Goal: Information Seeking & Learning: Learn about a topic

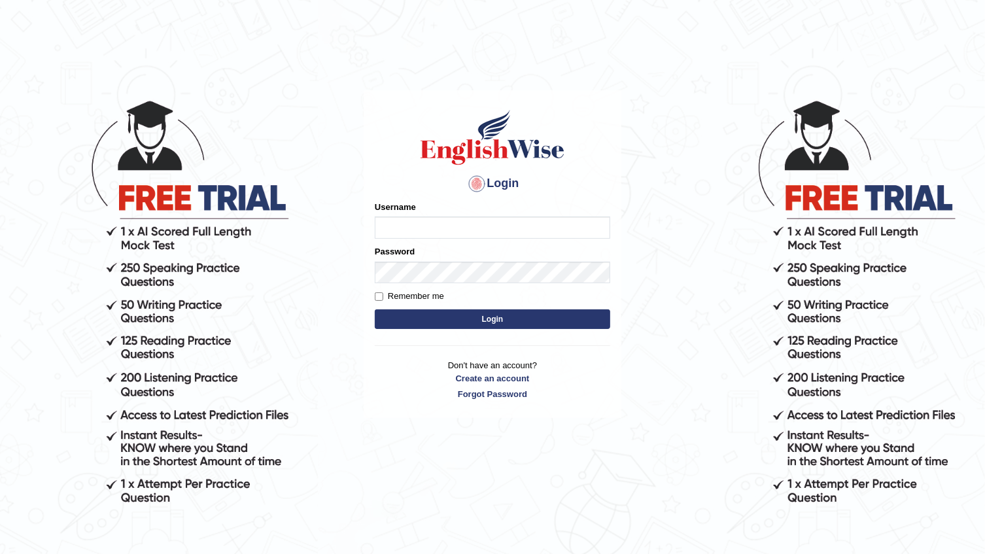
type input "@"
type input "farihaafghan556"
click at [464, 320] on button "Login" at bounding box center [493, 319] width 236 height 20
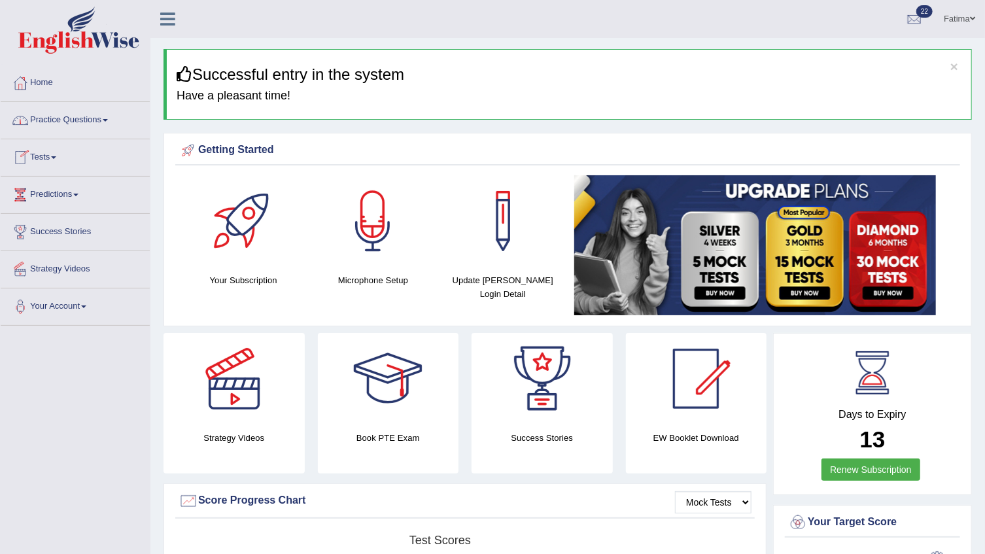
click at [99, 115] on link "Practice Questions" at bounding box center [75, 118] width 149 height 33
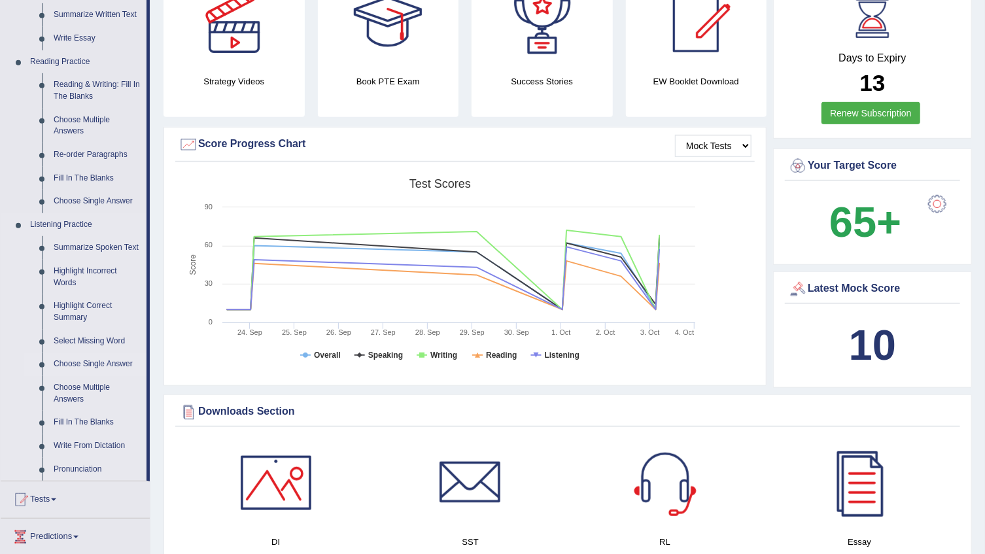
scroll to position [297, 0]
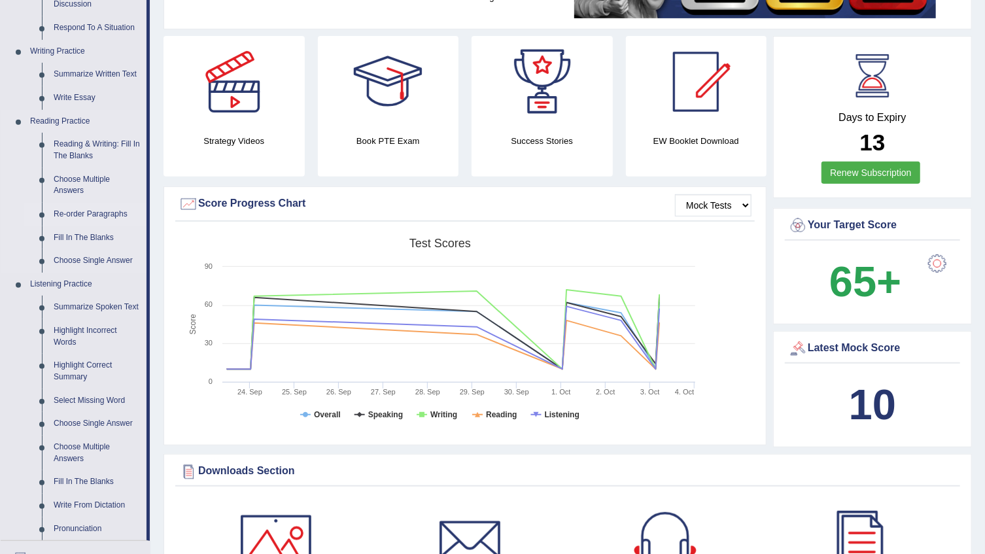
click at [80, 216] on link "Re-order Paragraphs" at bounding box center [97, 215] width 99 height 24
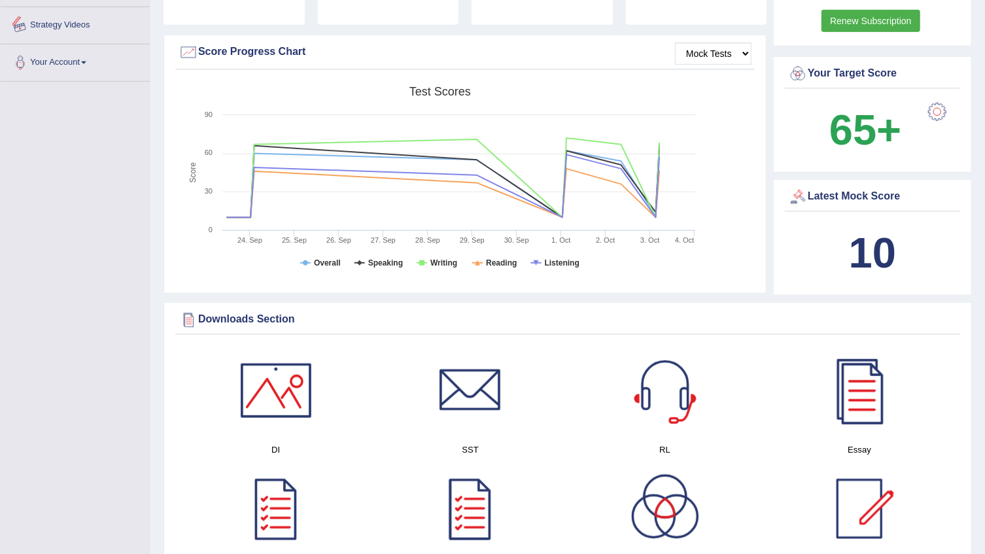
scroll to position [977, 0]
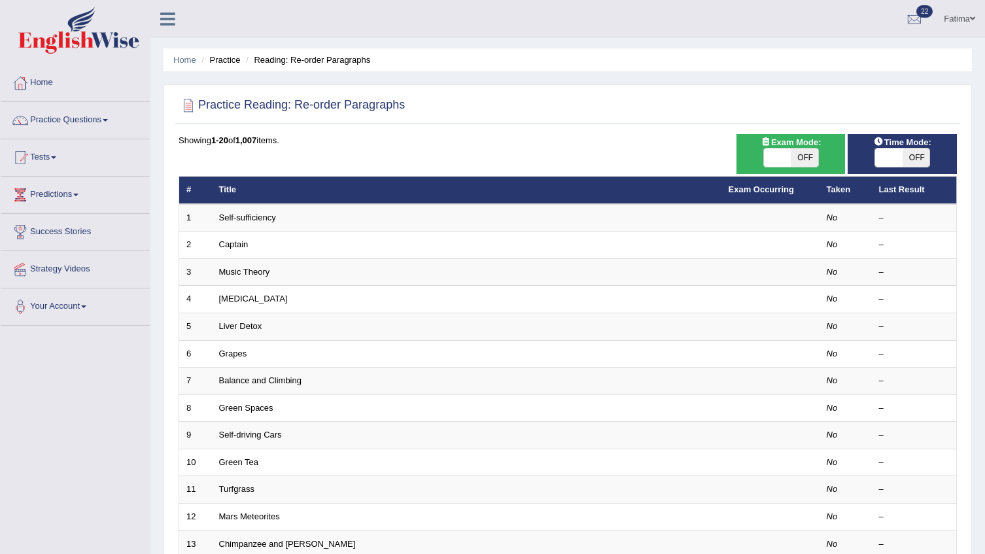
click at [803, 160] on span "OFF" at bounding box center [804, 158] width 27 height 18
click at [802, 158] on span "OFF" at bounding box center [804, 158] width 27 height 18
click at [801, 153] on span at bounding box center [804, 158] width 27 height 18
checkbox input "false"
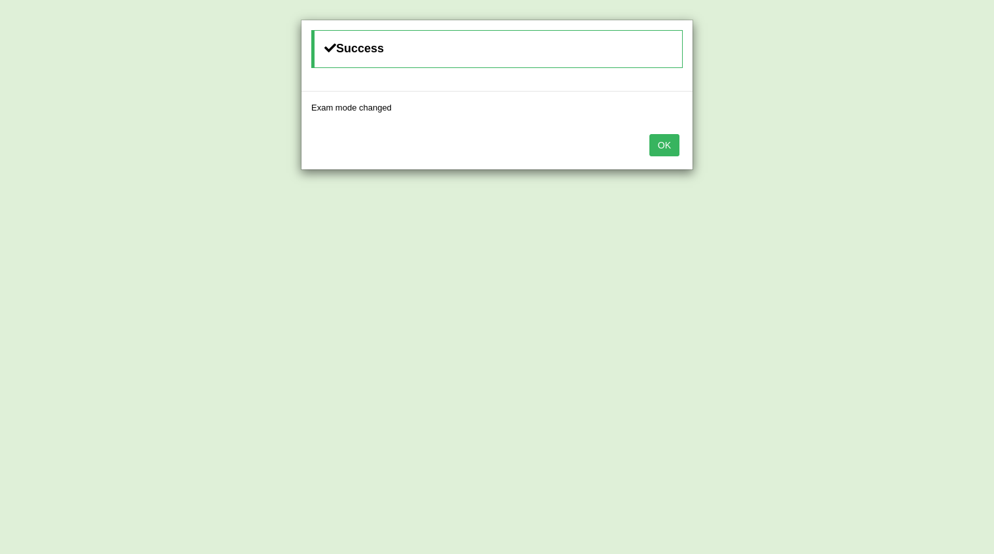
click at [665, 142] on button "OK" at bounding box center [665, 145] width 30 height 22
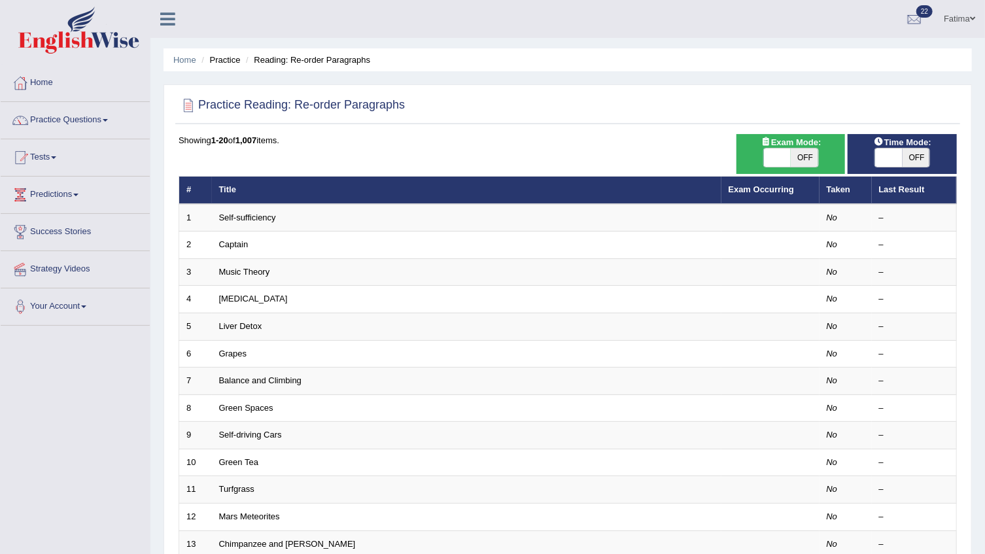
click at [813, 156] on span "OFF" at bounding box center [804, 158] width 27 height 18
checkbox input "true"
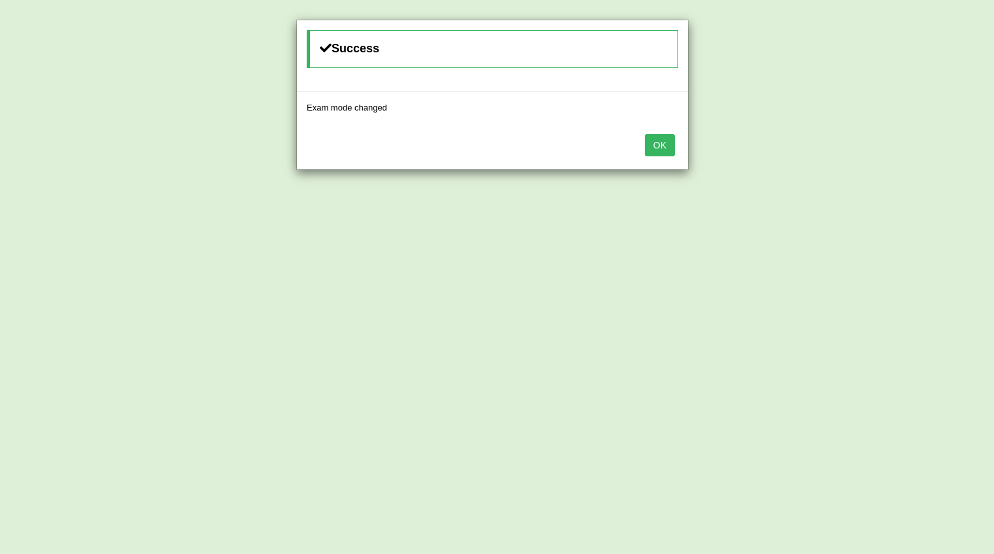
click at [654, 140] on button "OK" at bounding box center [660, 145] width 30 height 22
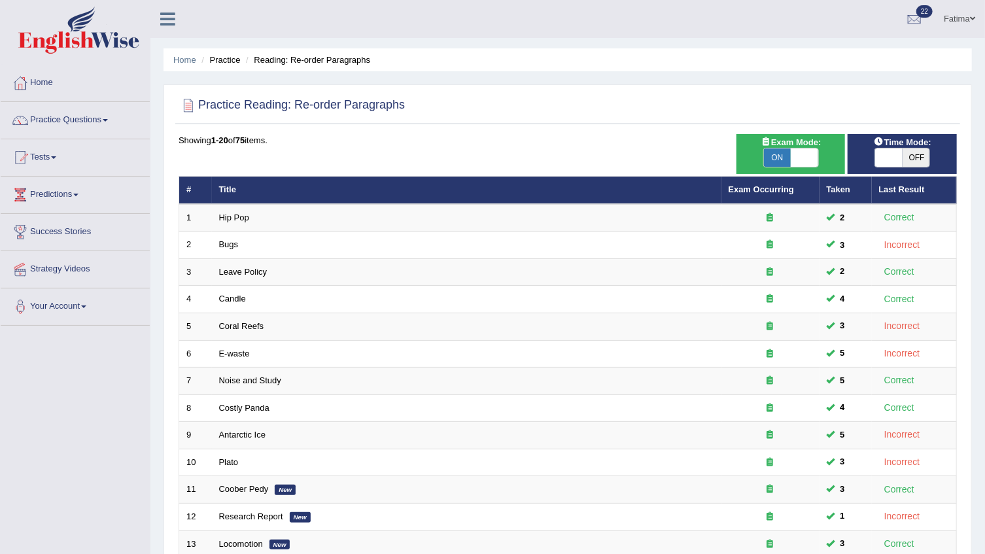
click at [912, 156] on span "OFF" at bounding box center [916, 158] width 27 height 18
checkbox input "true"
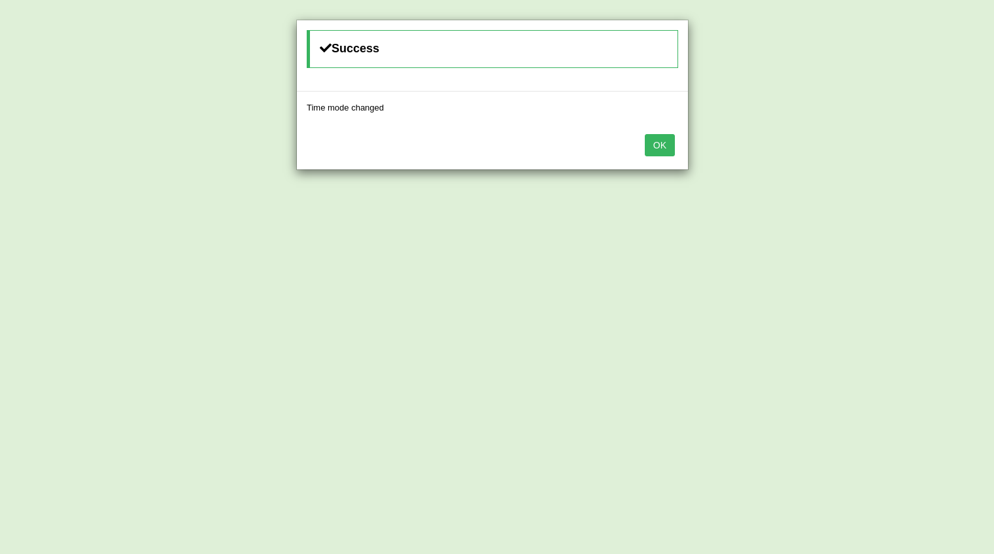
click at [660, 140] on button "OK" at bounding box center [660, 145] width 30 height 22
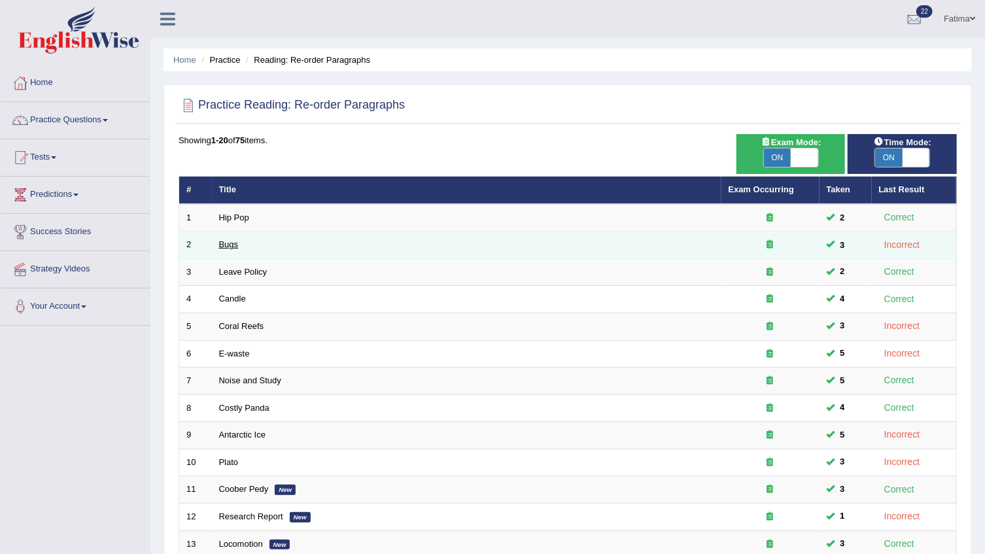
click at [226, 242] on link "Bugs" at bounding box center [229, 244] width 20 height 10
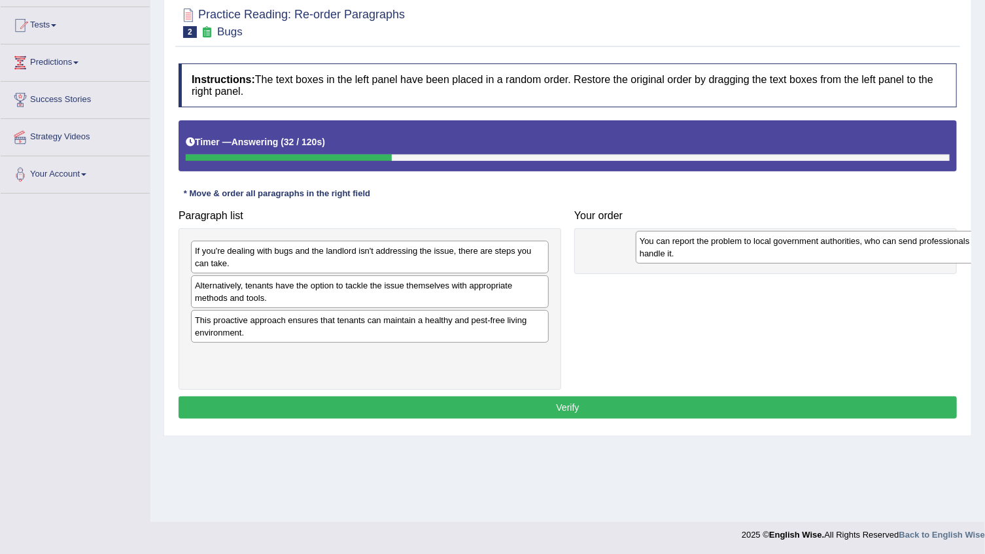
drag, startPoint x: 384, startPoint y: 264, endPoint x: 829, endPoint y: 254, distance: 445.0
click at [829, 254] on div "You can report the problem to local government authorities, who can send profes…" at bounding box center [815, 247] width 358 height 33
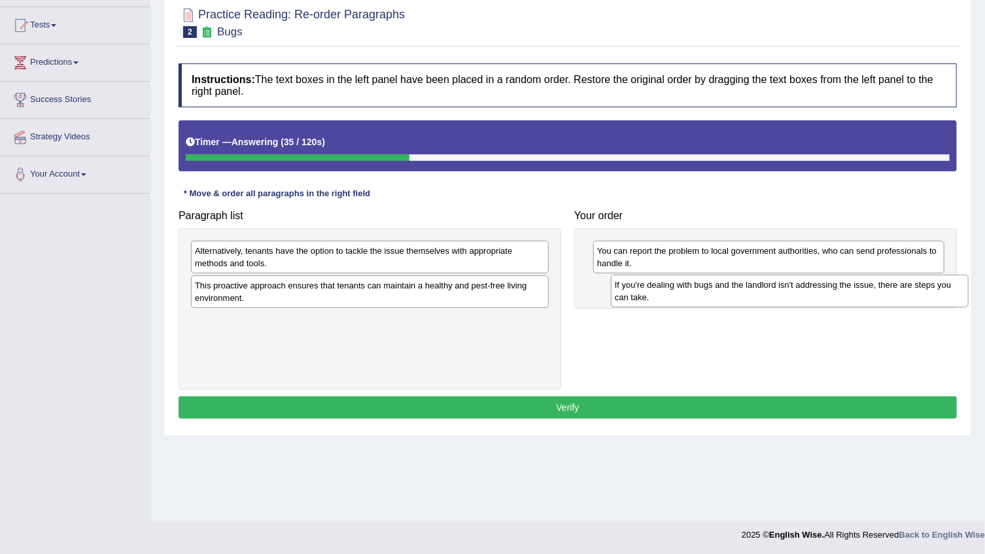
drag, startPoint x: 333, startPoint y: 257, endPoint x: 753, endPoint y: 291, distance: 421.4
click at [753, 291] on div "If you're dealing with bugs and the landlord isn't addressing the issue, there …" at bounding box center [790, 291] width 358 height 33
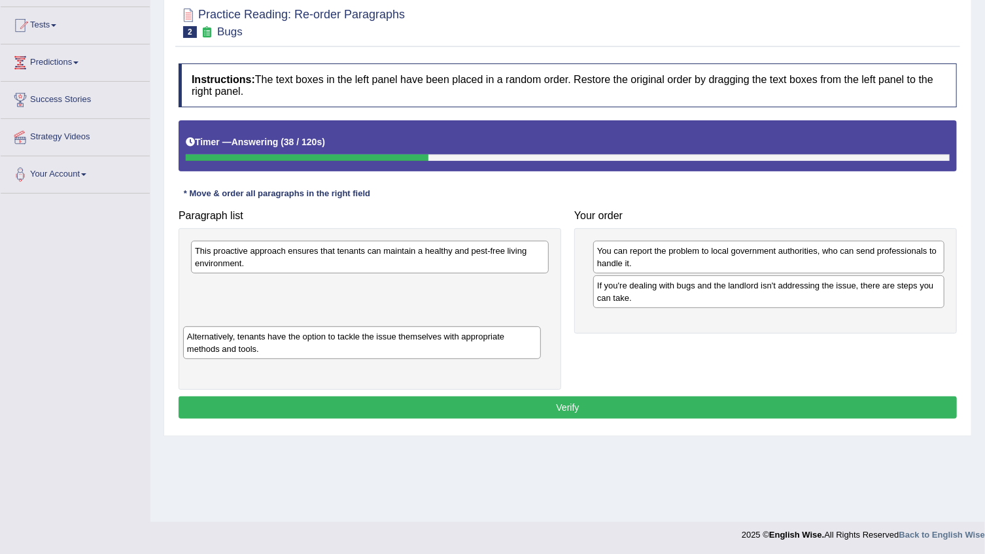
drag, startPoint x: 342, startPoint y: 249, endPoint x: 249, endPoint y: 320, distance: 116.6
click at [249, 326] on div "Alternatively, tenants have the option to tackle the issue themselves with appr…" at bounding box center [362, 342] width 358 height 33
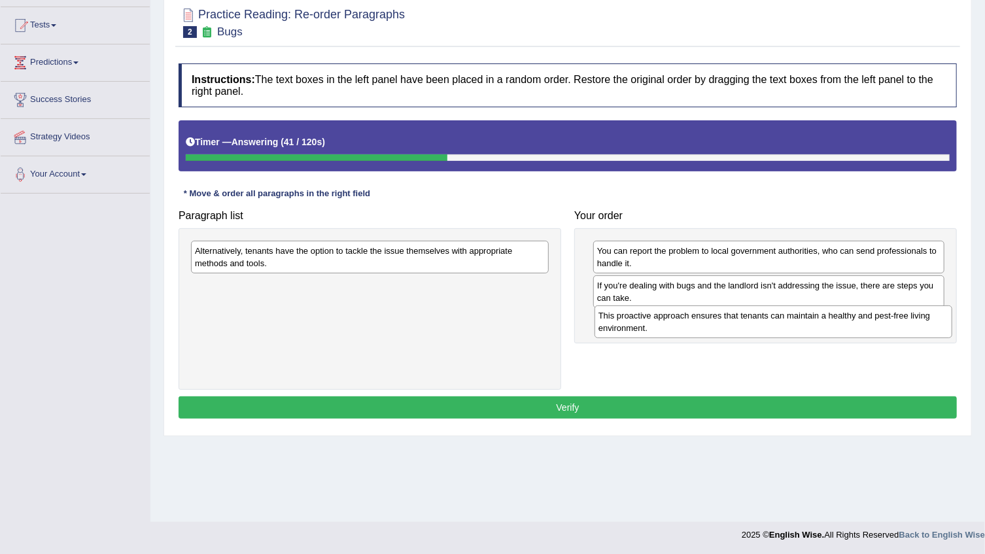
drag, startPoint x: 331, startPoint y: 264, endPoint x: 735, endPoint y: 328, distance: 408.8
click at [735, 328] on div "This proactive approach ensures that tenants can maintain a healthy and pest-fr…" at bounding box center [774, 322] width 358 height 33
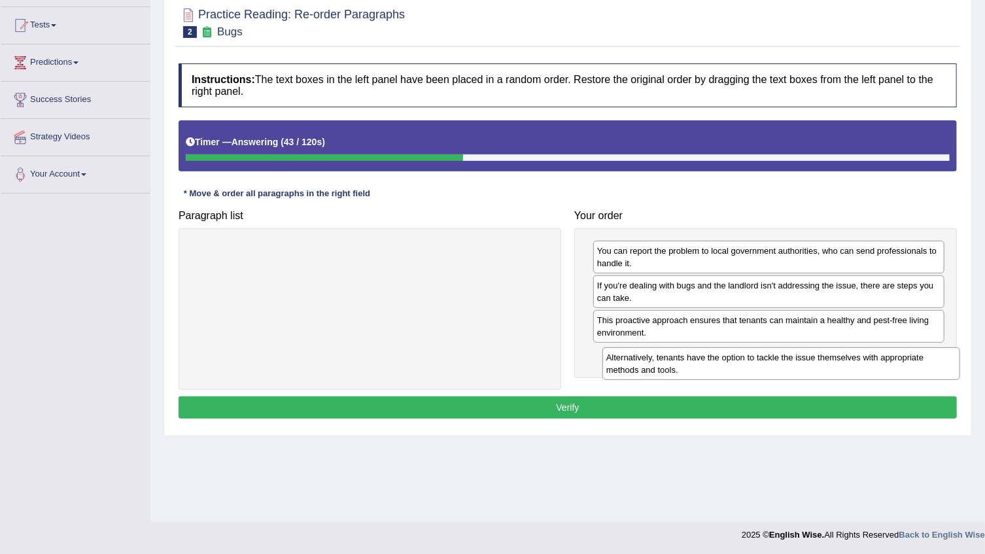
drag, startPoint x: 371, startPoint y: 256, endPoint x: 782, endPoint y: 362, distance: 425.1
click at [782, 362] on div "Alternatively, tenants have the option to tackle the issue themselves with appr…" at bounding box center [782, 363] width 358 height 33
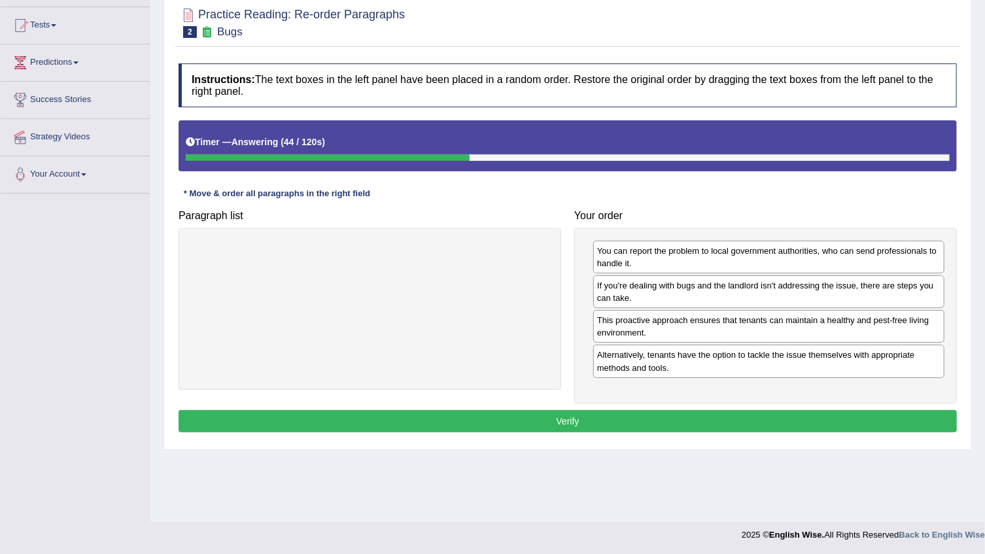
drag, startPoint x: 493, startPoint y: 416, endPoint x: 471, endPoint y: 413, distance: 22.5
click at [493, 414] on button "Verify" at bounding box center [568, 421] width 779 height 22
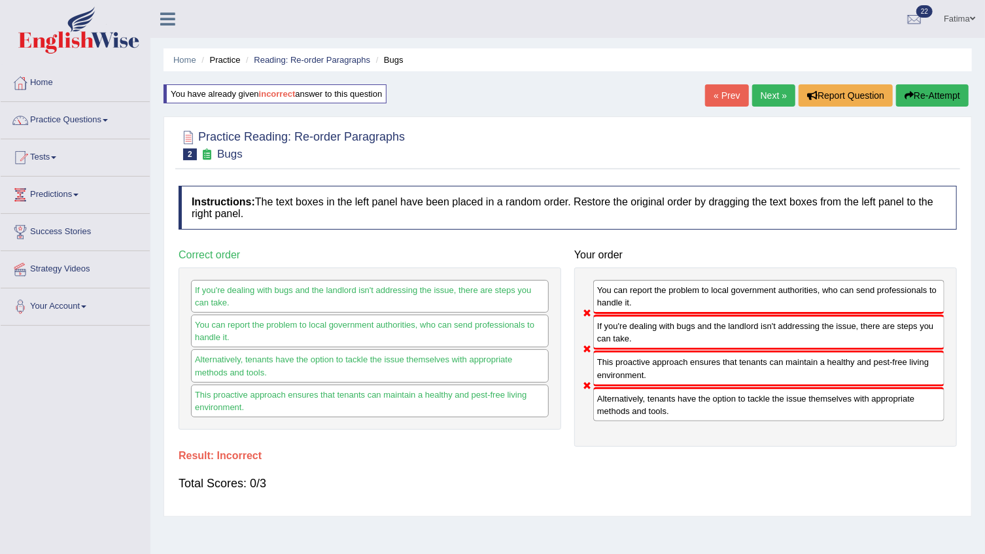
click at [939, 96] on button "Re-Attempt" at bounding box center [932, 95] width 73 height 22
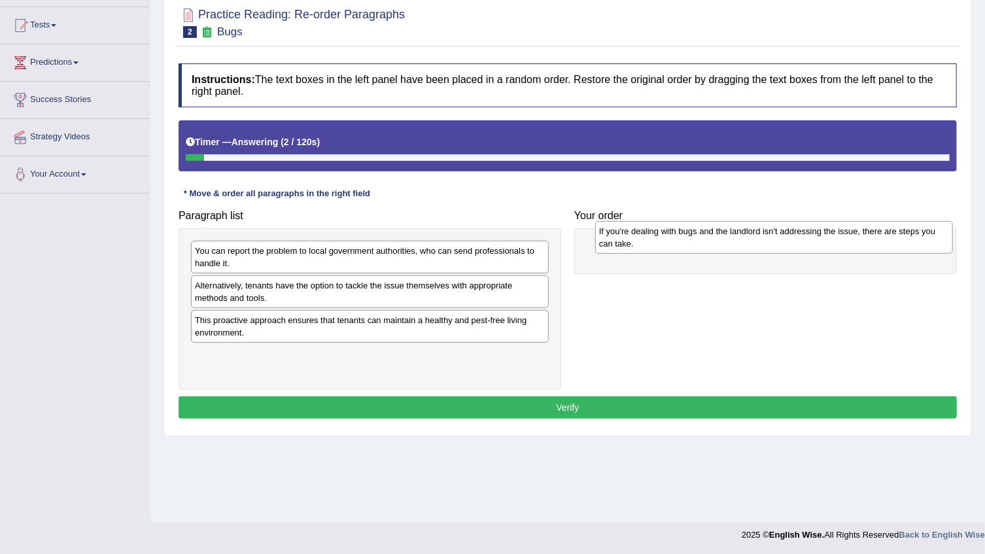
drag, startPoint x: 365, startPoint y: 292, endPoint x: 769, endPoint y: 237, distance: 407.9
click at [769, 237] on div "If you're dealing with bugs and the landlord isn't addressing the issue, there …" at bounding box center [774, 237] width 358 height 33
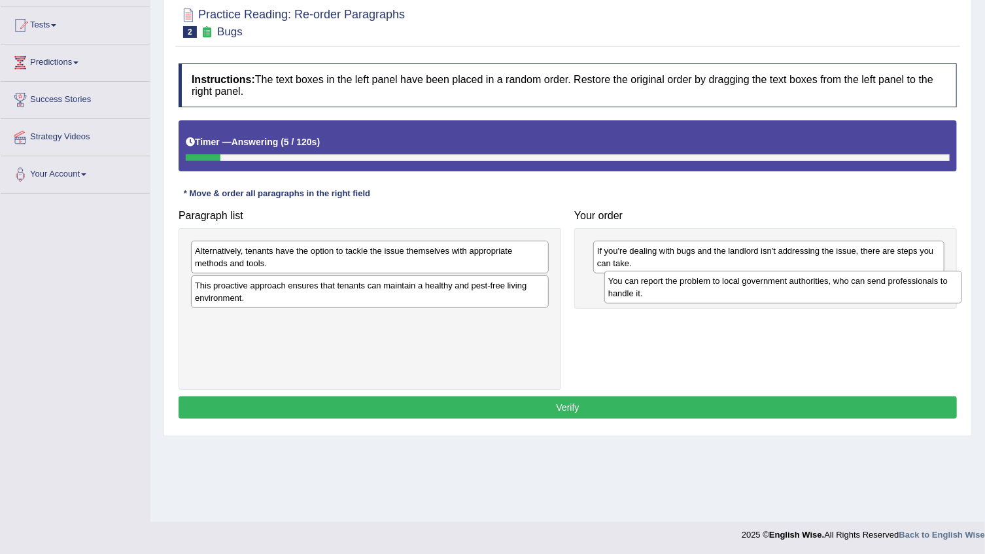
drag, startPoint x: 404, startPoint y: 259, endPoint x: 818, endPoint y: 289, distance: 414.6
click at [818, 289] on div "You can report the problem to local government authorities, who can send profes…" at bounding box center [784, 287] width 358 height 33
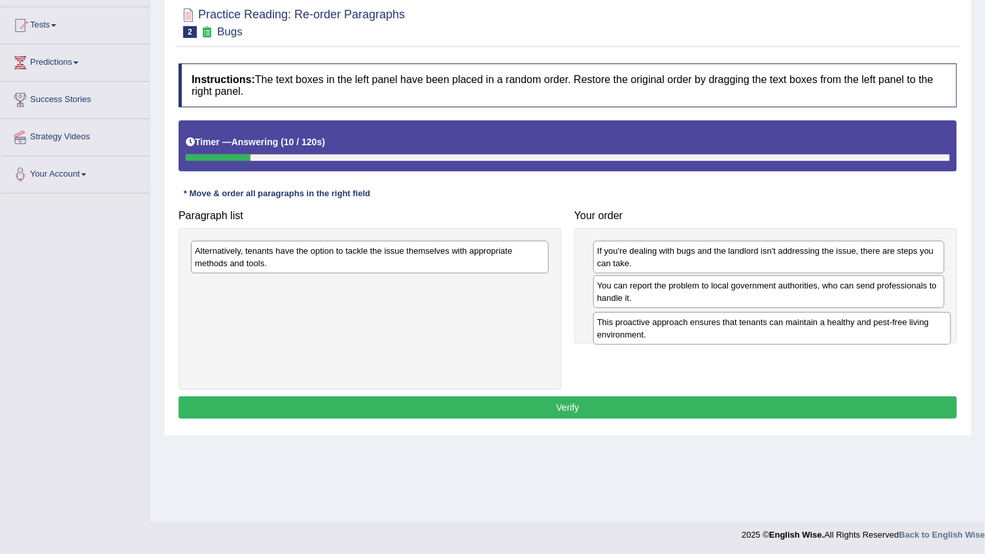
drag, startPoint x: 411, startPoint y: 287, endPoint x: 813, endPoint y: 324, distance: 404.0
click at [813, 324] on div "This proactive approach ensures that tenants can maintain a healthy and pest-fr…" at bounding box center [772, 328] width 358 height 33
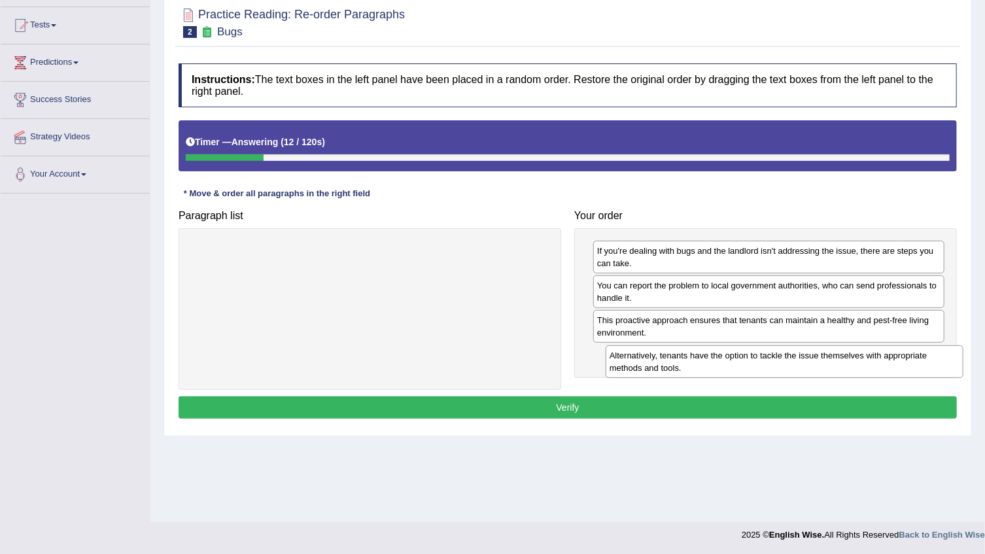
drag, startPoint x: 514, startPoint y: 266, endPoint x: 920, endPoint y: 343, distance: 413.7
click at [920, 345] on div "Alternatively, tenants have the option to tackle the issue themselves with appr…" at bounding box center [785, 361] width 358 height 33
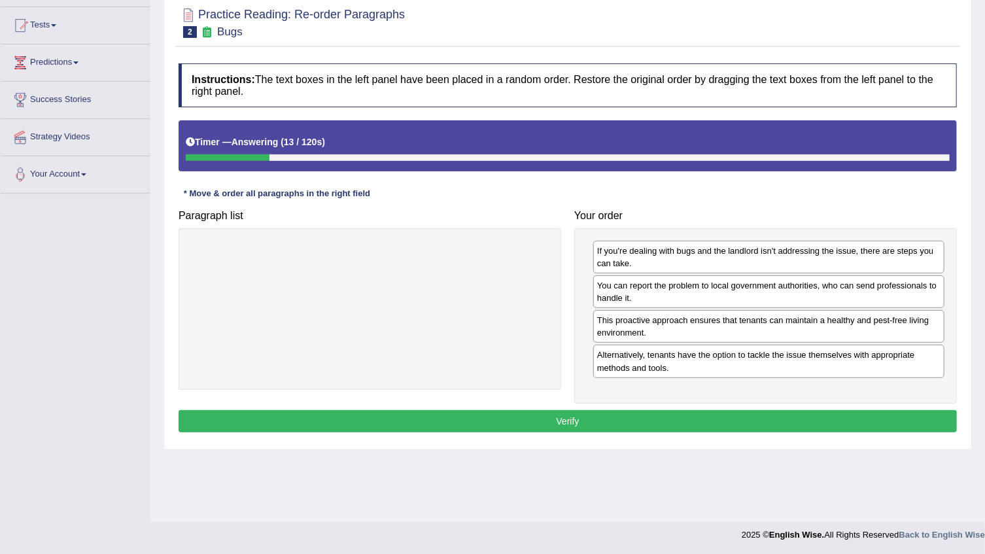
click at [604, 417] on button "Verify" at bounding box center [568, 421] width 779 height 22
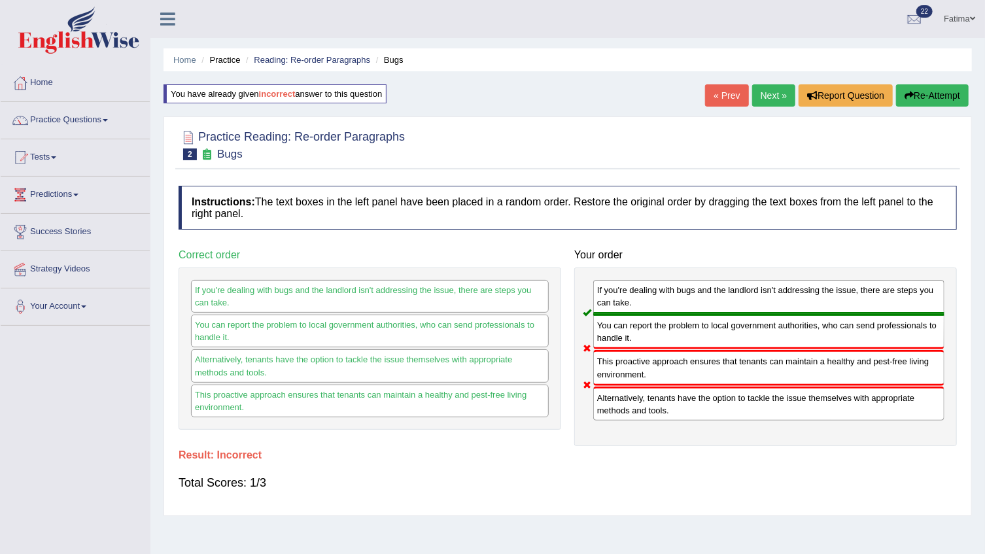
click at [771, 93] on link "Next »" at bounding box center [773, 95] width 43 height 22
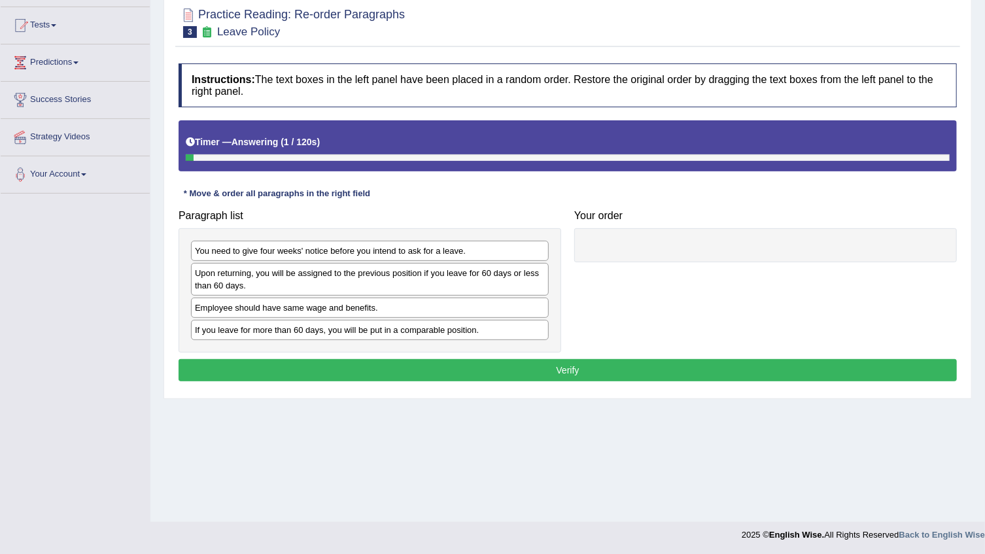
scroll to position [132, 0]
drag, startPoint x: 383, startPoint y: 339, endPoint x: 425, endPoint y: 329, distance: 43.6
click at [425, 329] on div "You need to give four weeks' notice before you intend to ask for a leave. Upon …" at bounding box center [370, 290] width 383 height 124
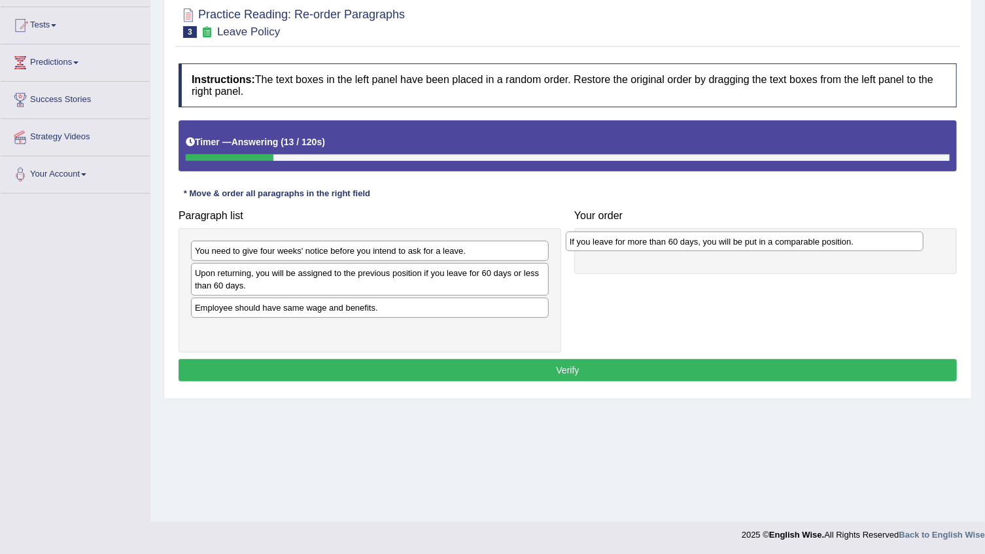
drag, startPoint x: 404, startPoint y: 329, endPoint x: 779, endPoint y: 241, distance: 385.0
click at [779, 241] on div "If you leave for more than 60 days, you will be put in a comparable position." at bounding box center [745, 242] width 358 height 20
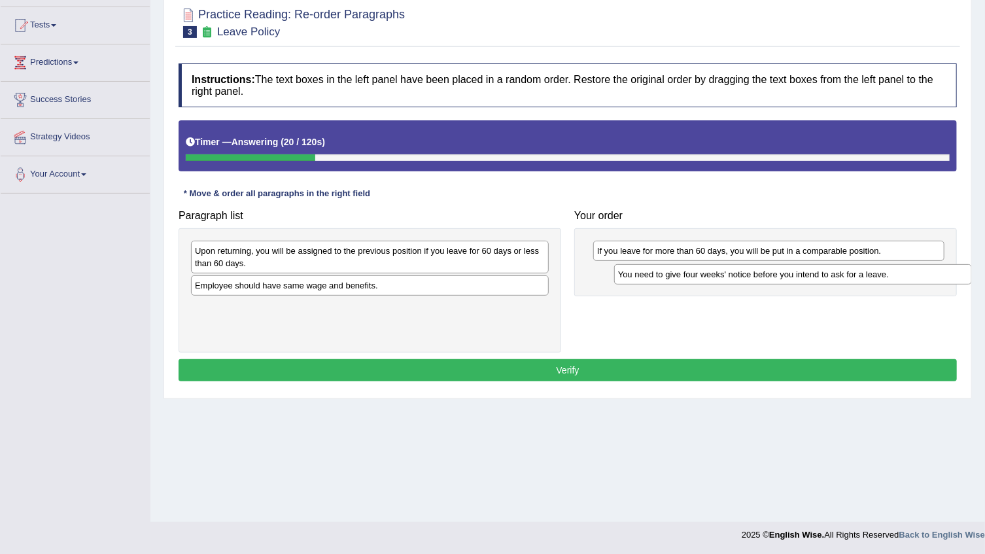
drag, startPoint x: 407, startPoint y: 243, endPoint x: 832, endPoint y: 267, distance: 425.2
click at [832, 267] on div "You need to give four weeks' notice before you intend to ask for a leave." at bounding box center [793, 274] width 358 height 20
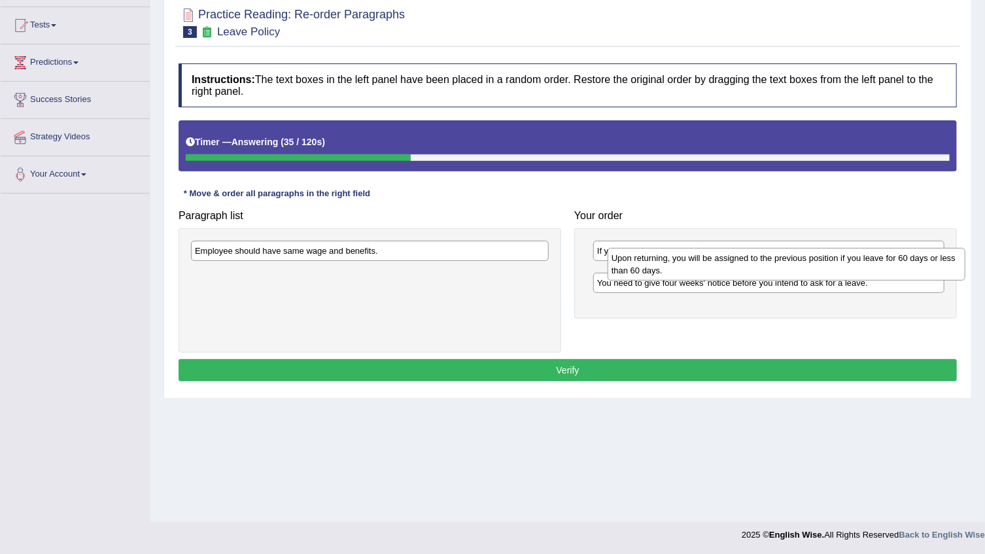
drag, startPoint x: 360, startPoint y: 260, endPoint x: 777, endPoint y: 268, distance: 416.8
click at [777, 268] on div "Upon returning, you will be assigned to the previous position if you leave for …" at bounding box center [787, 264] width 358 height 33
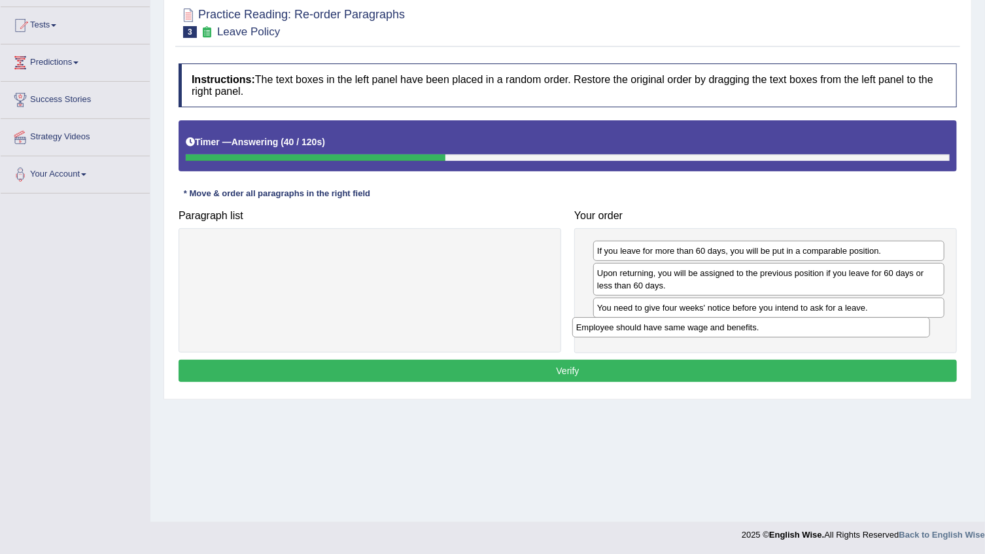
drag, startPoint x: 313, startPoint y: 255, endPoint x: 695, endPoint y: 331, distance: 388.9
click at [695, 331] on div "Employee should have same wage and benefits." at bounding box center [751, 327] width 358 height 20
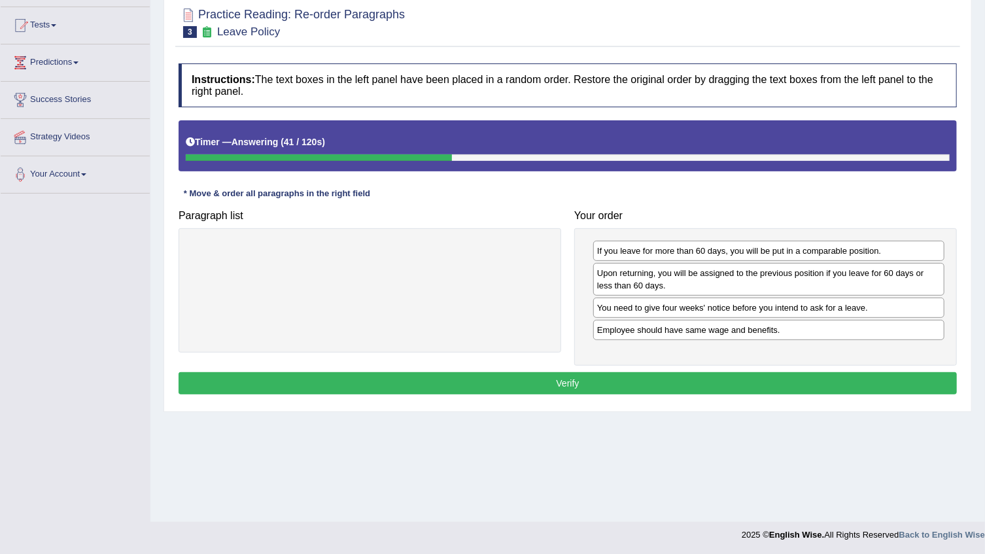
click at [544, 374] on button "Verify" at bounding box center [568, 383] width 779 height 22
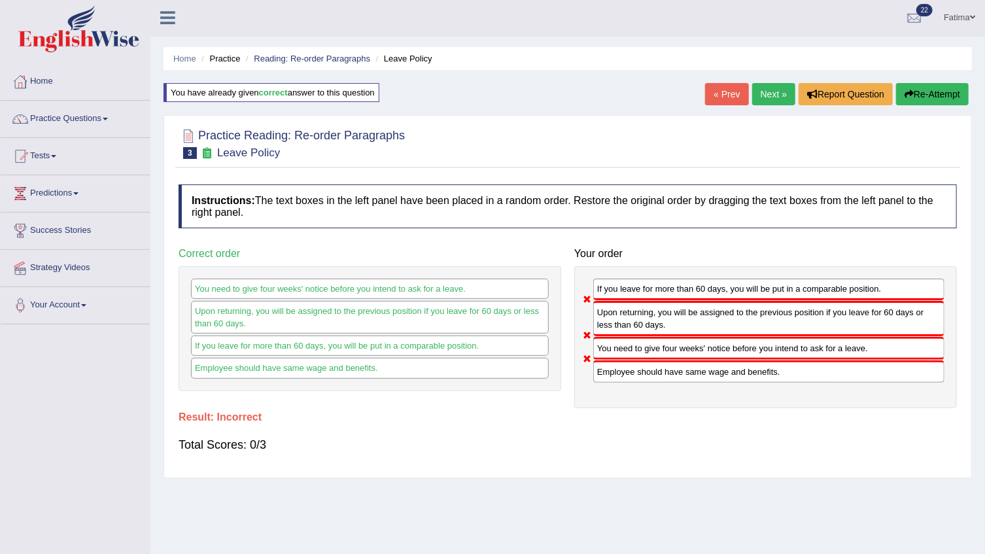
scroll to position [0, 0]
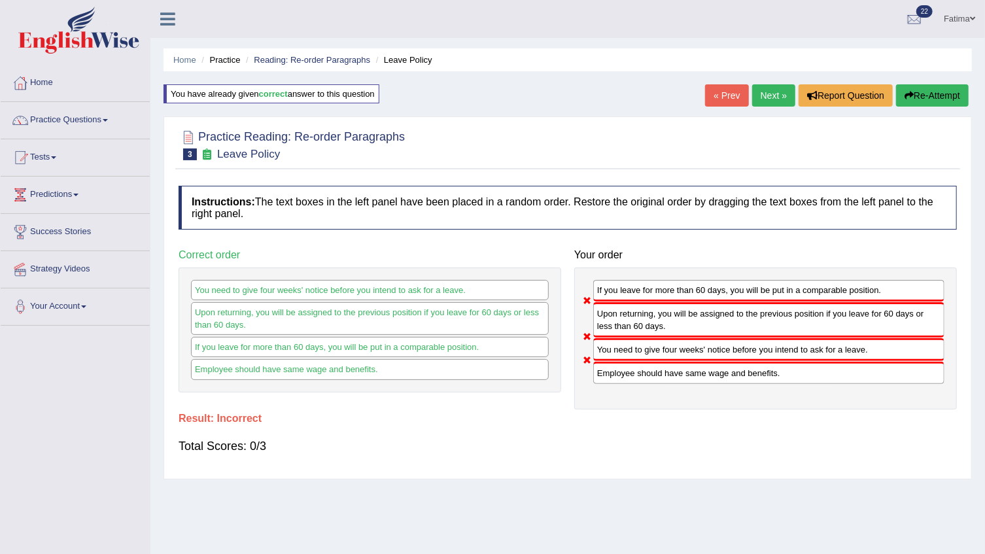
click at [949, 97] on button "Re-Attempt" at bounding box center [932, 95] width 73 height 22
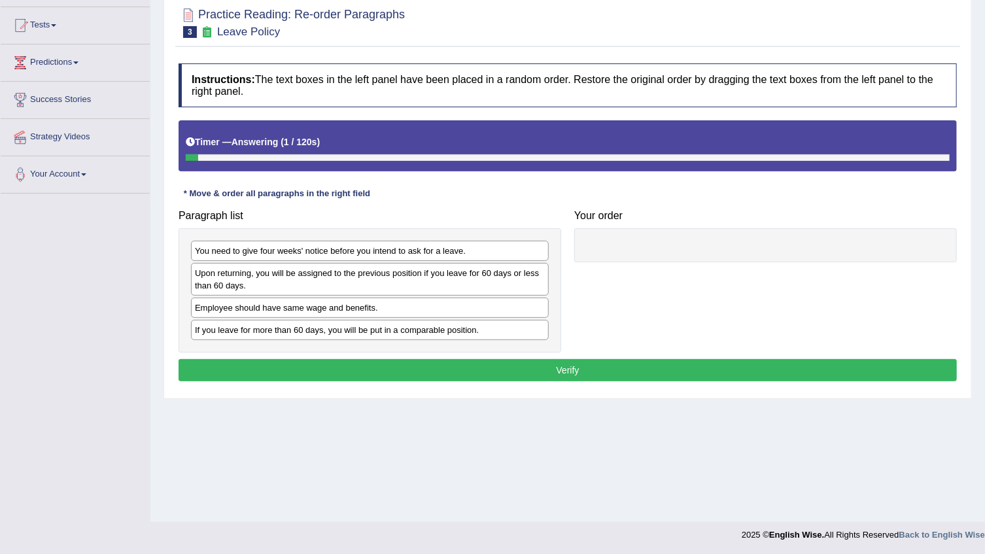
drag, startPoint x: 346, startPoint y: 343, endPoint x: 420, endPoint y: 334, distance: 74.4
click at [422, 335] on div "You need to give four weeks' notice before you intend to ask for a leave. Upon …" at bounding box center [370, 290] width 383 height 124
drag, startPoint x: 420, startPoint y: 334, endPoint x: 795, endPoint y: 245, distance: 385.4
click at [795, 245] on div "If you leave for more than 60 days, you will be put in a comparable position." at bounding box center [745, 240] width 358 height 20
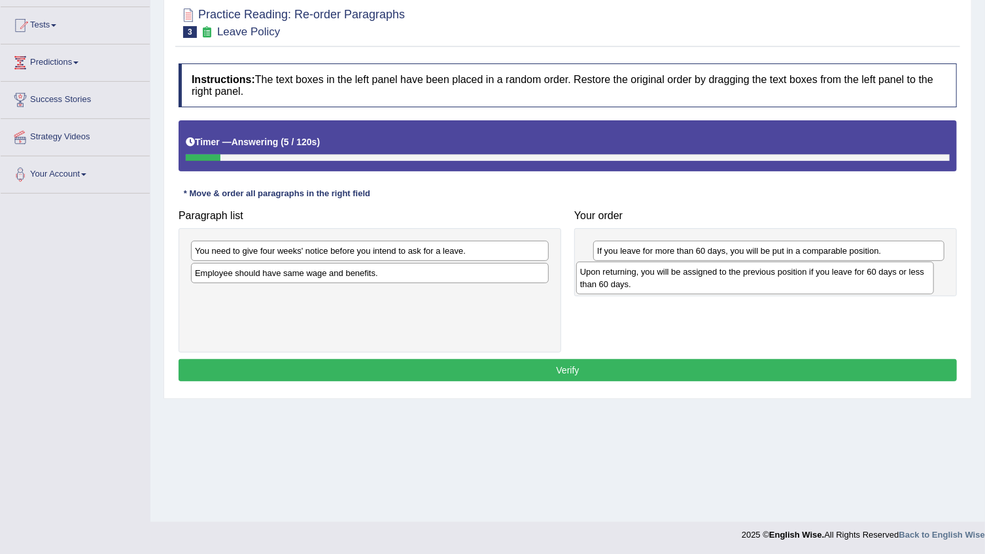
drag, startPoint x: 330, startPoint y: 281, endPoint x: 715, endPoint y: 278, distance: 385.3
click at [715, 278] on div "Upon returning, you will be assigned to the previous position if you leave for …" at bounding box center [755, 278] width 358 height 33
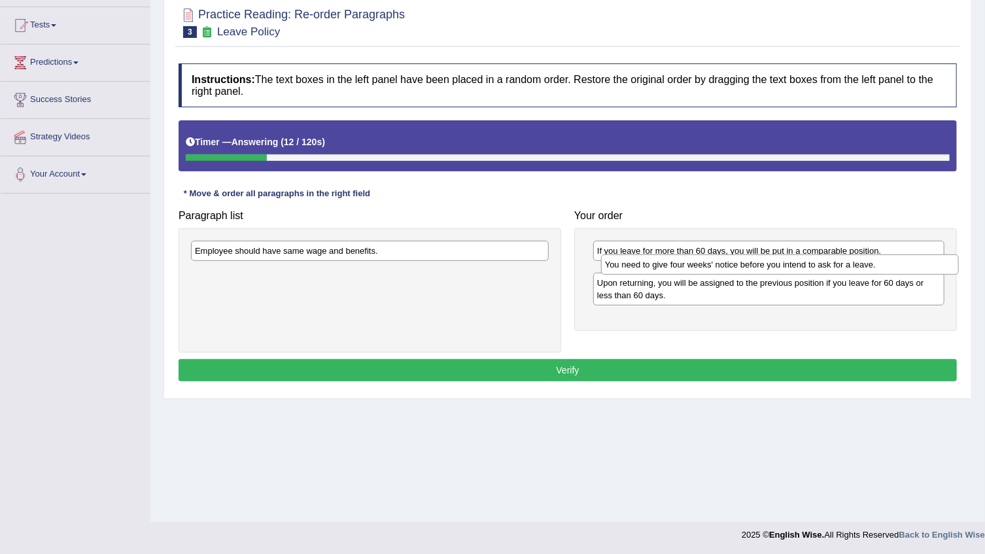
drag, startPoint x: 457, startPoint y: 255, endPoint x: 867, endPoint y: 269, distance: 410.4
click at [867, 269] on div "You need to give four weeks' notice before you intend to ask for a leave." at bounding box center [780, 264] width 358 height 20
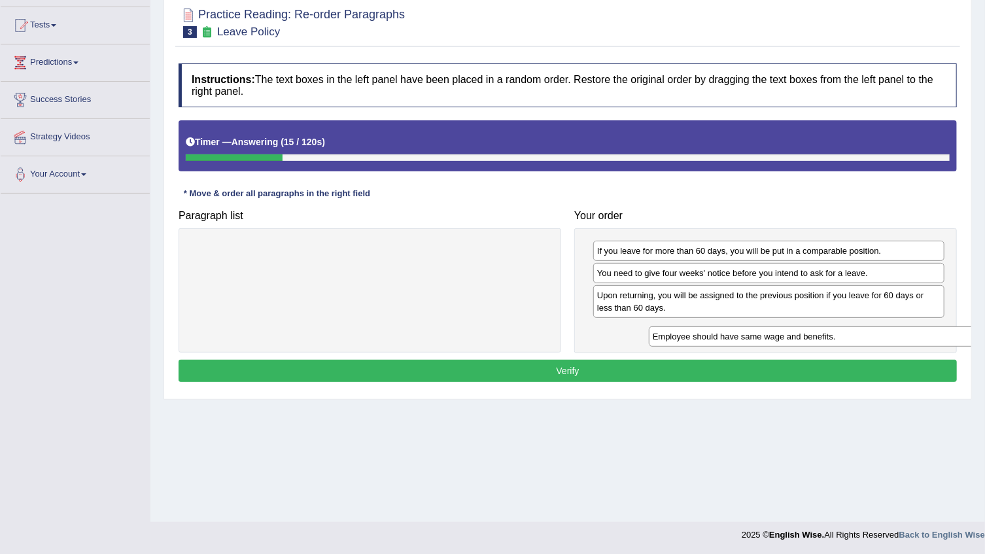
drag, startPoint x: 418, startPoint y: 259, endPoint x: 849, endPoint y: 337, distance: 438.1
click at [849, 337] on div "Employee should have same wage and benefits." at bounding box center [828, 336] width 358 height 20
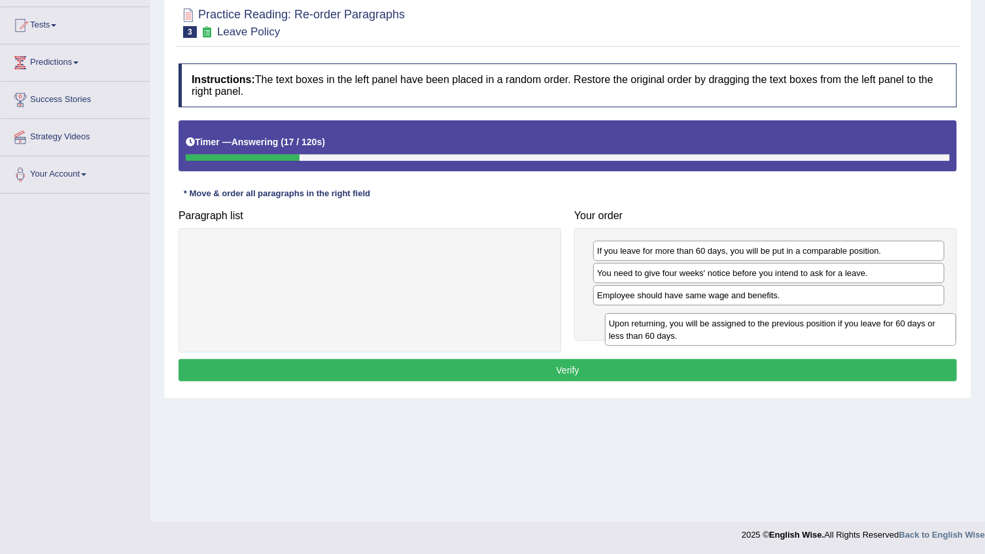
drag, startPoint x: 697, startPoint y: 298, endPoint x: 709, endPoint y: 326, distance: 30.5
click at [709, 326] on div "Upon returning, you will be assigned to the previous position if you leave for …" at bounding box center [780, 329] width 351 height 33
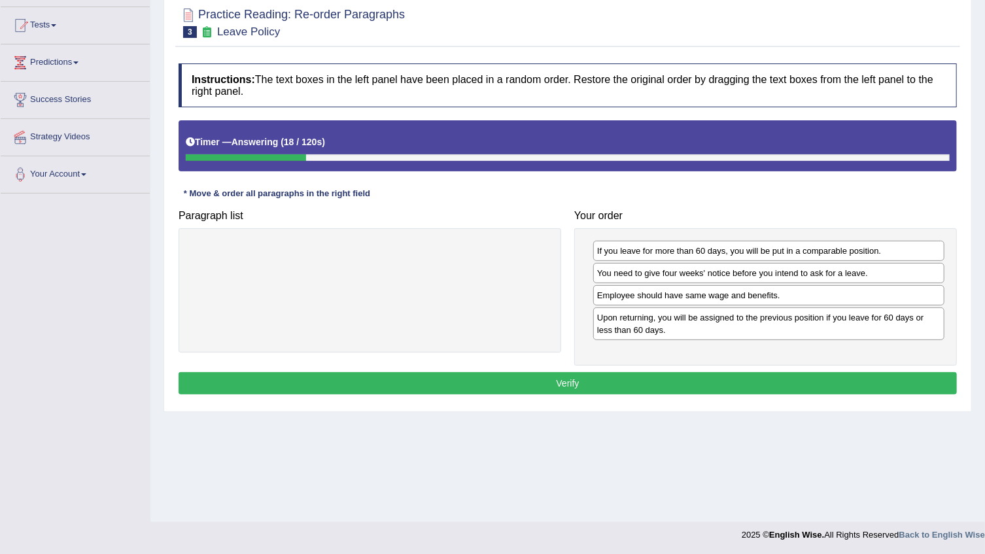
click at [587, 380] on button "Verify" at bounding box center [568, 383] width 779 height 22
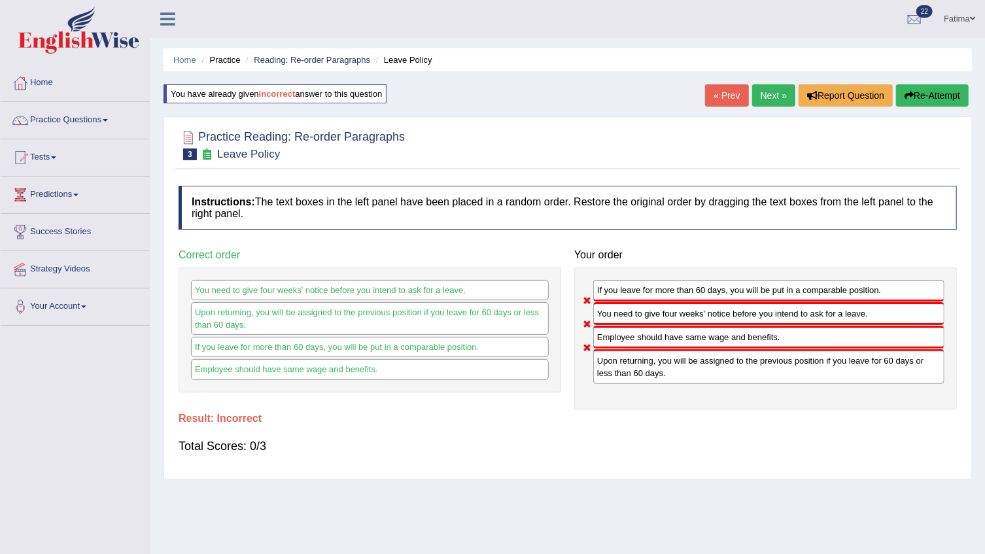
click at [932, 95] on button "Re-Attempt" at bounding box center [932, 95] width 73 height 22
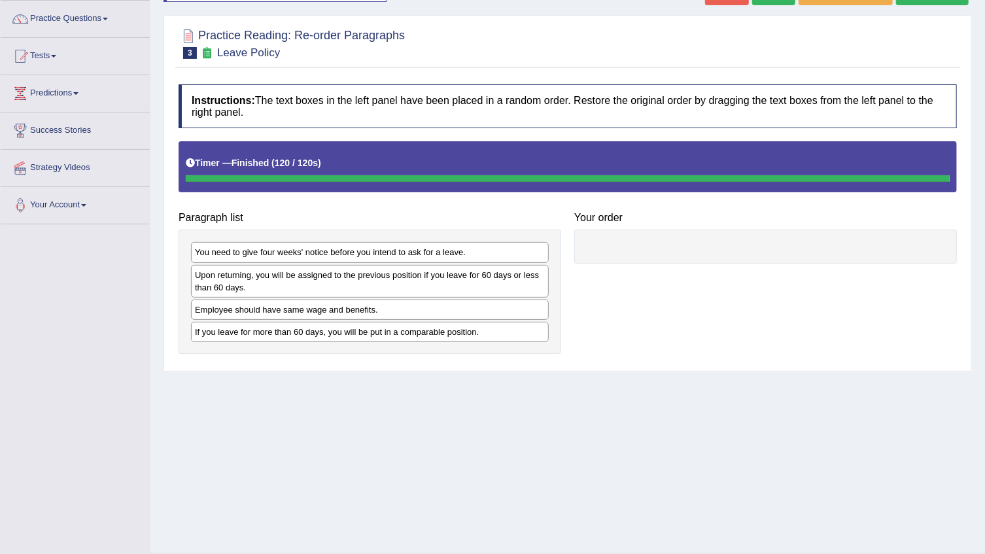
scroll to position [73, 0]
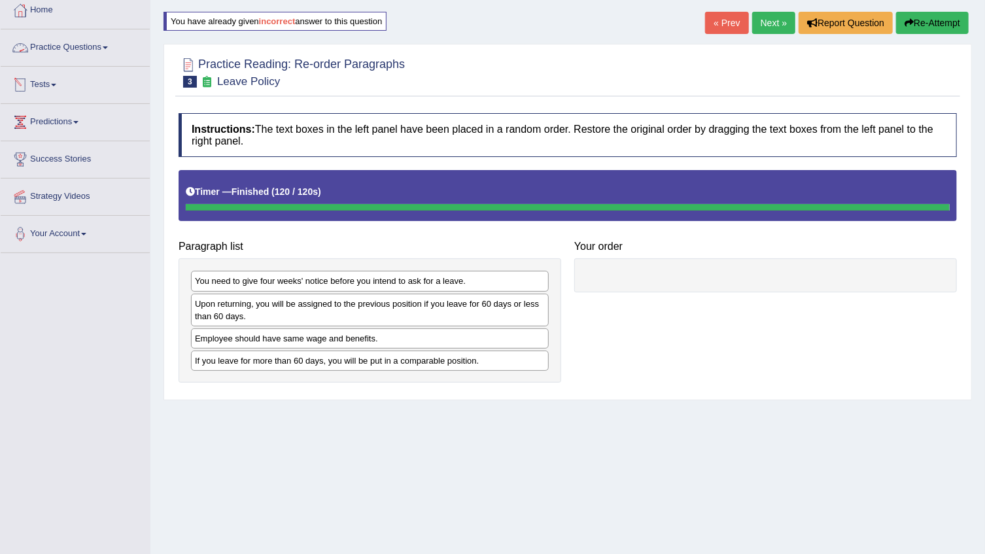
click at [40, 74] on link "Tests" at bounding box center [75, 83] width 149 height 33
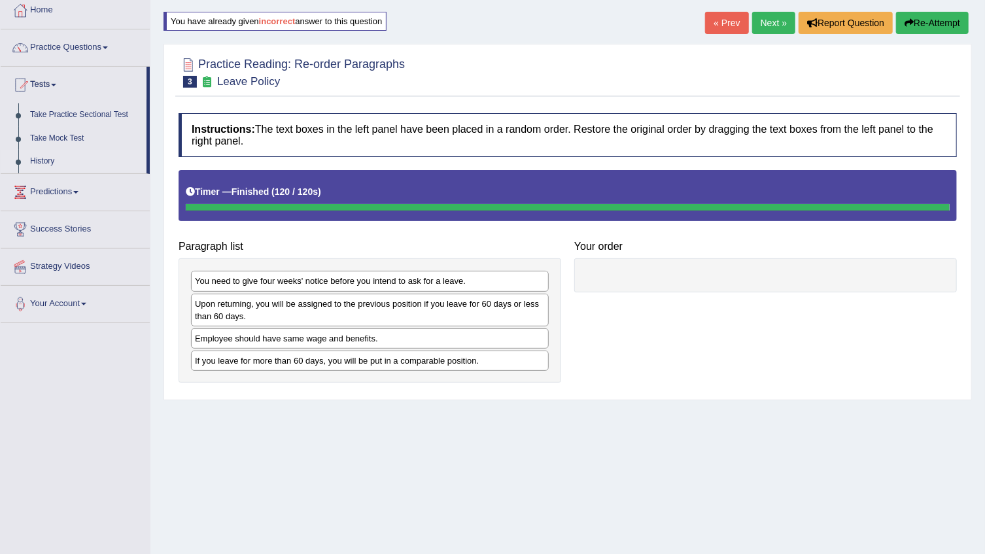
click at [43, 157] on link "History" at bounding box center [85, 162] width 122 height 24
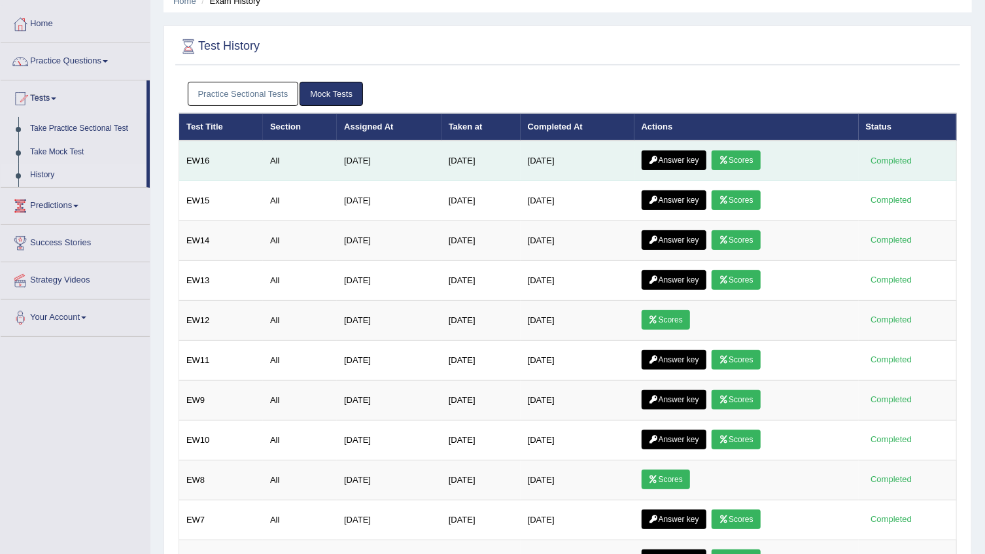
scroll to position [59, 0]
click at [737, 162] on link "Scores" at bounding box center [736, 160] width 48 height 20
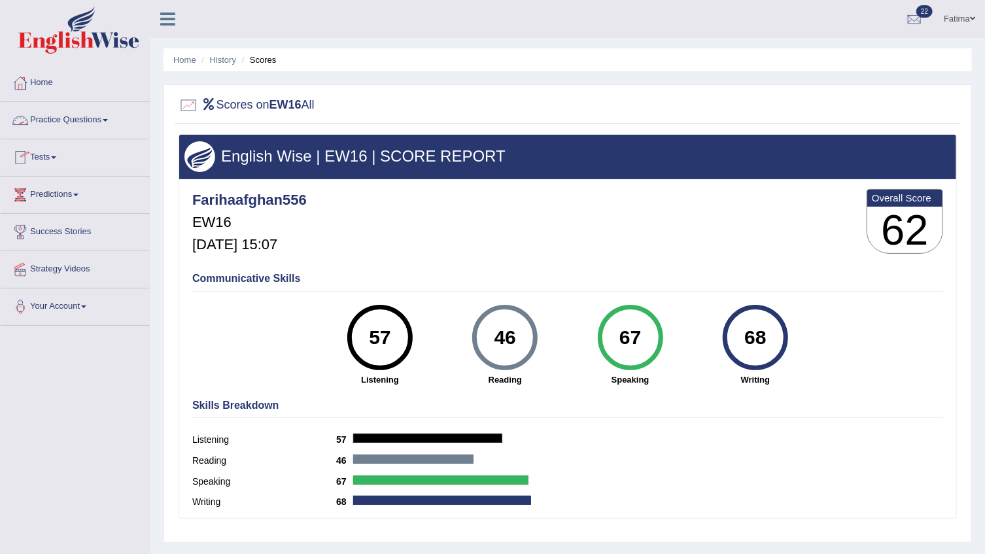
click at [217, 52] on ul "Home History Scores" at bounding box center [568, 59] width 809 height 23
click at [217, 57] on link "History" at bounding box center [223, 60] width 26 height 10
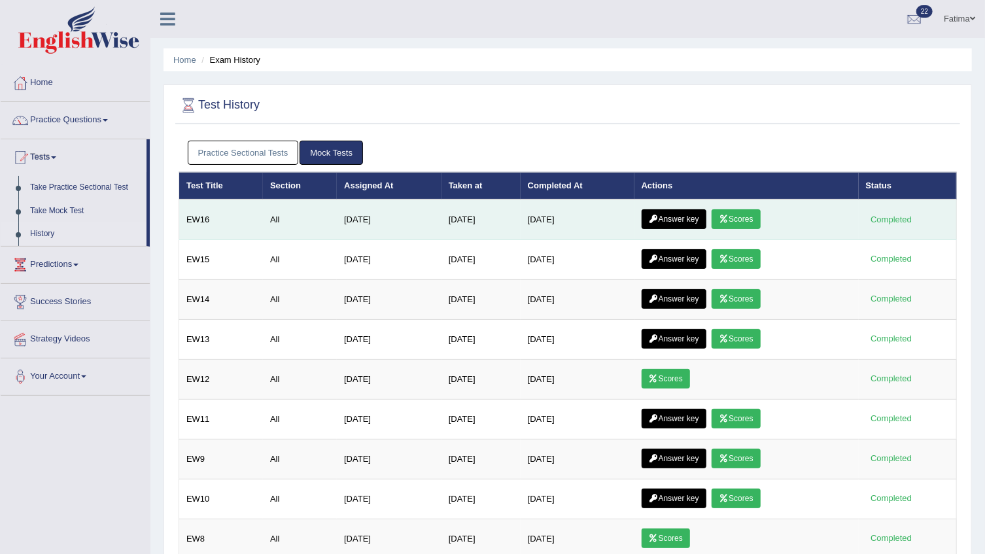
click at [646, 219] on link "Answer key" at bounding box center [674, 219] width 65 height 20
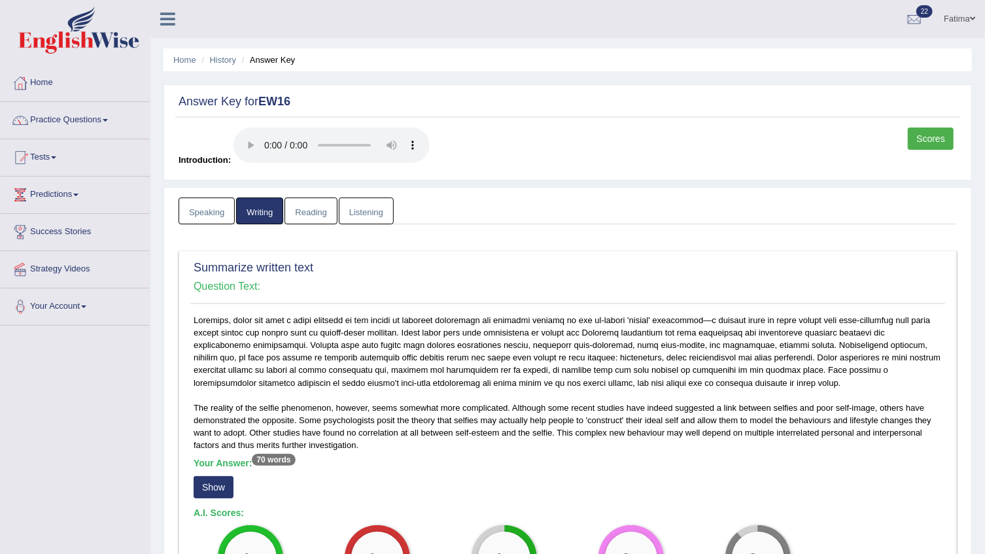
click at [319, 213] on link "Reading" at bounding box center [311, 211] width 52 height 27
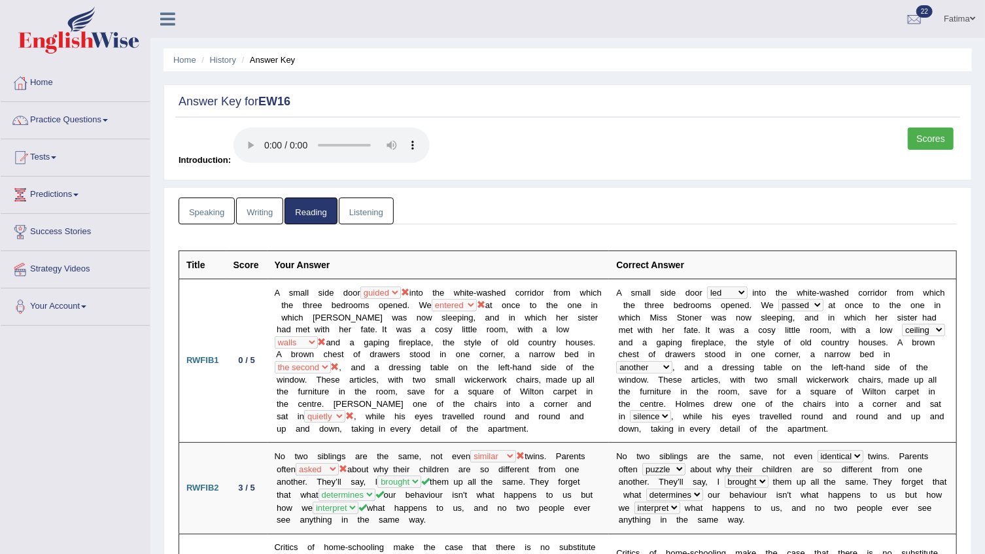
click at [356, 213] on link "Listening" at bounding box center [366, 211] width 55 height 27
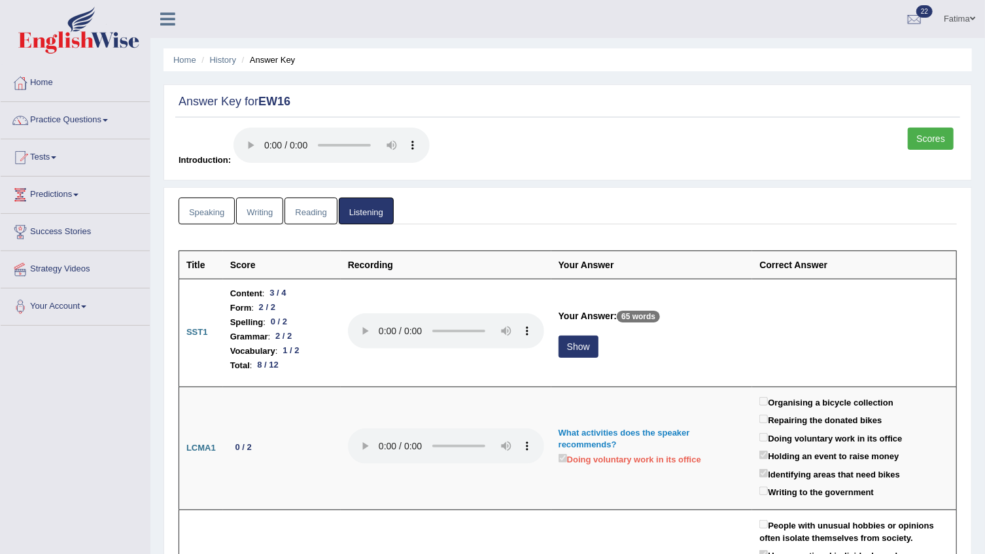
click at [293, 211] on link "Reading" at bounding box center [311, 211] width 52 height 27
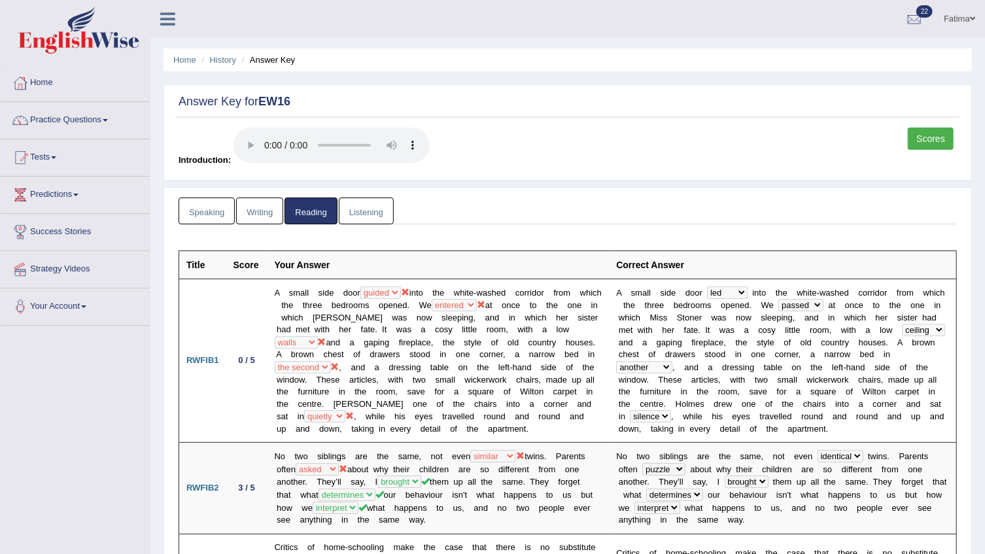
click at [362, 213] on link "Listening" at bounding box center [366, 211] width 55 height 27
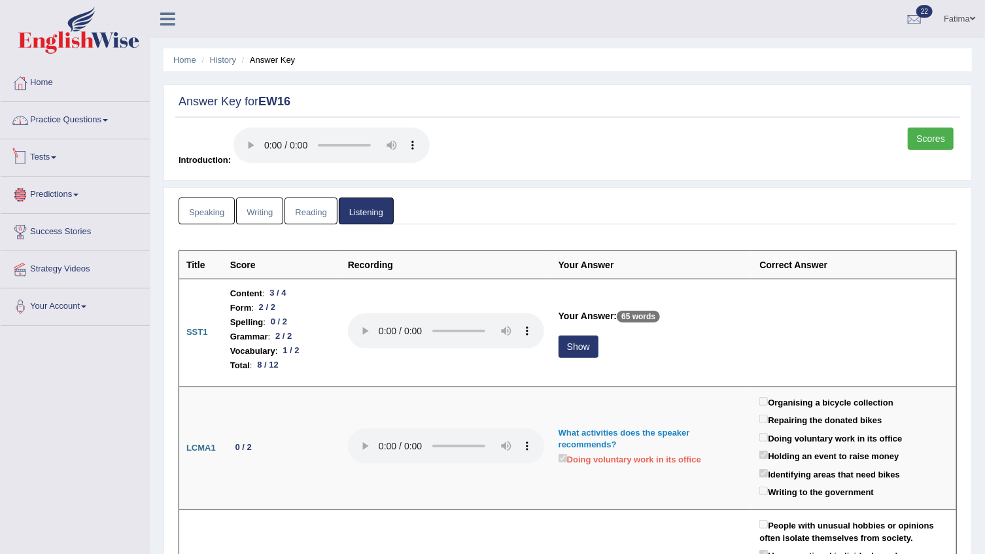
click at [83, 122] on link "Practice Questions" at bounding box center [75, 118] width 149 height 33
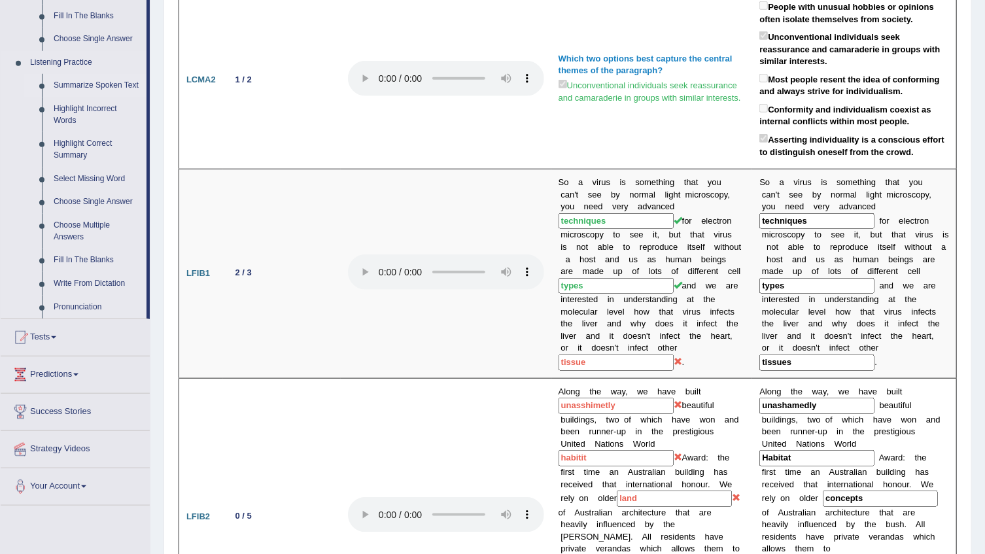
scroll to position [654, 0]
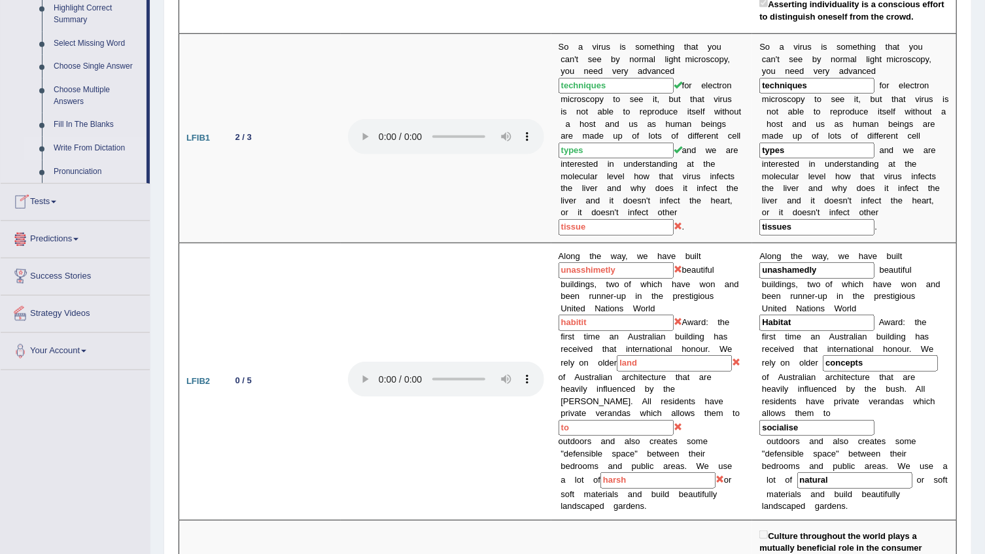
click at [105, 147] on link "Write From Dictation" at bounding box center [97, 149] width 99 height 24
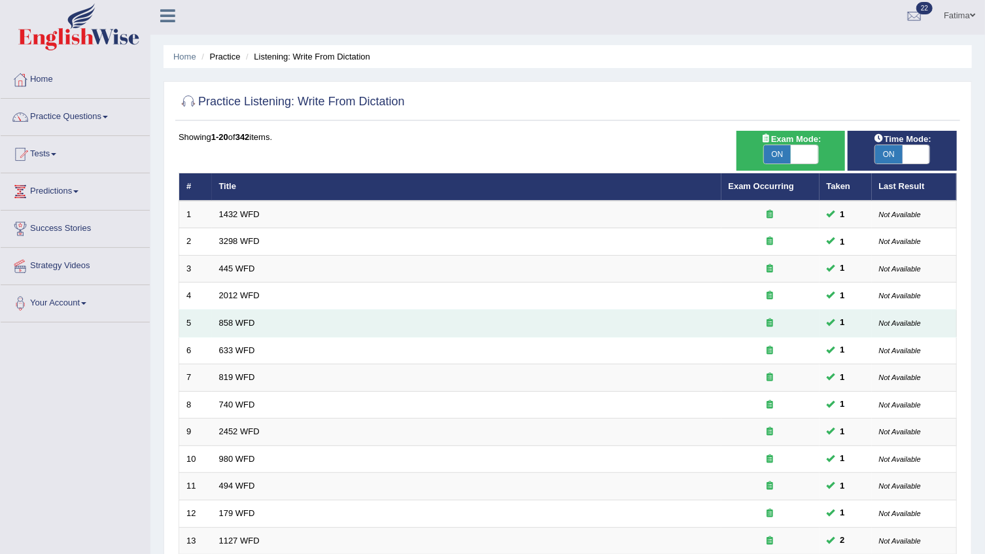
scroll to position [297, 0]
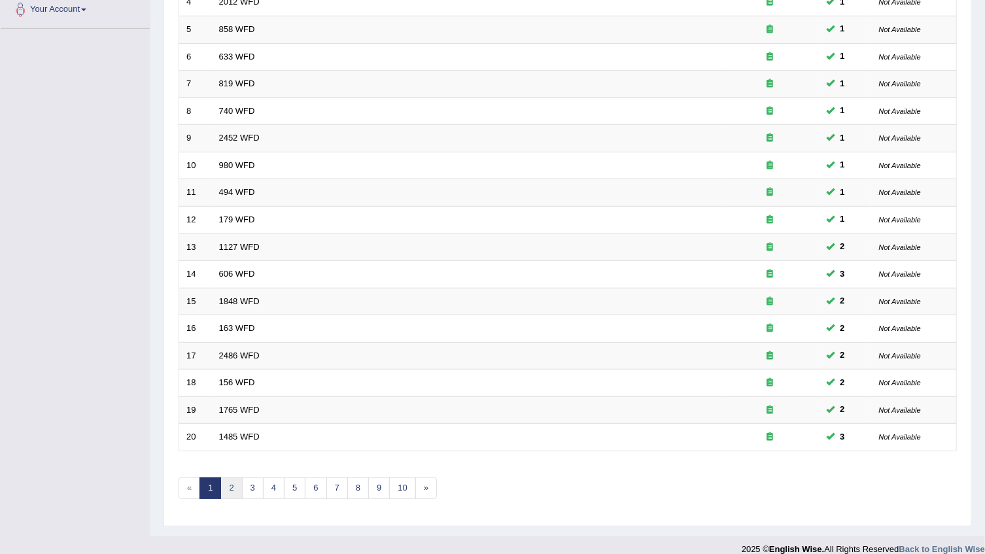
click at [238, 485] on link "2" at bounding box center [231, 489] width 22 height 22
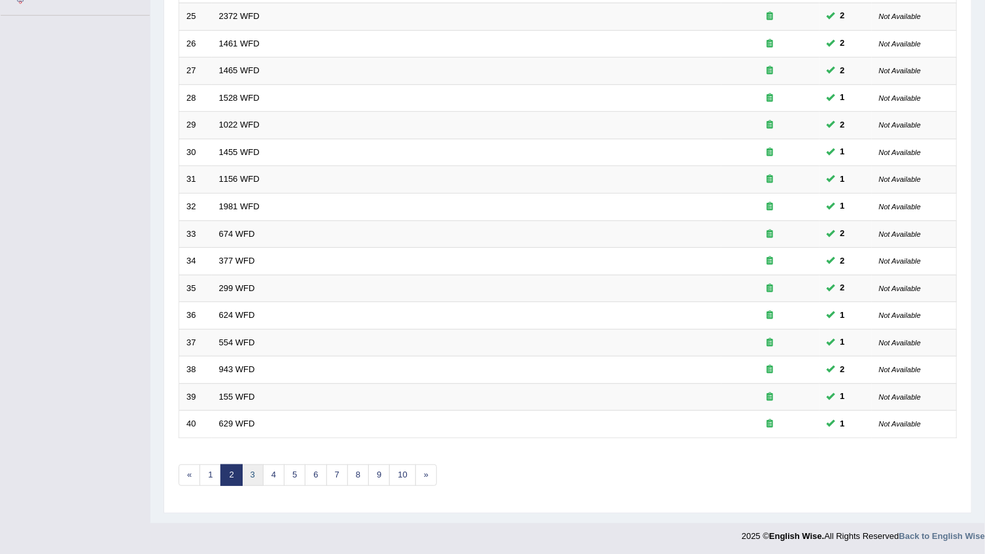
click at [254, 480] on link "3" at bounding box center [253, 476] width 22 height 22
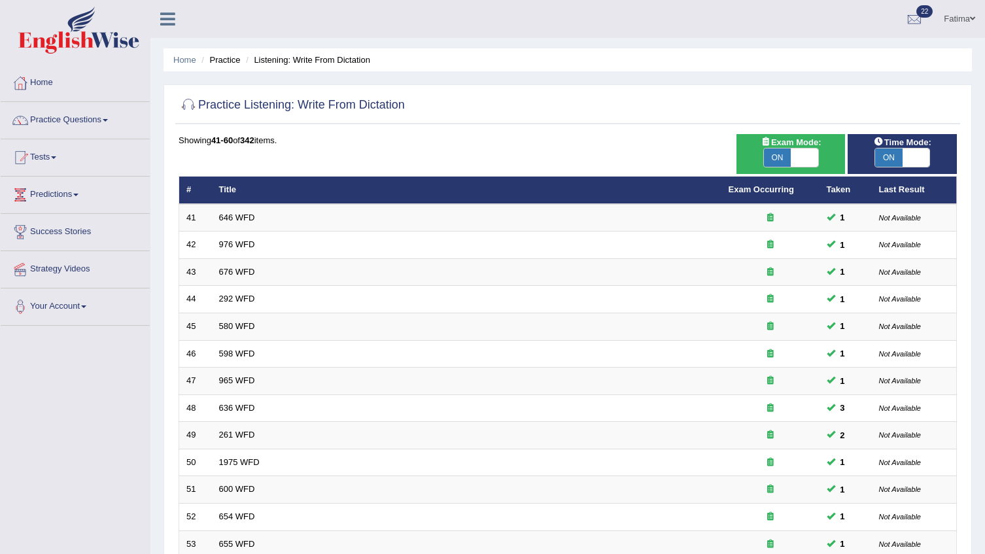
scroll to position [297, 0]
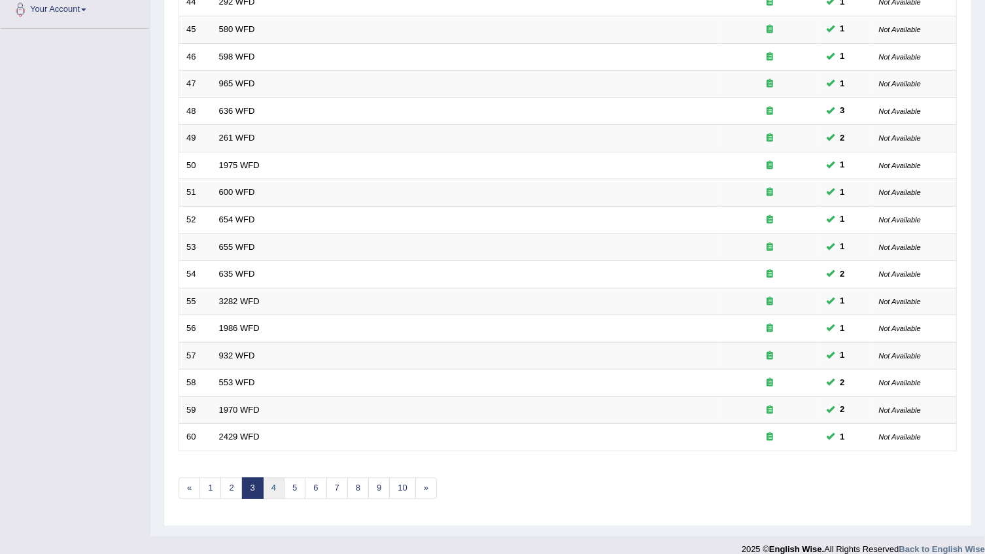
click at [279, 485] on link "4" at bounding box center [274, 489] width 22 height 22
click at [299, 491] on link "5" at bounding box center [295, 489] width 22 height 22
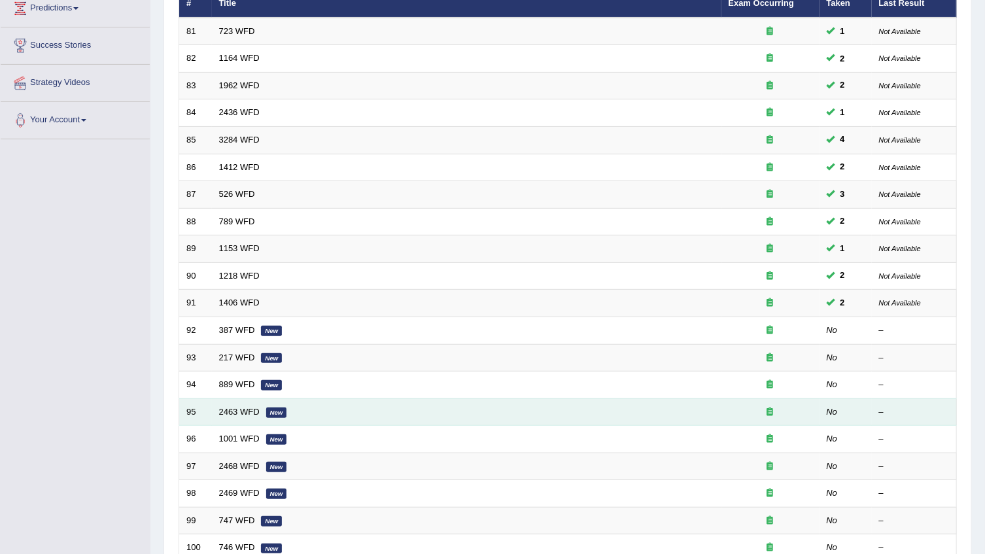
scroll to position [310, 0]
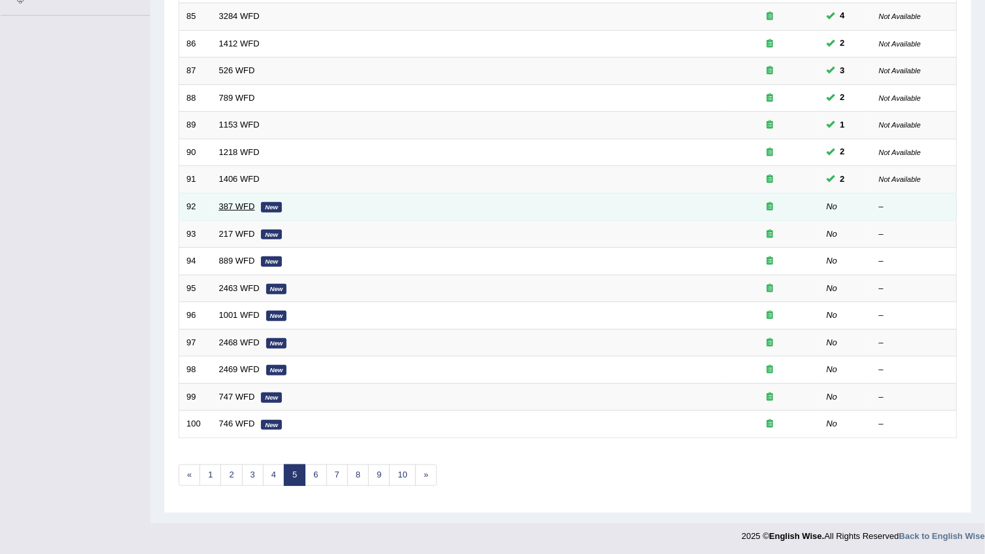
click at [241, 205] on link "387 WFD" at bounding box center [237, 207] width 36 height 10
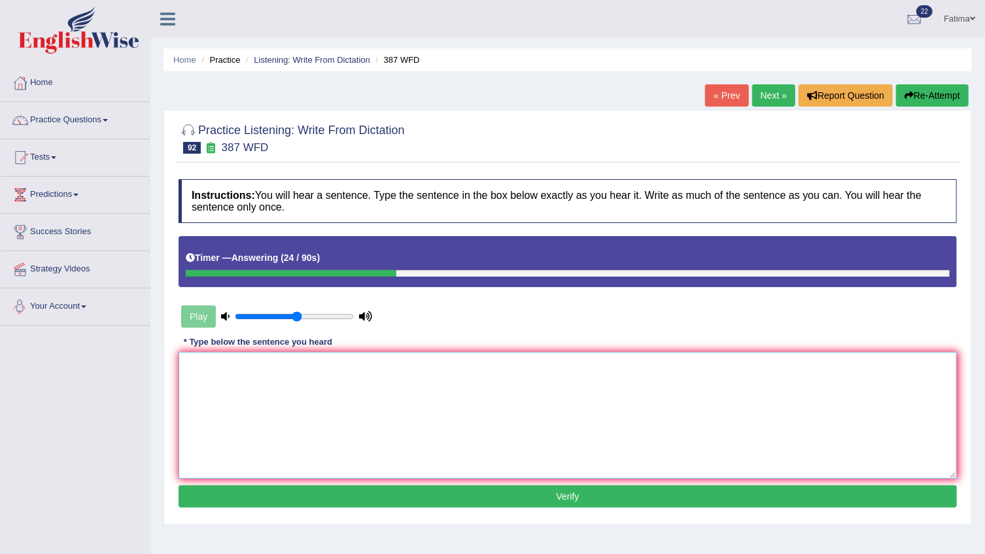
click at [239, 440] on textarea at bounding box center [568, 415] width 779 height 127
type textarea "t"
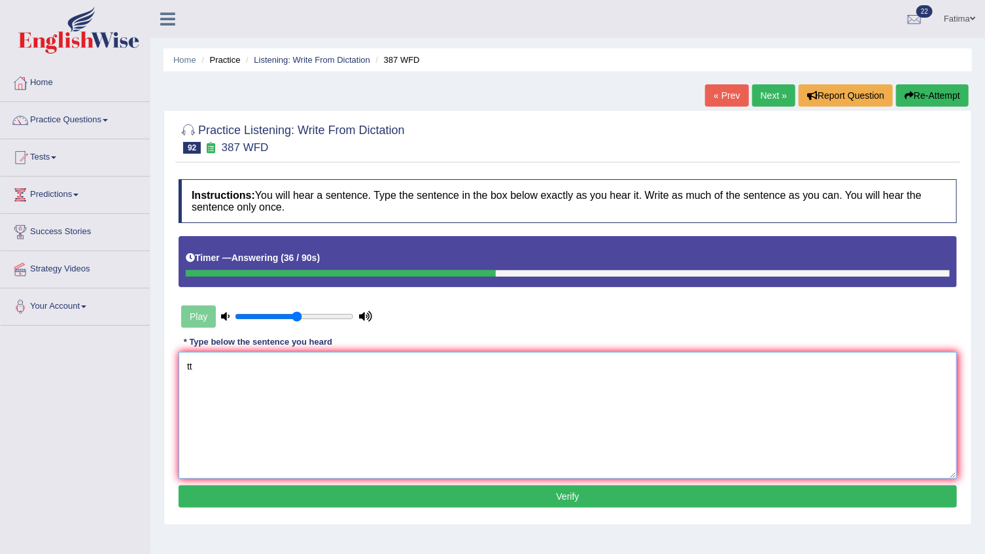
type textarea "t"
type textarea "T"
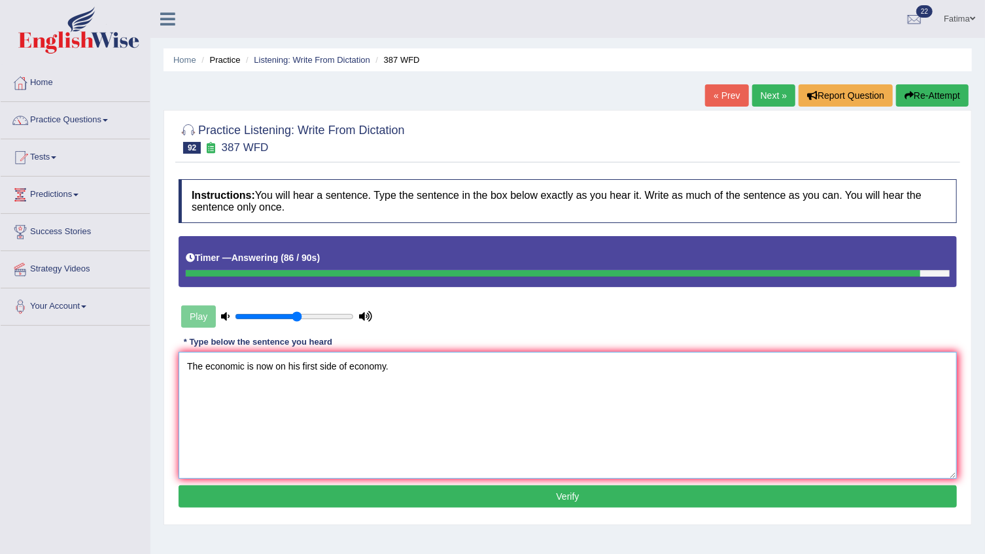
click at [257, 355] on textarea "The economic is now on his first side of economy." at bounding box center [568, 415] width 779 height 127
click at [243, 366] on textarea "The economic is now on his first side of economy." at bounding box center [568, 415] width 779 height 127
type textarea "The economic is now on his first side of economy."
click at [513, 493] on button "Verify" at bounding box center [568, 496] width 779 height 22
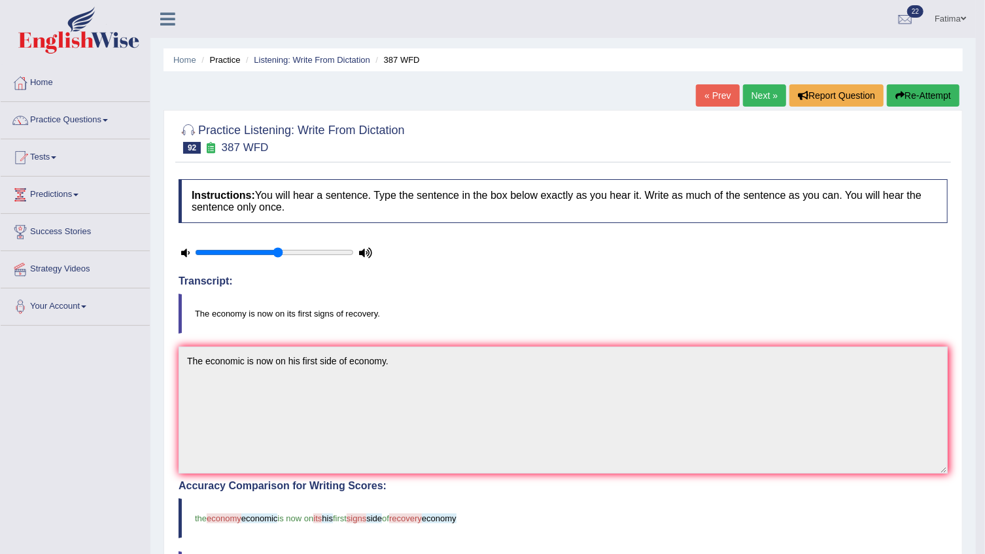
click at [760, 98] on link "Next »" at bounding box center [764, 95] width 43 height 22
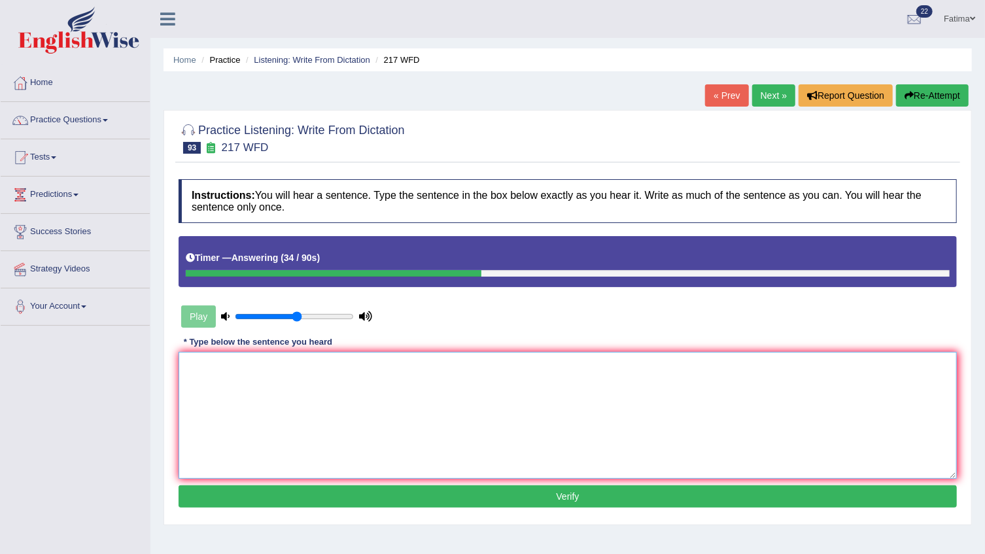
click at [366, 425] on textarea at bounding box center [568, 415] width 779 height 127
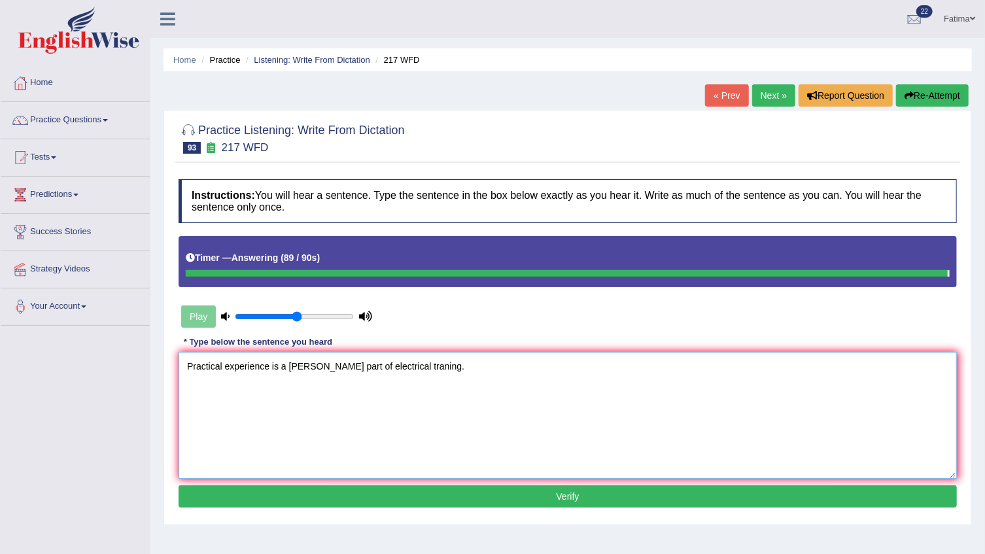
type textarea "Practical experience is a [PERSON_NAME] part of electrical traning."
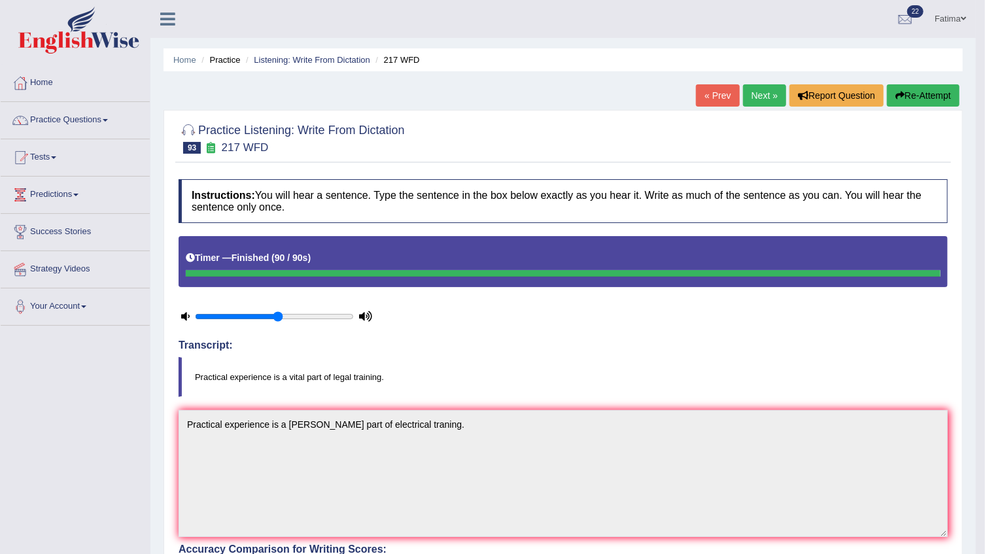
click at [773, 92] on link "Next »" at bounding box center [764, 95] width 43 height 22
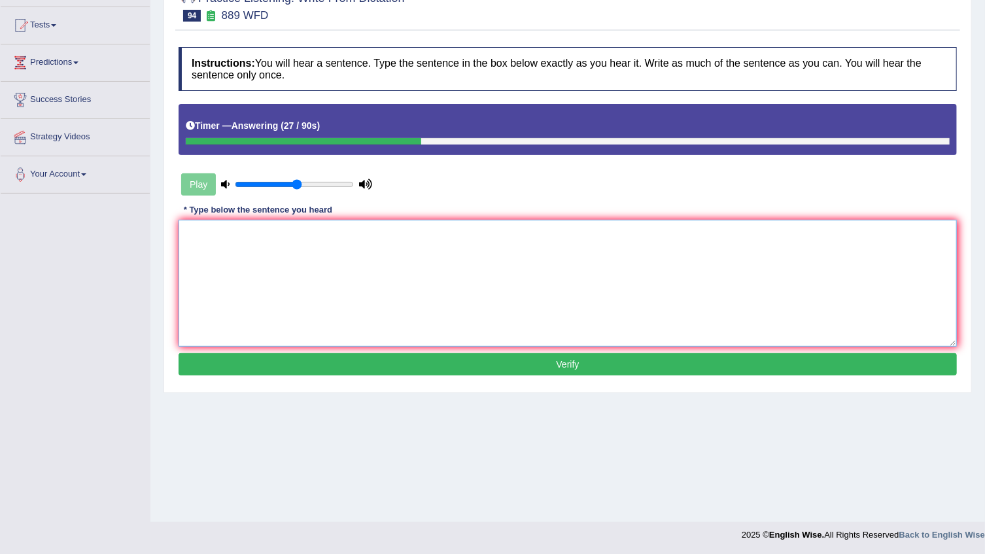
click at [396, 258] on textarea at bounding box center [568, 283] width 779 height 127
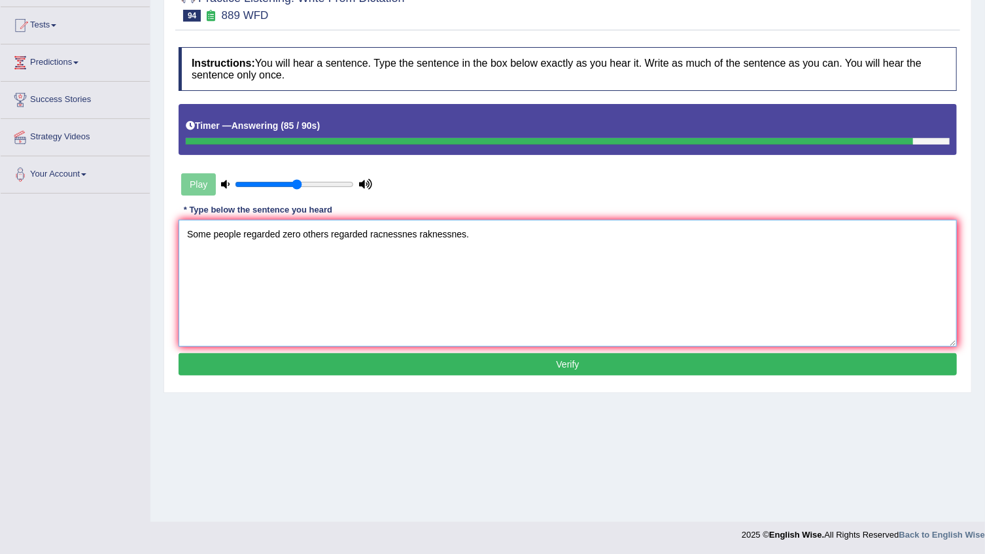
type textarea "Some people regarded zero others regarded racnessnes raknessnes."
click at [385, 366] on button "Verify" at bounding box center [568, 364] width 779 height 22
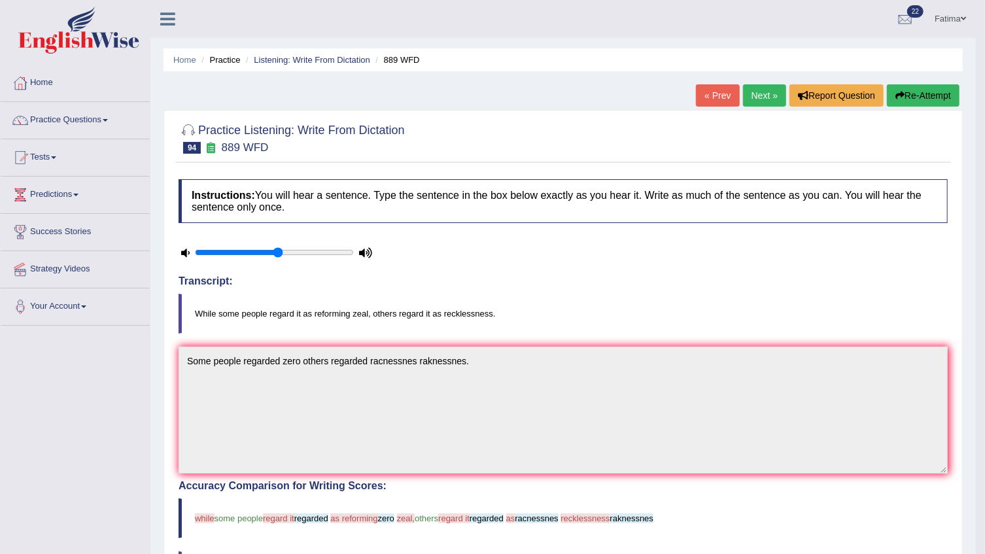
click at [757, 92] on link "Next »" at bounding box center [764, 95] width 43 height 22
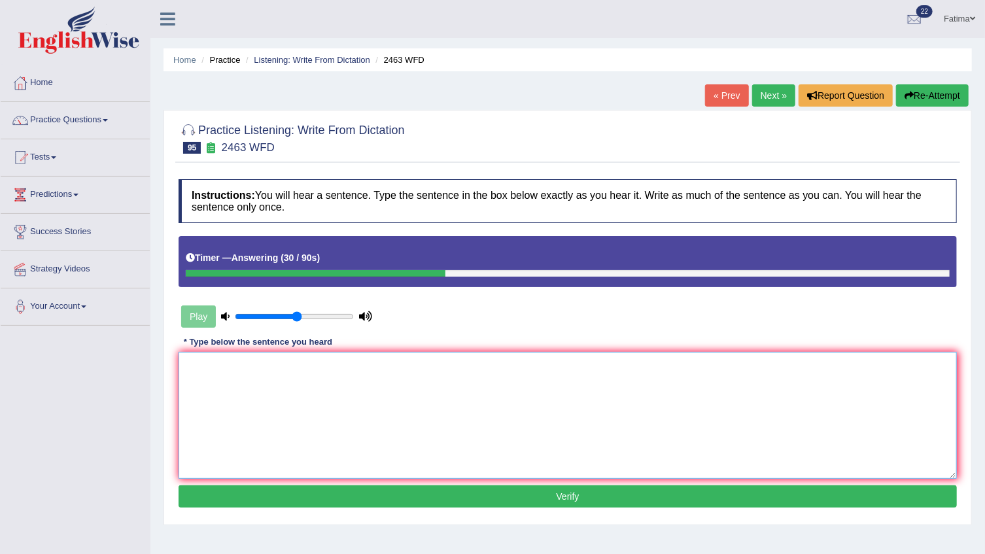
click at [412, 407] on textarea at bounding box center [568, 415] width 779 height 127
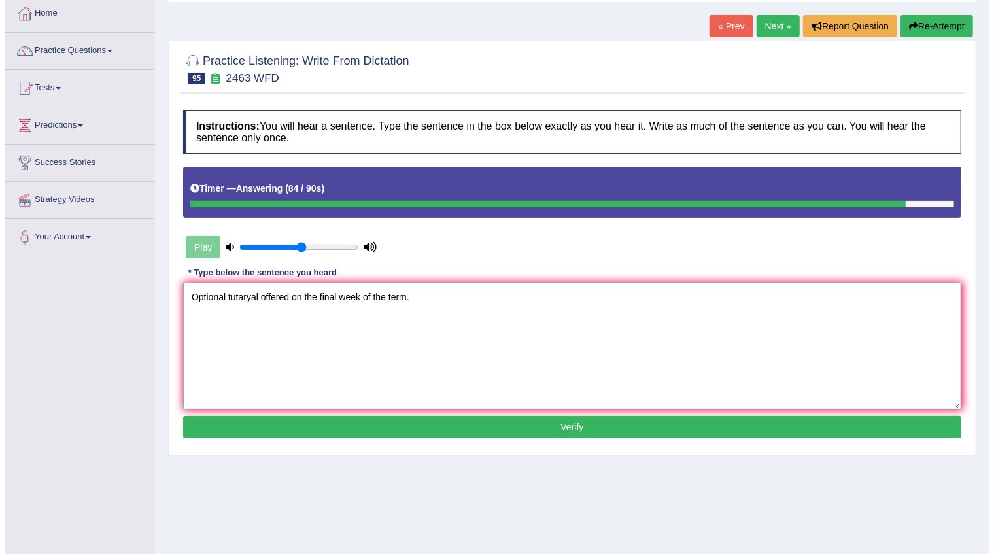
scroll to position [118, 0]
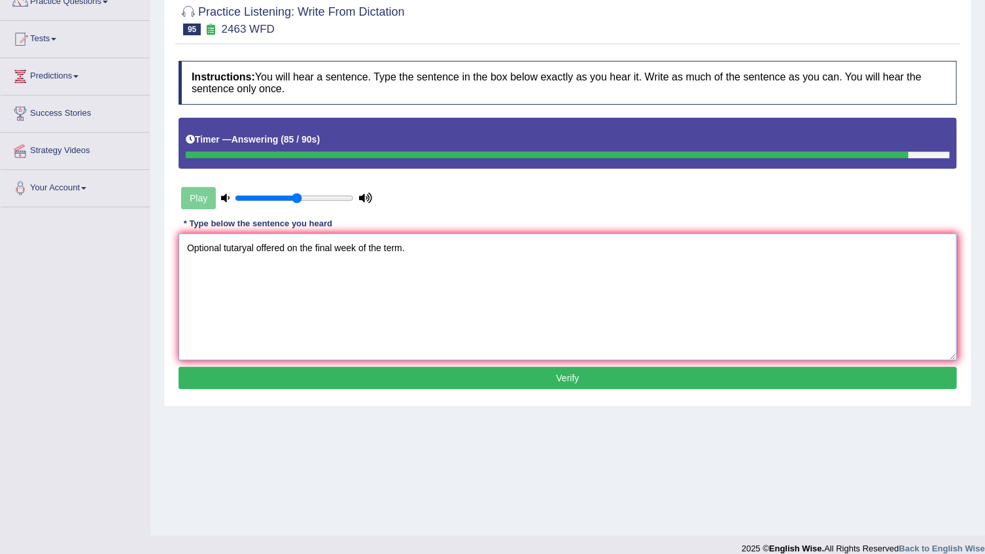
type textarea "Optional tutaryal offered on the final week of the term."
click at [378, 377] on button "Verify" at bounding box center [568, 378] width 779 height 22
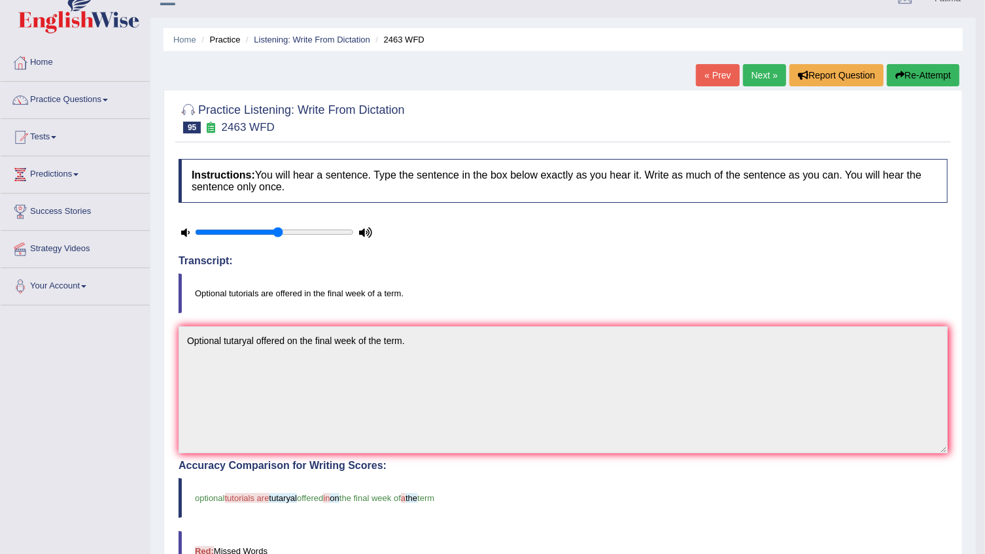
scroll to position [0, 0]
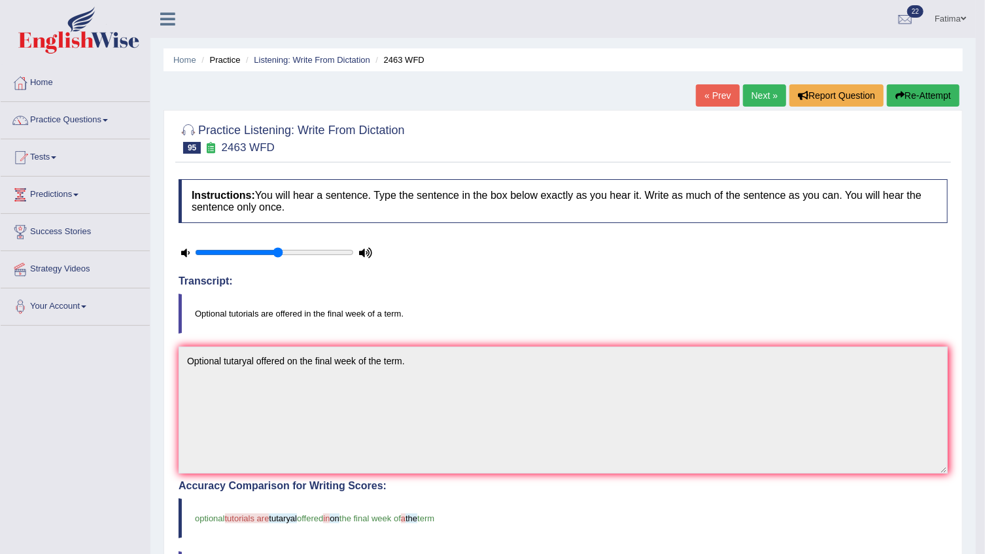
click at [762, 100] on link "Next »" at bounding box center [764, 95] width 43 height 22
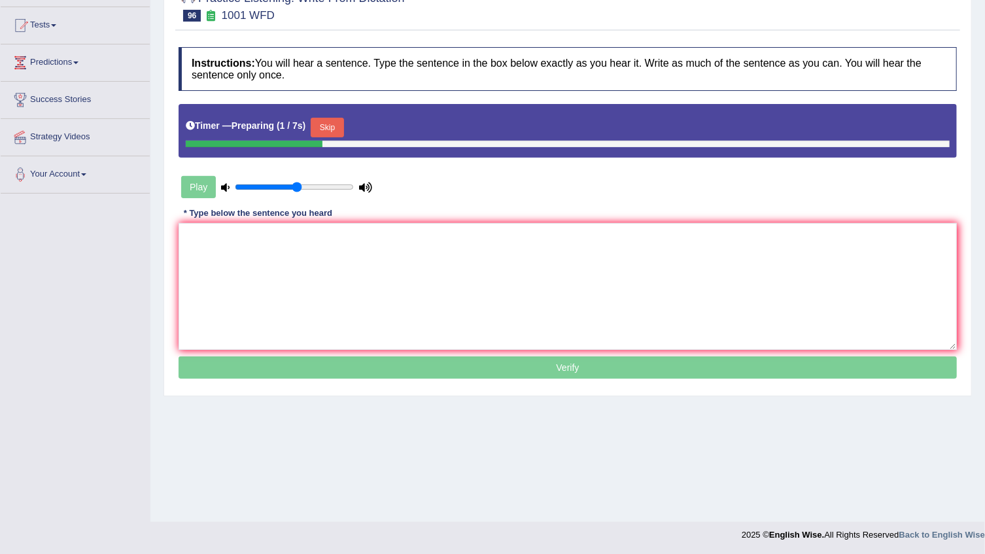
scroll to position [132, 0]
click at [315, 132] on button "Skip" at bounding box center [327, 128] width 33 height 20
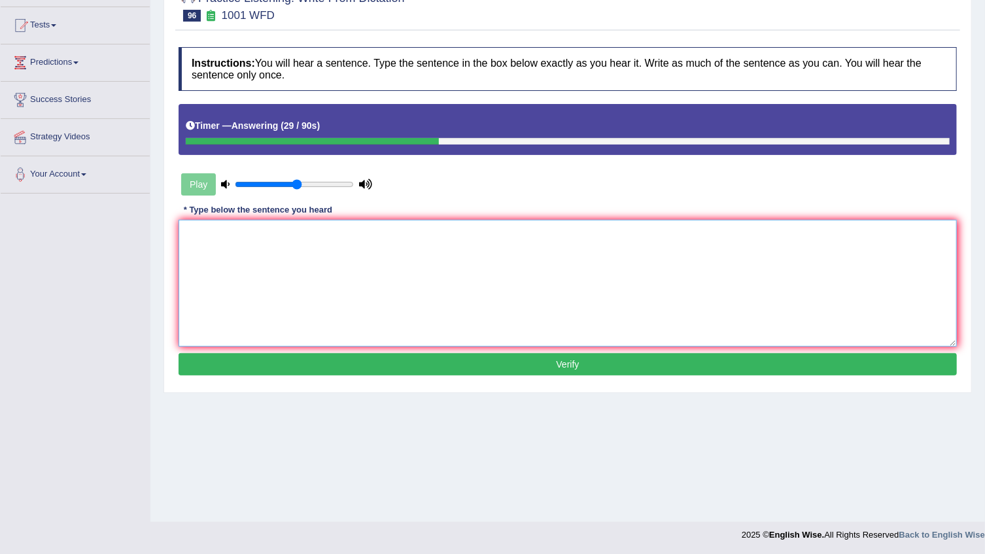
click at [294, 249] on textarea at bounding box center [568, 283] width 779 height 127
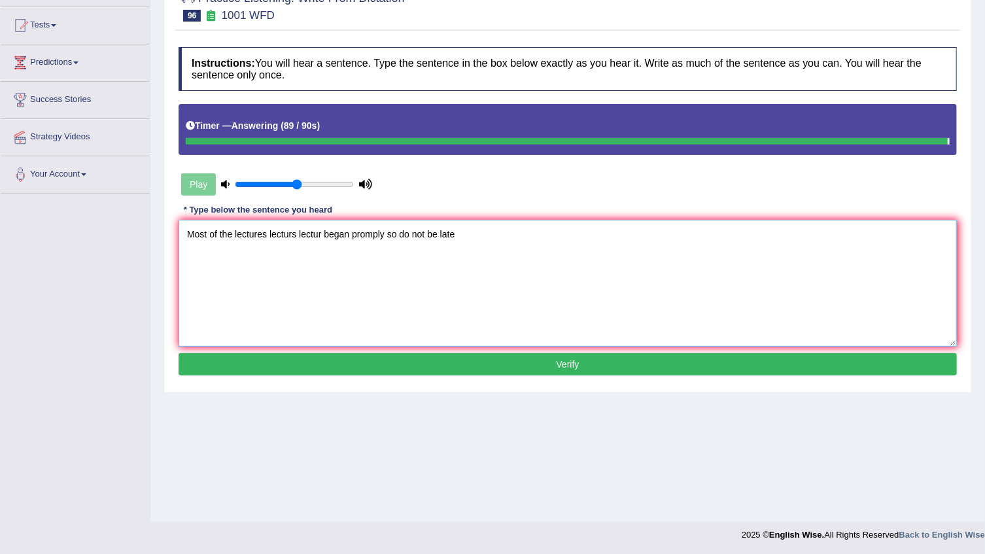
type textarea "Most of the lectures lecturs lectur began promply so do not be late"
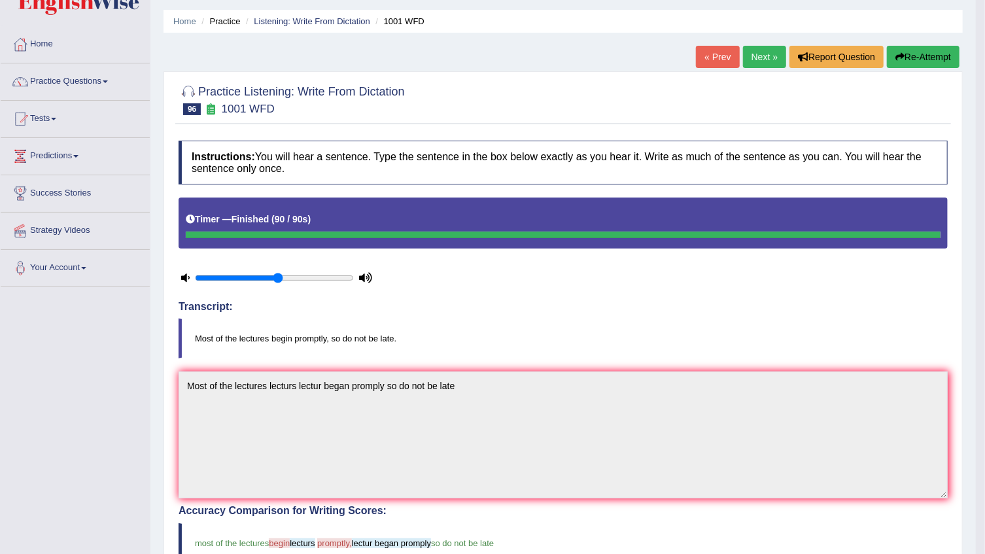
scroll to position [38, 0]
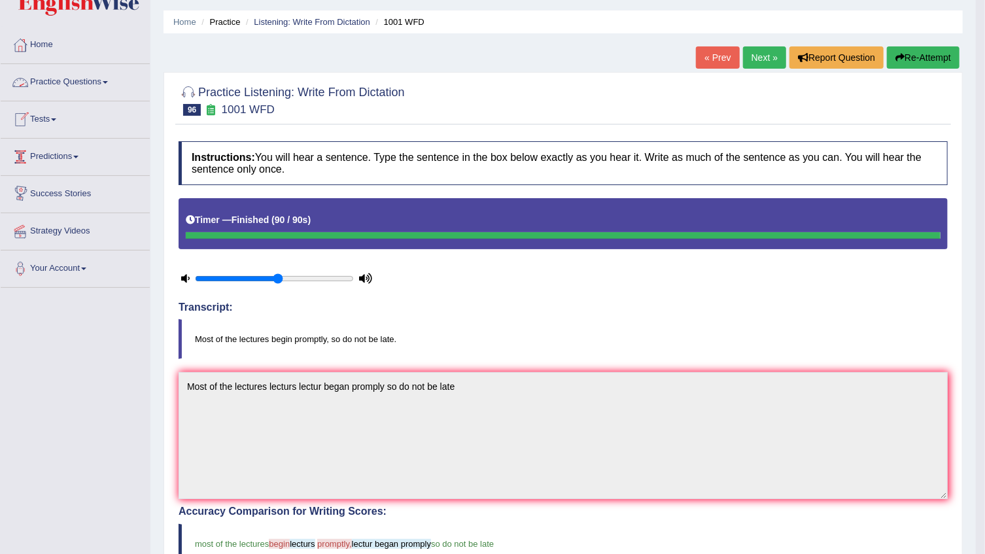
click at [77, 85] on link "Practice Questions" at bounding box center [75, 80] width 149 height 33
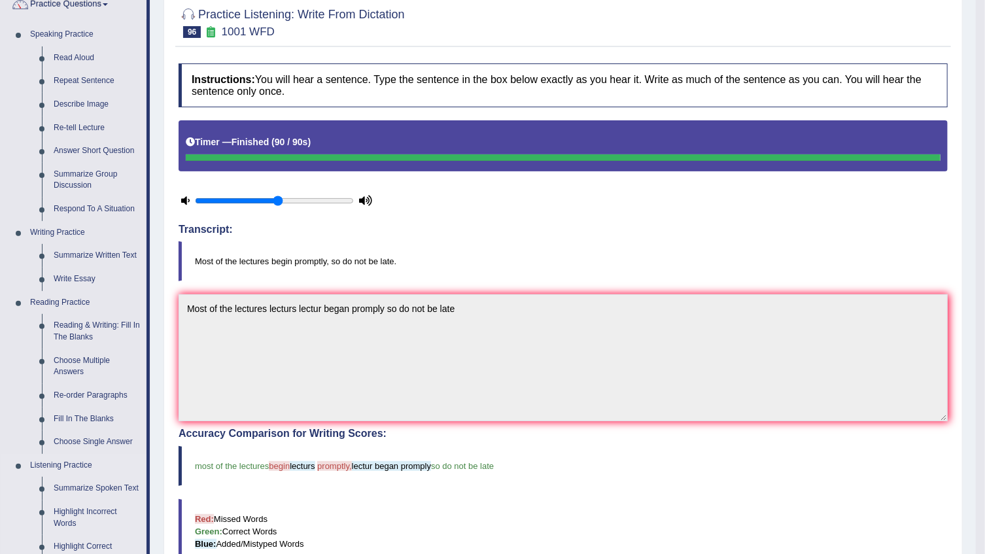
scroll to position [335, 0]
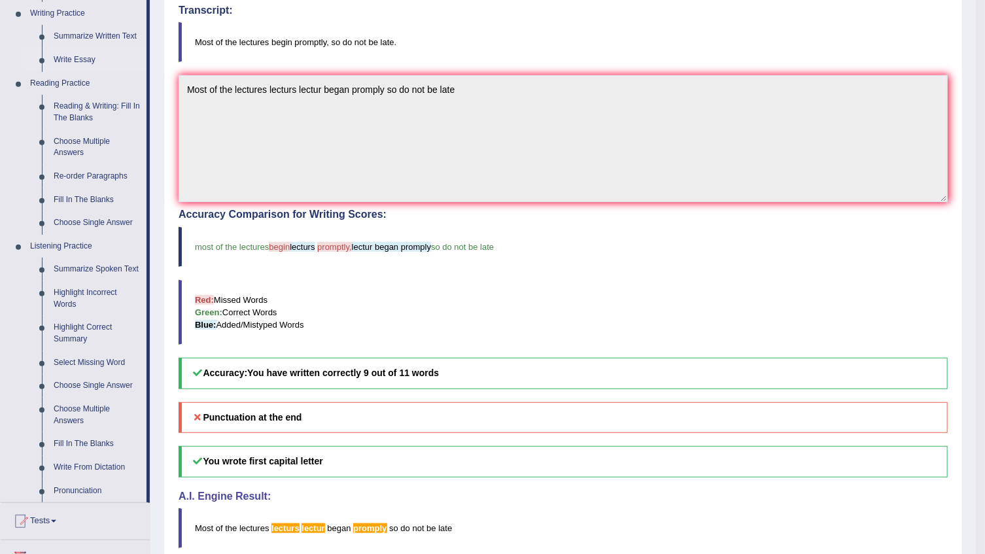
click at [72, 58] on link "Write Essay" at bounding box center [97, 60] width 99 height 24
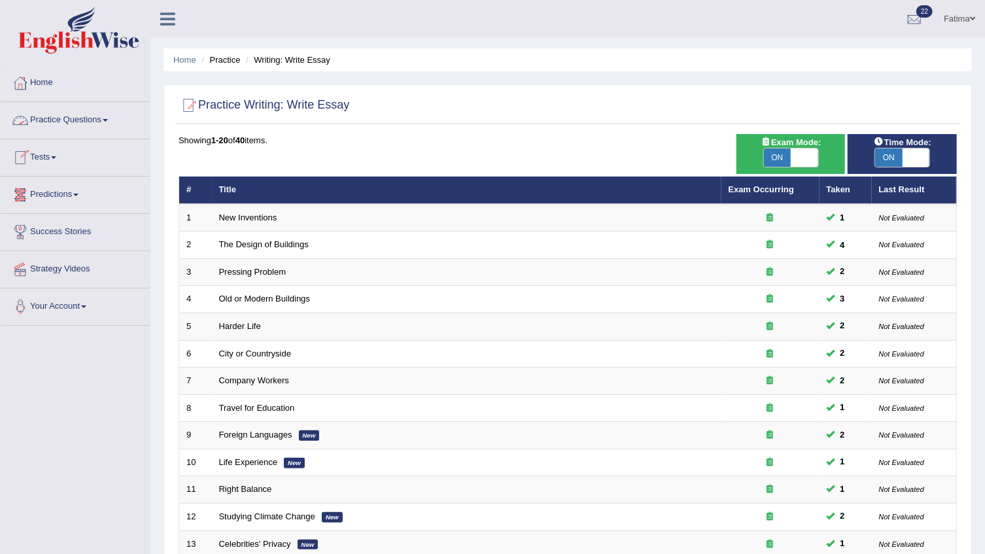
click at [98, 116] on link "Practice Questions" at bounding box center [75, 118] width 149 height 33
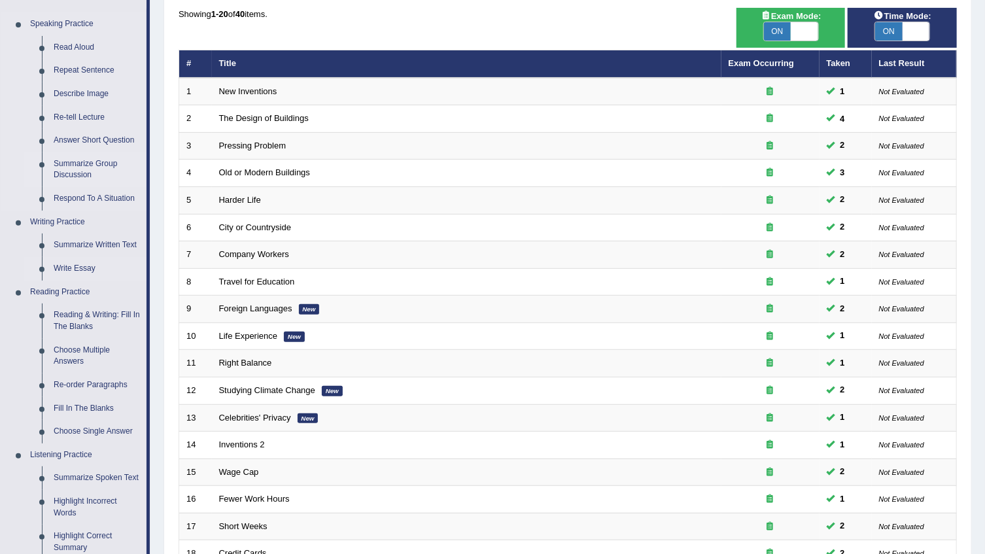
scroll to position [118, 0]
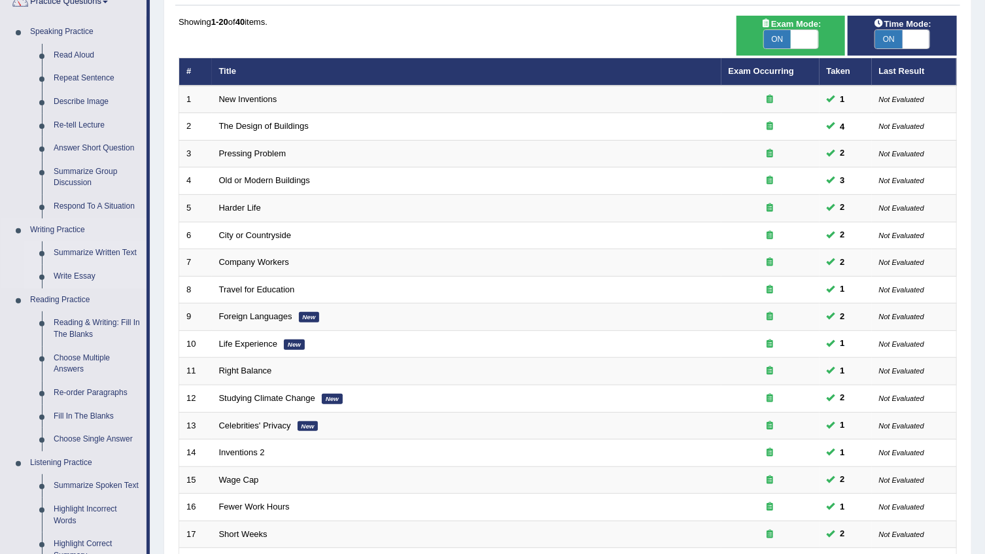
click at [76, 253] on link "Summarize Written Text" at bounding box center [97, 253] width 99 height 24
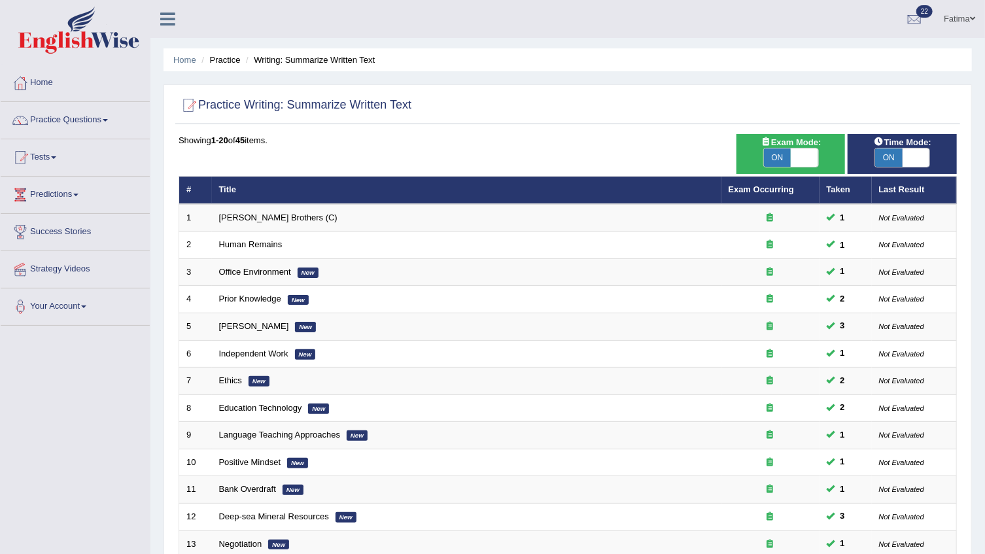
click at [101, 121] on link "Practice Questions" at bounding box center [75, 118] width 149 height 33
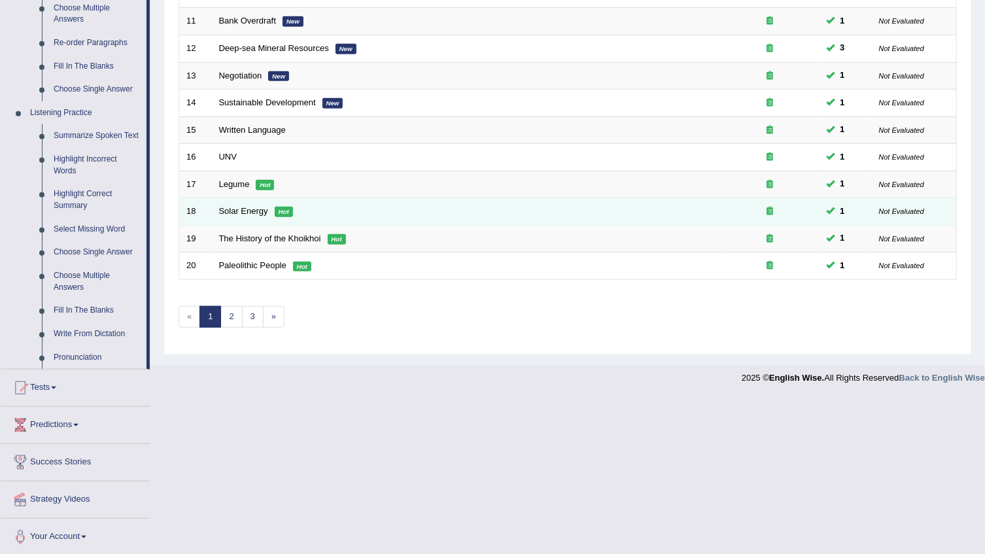
scroll to position [470, 0]
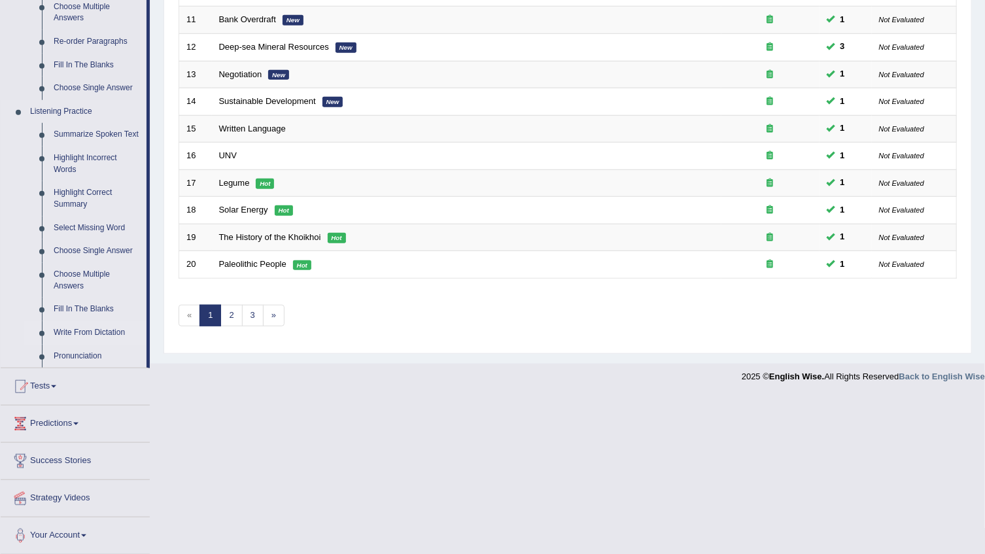
click at [88, 333] on link "Write From Dictation" at bounding box center [97, 333] width 99 height 24
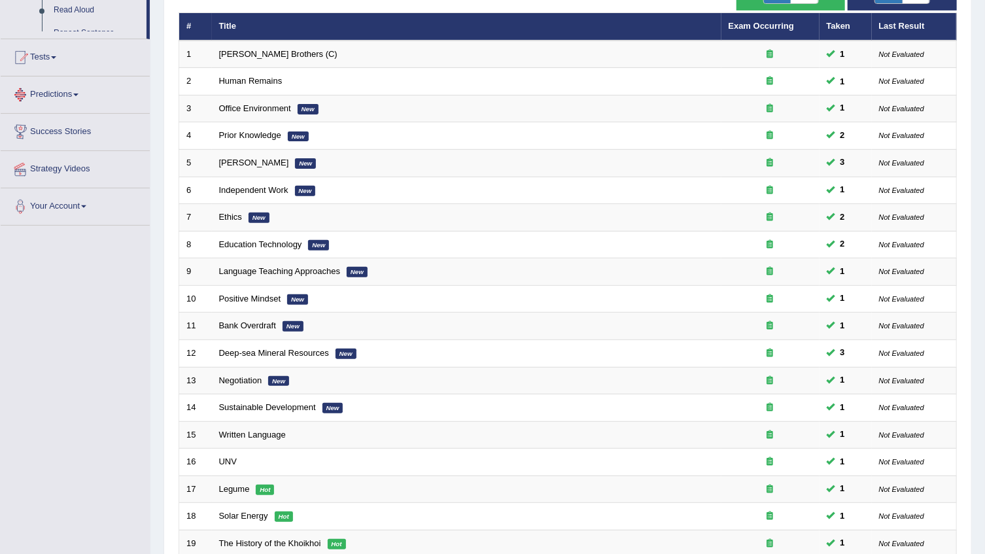
scroll to position [228, 0]
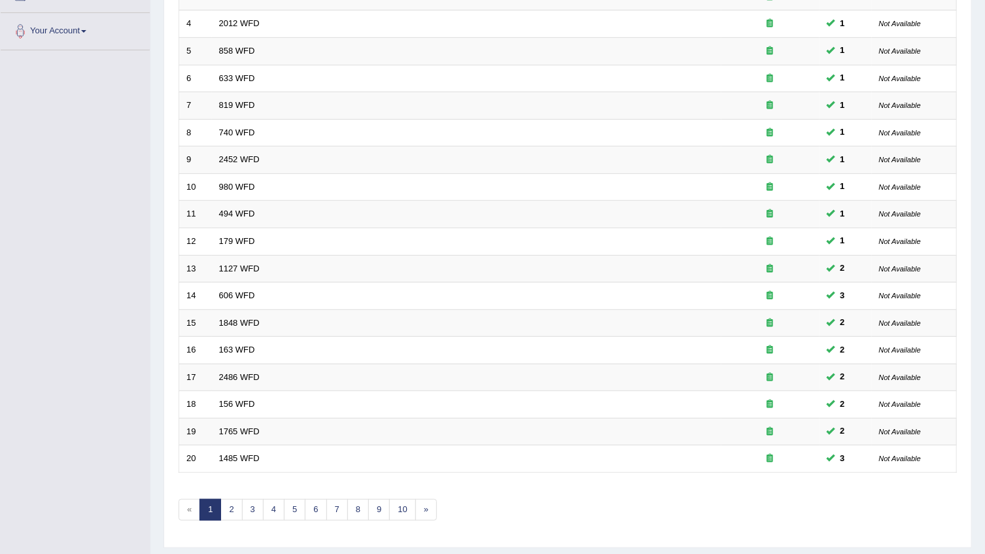
scroll to position [310, 0]
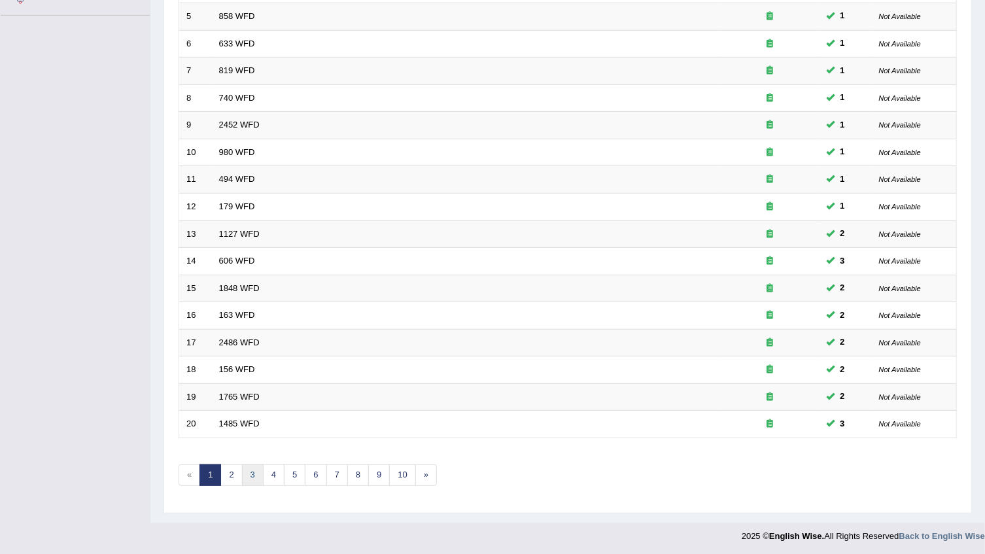
click at [253, 478] on link "3" at bounding box center [253, 476] width 22 height 22
click at [284, 471] on link "5" at bounding box center [295, 476] width 22 height 22
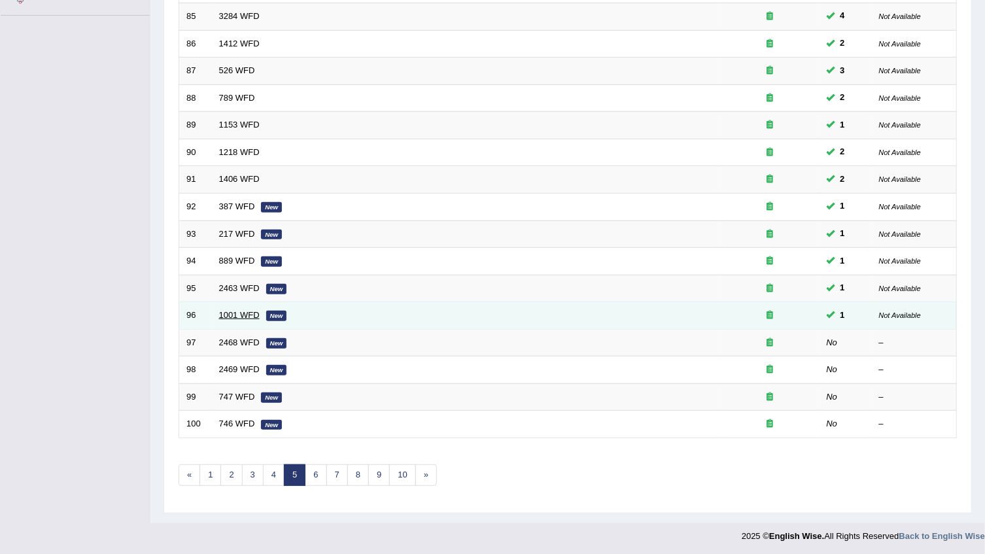
click at [254, 313] on link "1001 WFD" at bounding box center [239, 315] width 41 height 10
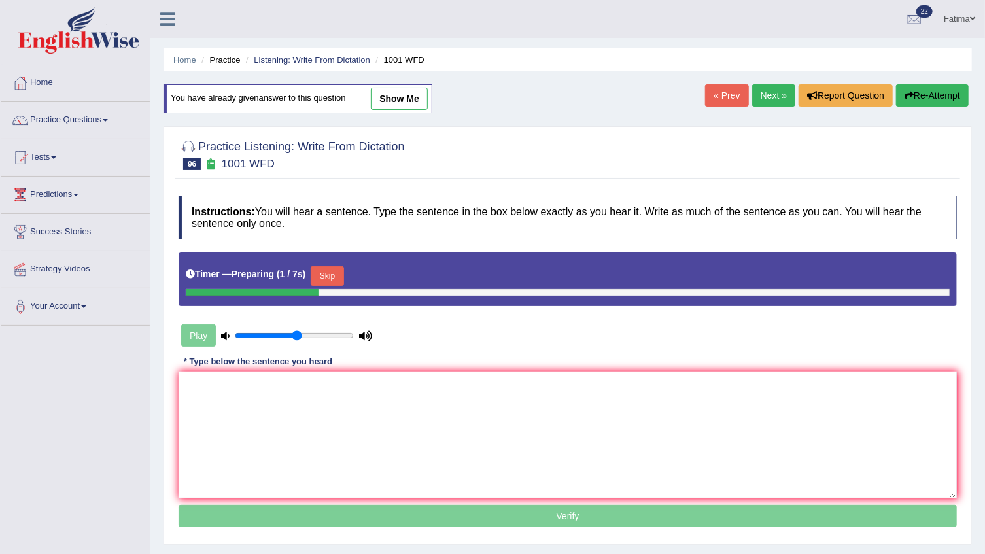
click at [404, 99] on link "show me" at bounding box center [399, 99] width 57 height 22
type textarea "Most of the lectures lecturs lectur began promply so do not be late"
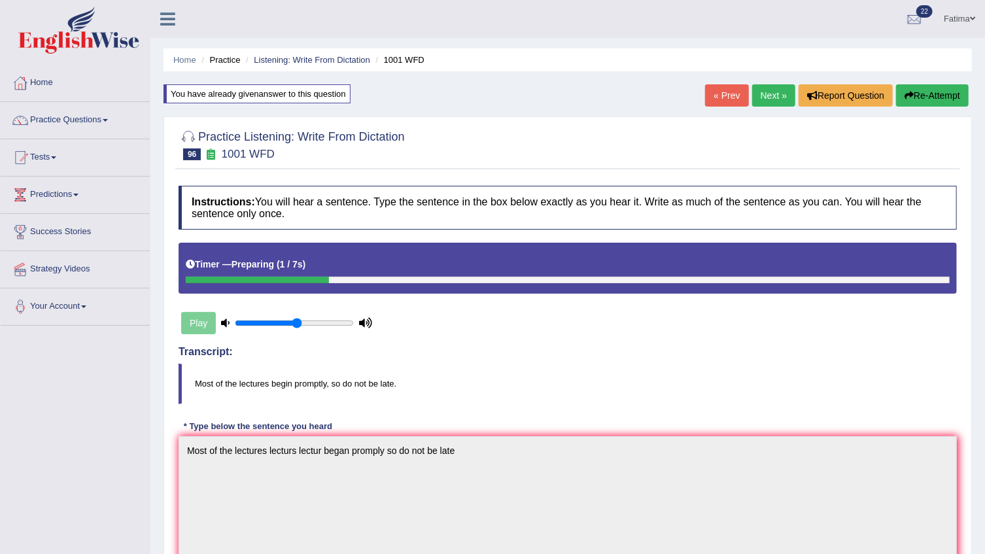
click at [775, 96] on link "Next »" at bounding box center [773, 95] width 43 height 22
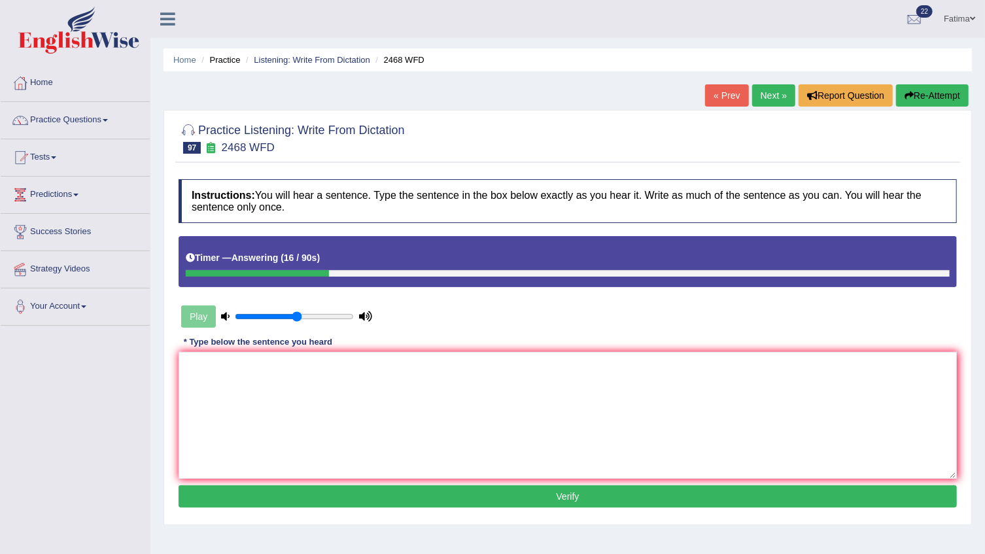
click at [916, 99] on button "Re-Attempt" at bounding box center [932, 95] width 73 height 22
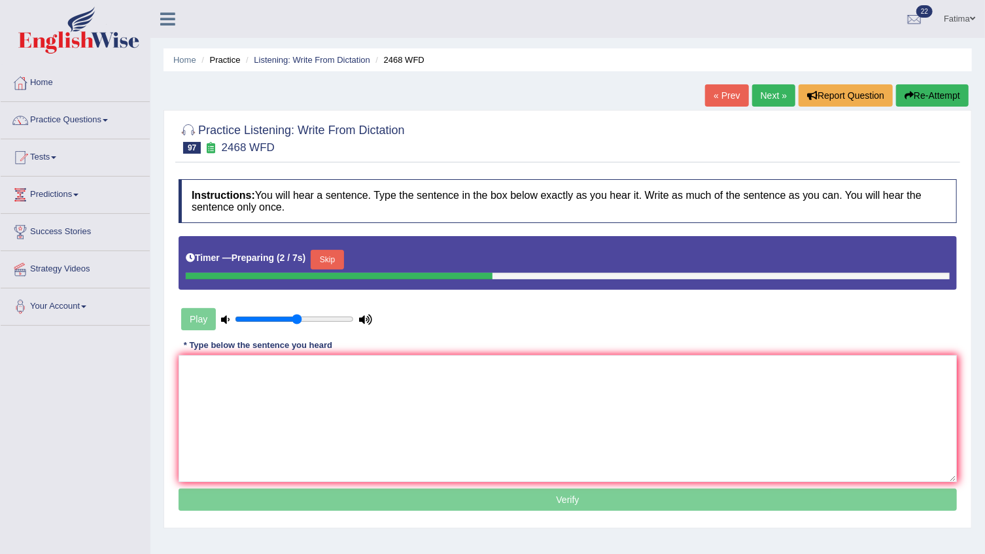
click at [332, 256] on button "Skip" at bounding box center [327, 260] width 33 height 20
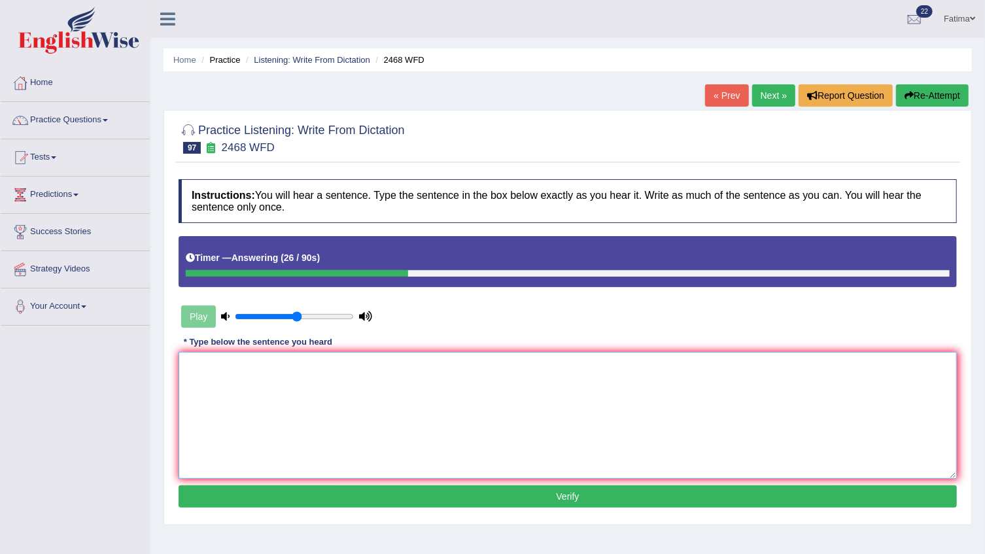
click at [343, 452] on textarea at bounding box center [568, 415] width 779 height 127
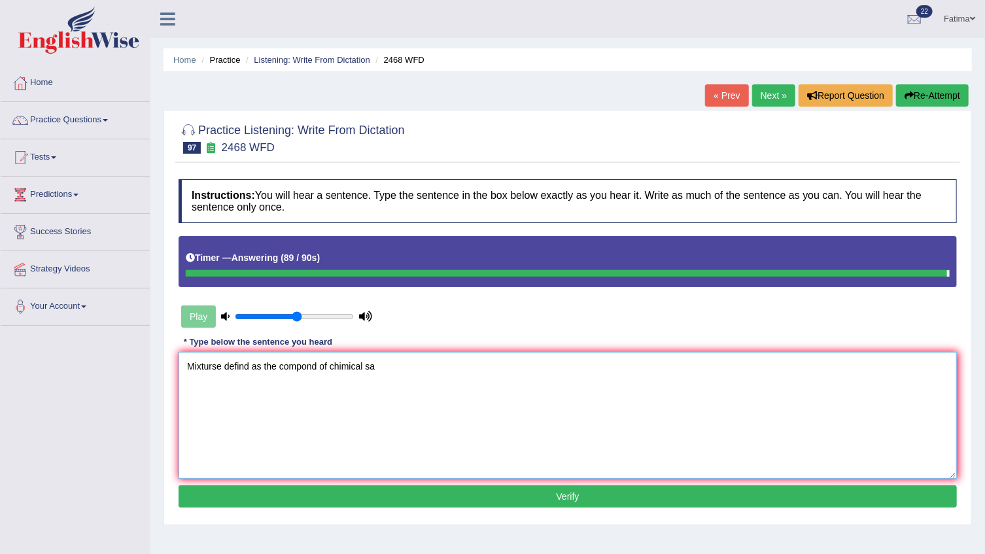
type textarea "Mixturse defind as the compond of chimical sa"
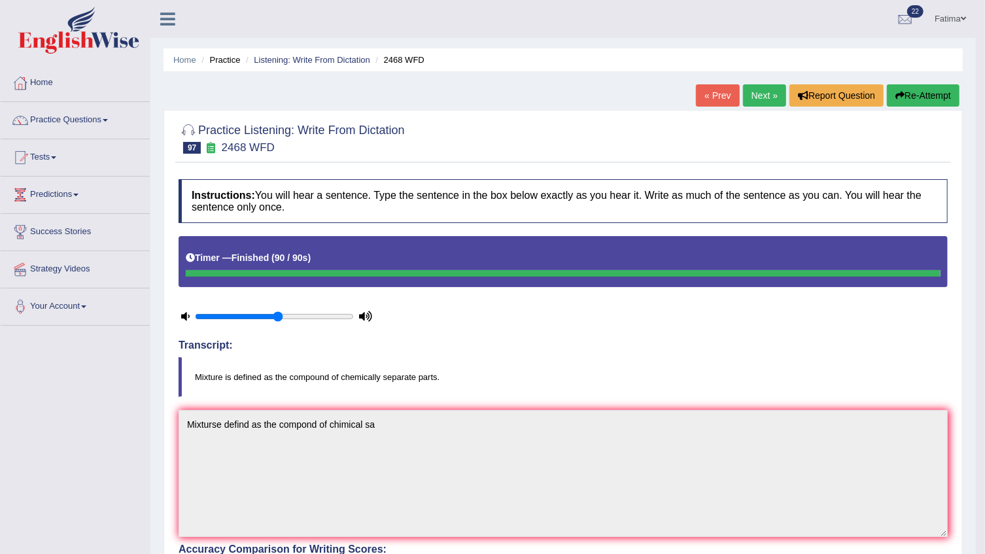
click at [926, 86] on div "Home Practice Listening: Write From Dictation 2468 WFD « Prev Next » Report Que…" at bounding box center [563, 458] width 826 height 917
click at [926, 86] on button "Re-Attempt" at bounding box center [923, 95] width 73 height 22
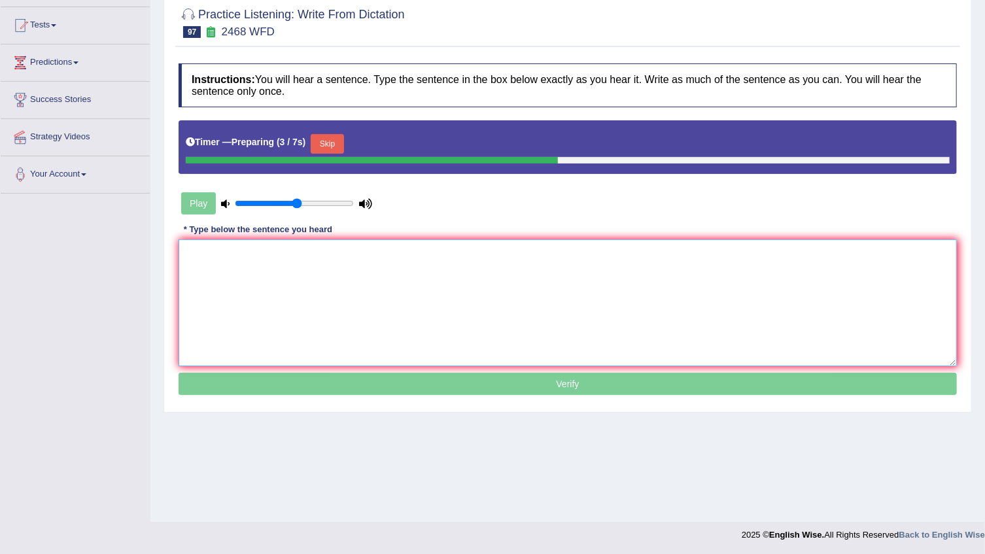
click at [435, 256] on textarea at bounding box center [568, 302] width 779 height 127
paste textarea "Mixturse defind as the compond of chimical sa"
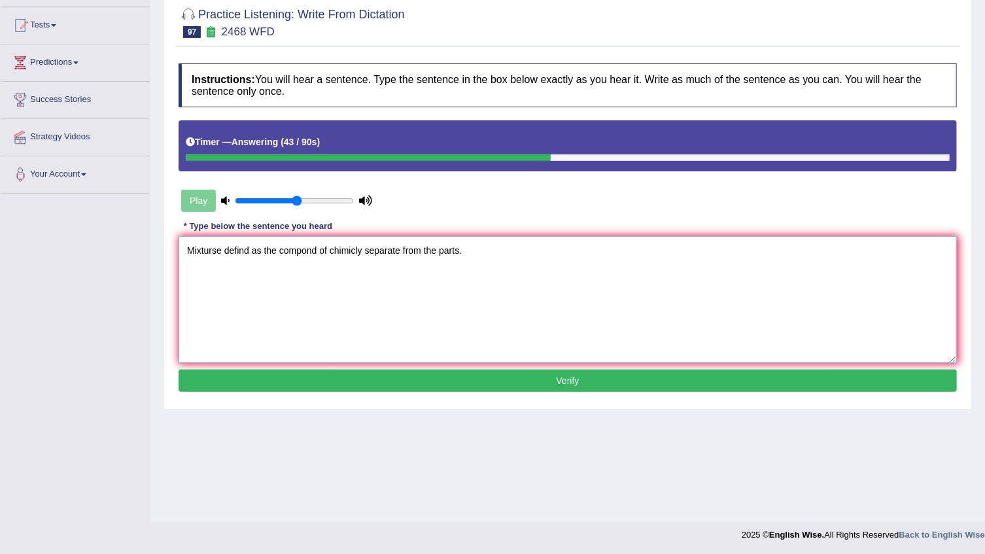
type textarea "Mixturse defind as the compond of chimicly separate from the parts."
click at [500, 385] on button "Verify" at bounding box center [568, 381] width 779 height 22
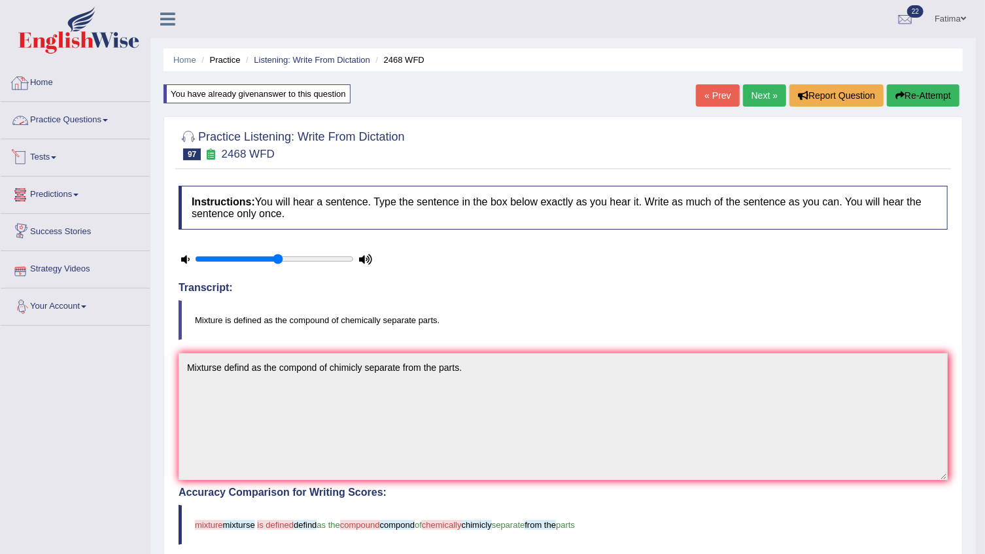
click at [43, 149] on link "Tests" at bounding box center [75, 155] width 149 height 33
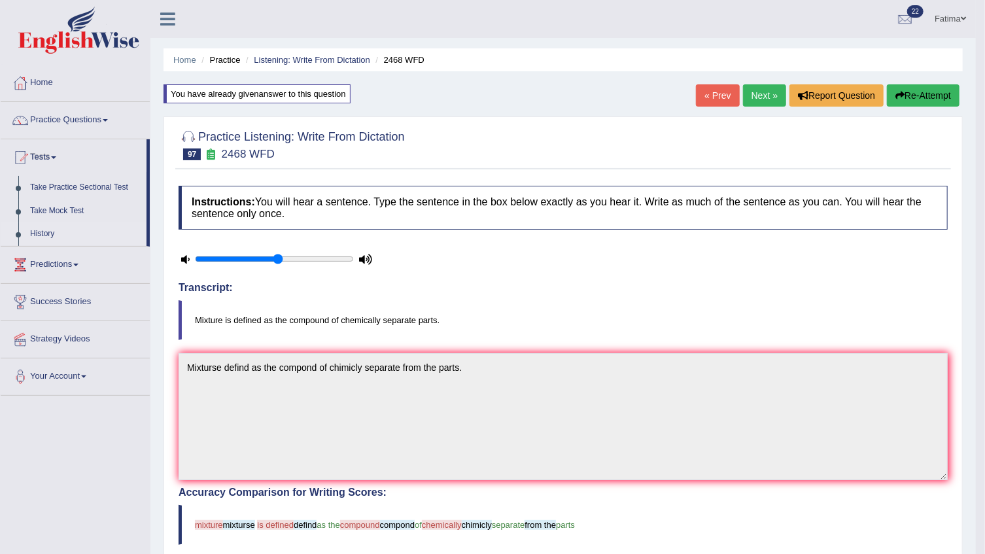
click at [47, 236] on link "History" at bounding box center [85, 234] width 122 height 24
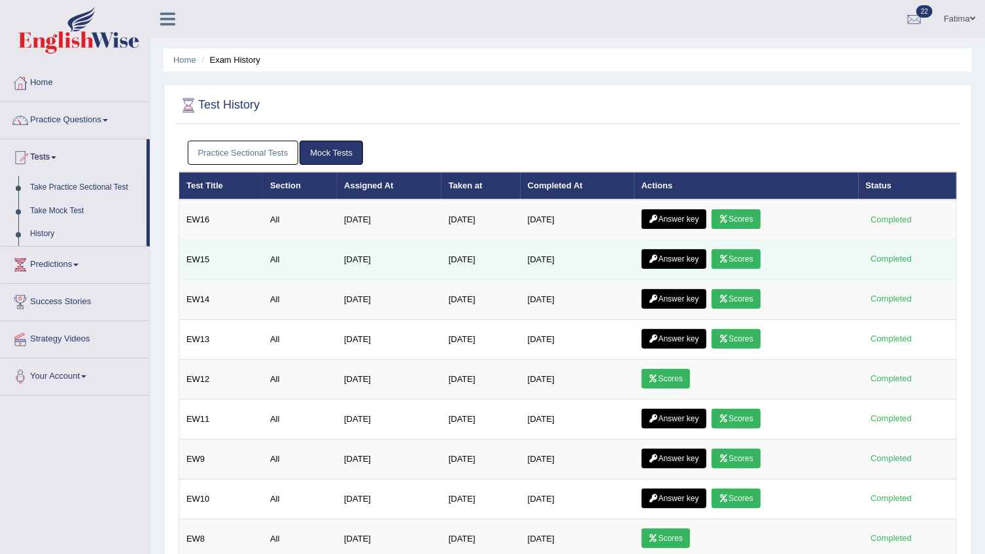
click at [740, 254] on link "Scores" at bounding box center [736, 259] width 48 height 20
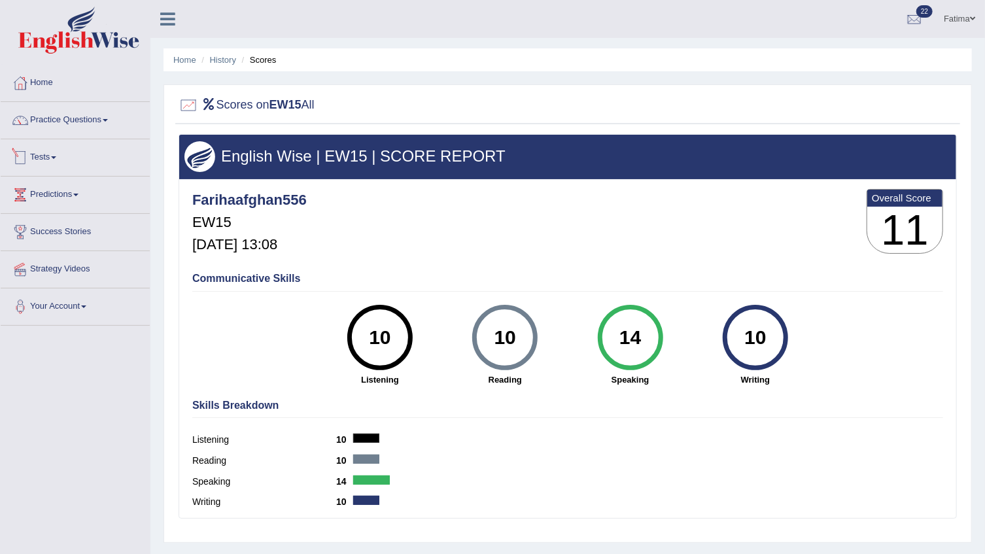
click at [39, 147] on link "Tests" at bounding box center [75, 155] width 149 height 33
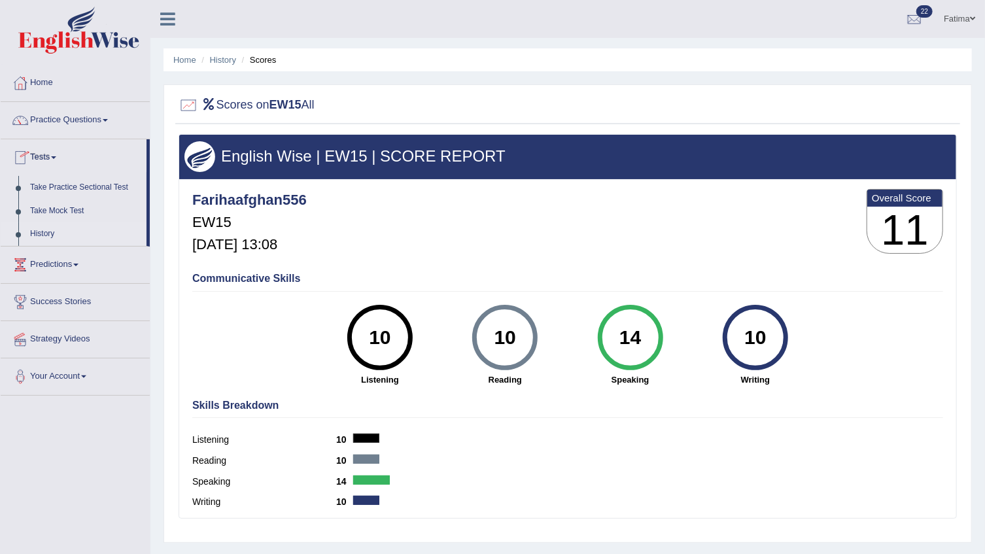
click at [43, 228] on link "History" at bounding box center [85, 234] width 122 height 24
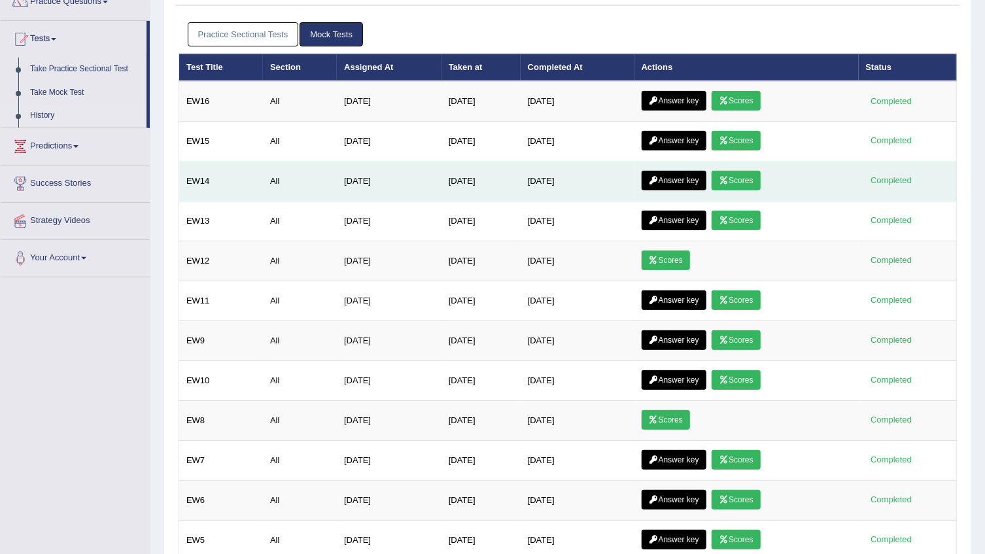
click at [750, 179] on link "Scores" at bounding box center [736, 181] width 48 height 20
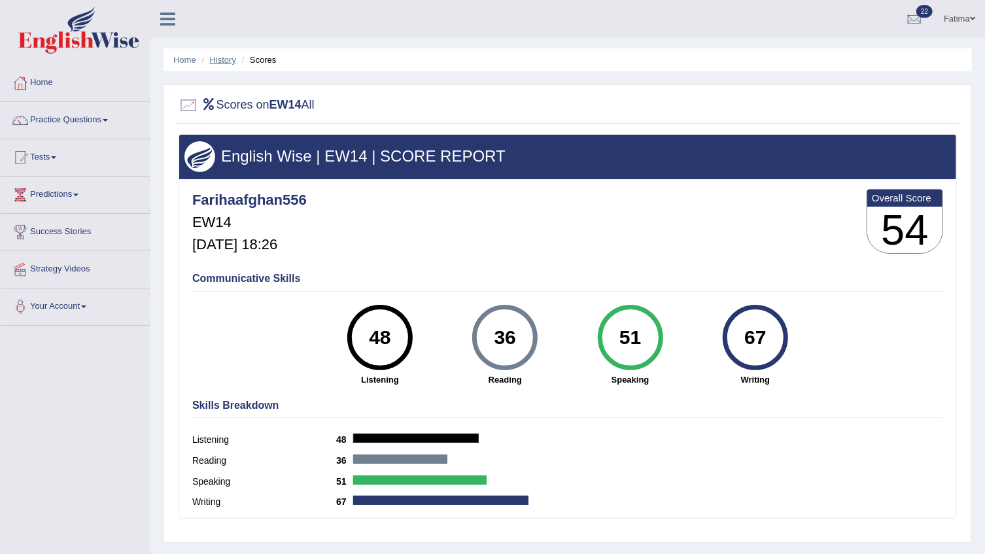
click at [225, 62] on link "History" at bounding box center [223, 60] width 26 height 10
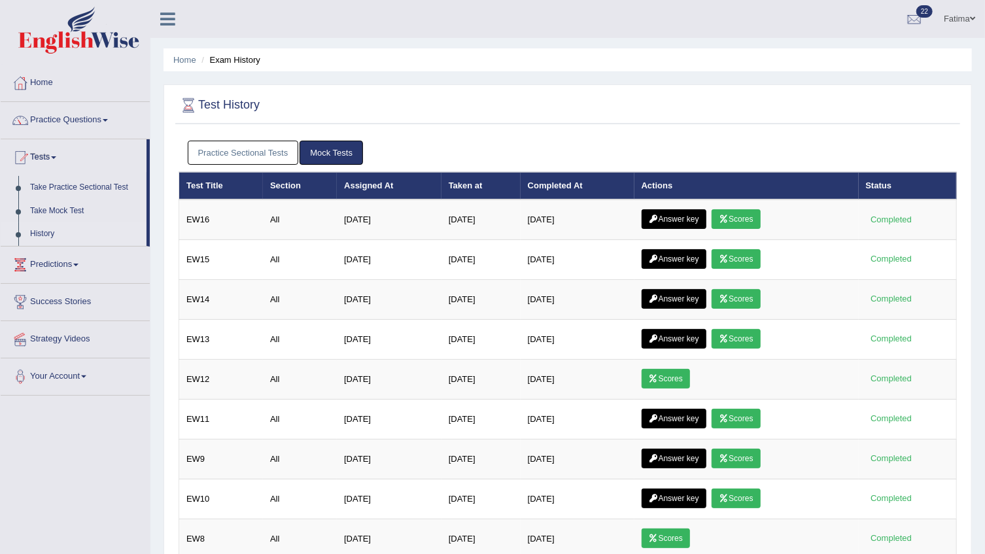
click at [665, 304] on link "Answer key" at bounding box center [674, 299] width 65 height 20
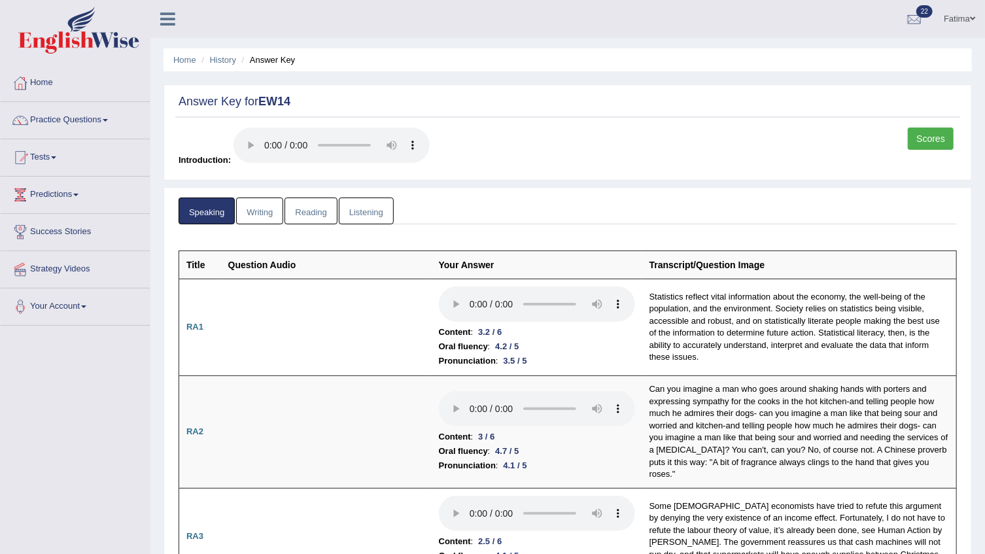
click at [937, 140] on link "Scores" at bounding box center [931, 139] width 46 height 22
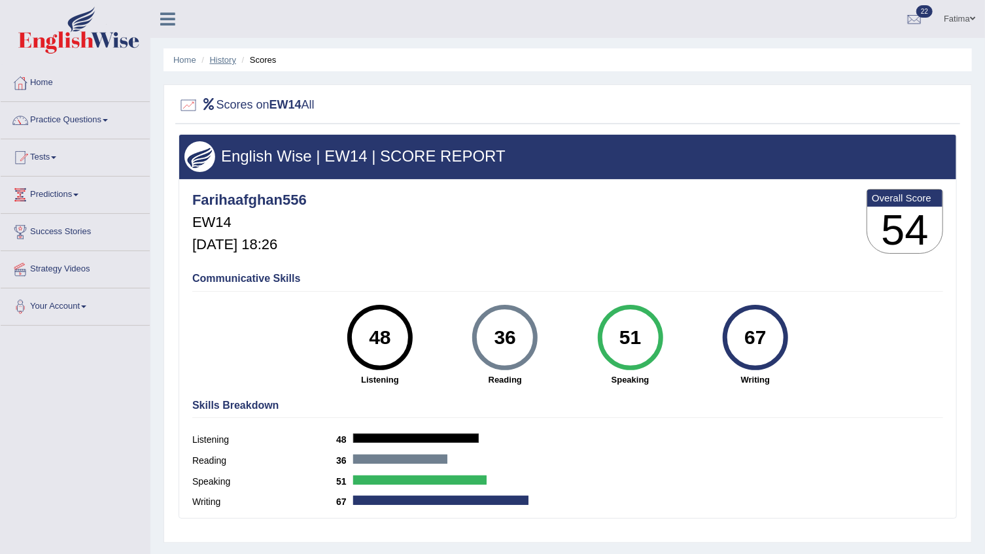
click at [224, 59] on link "History" at bounding box center [223, 60] width 26 height 10
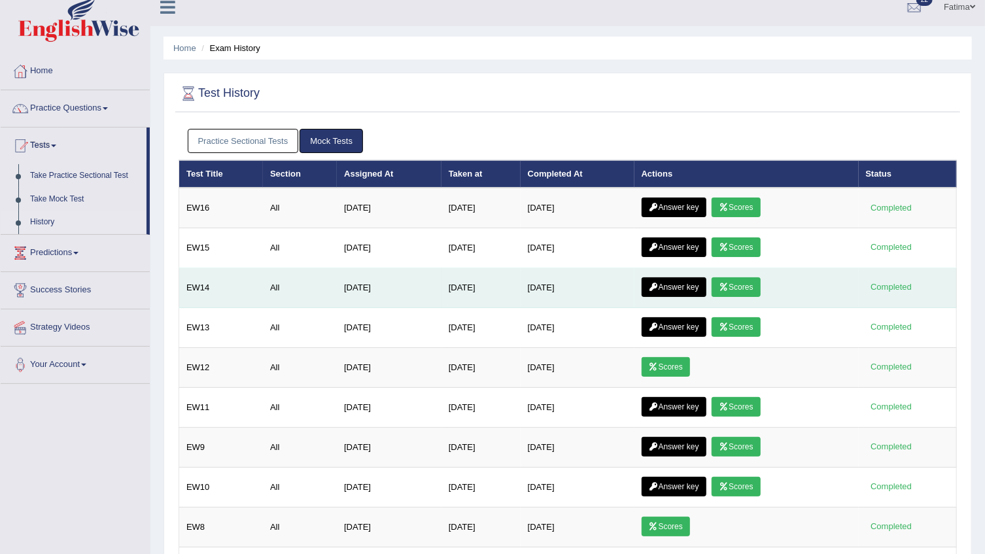
click at [668, 291] on link "Answer key" at bounding box center [674, 287] width 65 height 20
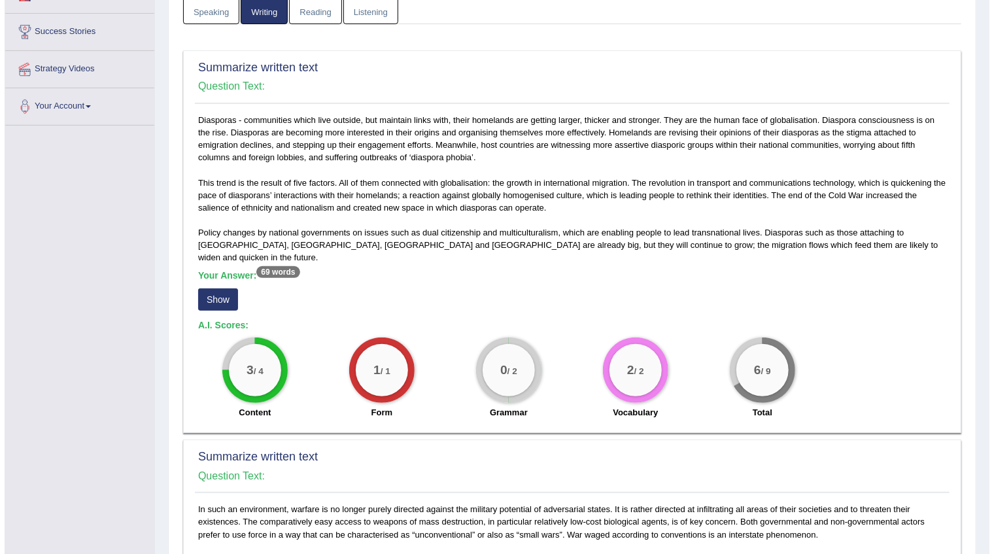
scroll to position [118, 0]
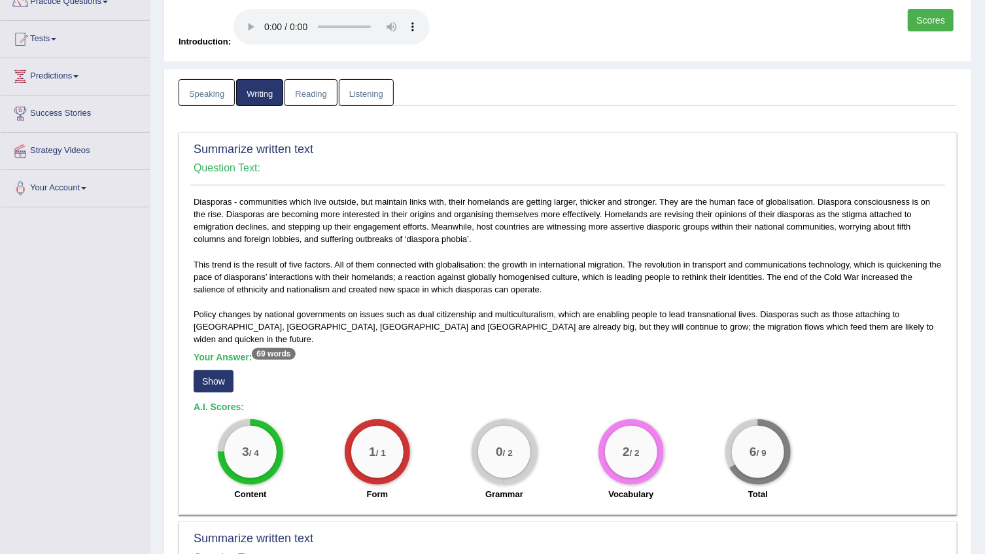
click at [209, 370] on button "Show" at bounding box center [214, 381] width 40 height 22
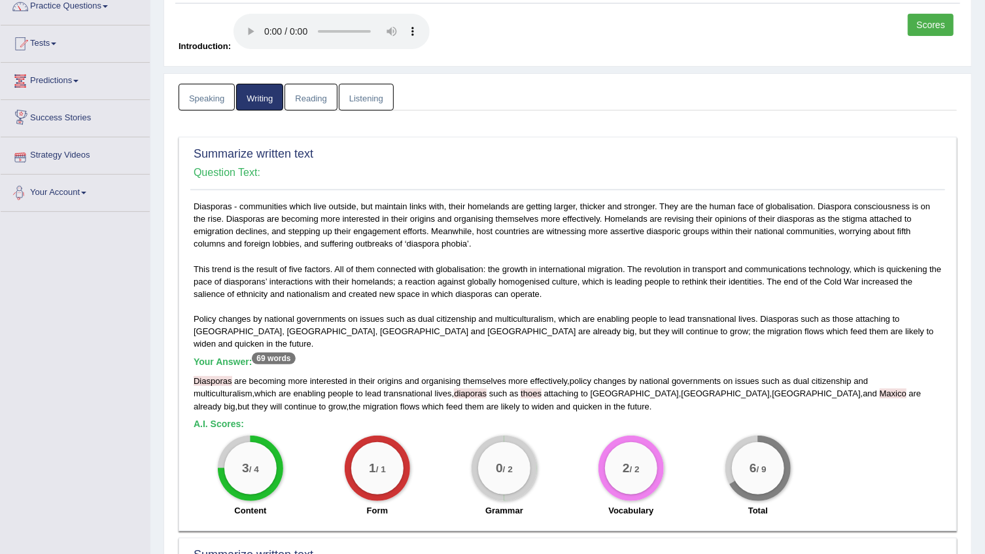
scroll to position [0, 0]
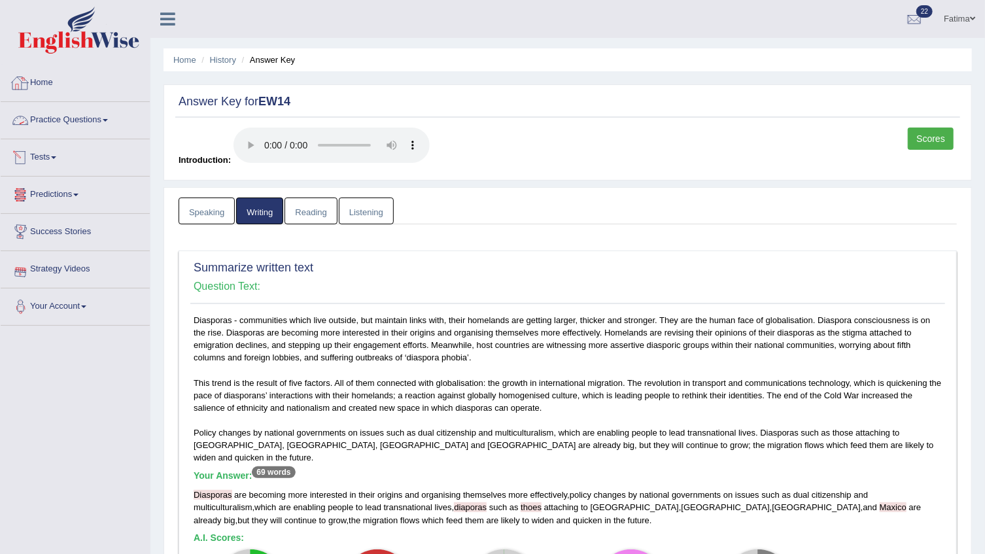
click at [52, 158] on link "Tests" at bounding box center [75, 155] width 149 height 33
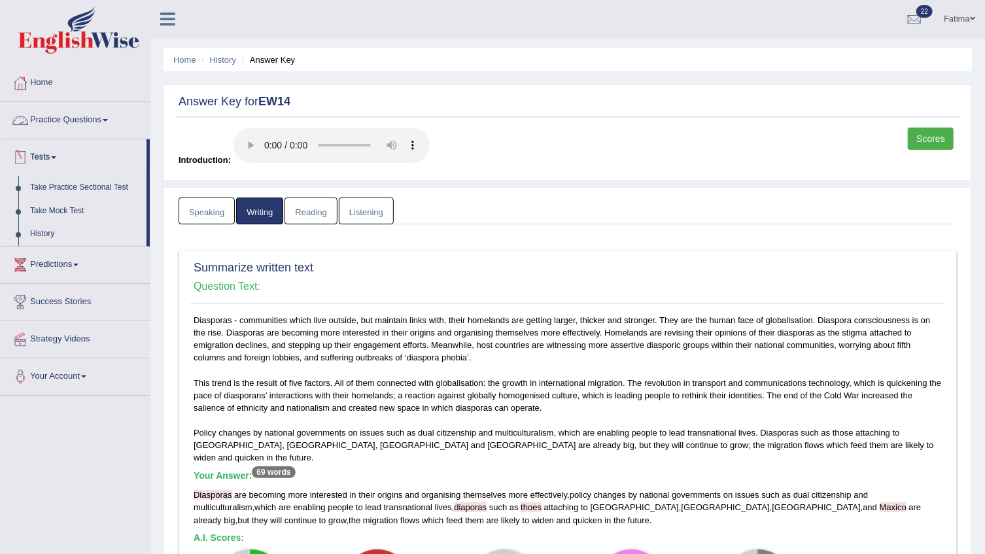
click at [95, 112] on link "Practice Questions" at bounding box center [75, 118] width 149 height 33
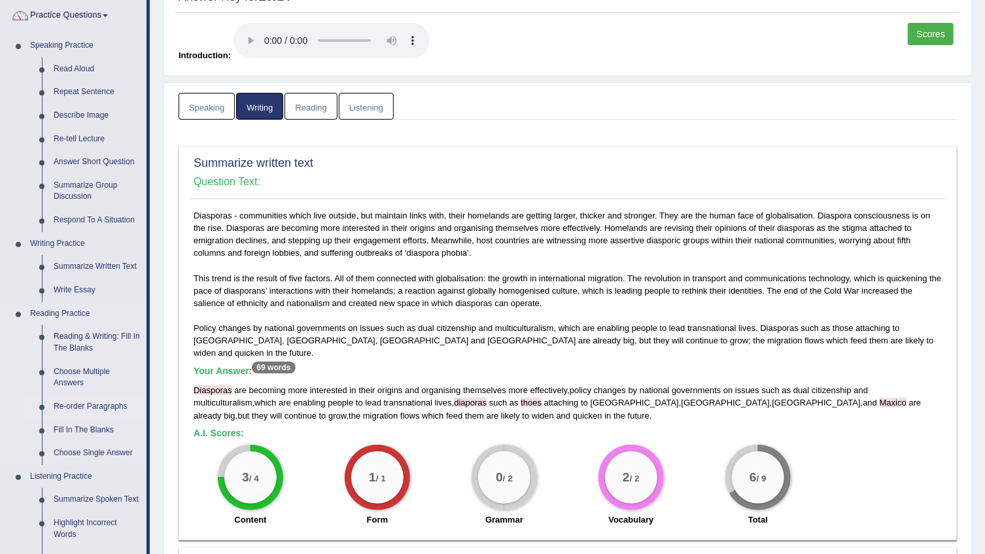
scroll to position [118, 0]
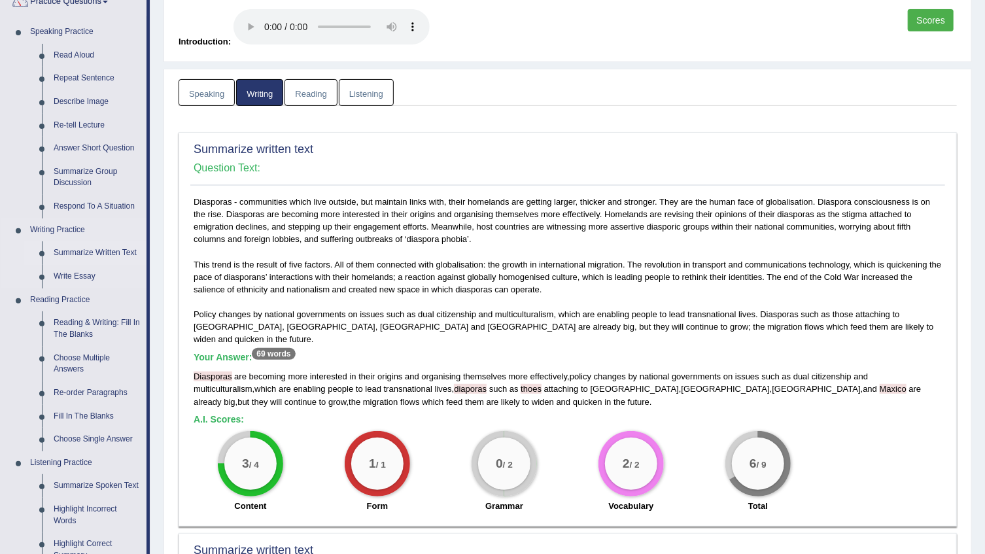
click at [112, 243] on link "Summarize Written Text" at bounding box center [97, 253] width 99 height 24
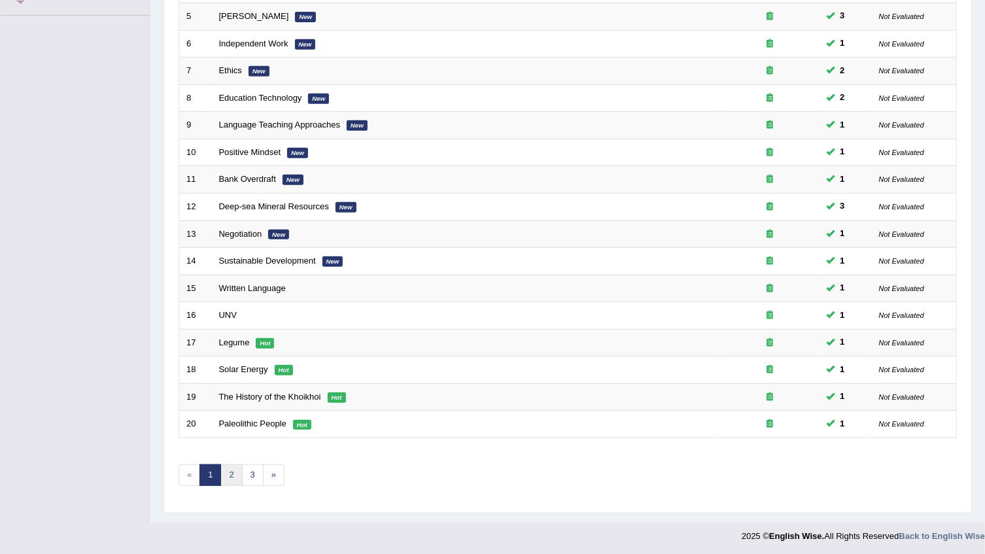
click at [232, 478] on link "2" at bounding box center [231, 476] width 22 height 22
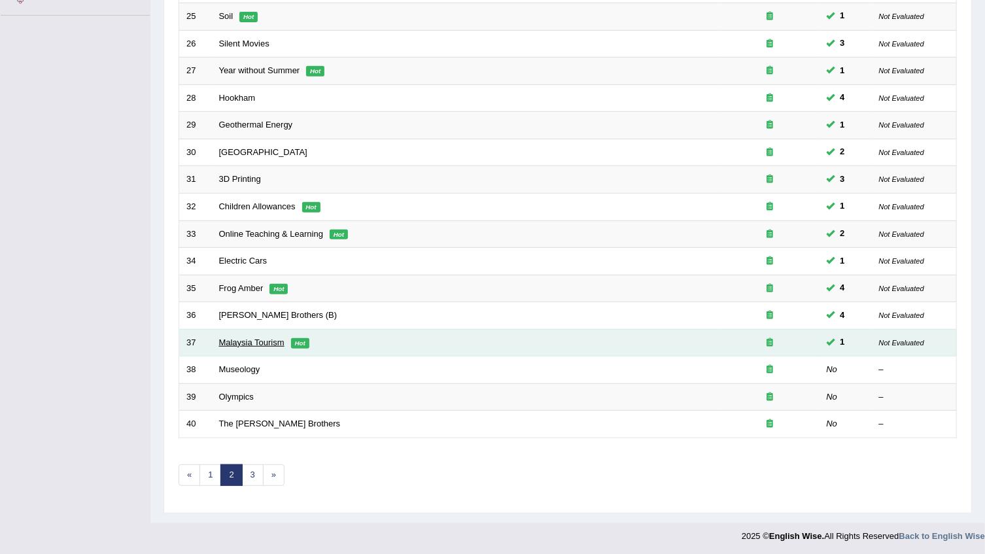
click at [259, 340] on link "Malaysia Tourism" at bounding box center [251, 343] width 65 height 10
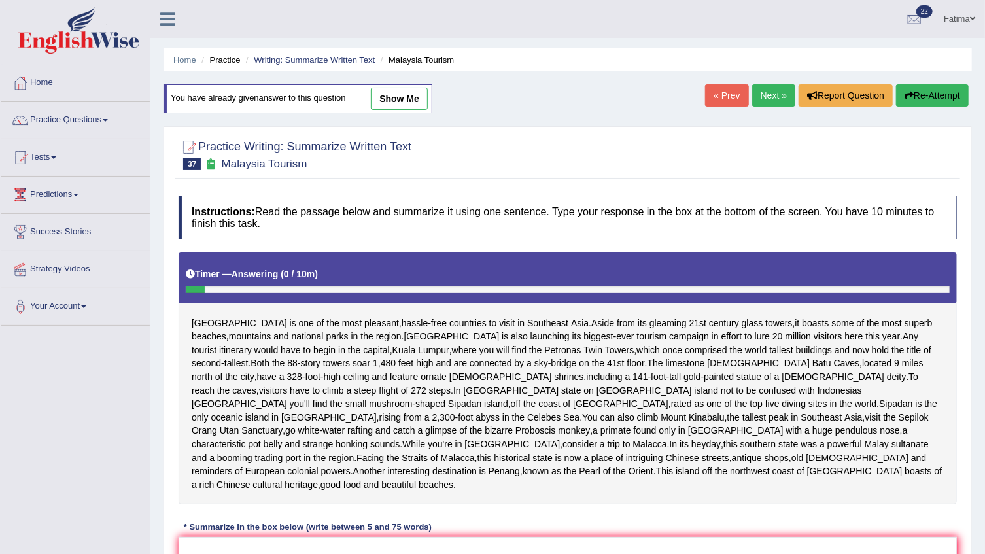
click at [397, 103] on link "show me" at bounding box center [399, 99] width 57 height 22
type textarea "Comprised the world tallest building and now hold the title of second tallest, …"
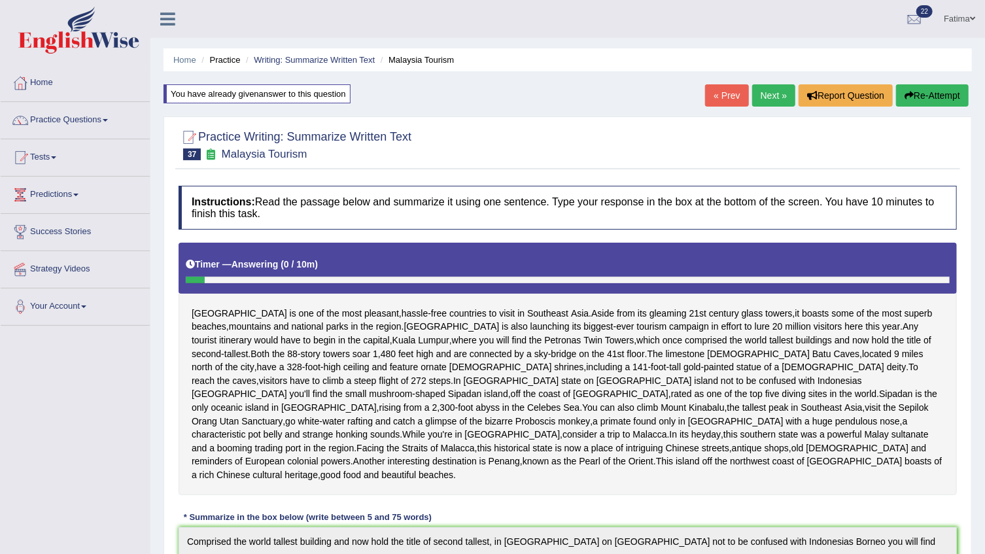
click at [929, 90] on button "Re-Attempt" at bounding box center [932, 95] width 73 height 22
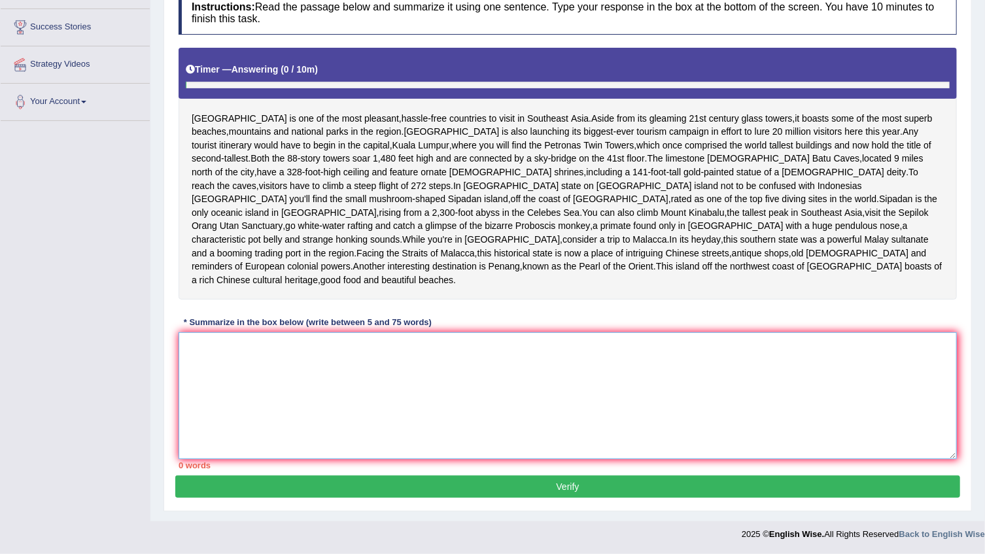
click at [559, 404] on textarea at bounding box center [568, 395] width 779 height 127
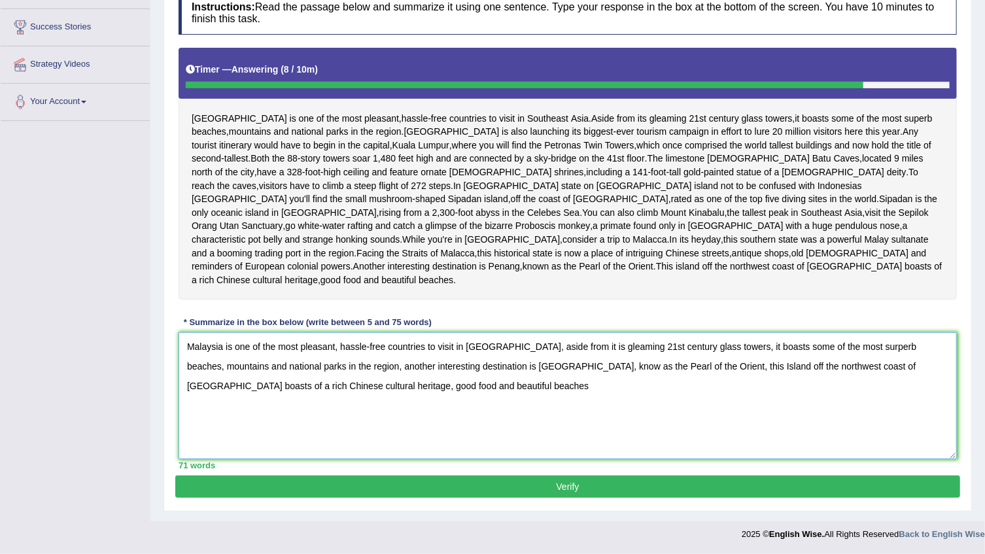
click at [389, 385] on textarea "Malaysia is one of the most pleasant, hassle-free countries to visit in [GEOGRA…" at bounding box center [568, 395] width 779 height 127
click at [392, 385] on textarea "Malaysia is one of the most pleasant, hassle-free countries to visit in [GEOGRA…" at bounding box center [568, 395] width 779 height 127
type textarea "Malaysia is one of the most pleasant, hassle-free countries to visit in [GEOGRA…"
click at [385, 478] on div "Practice Writing: Summarize Written Text 37 Malaysia Tourism Instructions: Read…" at bounding box center [568, 216] width 809 height 590
click at [385, 478] on button "Verify" at bounding box center [567, 487] width 785 height 22
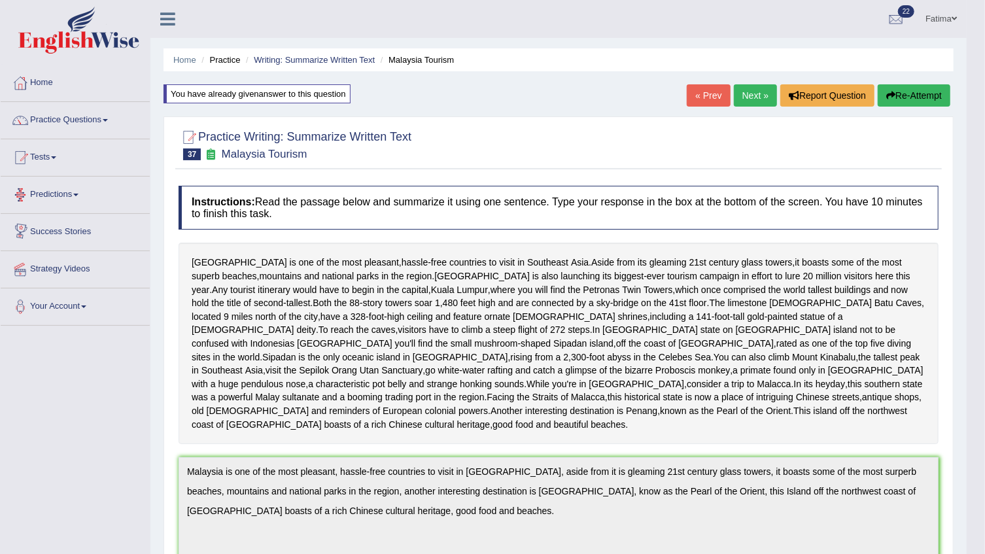
click at [760, 95] on link "Next »" at bounding box center [755, 95] width 43 height 22
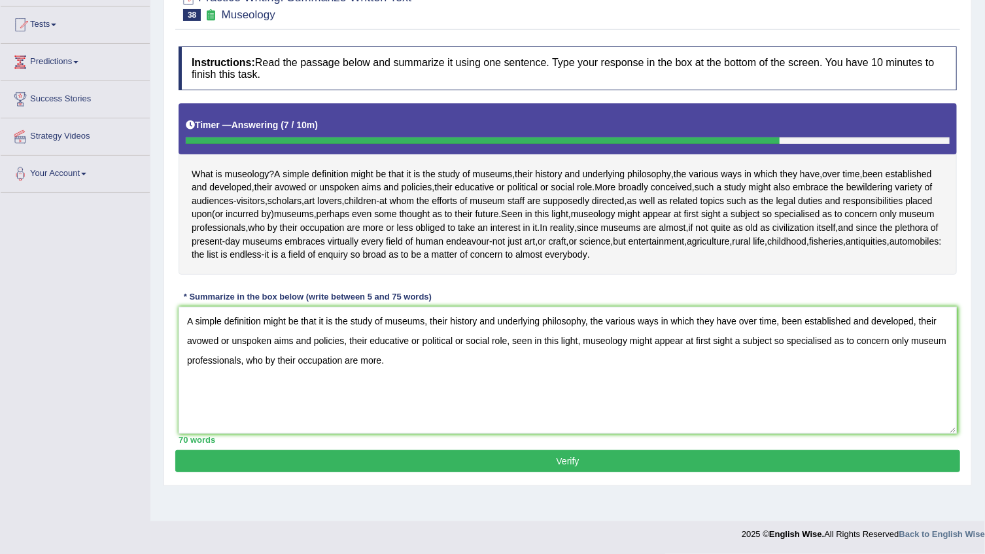
type textarea "A simple definition might be that it is the study of museums, their history and…"
click at [506, 472] on button "Verify" at bounding box center [567, 461] width 785 height 22
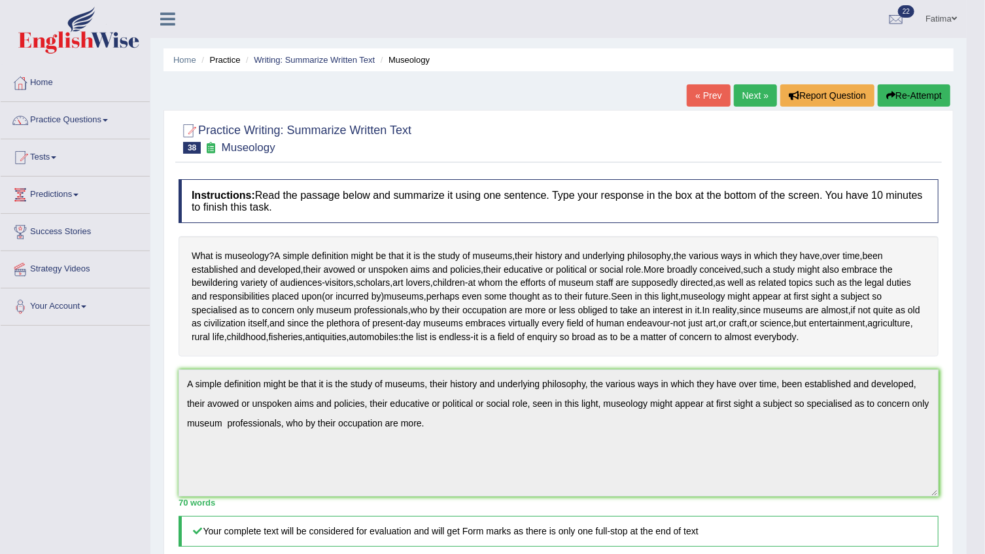
click at [900, 102] on button "Re-Attempt" at bounding box center [914, 95] width 73 height 22
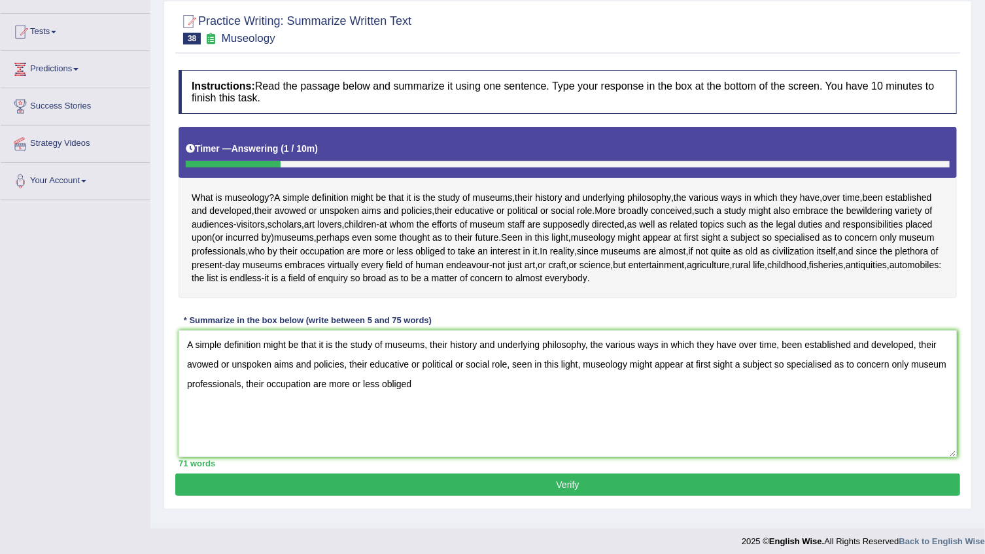
click at [324, 412] on textarea "A simple definition might be that it is the study of museums, their history and…" at bounding box center [568, 393] width 779 height 127
drag, startPoint x: 326, startPoint y: 413, endPoint x: 342, endPoint y: 427, distance: 20.8
click at [330, 415] on textarea "A simple definition might be that it is the study of museums, their history and…" at bounding box center [568, 393] width 779 height 127
click at [398, 412] on textarea "A simple definition might be that it is the study of museums, their history and…" at bounding box center [568, 393] width 779 height 127
type textarea "A simple definition might be that it is the study of museums, their history and…"
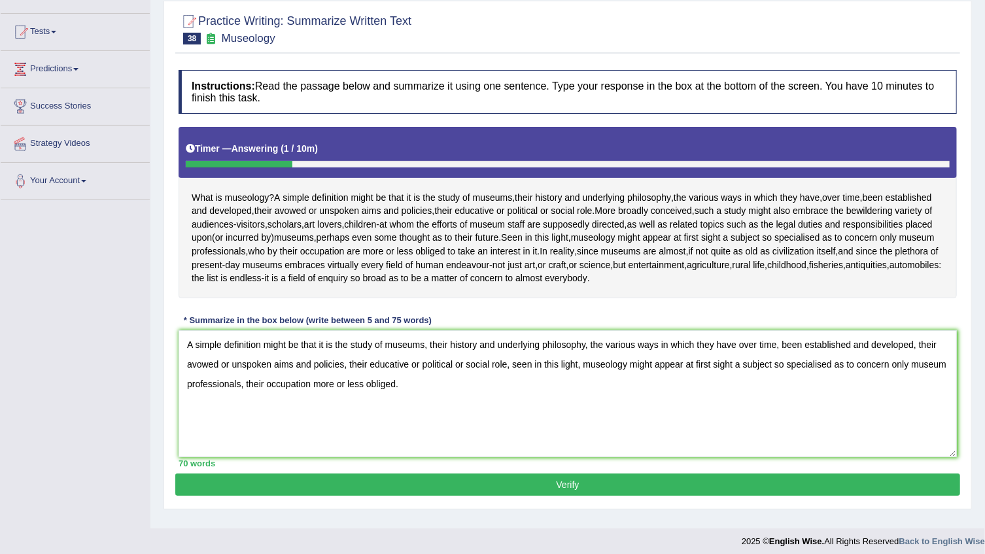
click at [366, 496] on button "Verify" at bounding box center [567, 485] width 785 height 22
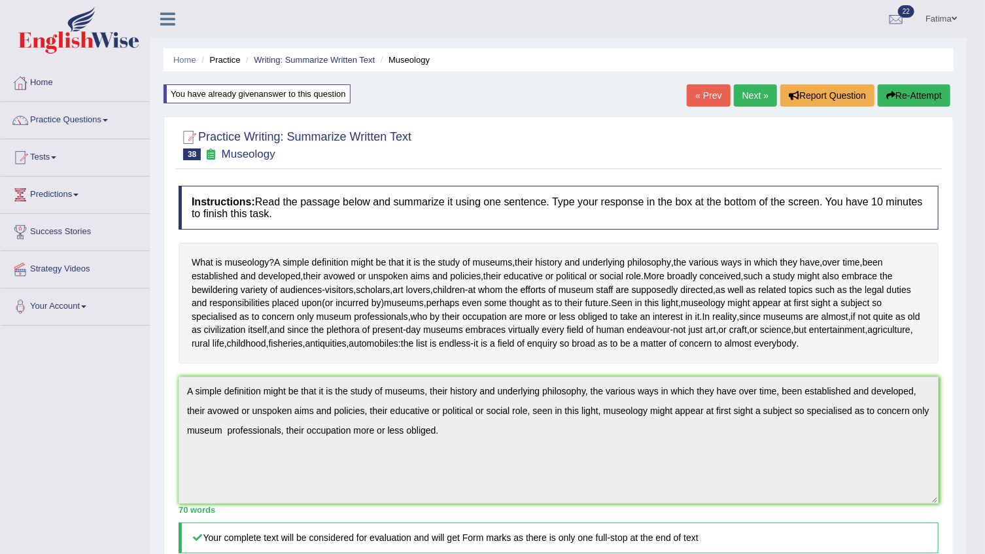
click at [913, 99] on button "Re-Attempt" at bounding box center [914, 95] width 73 height 22
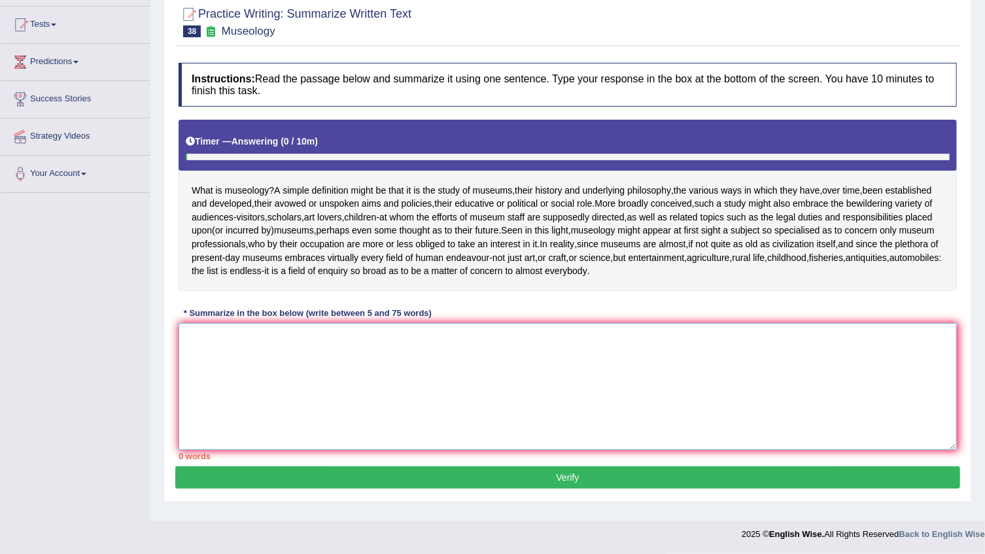
click at [486, 414] on textarea at bounding box center [568, 386] width 779 height 127
paste textarea "A simple definition might be that it is the study of museums, their history and…"
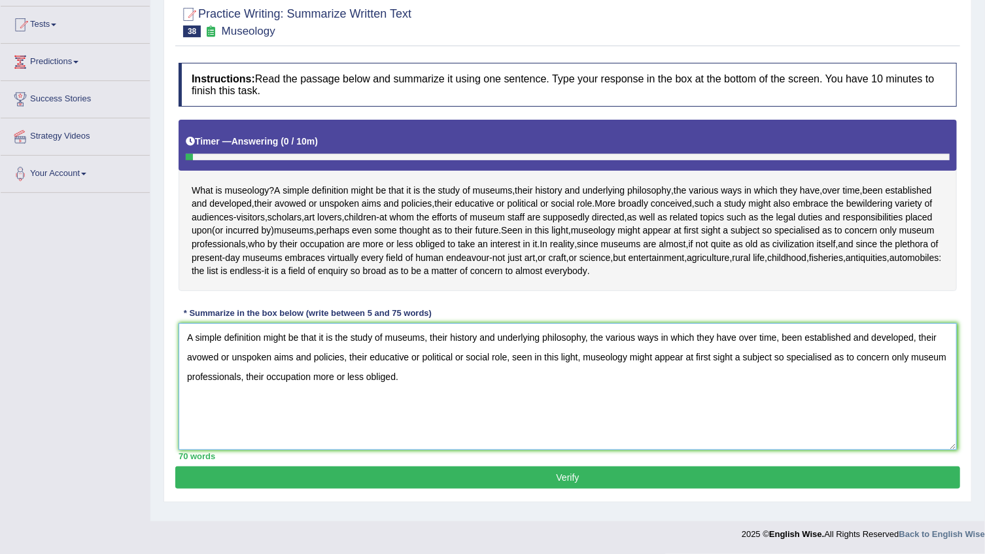
click at [262, 385] on textarea "A simple definition might be that it is the study of museums, their history and…" at bounding box center [568, 386] width 779 height 127
type textarea "A simple definition might be that it is the study of museums, their history and…"
click at [385, 482] on button "Verify" at bounding box center [567, 477] width 785 height 22
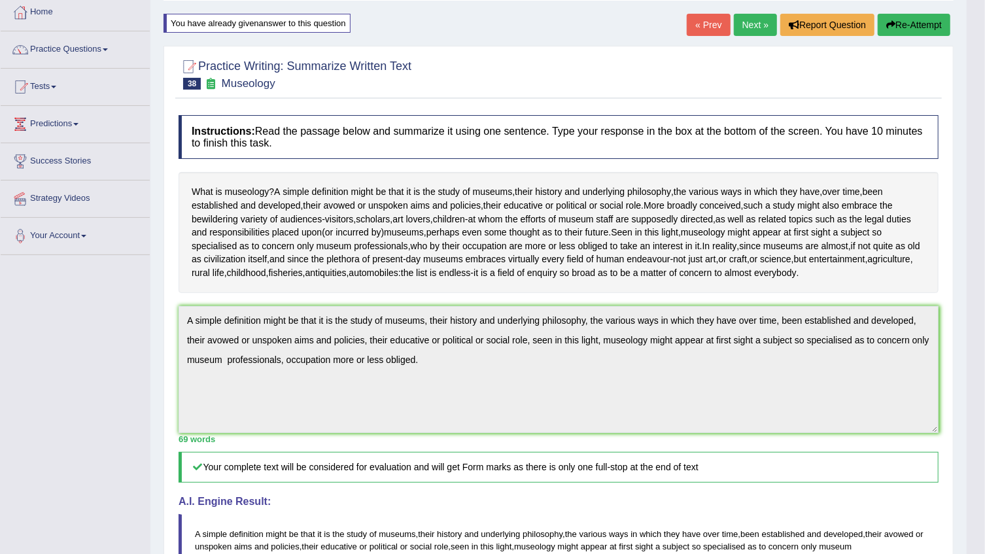
scroll to position [59, 0]
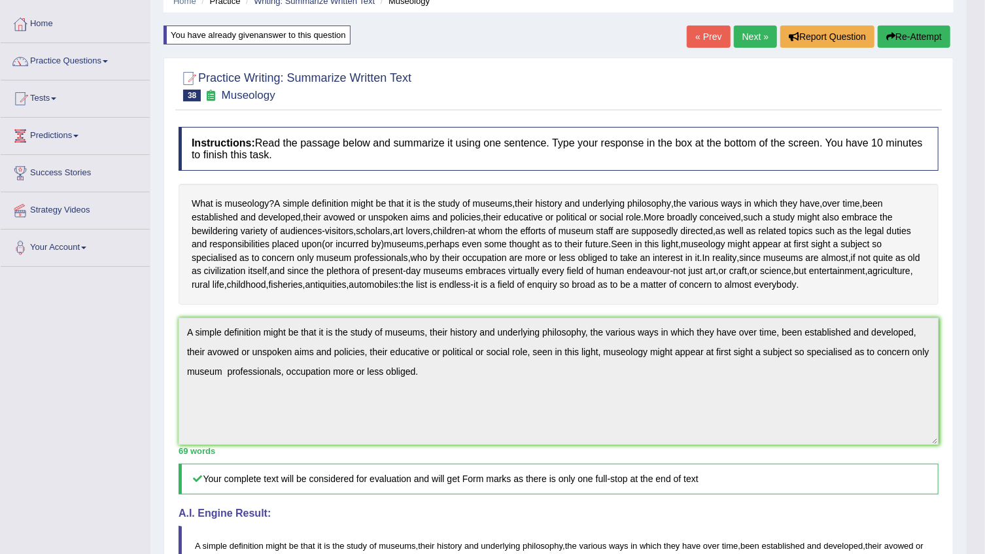
click at [116, 433] on div "Toggle navigation Home Practice Questions Speaking Practice Read Aloud Repeat S…" at bounding box center [483, 423] width 967 height 964
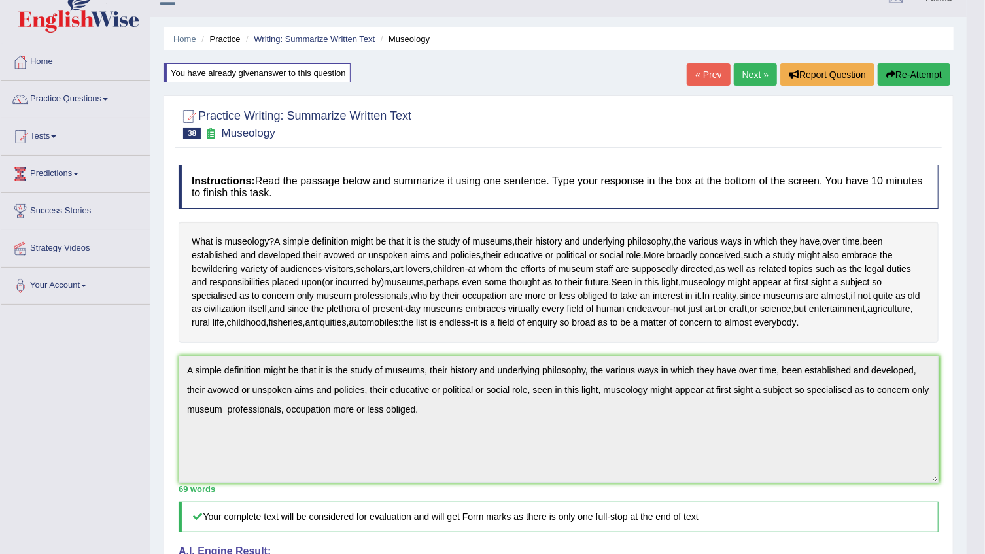
scroll to position [0, 0]
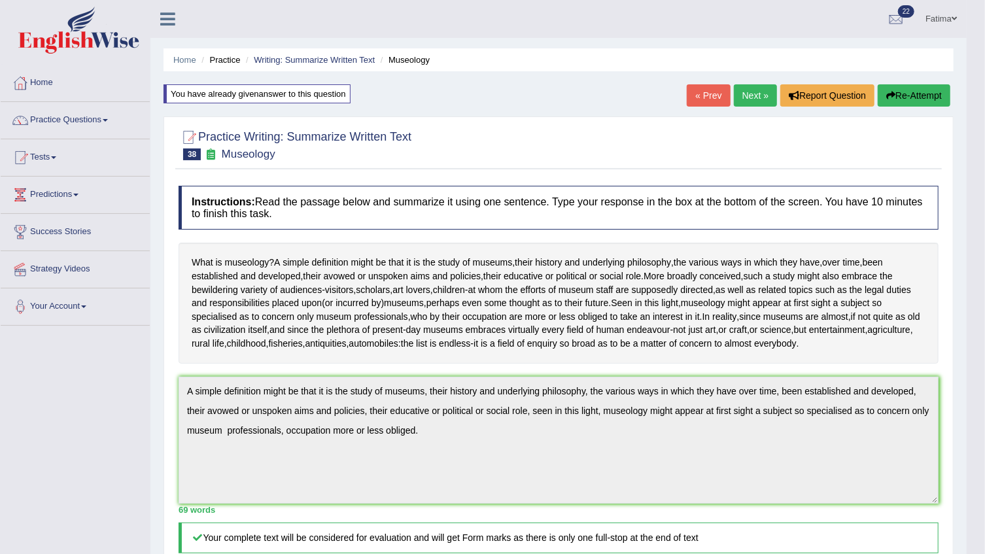
click at [913, 97] on button "Re-Attempt" at bounding box center [914, 95] width 73 height 22
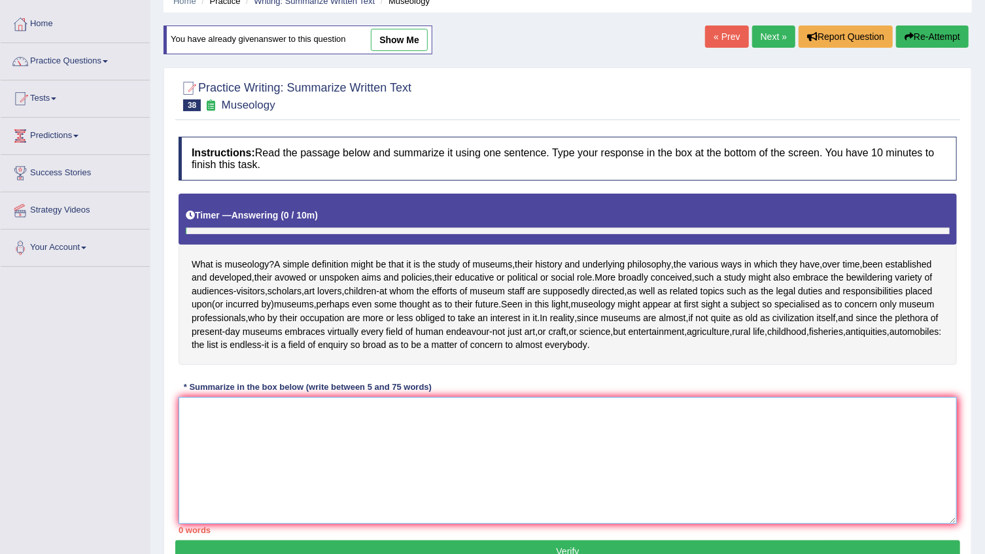
drag, startPoint x: 427, startPoint y: 454, endPoint x: 442, endPoint y: 449, distance: 15.3
click at [431, 453] on textarea at bounding box center [568, 460] width 779 height 127
paste textarea "A simple definition might be that it is the study of museums, their history and…"
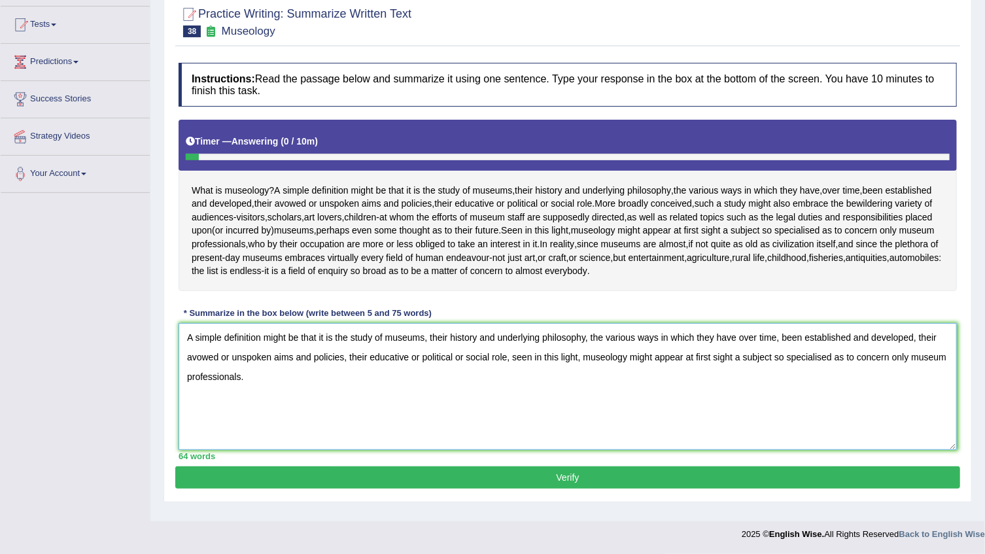
type textarea "A simple definition might be that it is the study of museums, their history and…"
drag, startPoint x: 442, startPoint y: 492, endPoint x: 447, endPoint y: 485, distance: 8.9
click at [442, 489] on button "Verify" at bounding box center [567, 477] width 785 height 22
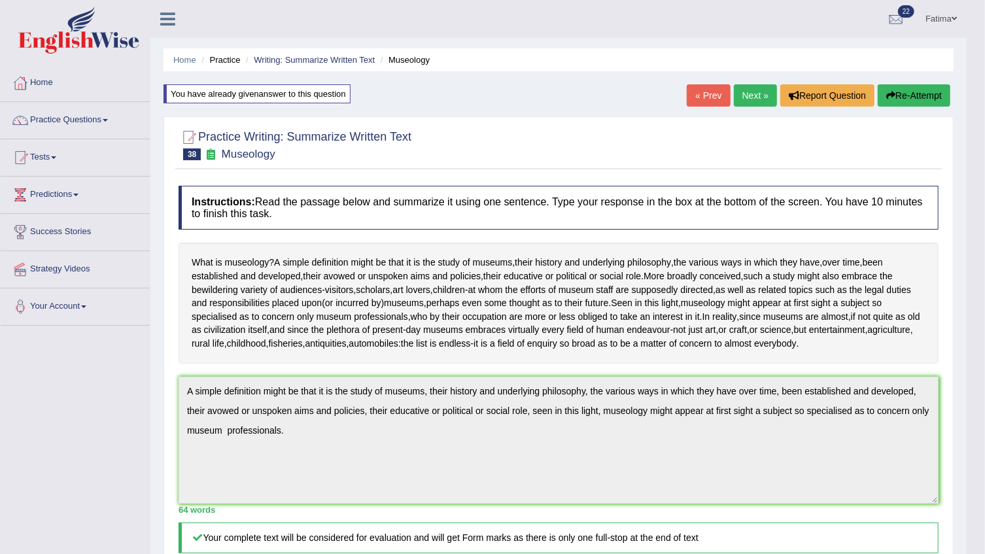
click at [896, 94] on button "Re-Attempt" at bounding box center [914, 95] width 73 height 22
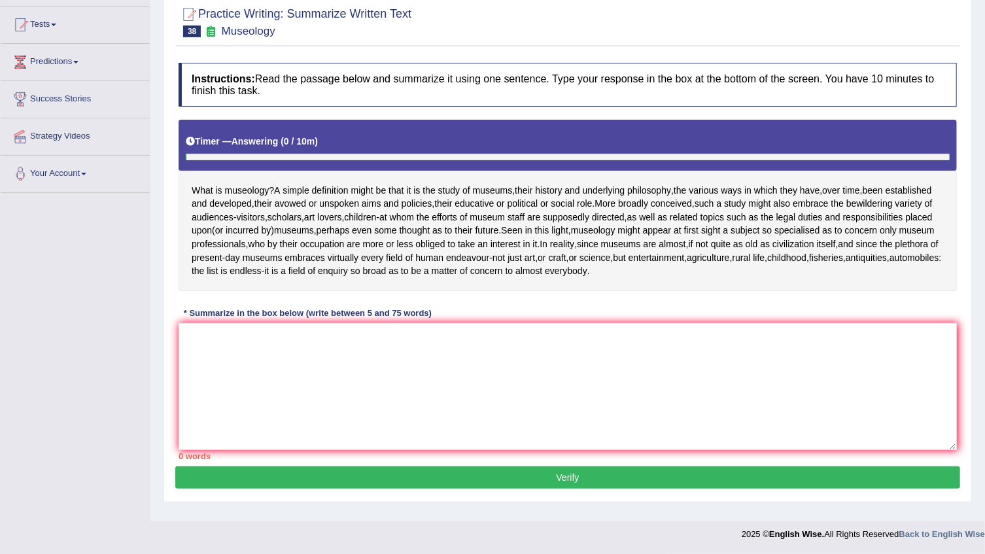
scroll to position [150, 0]
drag, startPoint x: 425, startPoint y: 361, endPoint x: 455, endPoint y: 336, distance: 39.0
click at [444, 353] on textarea at bounding box center [568, 386] width 779 height 127
paste textarea "A simple definition might be that it is the study of museums, their history and…"
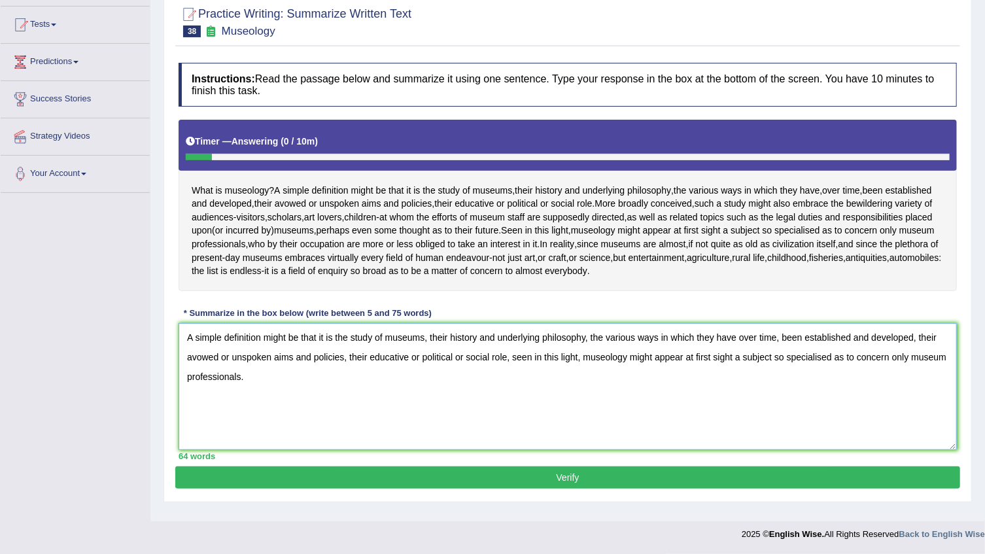
drag, startPoint x: 510, startPoint y: 367, endPoint x: 960, endPoint y: 520, distance: 476.0
click at [957, 421] on body "Toggle navigation Home Practice Questions Speaking Practice Read Aloud Repeat S…" at bounding box center [492, 144] width 985 height 554
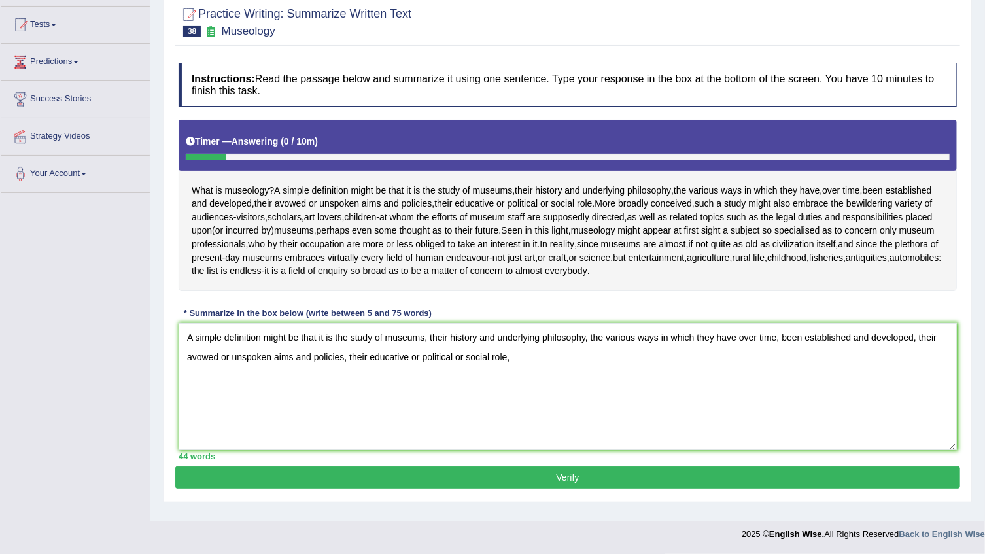
drag, startPoint x: 279, startPoint y: 288, endPoint x: 320, endPoint y: 341, distance: 66.7
click at [266, 272] on div "What is museology ? A simple definition might be that it is the study of museum…" at bounding box center [568, 205] width 779 height 171
click at [526, 381] on textarea "A simple definition might be that it is the study of museums, their history and…" at bounding box center [568, 386] width 779 height 127
type textarea "A simple definition might be that it is the study of museums, their history and…"
drag, startPoint x: 775, startPoint y: 357, endPoint x: 773, endPoint y: 373, distance: 15.9
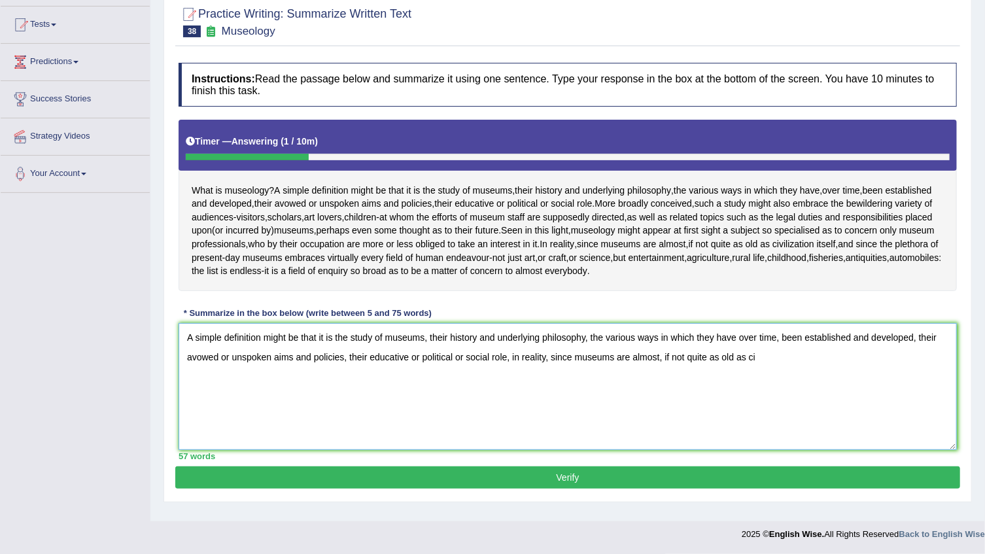
click at [773, 373] on textarea "A simple definition might be that it is the study of museums, their history and…" at bounding box center [568, 386] width 779 height 127
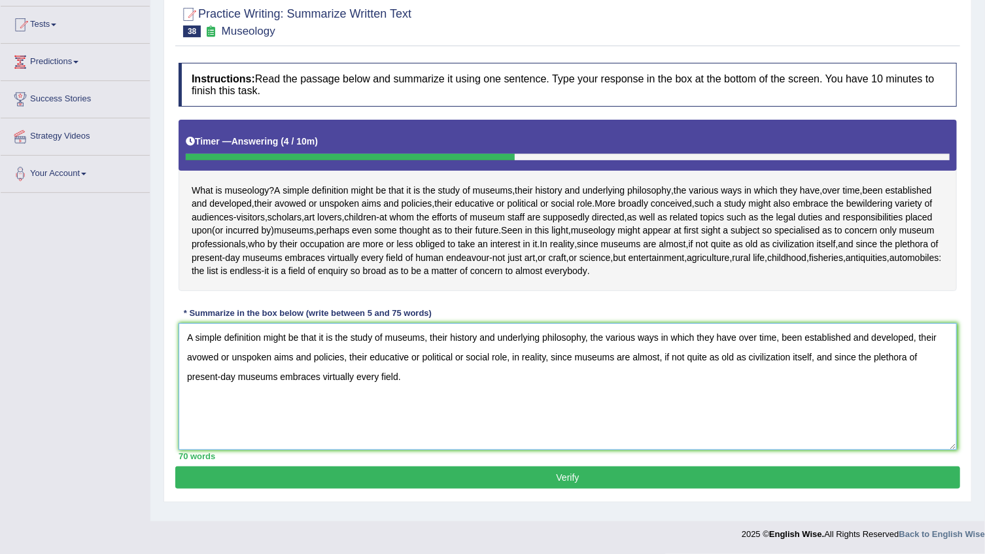
type textarea "A simple definition might be that it is the study of museums, their history and…"
click at [555, 489] on button "Verify" at bounding box center [567, 477] width 785 height 22
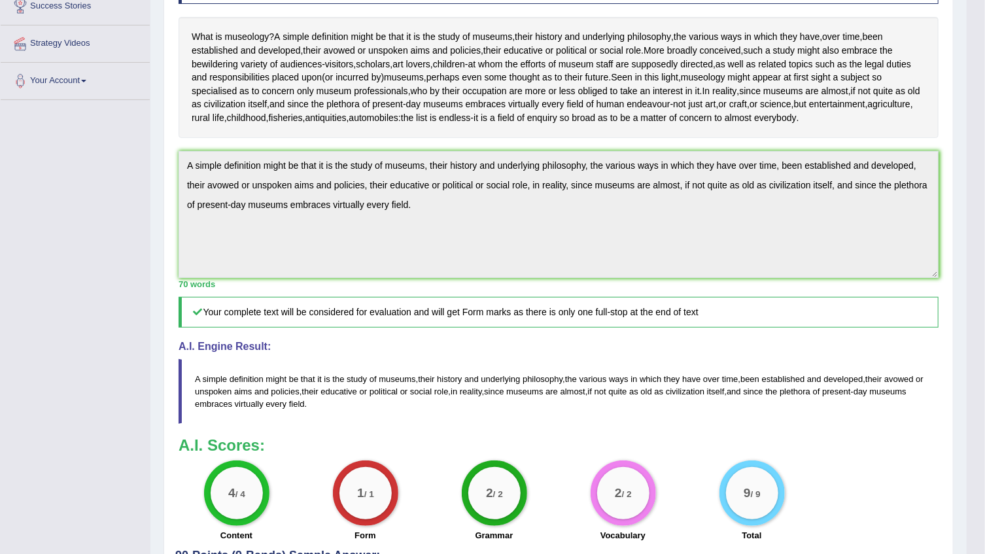
scroll to position [0, 0]
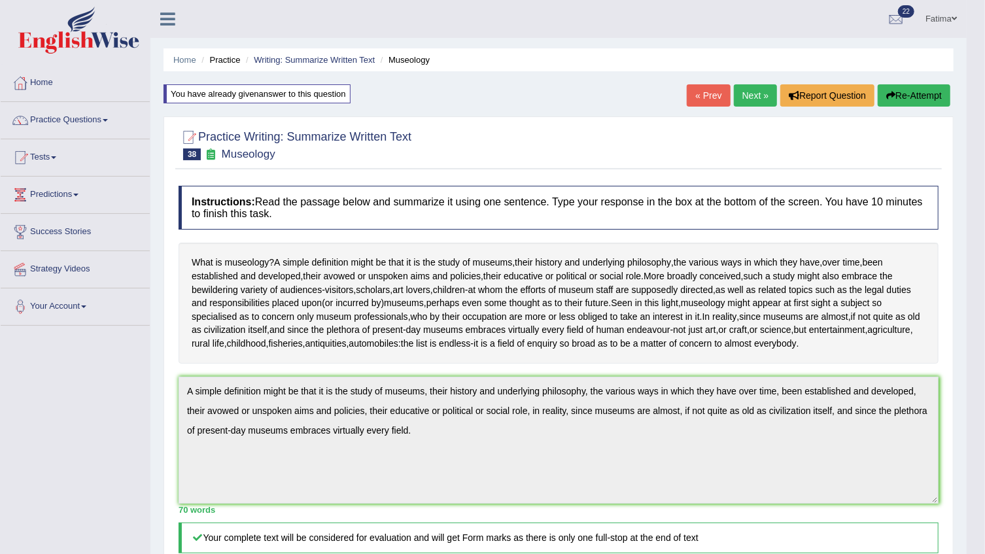
click at [752, 92] on link "Next »" at bounding box center [755, 95] width 43 height 22
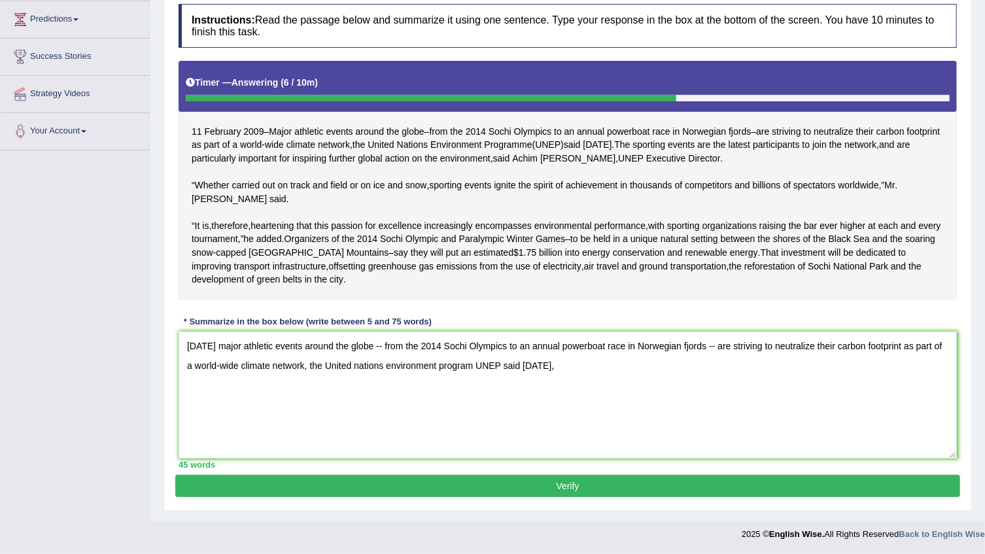
drag, startPoint x: 283, startPoint y: 353, endPoint x: 559, endPoint y: 464, distance: 297.6
click at [273, 370] on textarea "11 February 2009 major athletic events around the globe -- from the 2014 Sochi …" at bounding box center [568, 395] width 779 height 127
click at [281, 311] on div "Instructions: Read the passage below and summarize it using one sentence. Type …" at bounding box center [567, 236] width 785 height 478
click at [601, 372] on textarea "11 February 2009 major athletic events around the globe -- from the 2014 Sochi …" at bounding box center [568, 395] width 779 height 127
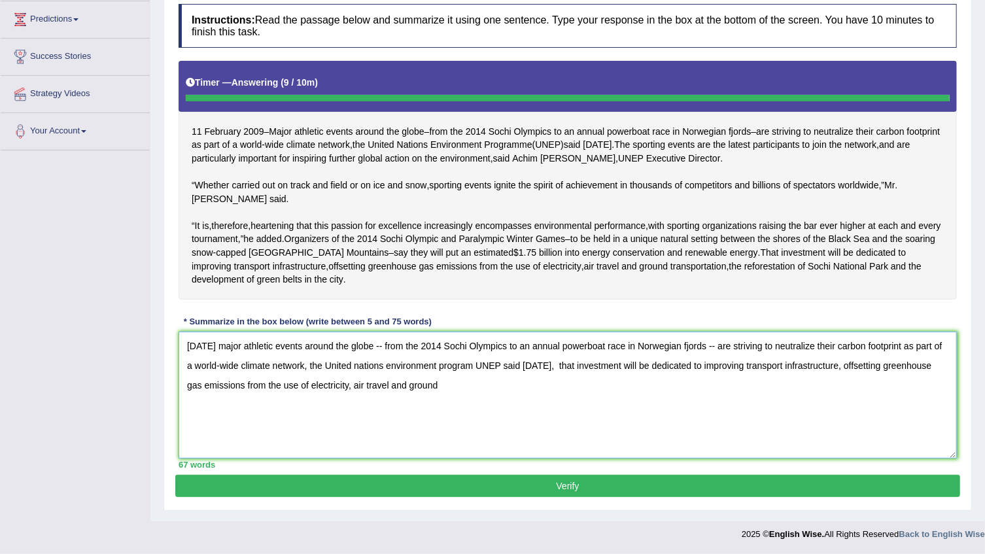
type textarea "11 February 2009 major athletic events around the globe -- from the 2014 Sochi …"
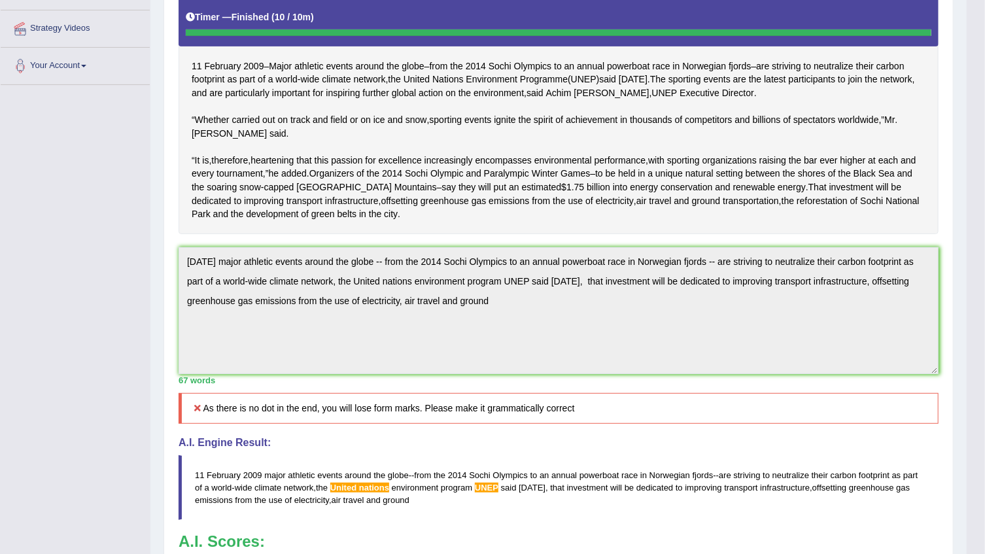
click at [633, 453] on div "Instructions: Read the passage below and summarize it using one sentence. Type …" at bounding box center [558, 289] width 767 height 714
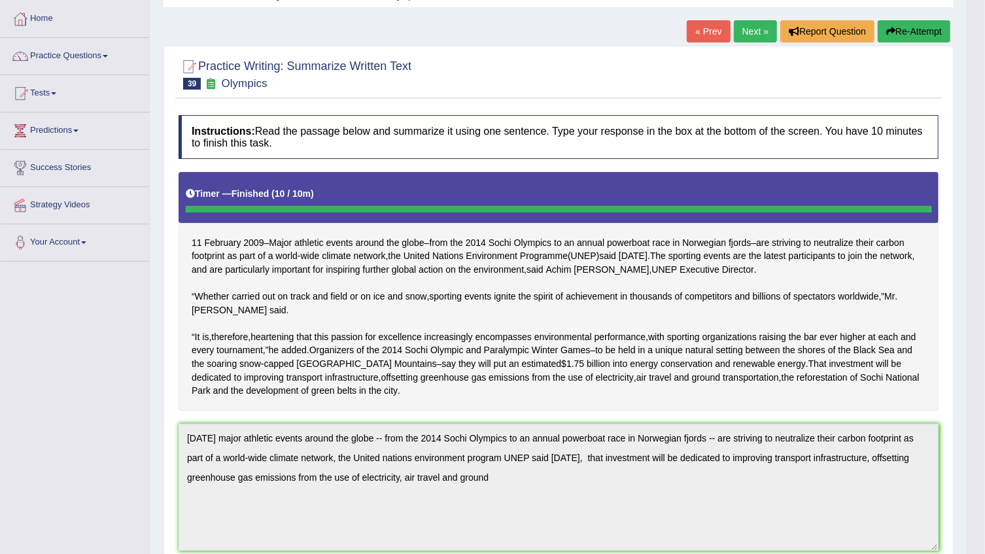
scroll to position [0, 0]
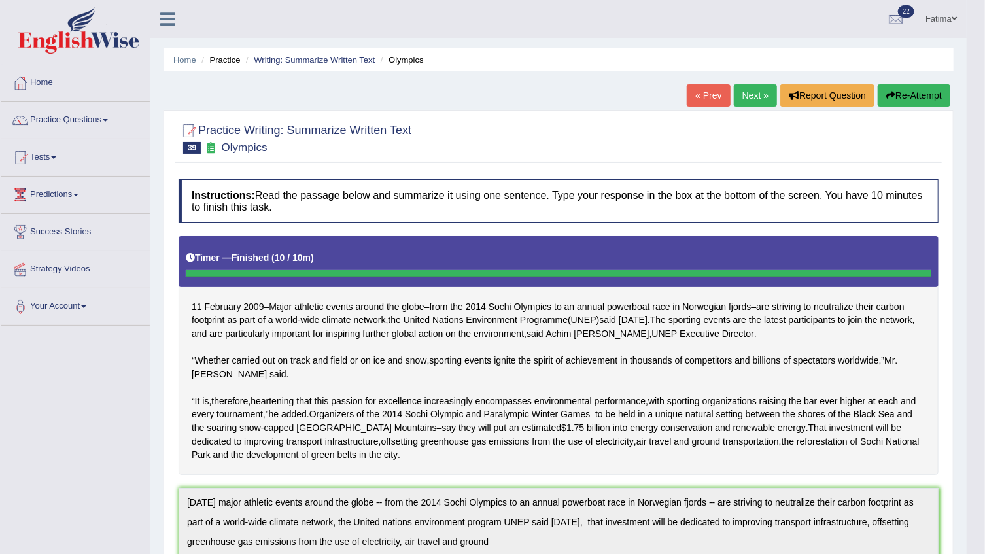
click at [916, 94] on button "Re-Attempt" at bounding box center [914, 95] width 73 height 22
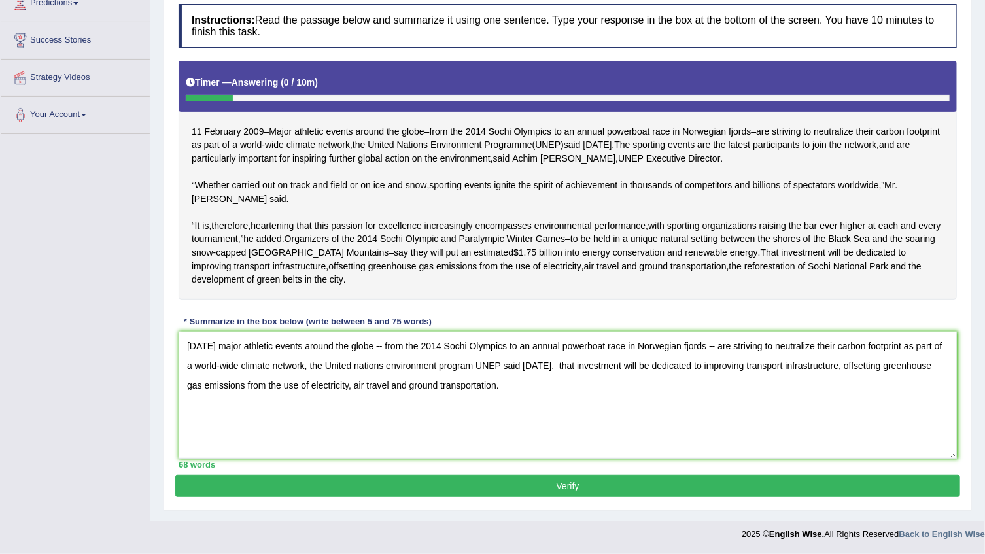
type textarea "[DATE] major athletic events around the globe -- from the 2014 Sochi Olympics t…"
click at [478, 500] on div "Practice Writing: Summarize Written Text 39 Olympics Instructions: Read the pas…" at bounding box center [568, 223] width 809 height 576
click at [479, 493] on button "Verify" at bounding box center [567, 486] width 785 height 22
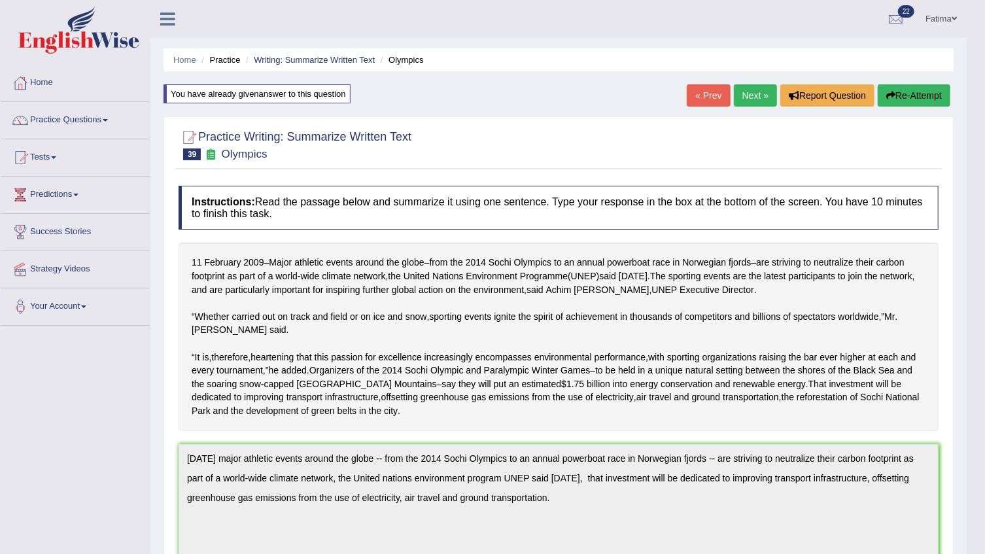
click at [893, 86] on button "Re-Attempt" at bounding box center [914, 95] width 73 height 22
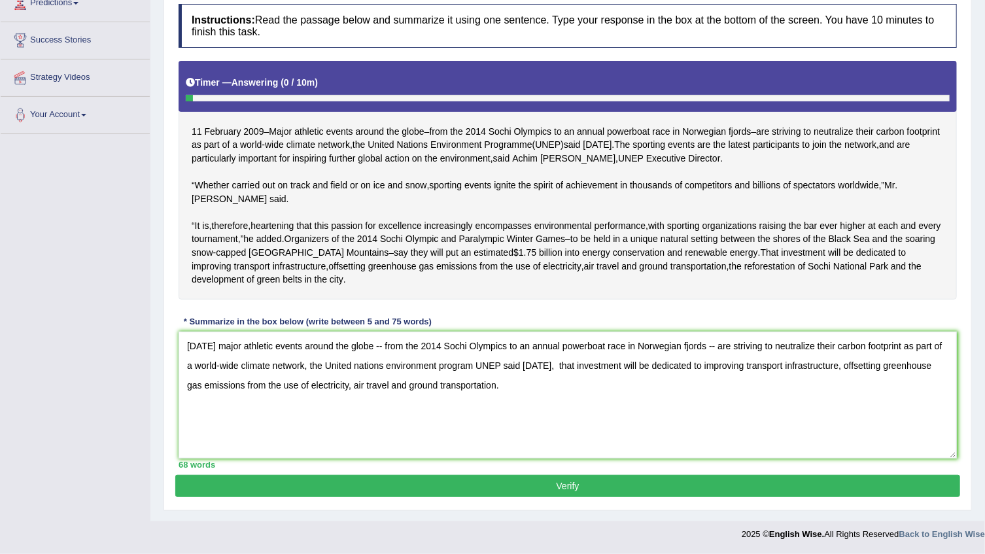
click at [400, 366] on textarea "11 February 2009 major athletic events around the globe -- from the 2014 Sochi …" at bounding box center [568, 395] width 779 height 127
click at [546, 364] on textarea "11 February 2009 major athletic events around the globe -- from the 2014 Sochi …" at bounding box center [568, 395] width 779 height 127
type textarea "[DATE] major athletic events around the globe -- from the 2014 Sochi Olympics t…"
click at [487, 485] on button "Verify" at bounding box center [567, 486] width 785 height 22
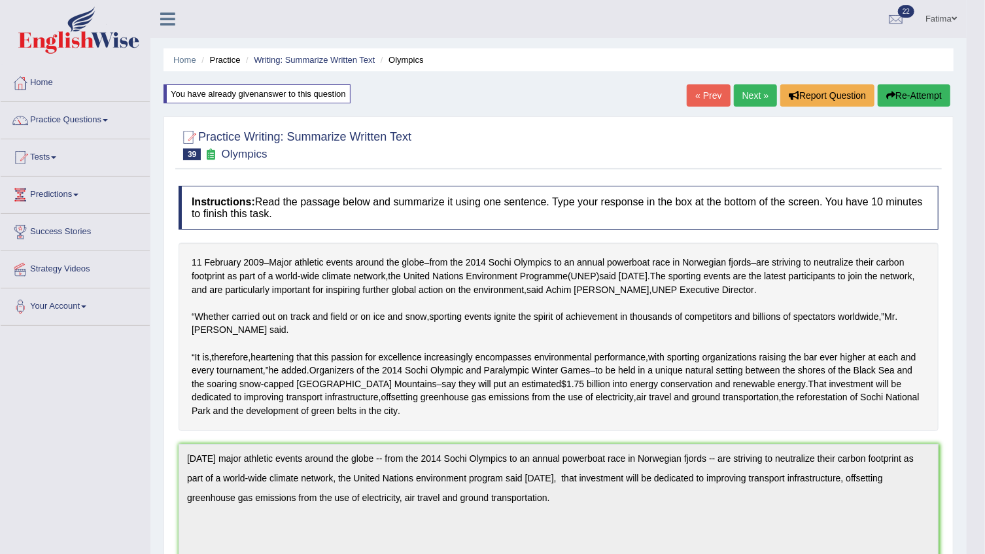
click at [896, 99] on button "Re-Attempt" at bounding box center [914, 95] width 73 height 22
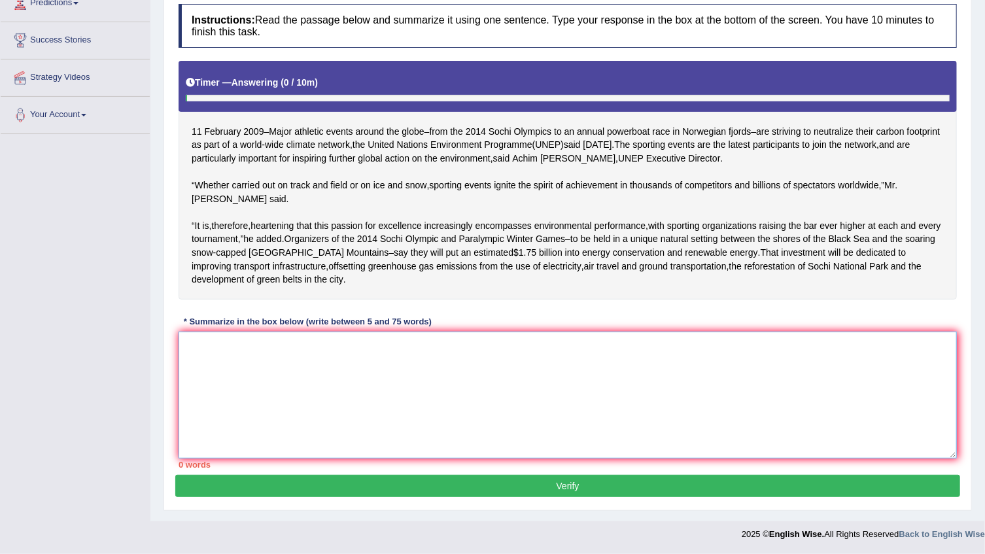
click at [480, 398] on textarea at bounding box center [568, 395] width 779 height 127
paste textarea "[DATE] major athletic events around the globe -- from the 2014 Sochi Olympics t…"
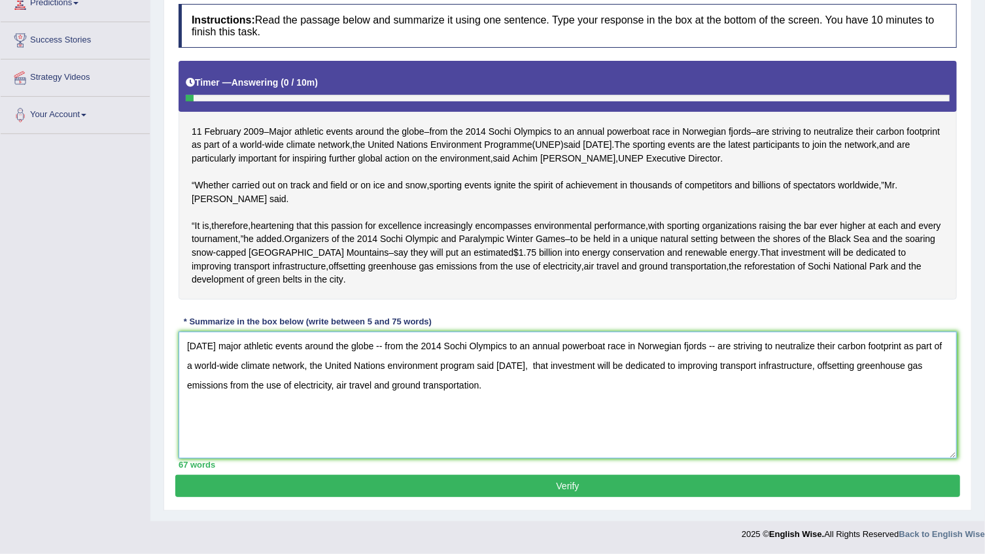
click at [520, 386] on textarea "[DATE] major athletic events around the globe -- from the 2014 Sochi Olympics t…" at bounding box center [568, 395] width 779 height 127
type textarea "[DATE] major athletic events around the globe -- from the 2014 Sochi Olympics t…"
click at [526, 497] on button "Verify" at bounding box center [567, 486] width 785 height 22
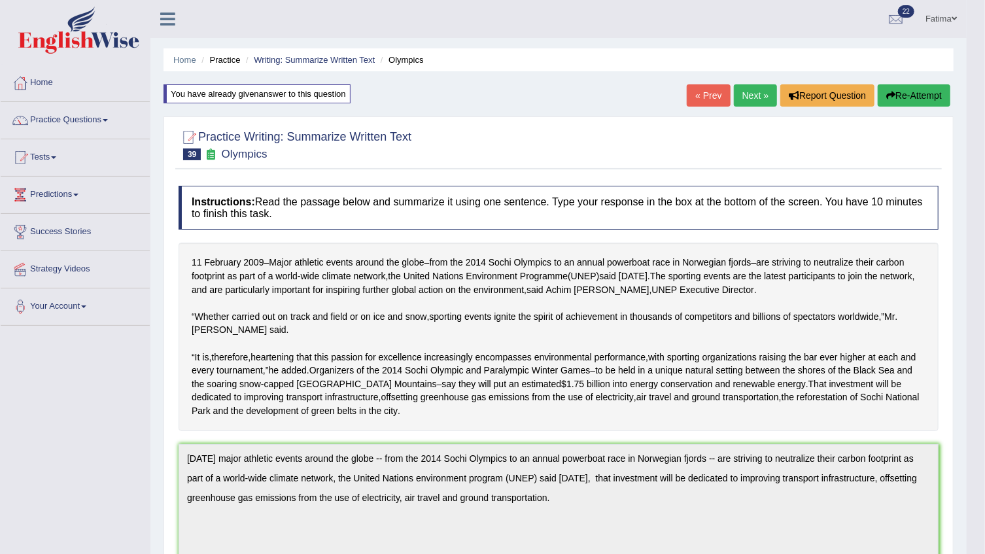
click at [912, 89] on button "Re-Attempt" at bounding box center [914, 95] width 73 height 22
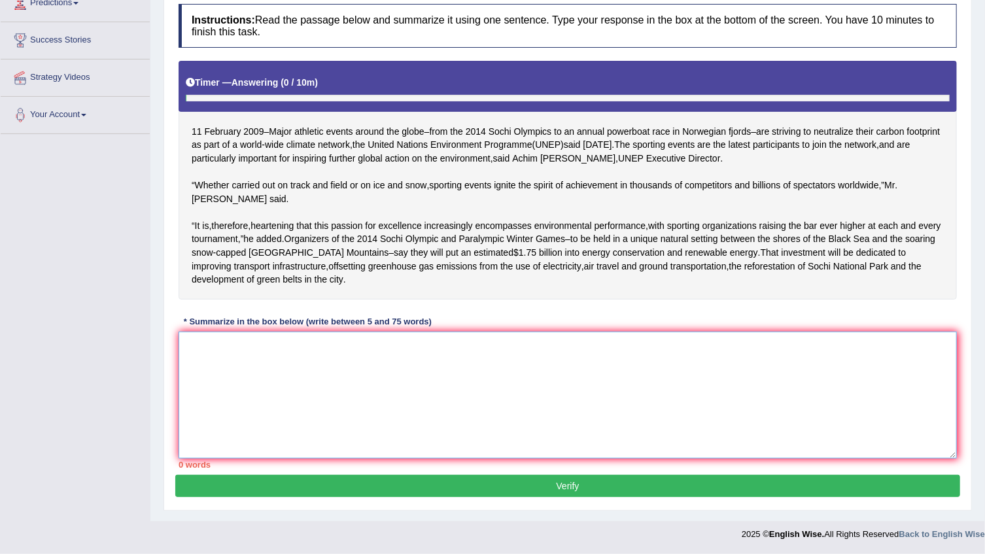
scroll to position [258, 0]
click at [455, 376] on textarea at bounding box center [568, 395] width 779 height 127
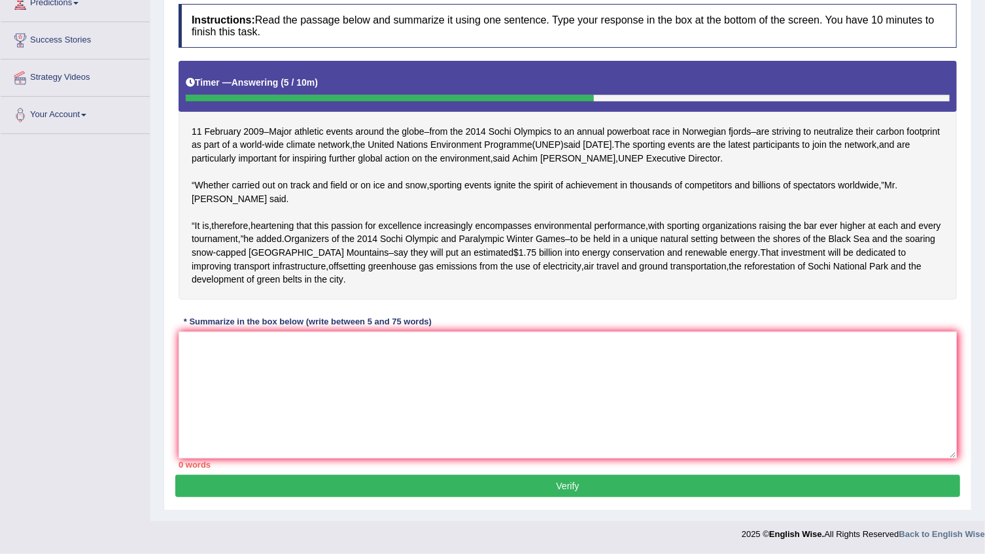
drag, startPoint x: 195, startPoint y: 141, endPoint x: 786, endPoint y: 167, distance: 592.0
click at [782, 167] on div "[DATE] – Major athletic events around the globe – from the 2014 Sochi Olympics …" at bounding box center [568, 180] width 779 height 239
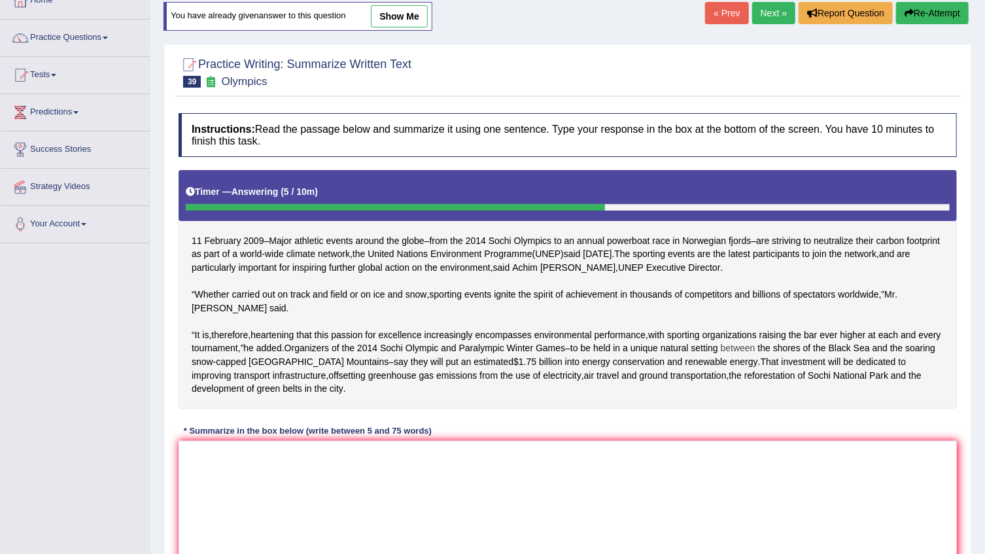
scroll to position [79, 0]
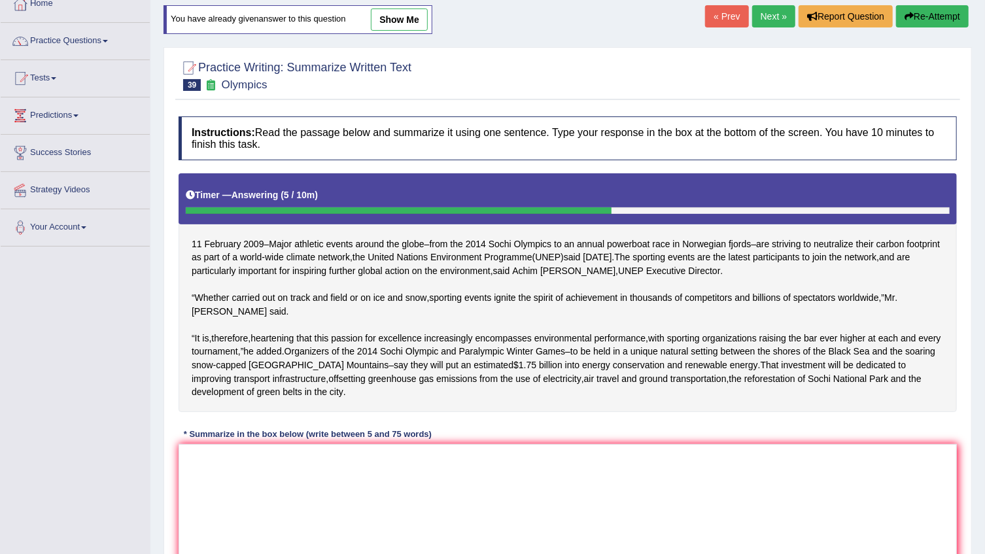
click at [936, 16] on button "Re-Attempt" at bounding box center [932, 16] width 73 height 22
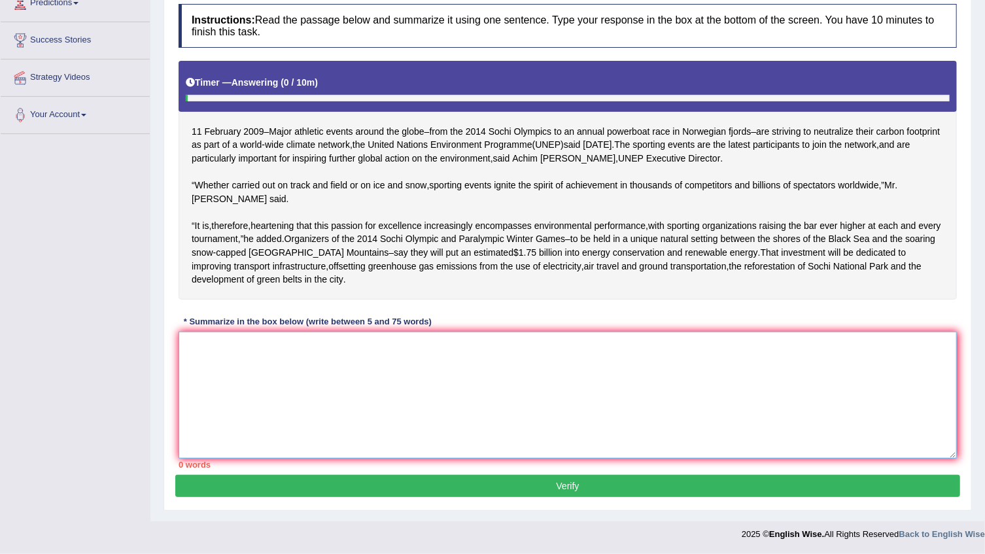
click at [455, 366] on textarea at bounding box center [568, 395] width 779 height 127
drag, startPoint x: 252, startPoint y: 155, endPoint x: 379, endPoint y: 188, distance: 131.2
click at [276, 163] on div "[DATE] – Major athletic events around the globe – from the 2014 Sochi Olympics …" at bounding box center [568, 180] width 779 height 239
click at [449, 374] on textarea at bounding box center [568, 395] width 779 height 127
type textarea "T"
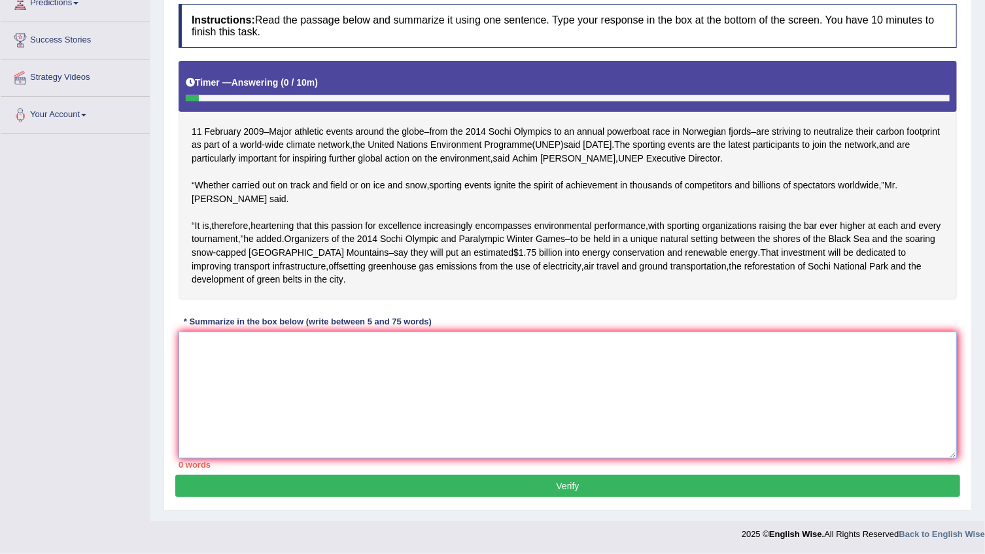
type textarea "t"
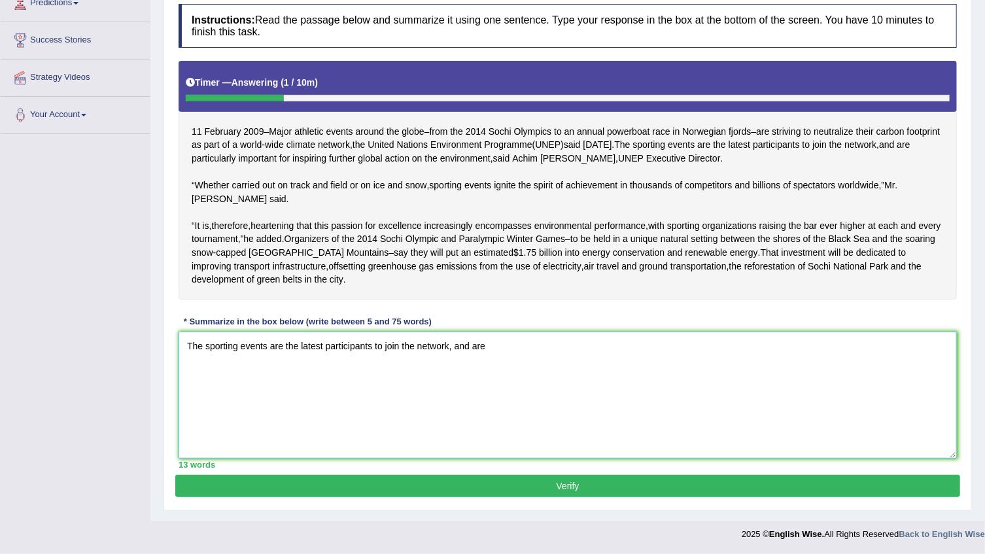
click at [470, 347] on textarea "The sporting events are the latest participants to join the network, and are" at bounding box center [568, 395] width 779 height 127
click at [514, 353] on textarea "The sporting events are the latest participants to join the network, and they a…" at bounding box center [568, 395] width 779 height 127
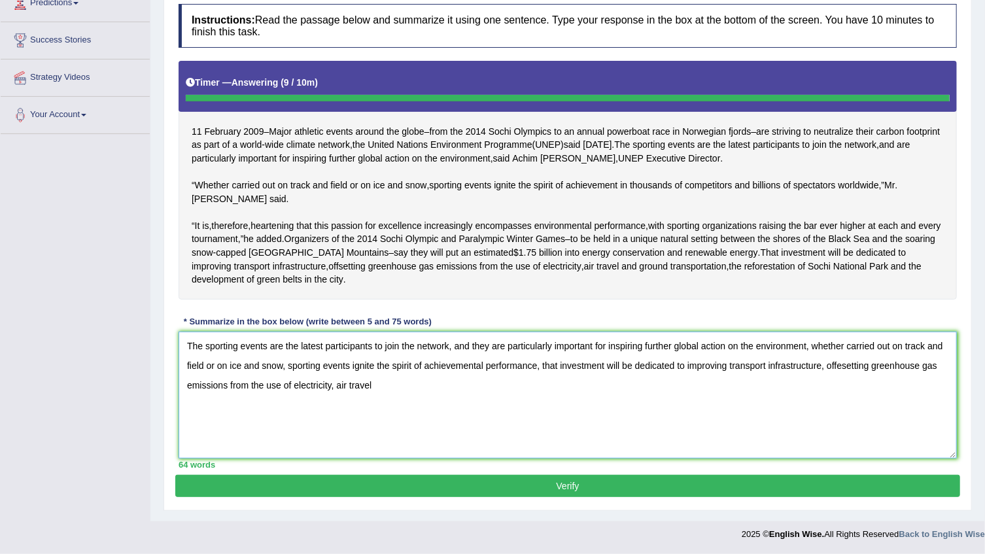
type textarea "The sporting events are the latest participants to join the network, and they a…"
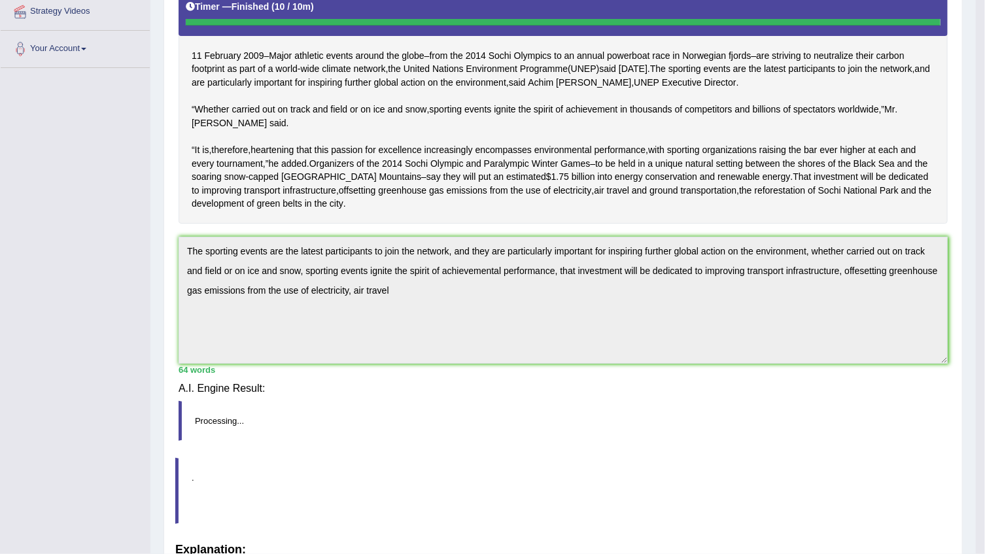
scroll to position [247, 0]
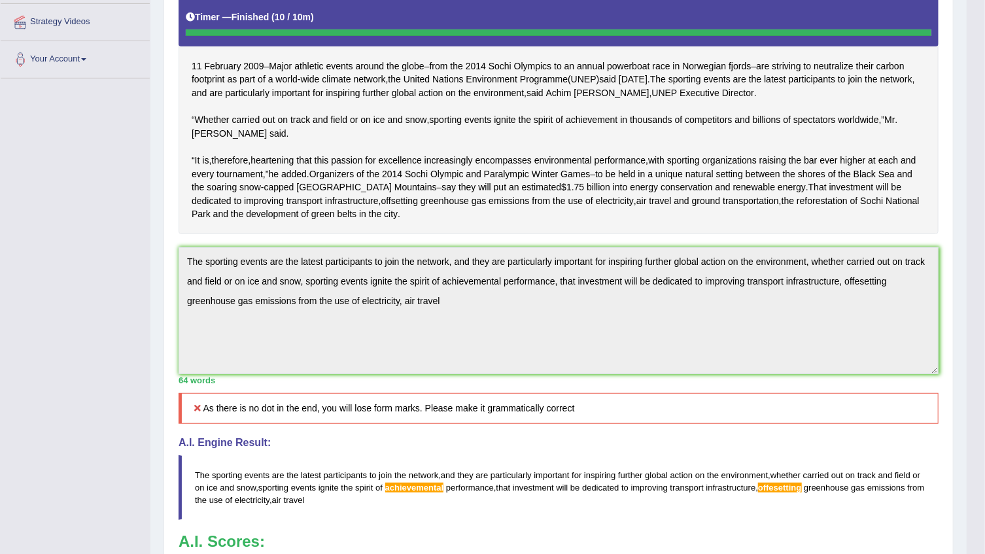
click at [572, 440] on div "Instructions: Read the passage below and summarize it using one sentence. Type …" at bounding box center [558, 289] width 767 height 714
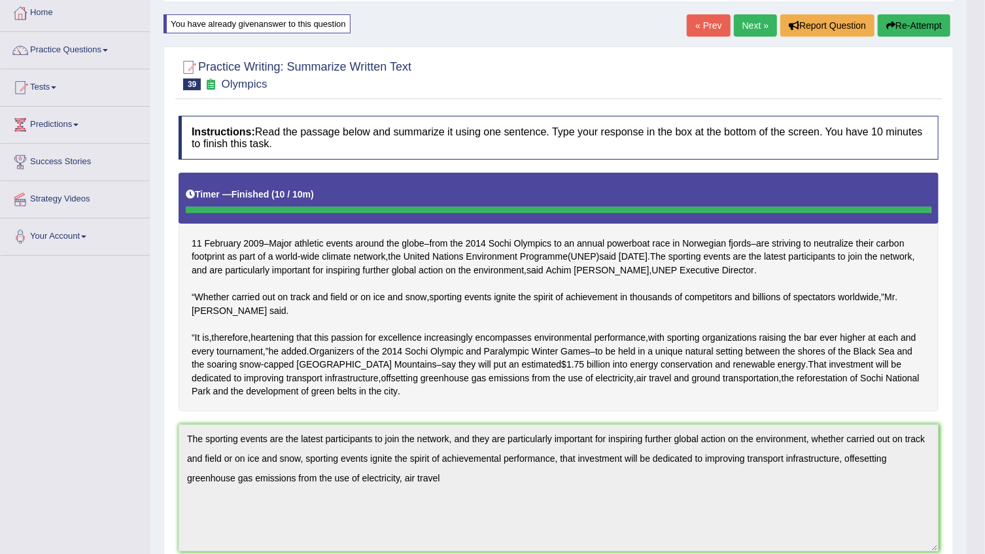
scroll to position [69, 0]
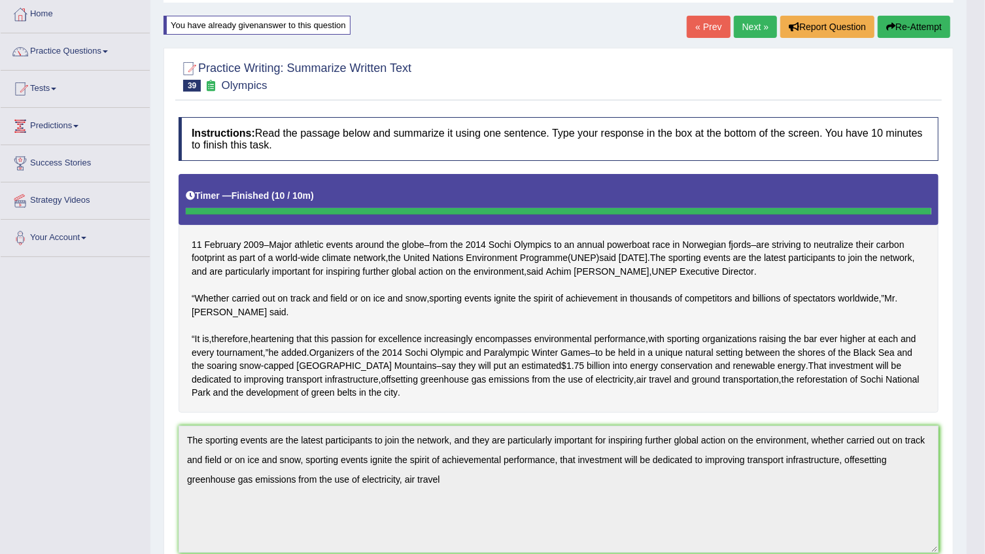
click at [920, 26] on button "Re-Attempt" at bounding box center [914, 27] width 73 height 22
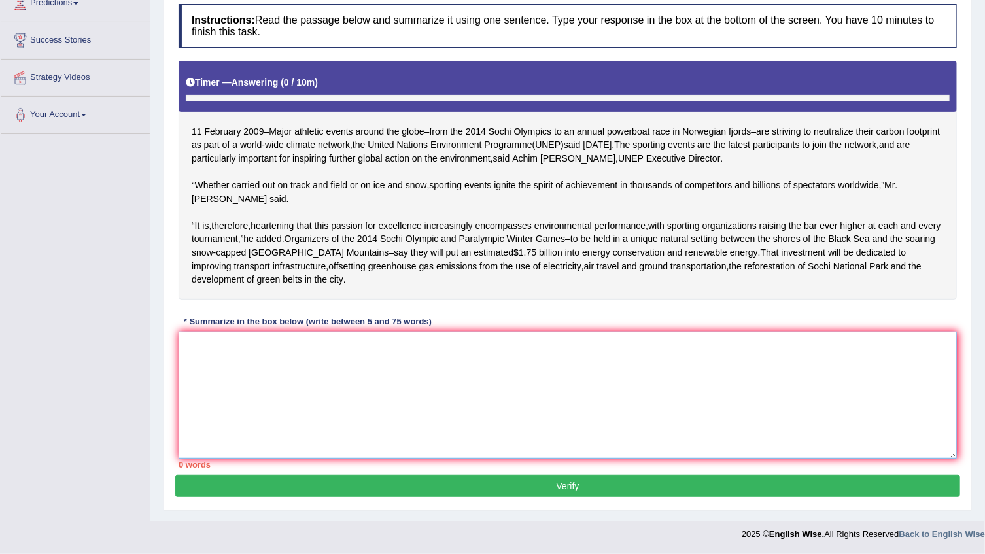
scroll to position [258, 0]
paste textarea "The sporting events are the latest participants to join the network, and they a…"
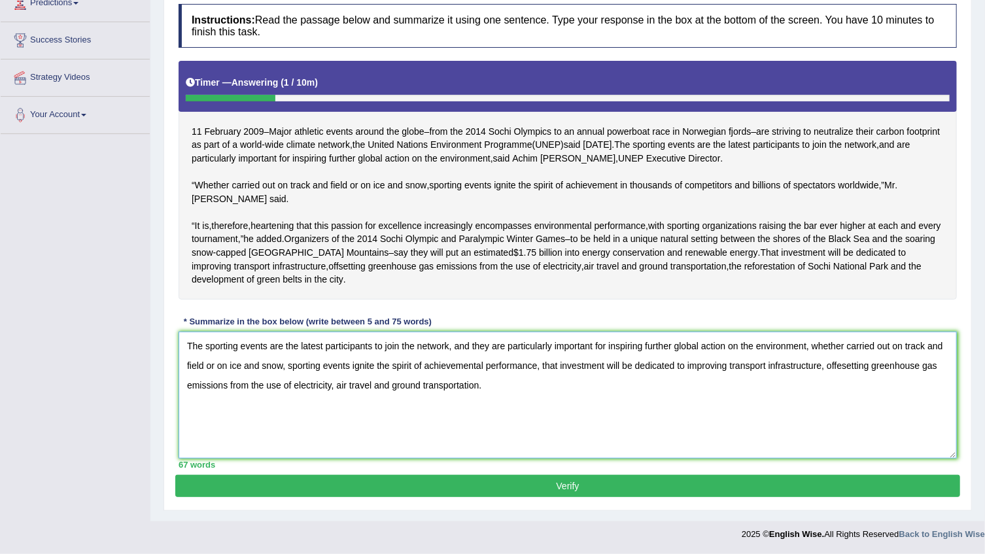
type textarea "The sporting events are the latest participants to join the network, and they a…"
click at [493, 493] on button "Verify" at bounding box center [567, 486] width 785 height 22
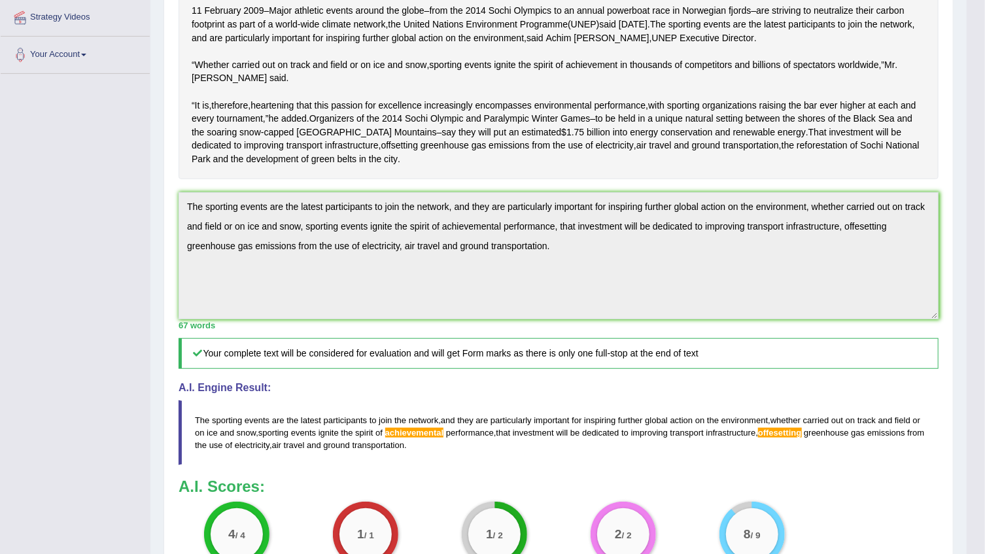
scroll to position [73, 0]
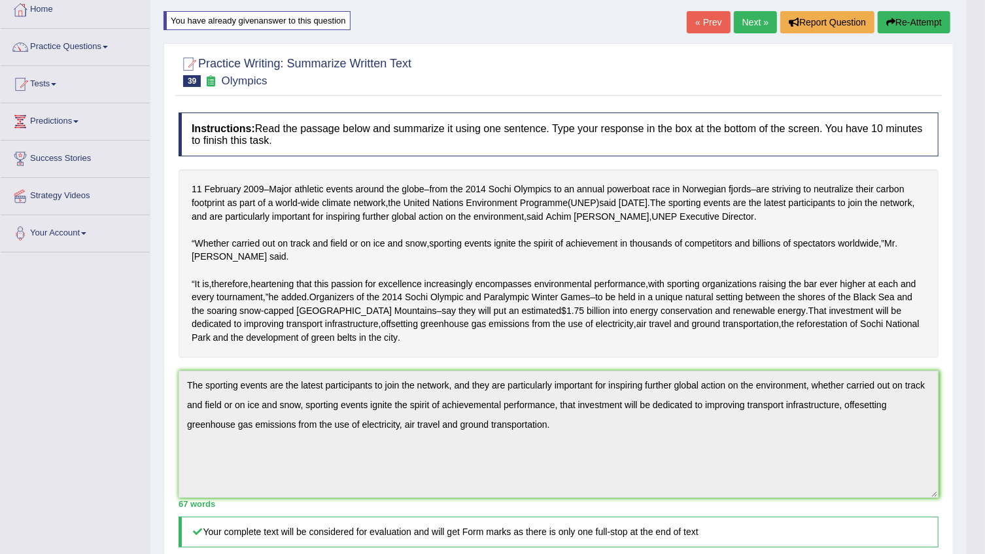
click at [750, 27] on link "Next »" at bounding box center [755, 22] width 43 height 22
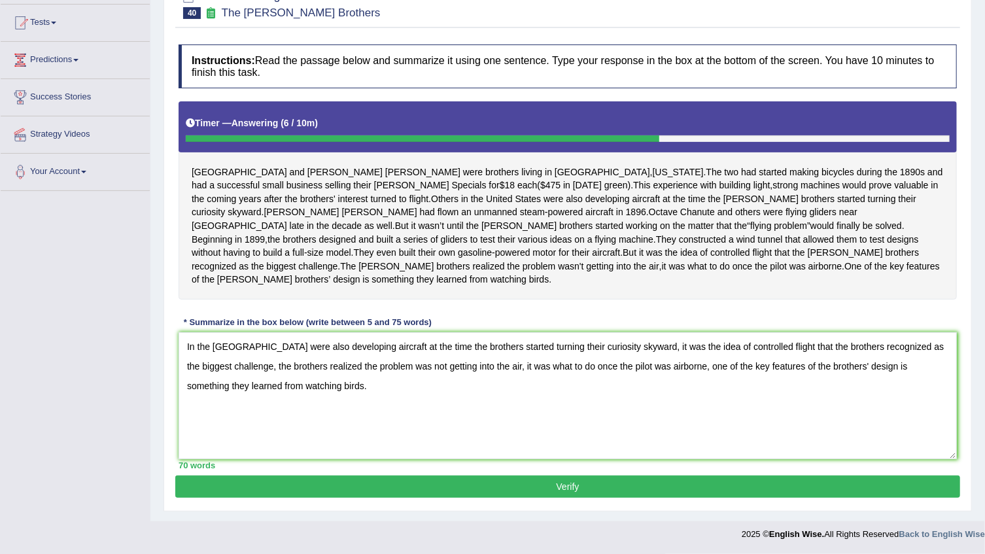
type textarea "In the [GEOGRAPHIC_DATA] were also developing aircraft at the time the brothers…"
click at [340, 491] on button "Verify" at bounding box center [567, 487] width 785 height 22
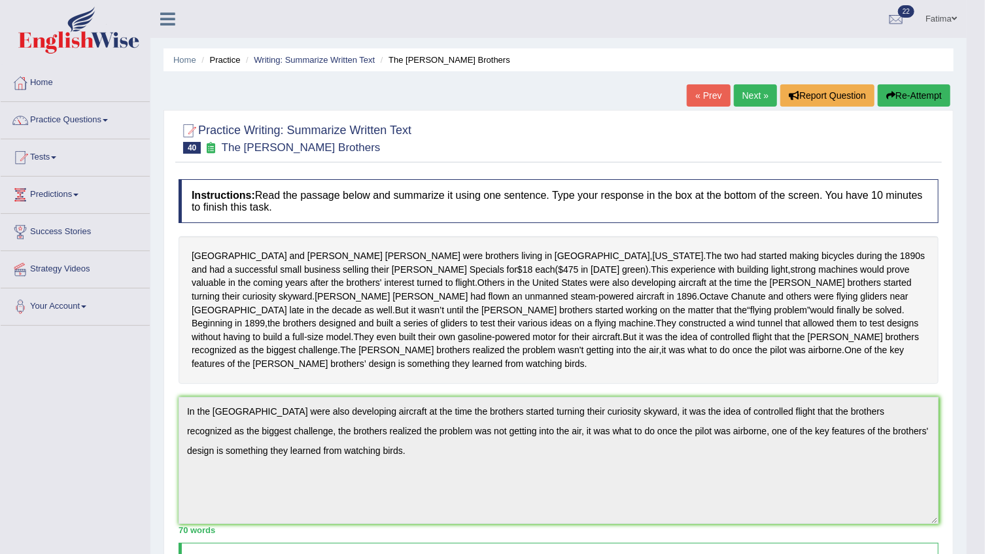
click at [754, 94] on link "Next »" at bounding box center [755, 95] width 43 height 22
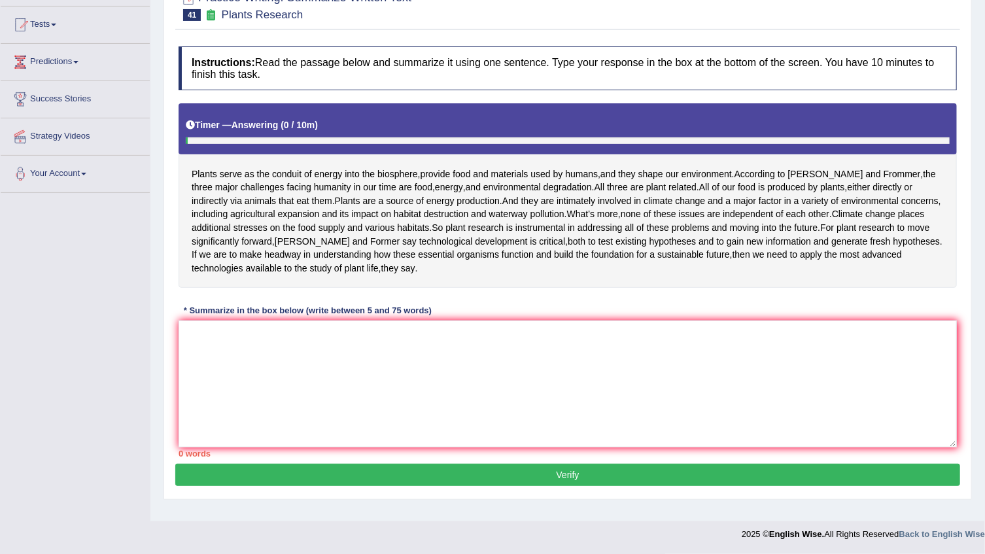
scroll to position [161, 0]
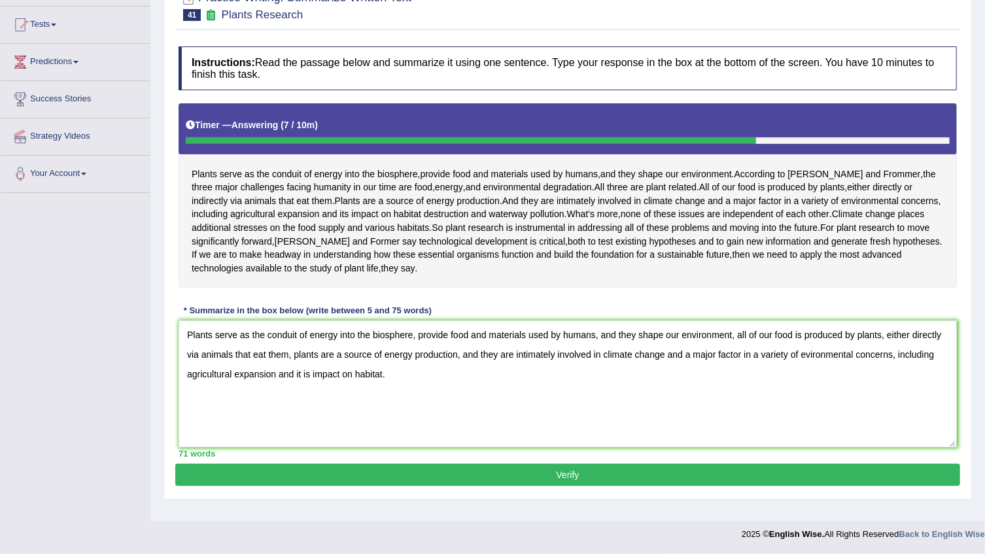
click at [309, 386] on textarea "Plants serve as the conduit of energy into the biosphere, provide food and mate…" at bounding box center [568, 384] width 779 height 127
type textarea "Plants serve as the conduit of energy into the biosphere, provide food and mate…"
click at [406, 486] on button "Verify" at bounding box center [567, 475] width 785 height 22
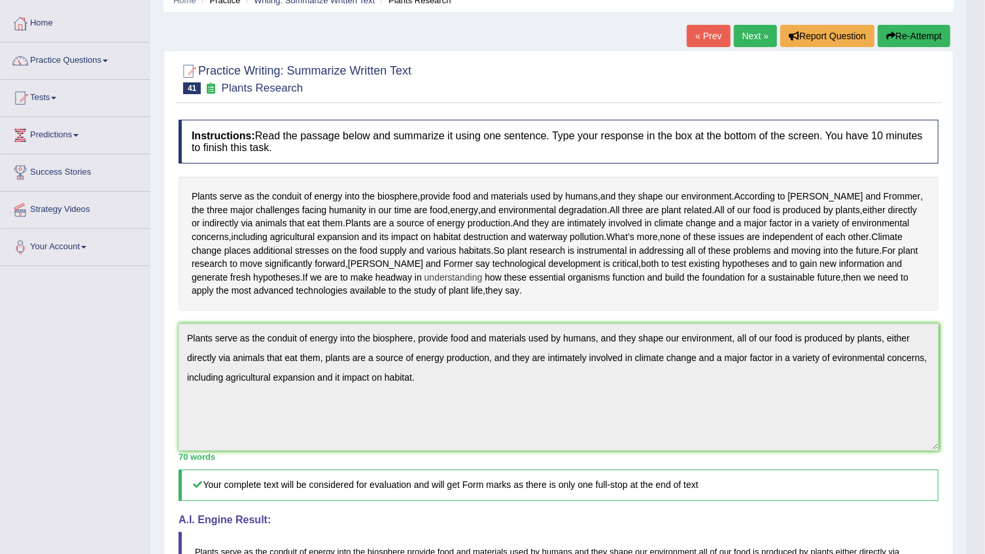
scroll to position [0, 0]
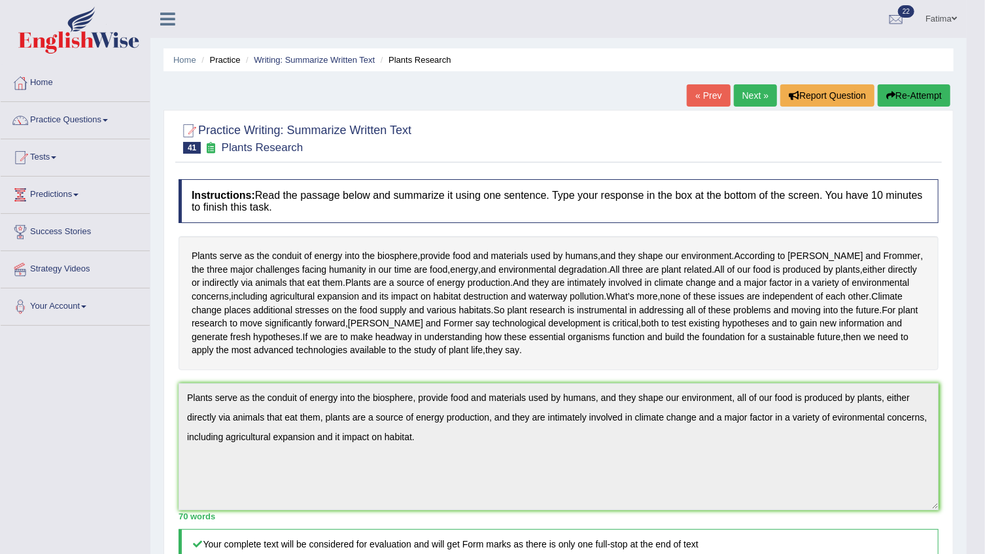
click at [915, 81] on div "Home Practice Writing: Summarize Written Text Plants Research « Prev Next » Rep…" at bounding box center [558, 472] width 816 height 944
click at [913, 89] on button "Re-Attempt" at bounding box center [914, 95] width 73 height 22
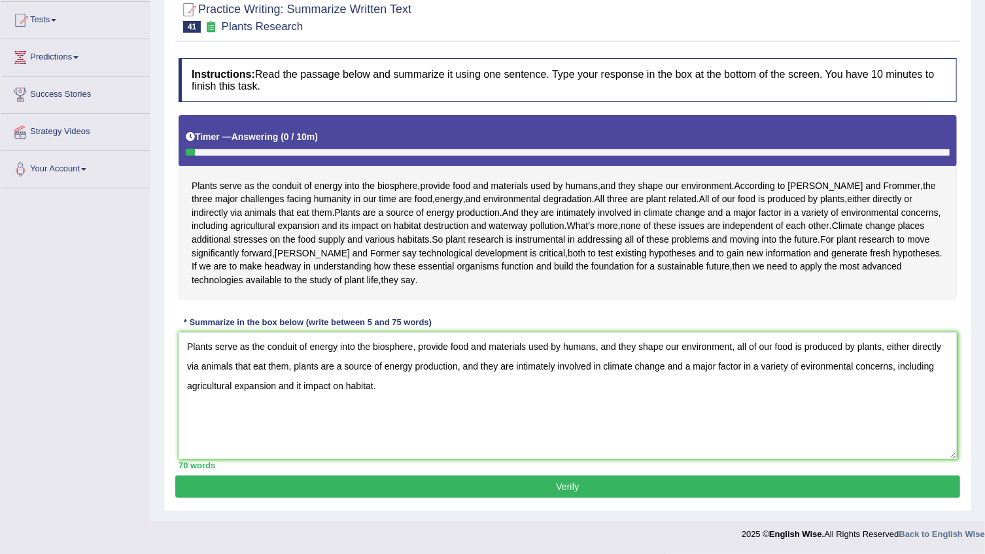
click at [291, 385] on textarea "Plants serve as the conduit of energy into the biosphere, provide food and mate…" at bounding box center [568, 395] width 779 height 127
drag, startPoint x: 294, startPoint y: 386, endPoint x: 300, endPoint y: 424, distance: 38.4
click at [295, 393] on textarea "Plants serve as the conduit of energy into the biosphere, provide food and mate…" at bounding box center [568, 395] width 779 height 127
click at [284, 385] on textarea "Plants serve as the conduit of energy into the biosphere, provide food and mate…" at bounding box center [568, 395] width 779 height 127
type textarea "Plants serve as the conduit of energy into the biosphere, provide food and mate…"
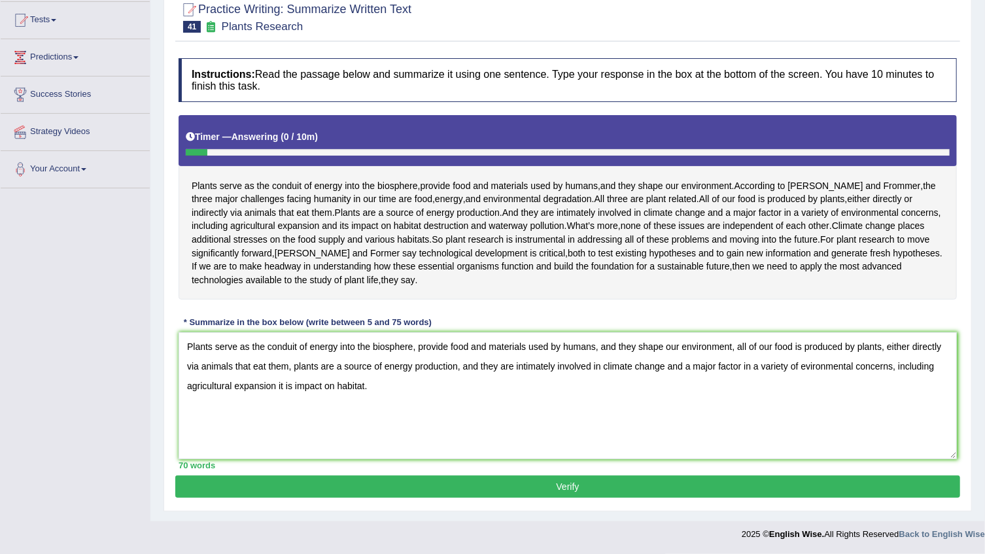
click at [338, 482] on button "Verify" at bounding box center [567, 487] width 785 height 22
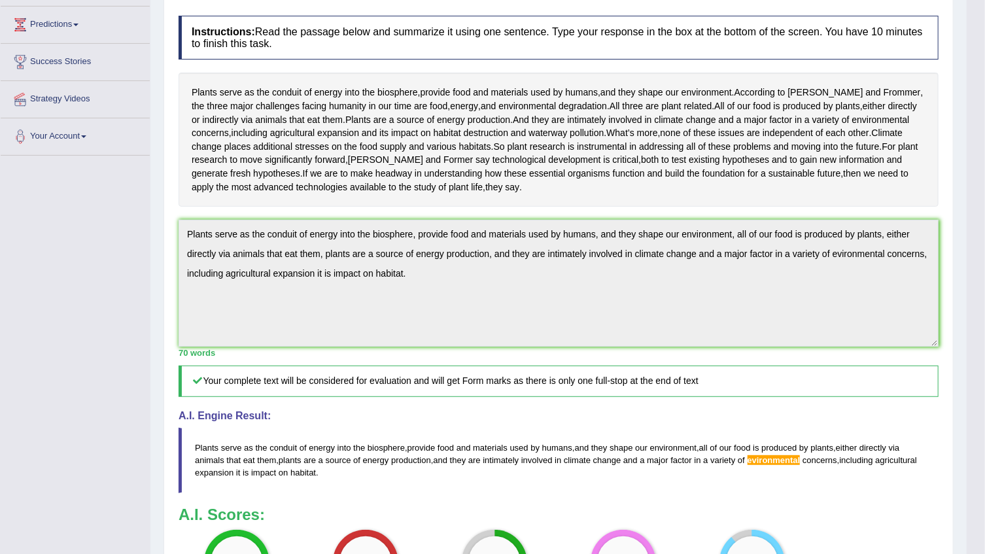
scroll to position [157, 0]
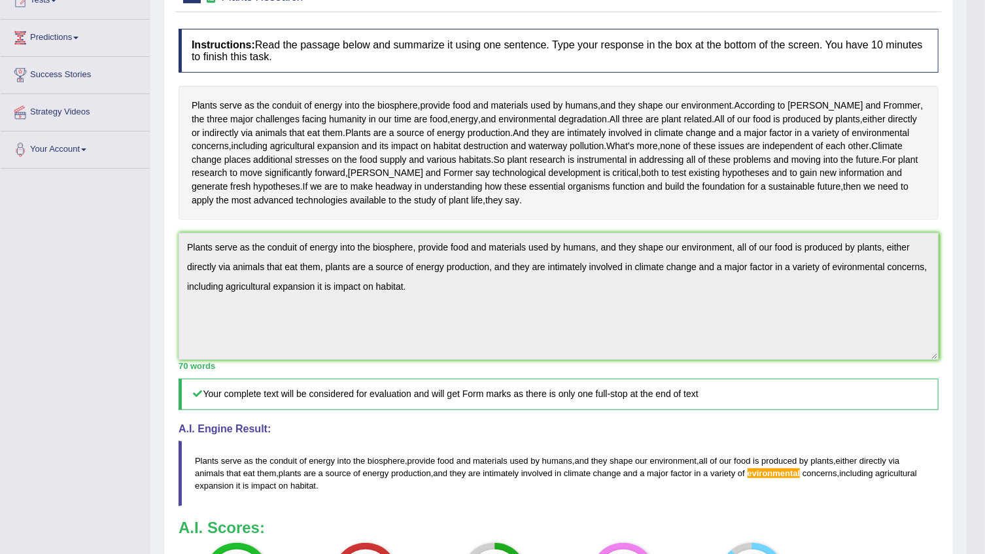
click at [936, 410] on div "Instructions: Read the passage below and summarize it using one sentence. Type …" at bounding box center [558, 326] width 767 height 609
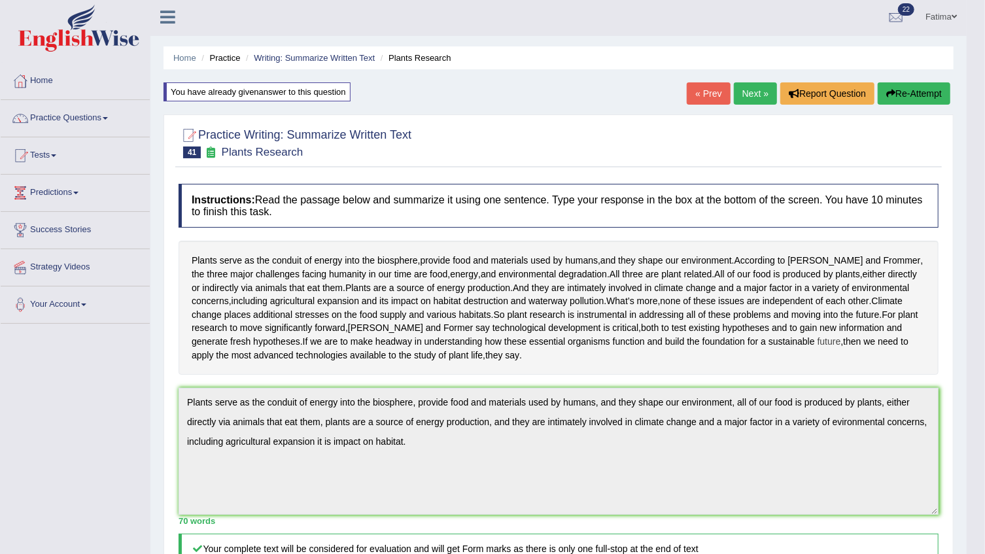
scroll to position [0, 0]
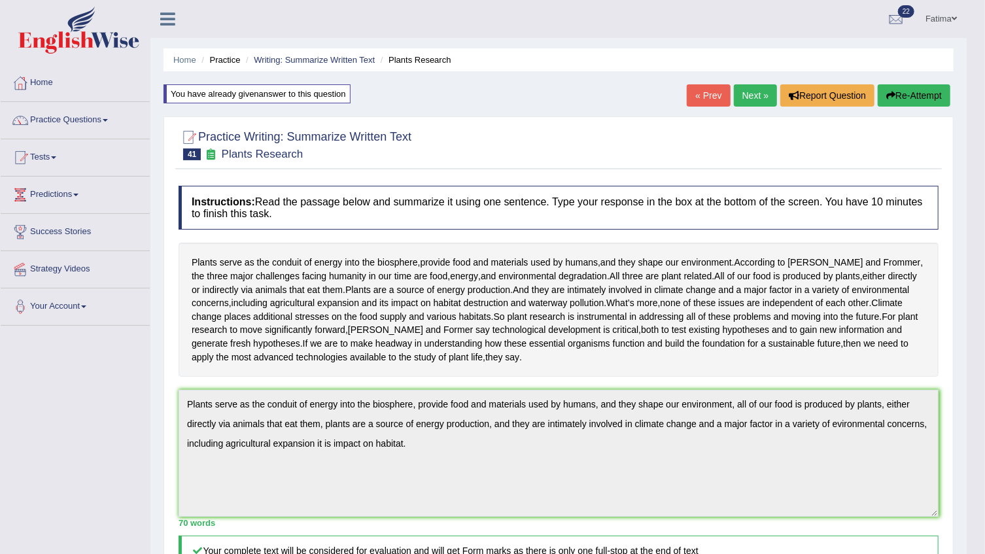
click at [913, 96] on button "Re-Attempt" at bounding box center [914, 95] width 73 height 22
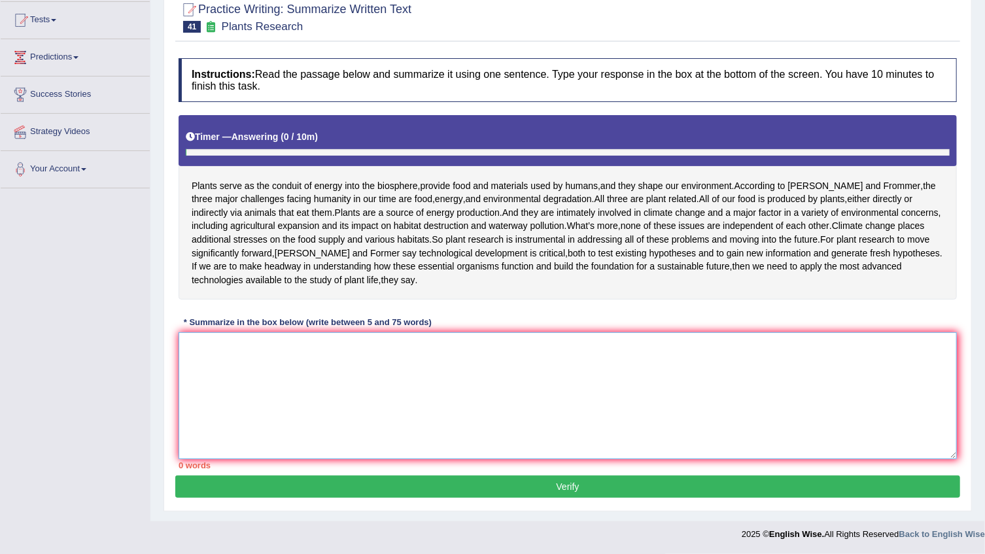
click at [381, 401] on textarea at bounding box center [568, 395] width 779 height 127
paste textarea "Plants serve as the conduit of energy into the biosphere, provide food and mate…"
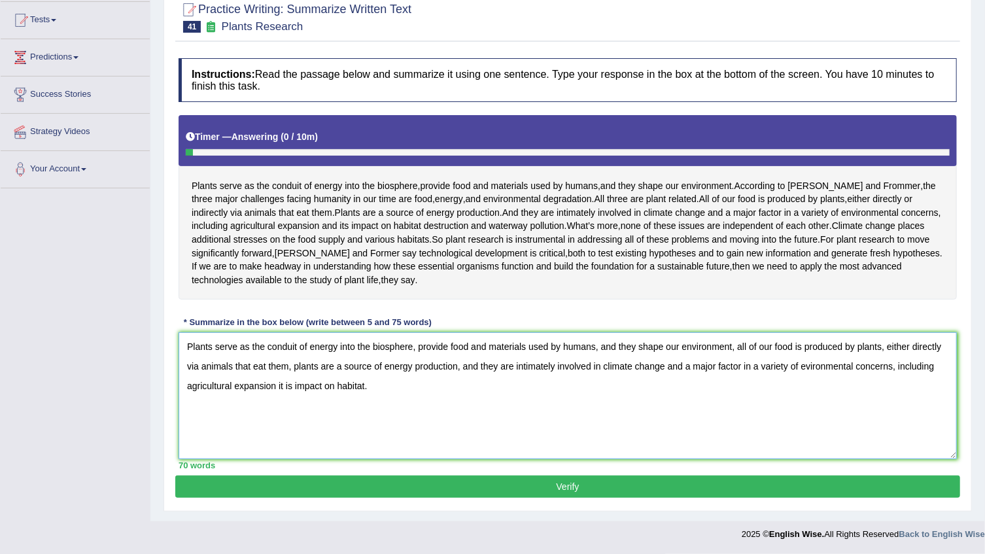
click at [856, 367] on textarea "Plants serve as the conduit of energy into the biosphere, provide food and mate…" at bounding box center [568, 395] width 779 height 127
type textarea "Plants serve as the conduit of energy into the biosphere, provide food and mate…"
click at [582, 489] on button "Verify" at bounding box center [567, 487] width 785 height 22
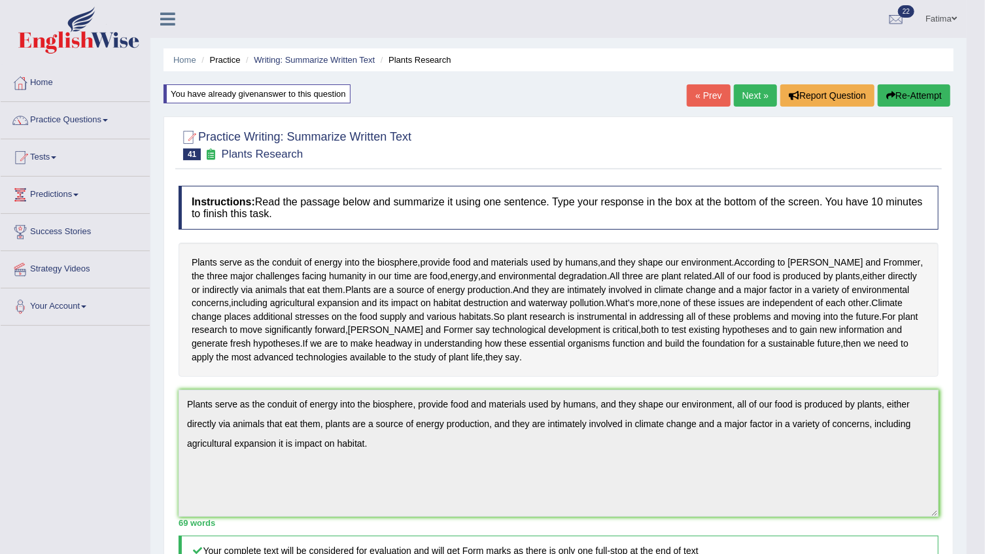
click at [762, 101] on link "Next »" at bounding box center [755, 95] width 43 height 22
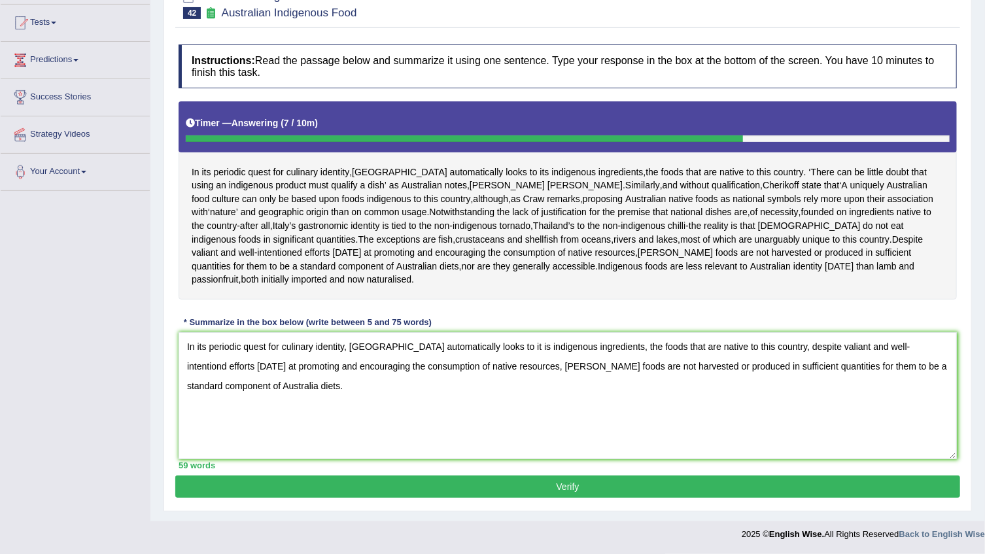
type textarea "In its periodic quest for culinary identity, [GEOGRAPHIC_DATA] automatically lo…"
click at [330, 495] on button "Verify" at bounding box center [567, 487] width 785 height 22
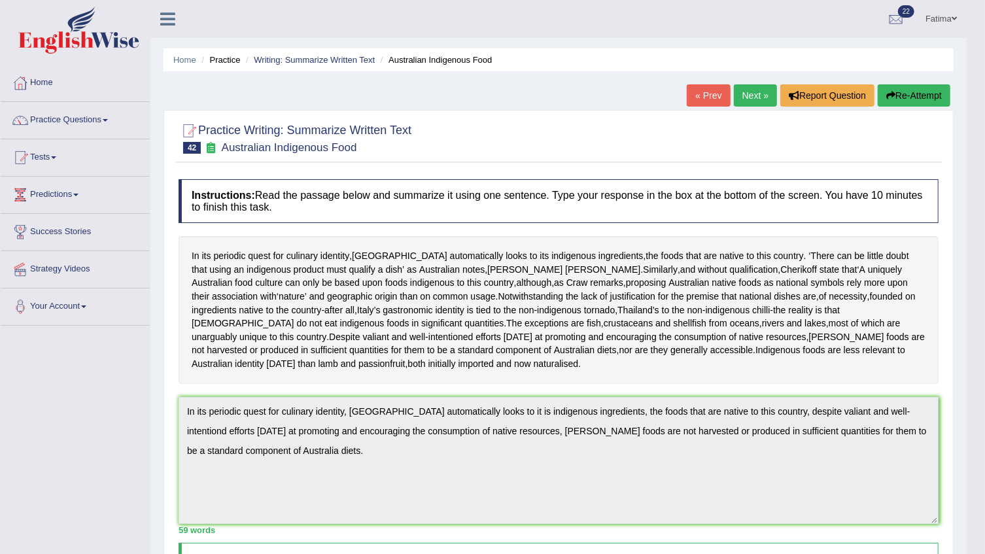
click at [923, 95] on button "Re-Attempt" at bounding box center [914, 95] width 73 height 22
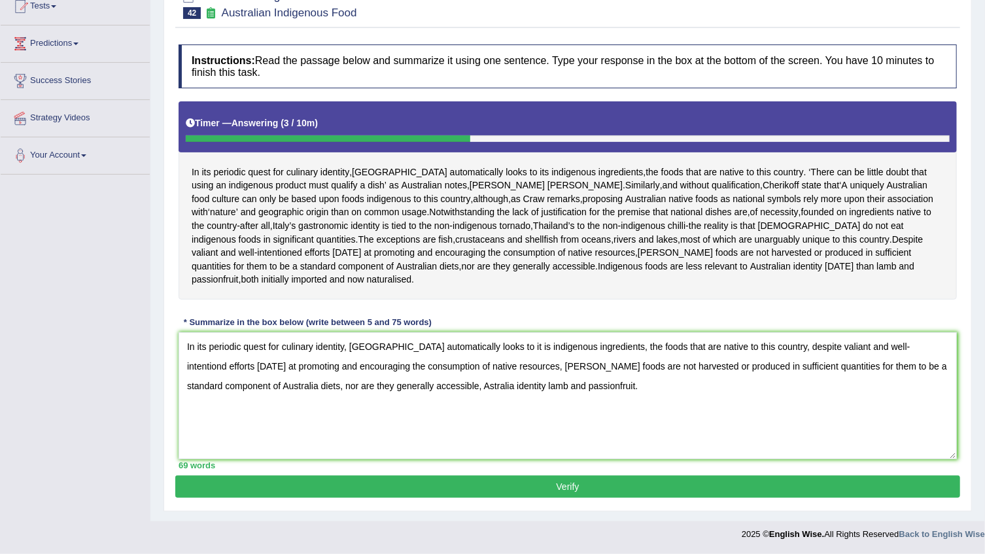
click at [449, 386] on textarea "In its periodic quest for culinary identity, Australia automatically looks to i…" at bounding box center [568, 395] width 779 height 127
type textarea "In its periodic quest for culinary identity, Australia automatically looks to i…"
click at [449, 480] on button "Verify" at bounding box center [567, 487] width 785 height 22
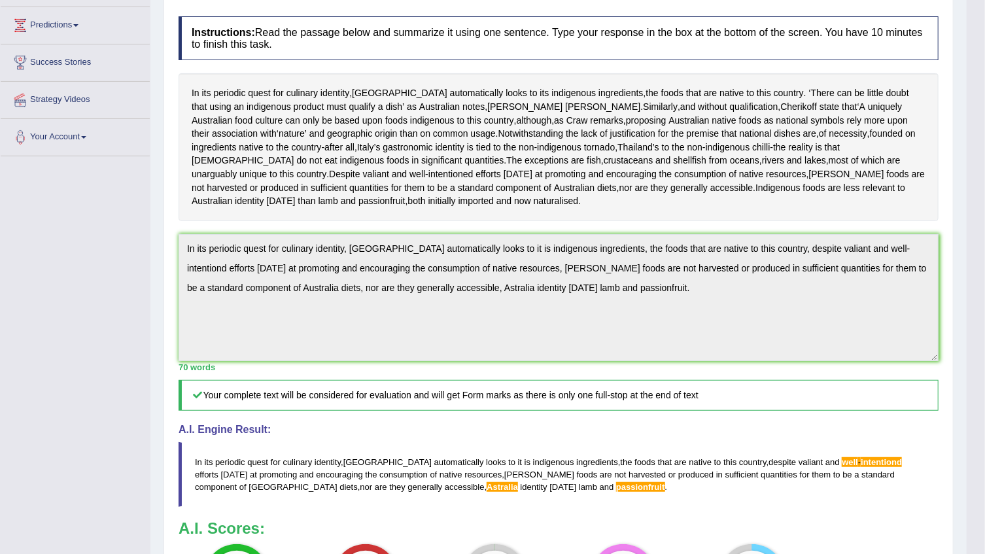
scroll to position [158, 0]
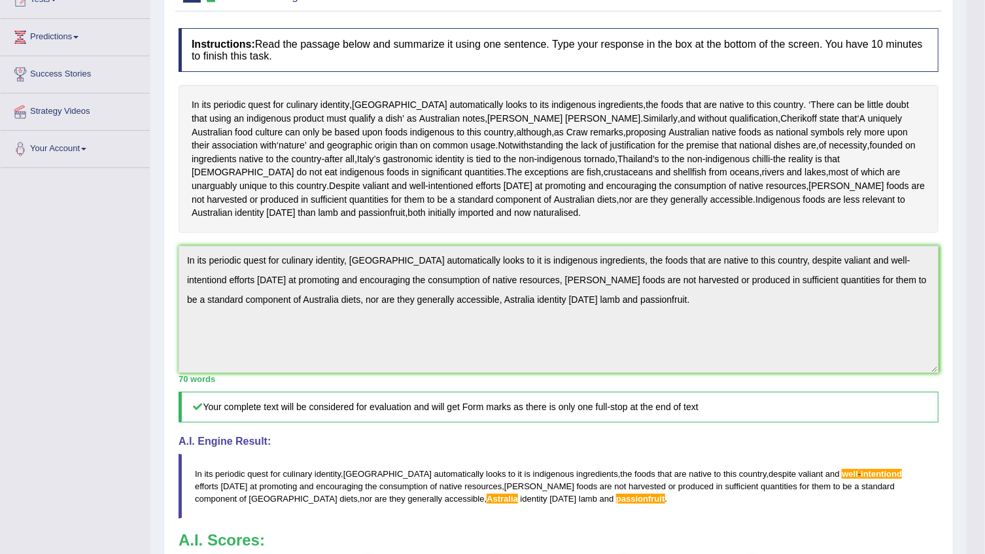
drag, startPoint x: 153, startPoint y: 328, endPoint x: 167, endPoint y: 334, distance: 14.9
click at [160, 332] on div "Toggle navigation Home Practice Questions Speaking Practice Read Aloud Repeat S…" at bounding box center [483, 337] width 967 height 991
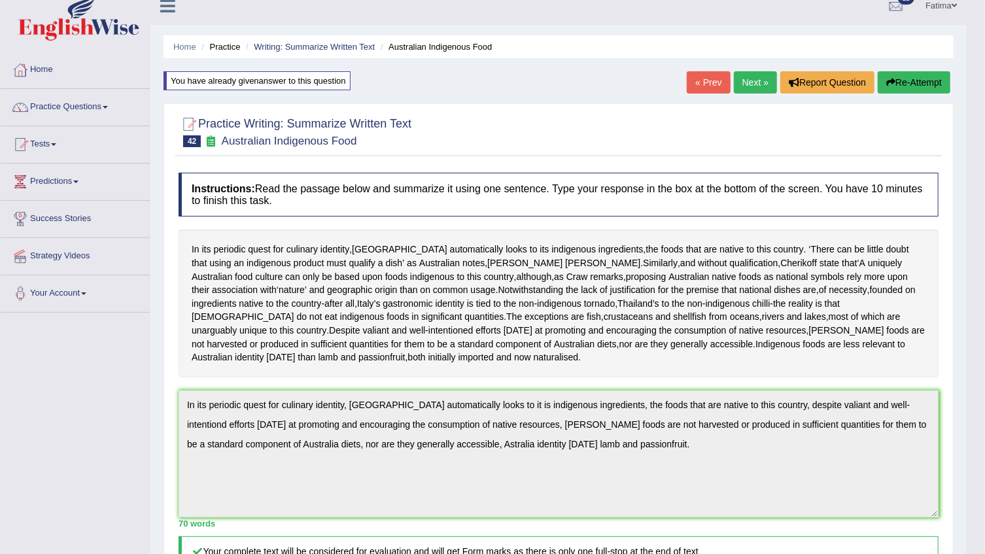
scroll to position [0, 0]
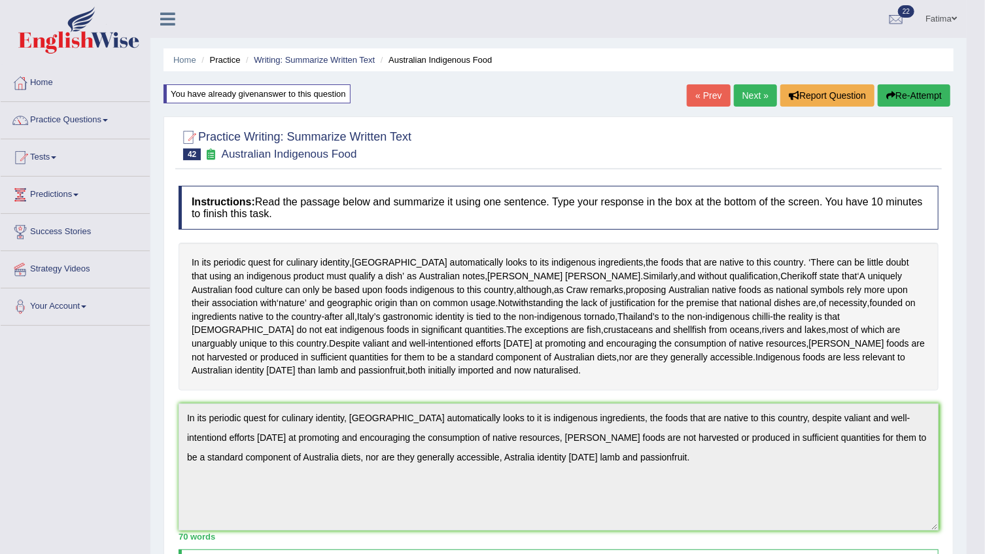
drag, startPoint x: 919, startPoint y: 65, endPoint x: 912, endPoint y: 93, distance: 28.4
click at [917, 78] on div "Home Practice Writing: Summarize Written Text Australian Indigenous Food You ha…" at bounding box center [558, 482] width 816 height 964
click at [907, 98] on button "Re-Attempt" at bounding box center [914, 95] width 73 height 22
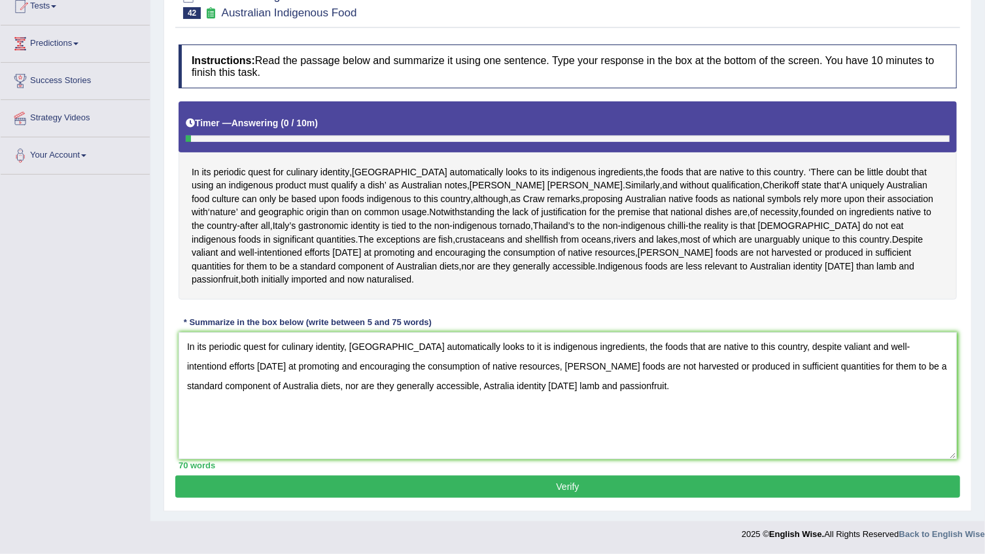
click at [854, 346] on textarea "In its periodic quest for culinary identity, [GEOGRAPHIC_DATA] automatically lo…" at bounding box center [568, 395] width 779 height 127
drag, startPoint x: 752, startPoint y: 347, endPoint x: 943, endPoint y: 372, distance: 192.0
click at [943, 372] on textarea "In its periodic quest for culinary identity, Australia automatically looks to i…" at bounding box center [568, 395] width 779 height 127
click at [676, 400] on textarea "In its periodic quest for culinary identity, Australia automatically looks to i…" at bounding box center [568, 395] width 779 height 127
drag, startPoint x: 758, startPoint y: 347, endPoint x: 896, endPoint y: 448, distance: 171.4
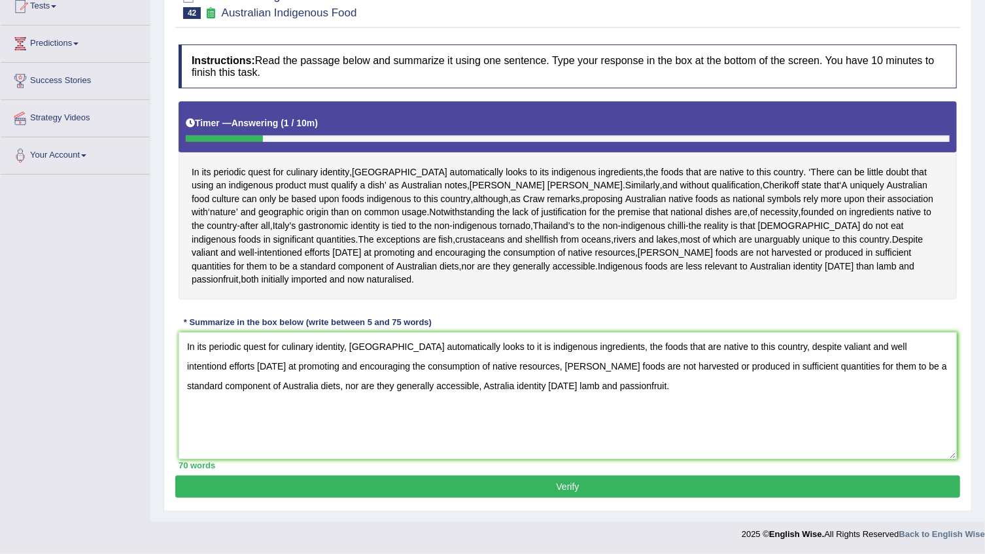
click at [896, 448] on textarea "In its periodic quest for culinary identity, Australia automatically looks to i…" at bounding box center [568, 395] width 779 height 127
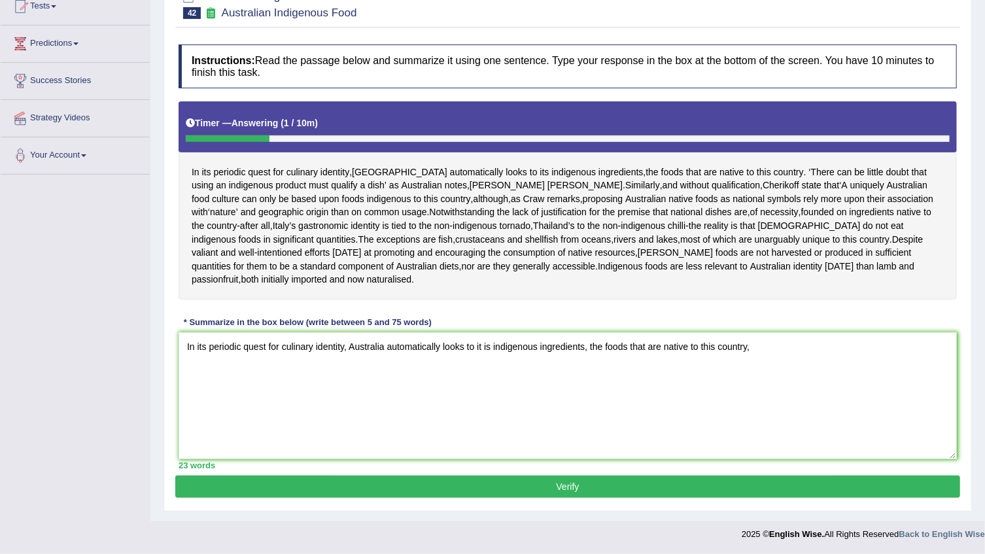
drag, startPoint x: 741, startPoint y: 356, endPoint x: 760, endPoint y: 352, distance: 19.4
click at [752, 352] on textarea "In its periodic quest for culinary identity, Australia automatically looks to i…" at bounding box center [568, 395] width 779 height 127
click at [763, 347] on textarea "In its periodic quest for culinary identity, Australia automatically looks to i…" at bounding box center [568, 395] width 779 height 127
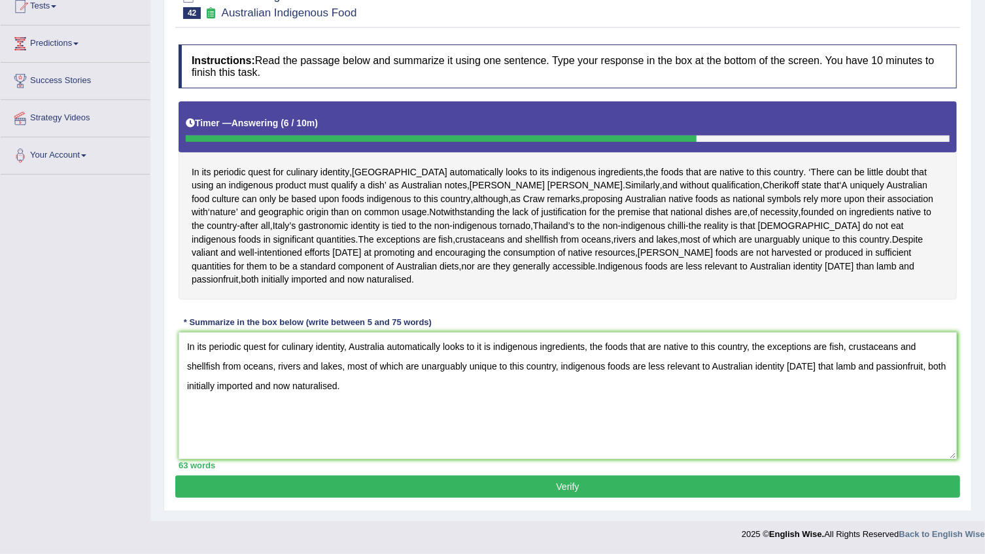
type textarea "In its periodic quest for culinary identity, Australia automatically looks to i…"
click at [360, 489] on button "Verify" at bounding box center [567, 487] width 785 height 22
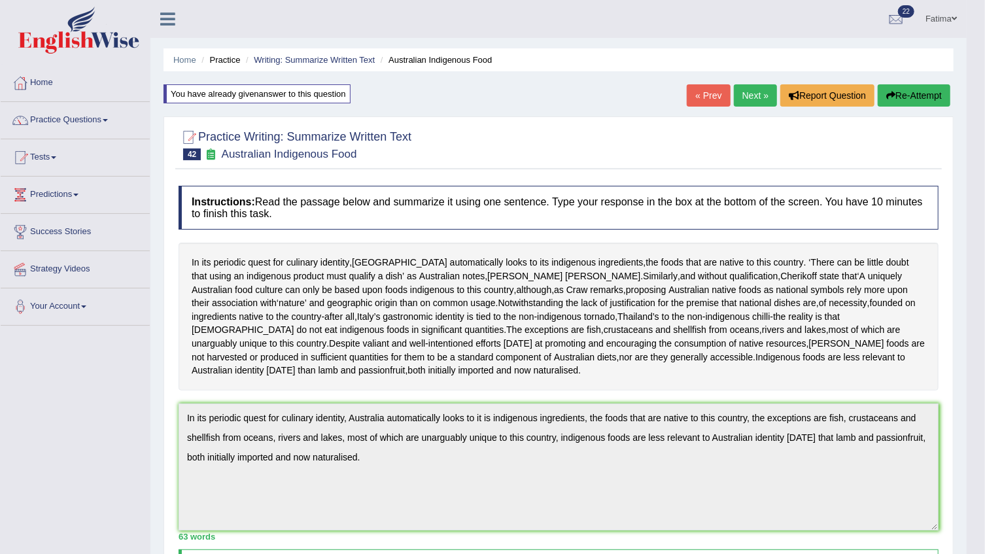
click at [932, 92] on button "Re-Attempt" at bounding box center [914, 95] width 73 height 22
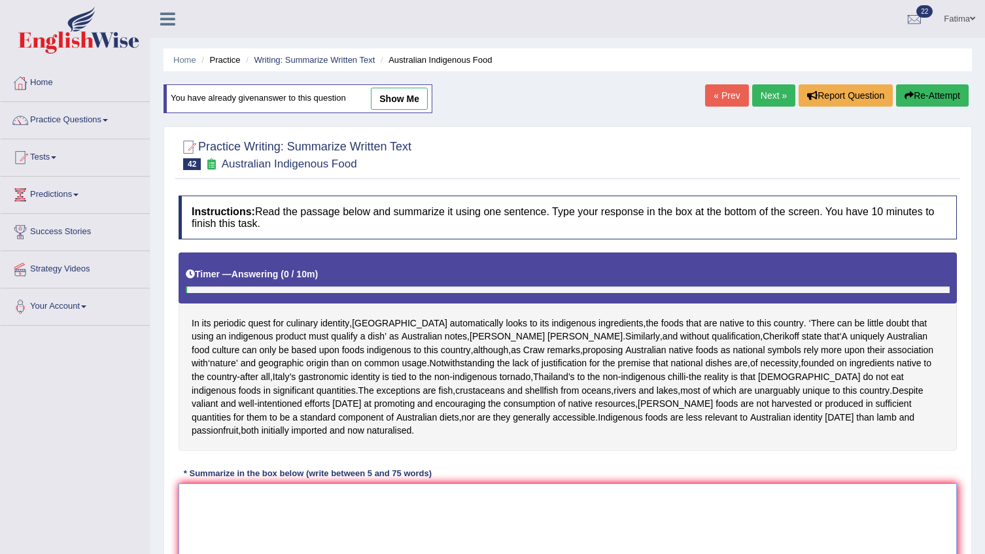
click at [610, 483] on textarea at bounding box center [568, 546] width 779 height 127
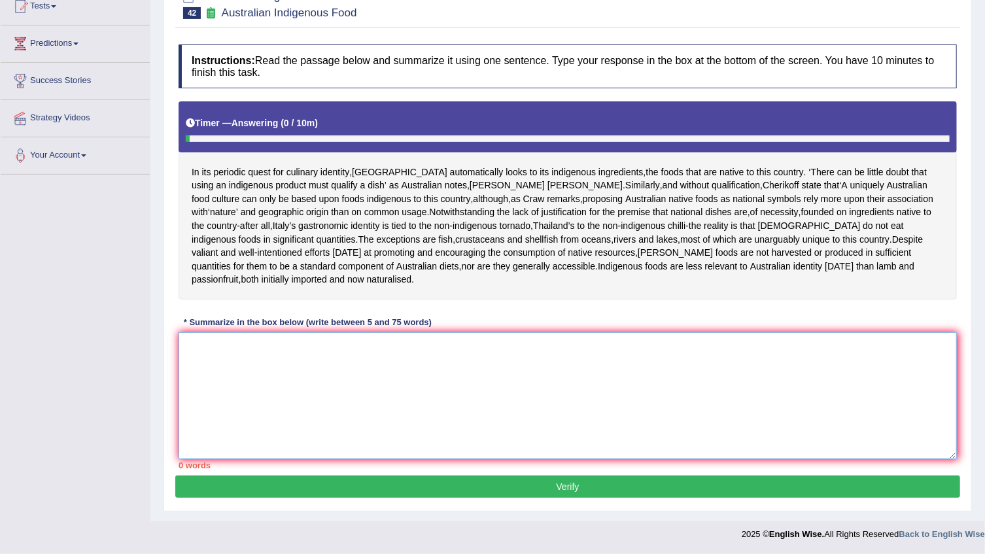
paste textarea "In its periodic quest for culinary identity, Australia automatically looks to i…"
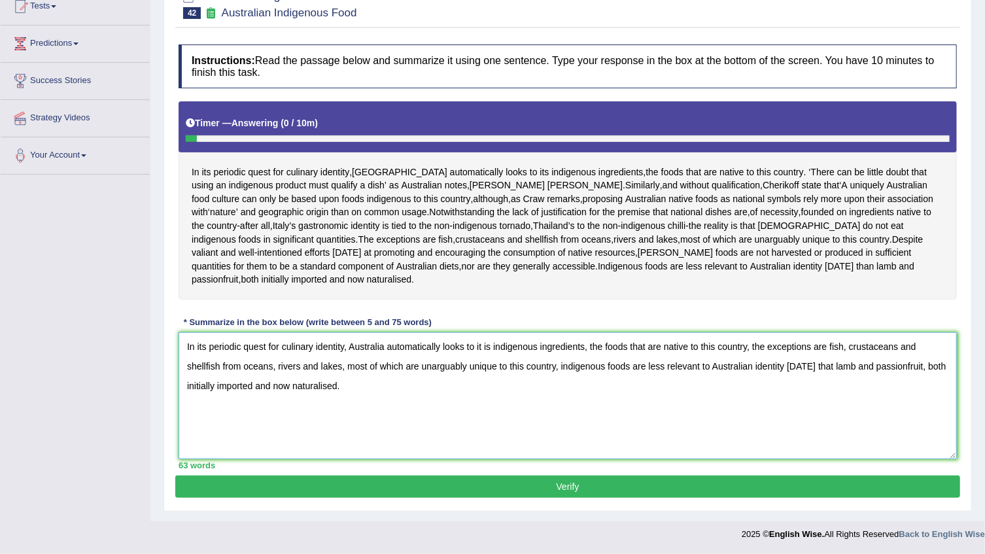
click at [919, 368] on textarea "In its periodic quest for culinary identity, Australia automatically looks to i…" at bounding box center [568, 395] width 779 height 127
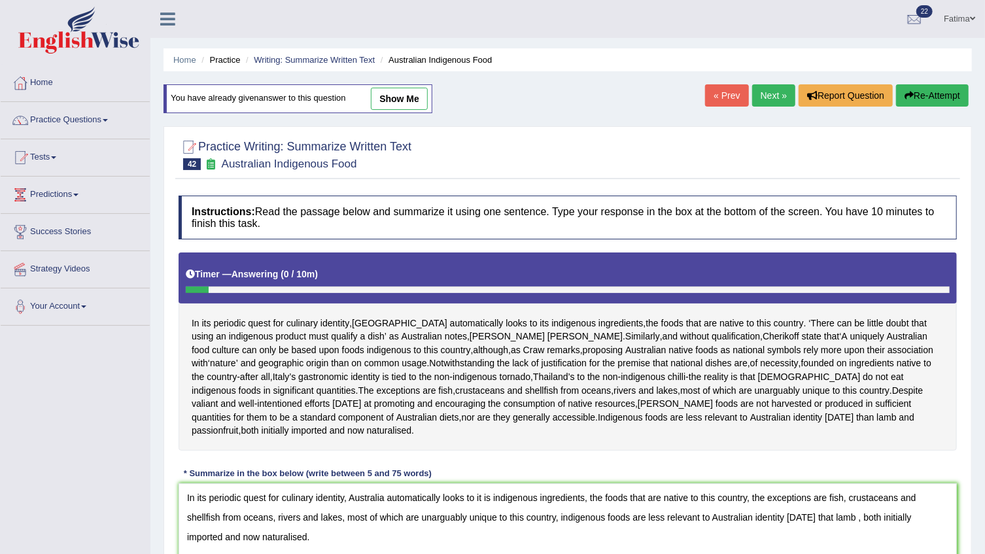
click at [415, 94] on link "show me" at bounding box center [399, 99] width 57 height 22
type textarea "In its periodic quest for culinary identity, Australia automatically looks to i…"
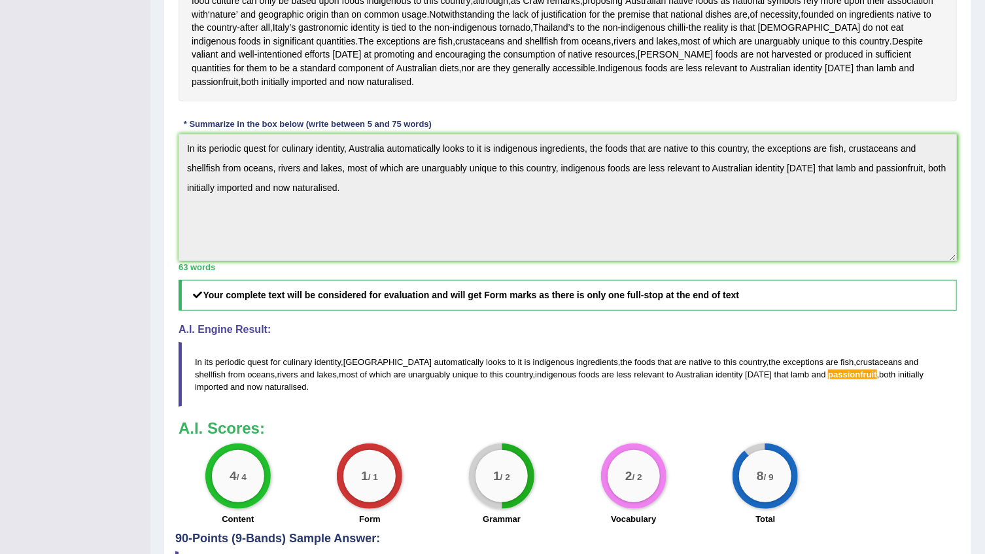
scroll to position [59, 0]
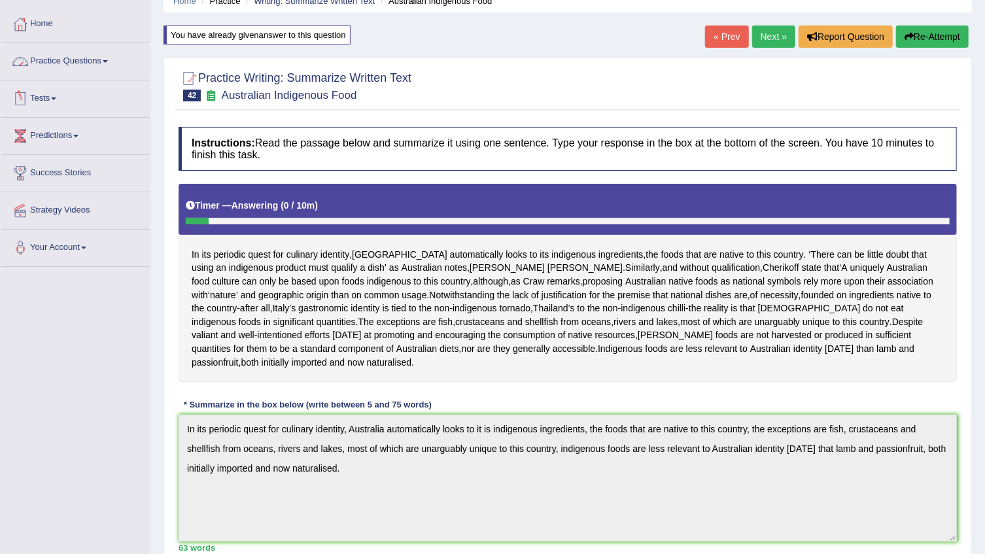
click at [78, 59] on link "Practice Questions" at bounding box center [75, 59] width 149 height 33
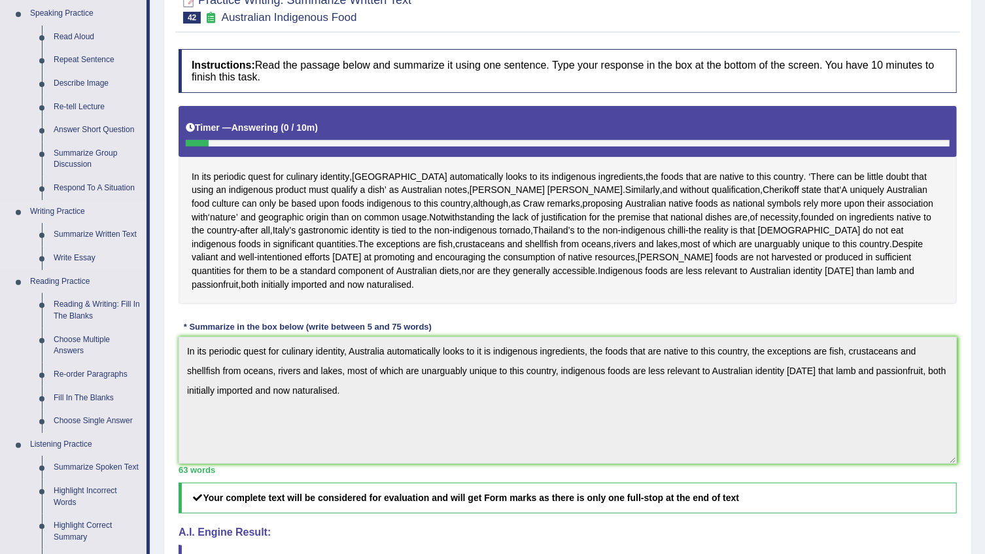
scroll to position [118, 0]
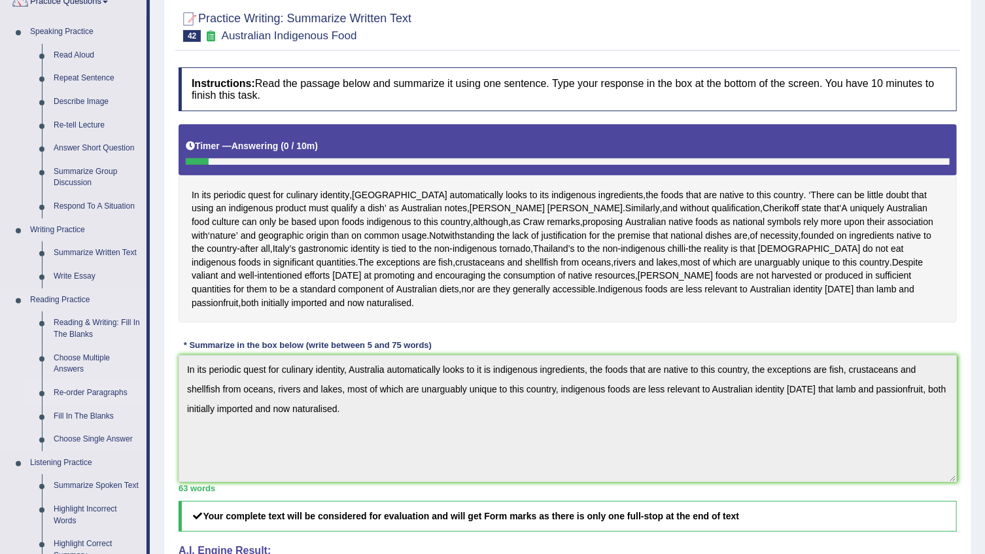
click at [83, 389] on link "Re-order Paragraphs" at bounding box center [97, 393] width 99 height 24
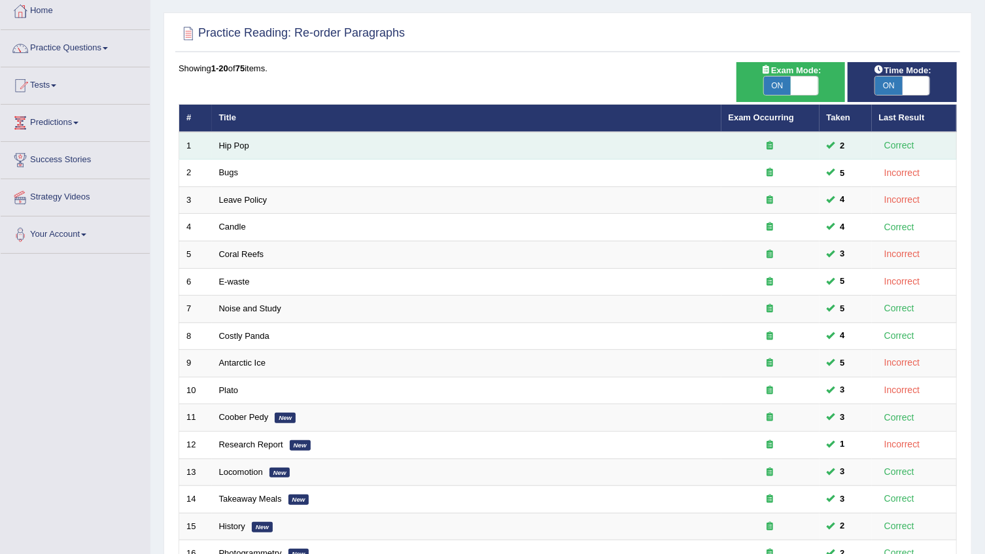
click at [217, 140] on td "Hip Pop" at bounding box center [467, 145] width 510 height 27
click at [230, 141] on link "Hip Pop" at bounding box center [234, 146] width 30 height 10
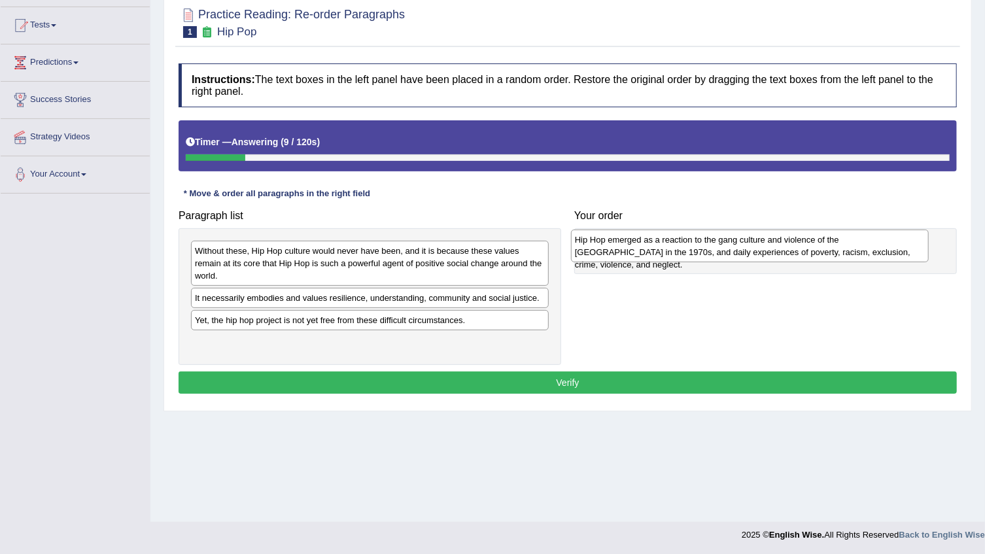
drag, startPoint x: 376, startPoint y: 249, endPoint x: 754, endPoint y: 239, distance: 378.3
click at [754, 239] on div "Hip Hop emerged as a reaction to the gang culture and violence of the [GEOGRAPH…" at bounding box center [750, 246] width 358 height 33
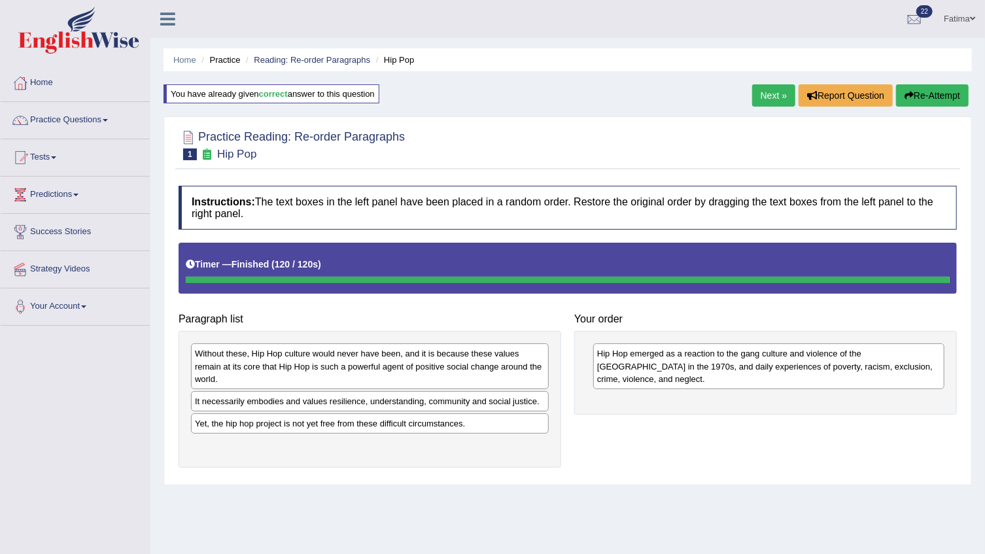
click at [951, 92] on button "Re-Attempt" at bounding box center [932, 95] width 73 height 22
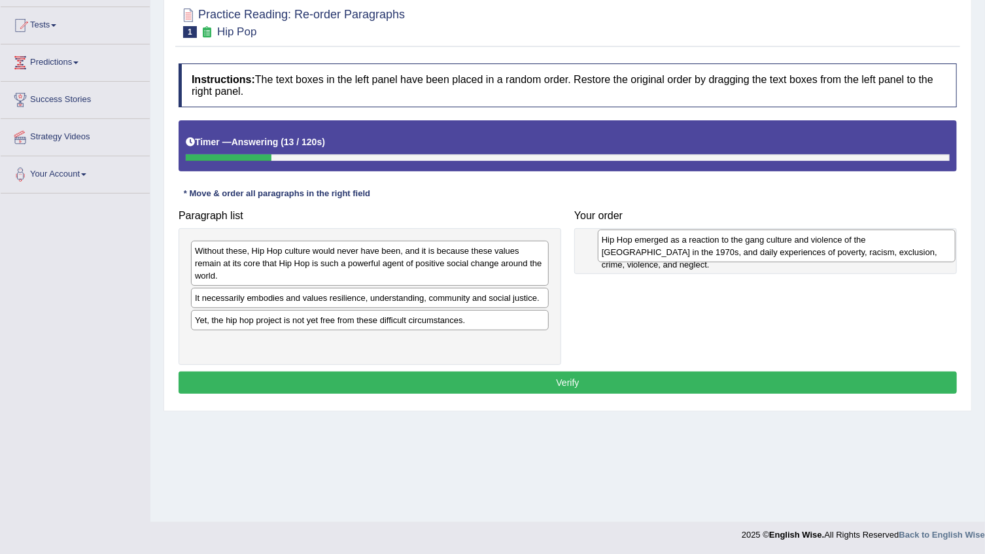
drag, startPoint x: 269, startPoint y: 254, endPoint x: 674, endPoint y: 242, distance: 405.1
click at [674, 242] on div "Hip Hop emerged as a reaction to the gang culture and violence of the [GEOGRAPH…" at bounding box center [777, 246] width 358 height 33
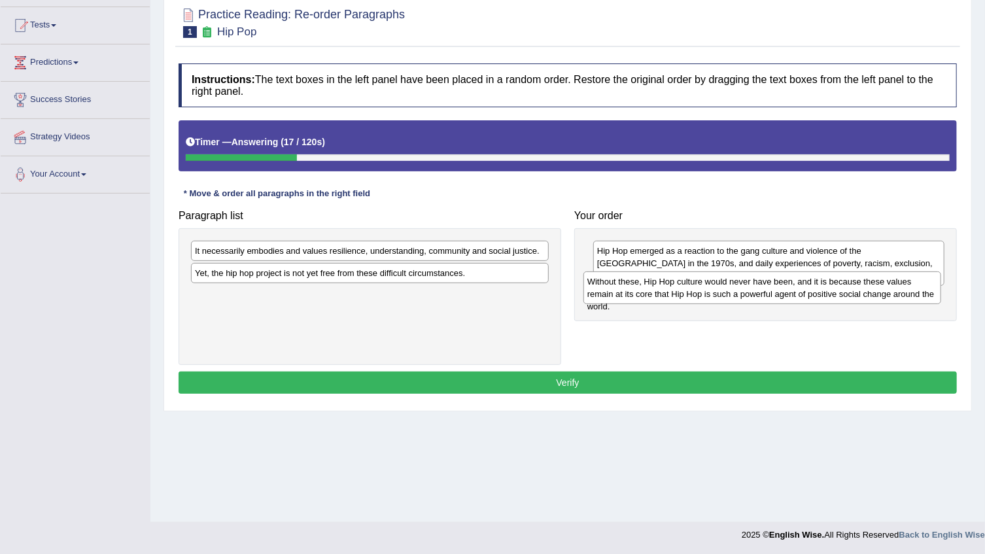
drag, startPoint x: 413, startPoint y: 262, endPoint x: 803, endPoint y: 290, distance: 390.3
click at [803, 290] on div "Without these, Hip Hop culture would never have been, and it is because these v…" at bounding box center [763, 288] width 358 height 33
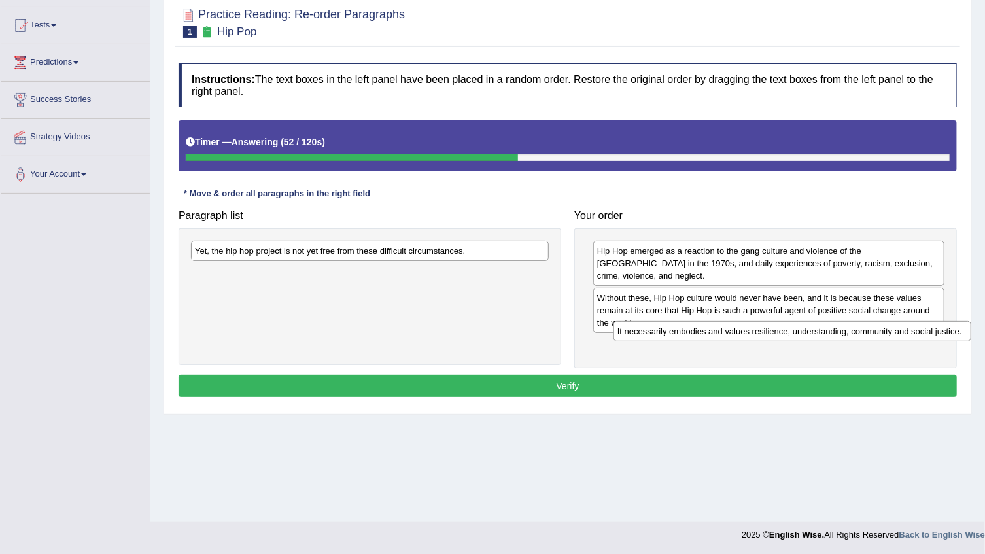
drag, startPoint x: 526, startPoint y: 248, endPoint x: 949, endPoint y: 328, distance: 430.1
click at [949, 328] on div "It necessarily embodies and values resilience, understanding, community and soc…" at bounding box center [793, 331] width 358 height 20
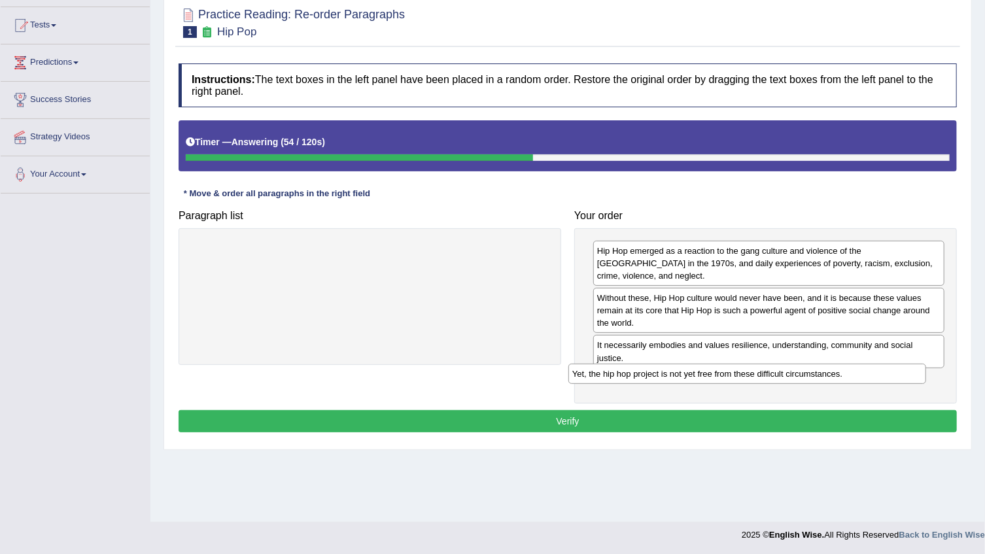
drag, startPoint x: 435, startPoint y: 251, endPoint x: 815, endPoint y: 370, distance: 398.3
click at [815, 370] on div "Yet, the hip hop project is not yet free from these difficult circumstances." at bounding box center [748, 374] width 358 height 20
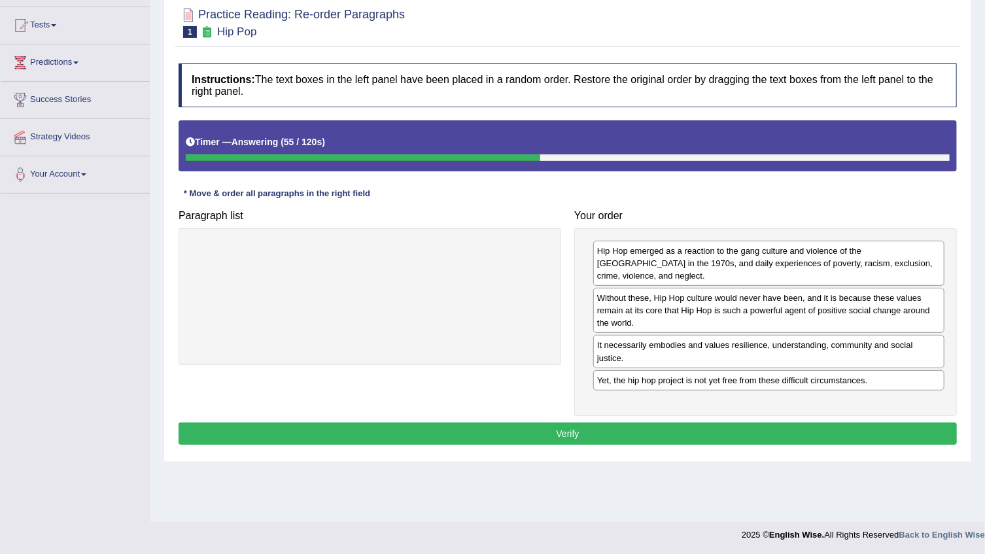
click at [629, 423] on button "Verify" at bounding box center [568, 434] width 779 height 22
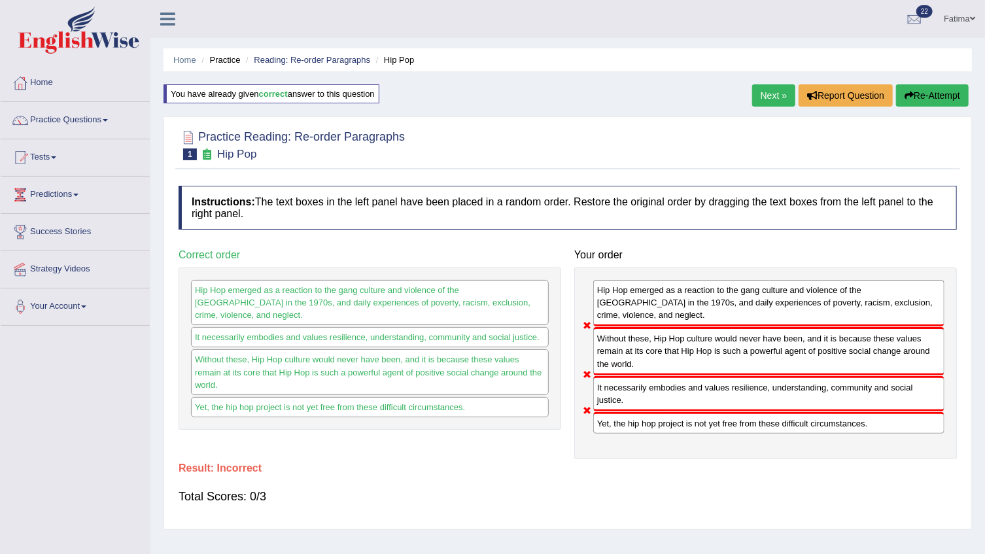
click at [920, 94] on button "Re-Attempt" at bounding box center [932, 95] width 73 height 22
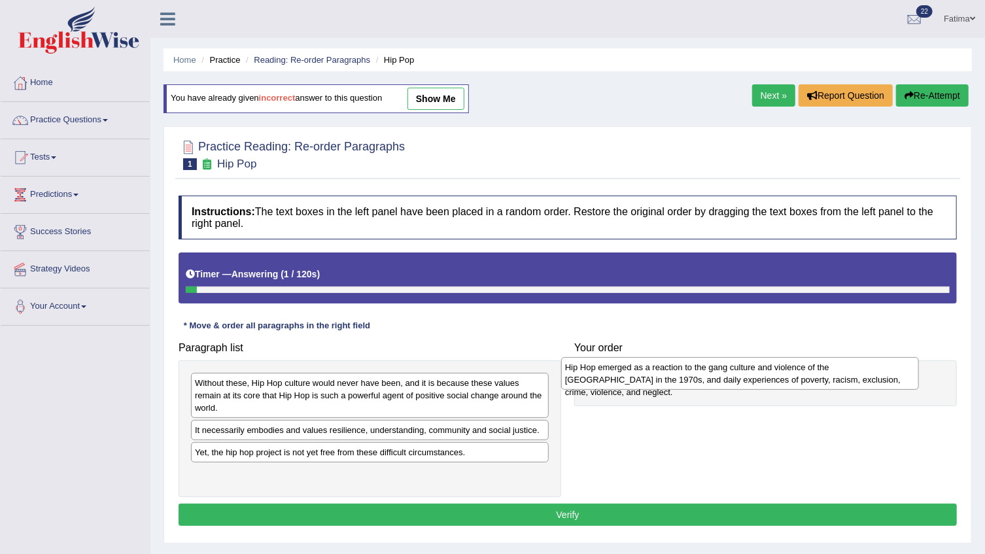
drag, startPoint x: 330, startPoint y: 399, endPoint x: 679, endPoint y: 378, distance: 350.0
click at [679, 378] on div "Hip Hop emerged as a reaction to the gang culture and violence of the [GEOGRAPH…" at bounding box center [740, 373] width 358 height 33
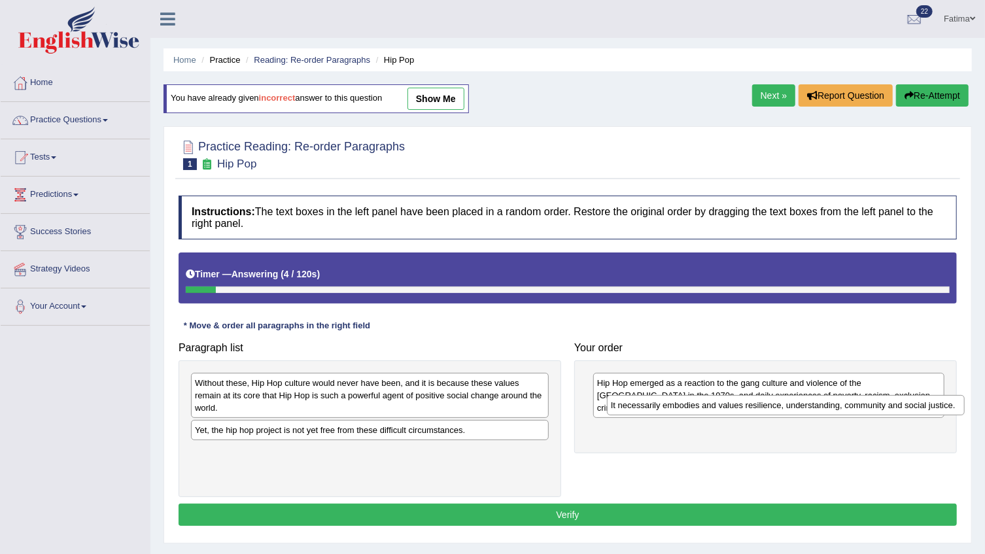
drag, startPoint x: 367, startPoint y: 422, endPoint x: 783, endPoint y: 410, distance: 416.3
click at [783, 410] on div "It necessarily embodies and values resilience, understanding, community and soc…" at bounding box center [786, 405] width 358 height 20
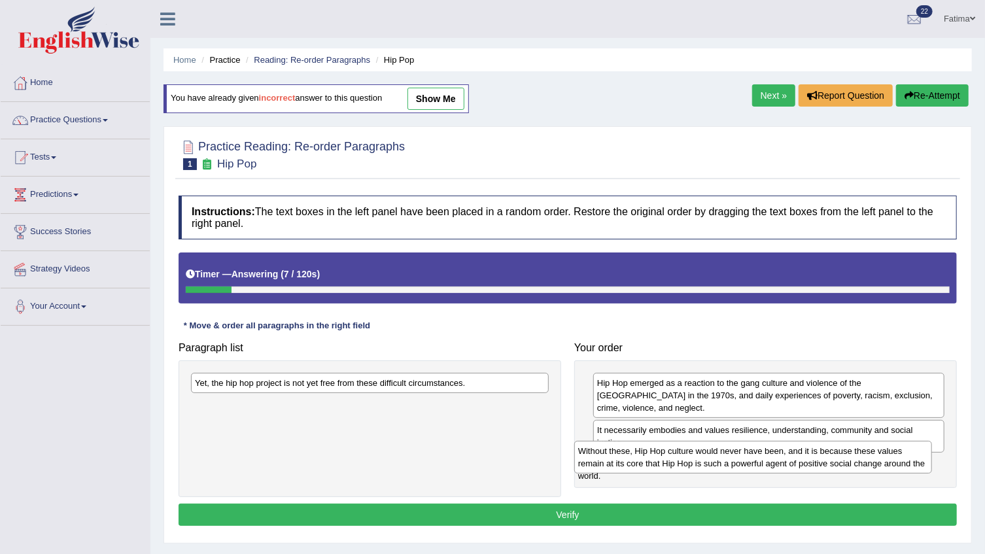
drag, startPoint x: 436, startPoint y: 431, endPoint x: 794, endPoint y: 464, distance: 359.4
click at [794, 465] on div "Without these, Hip Hop culture would never have been, and it is because these v…" at bounding box center [753, 457] width 358 height 33
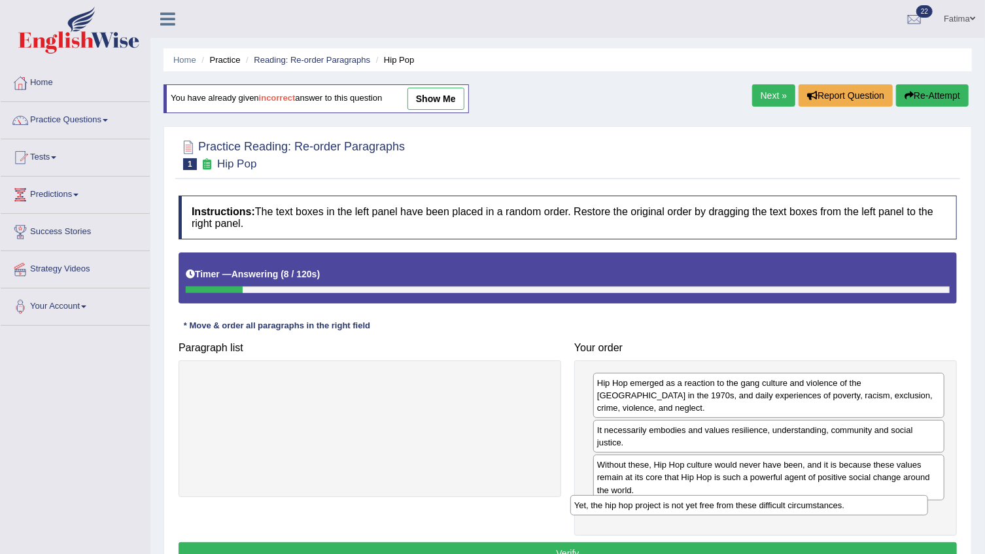
drag, startPoint x: 419, startPoint y: 386, endPoint x: 804, endPoint y: 501, distance: 402.2
click at [804, 501] on div "Yet, the hip hop project is not yet free from these difficult circumstances." at bounding box center [749, 505] width 358 height 20
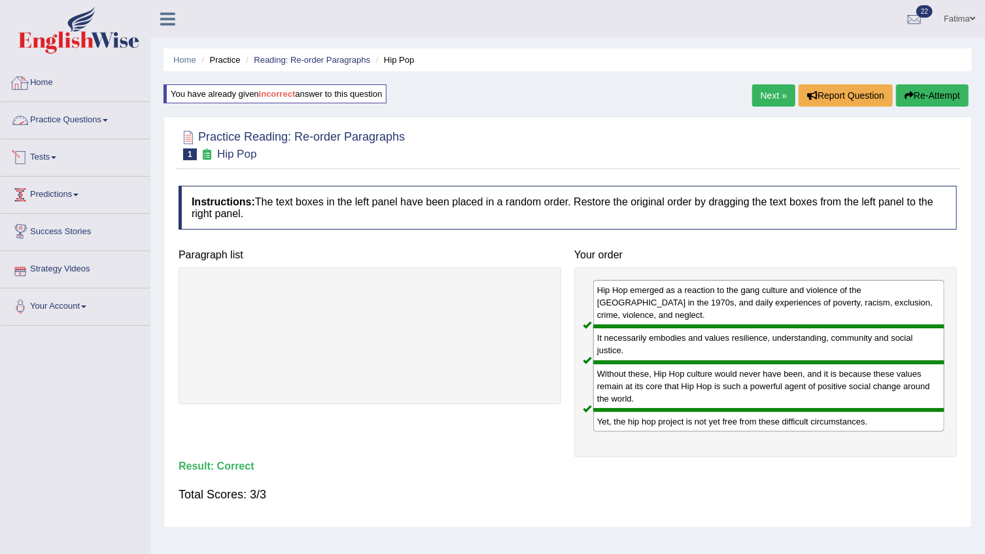
click at [80, 123] on link "Practice Questions" at bounding box center [75, 118] width 149 height 33
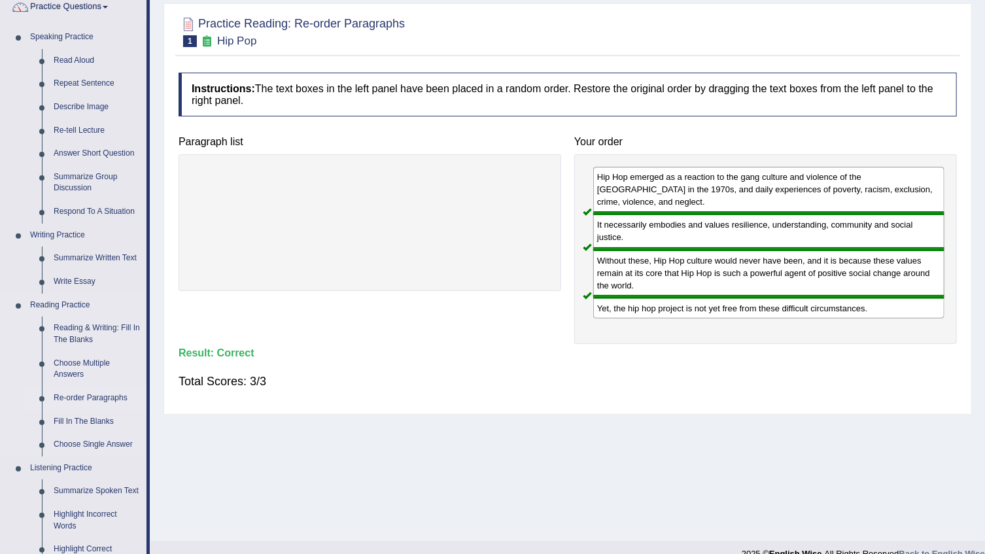
scroll to position [118, 0]
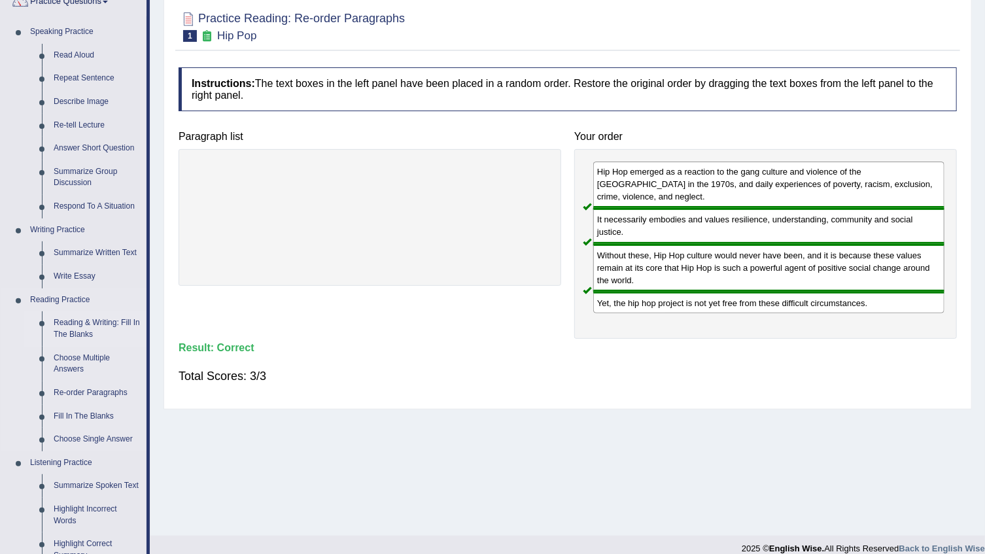
click at [66, 326] on link "Reading & Writing: Fill In The Blanks" at bounding box center [97, 328] width 99 height 35
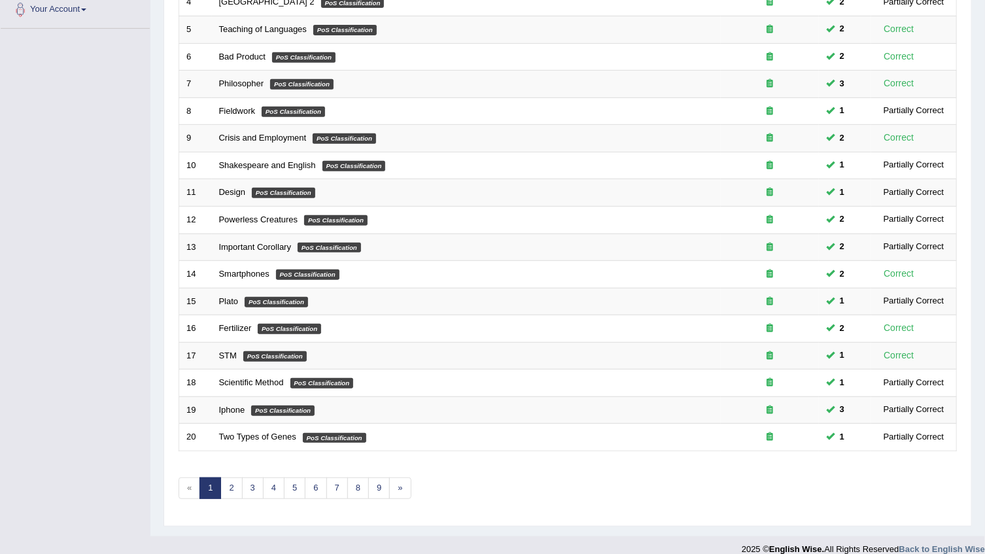
scroll to position [297, 0]
click at [313, 487] on link "6" at bounding box center [316, 489] width 22 height 22
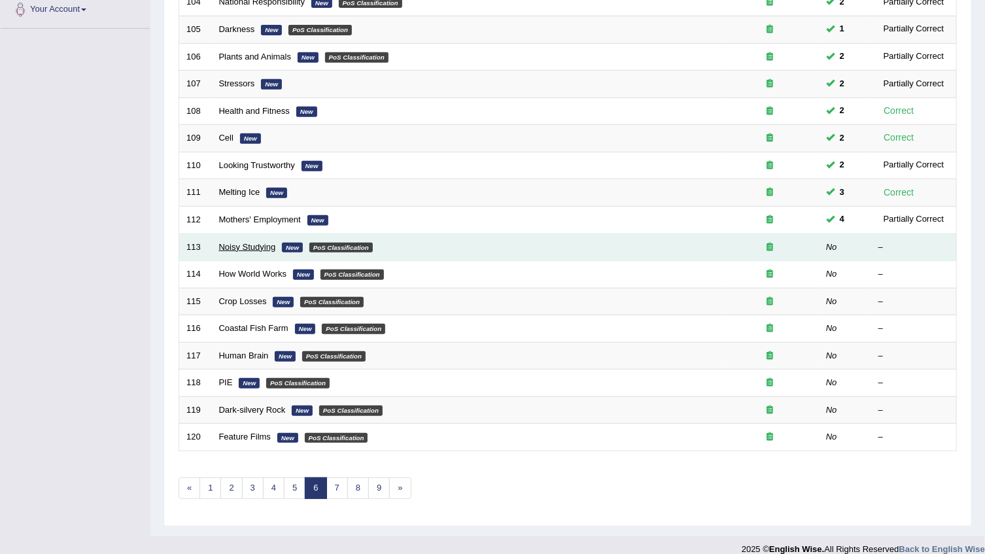
click at [261, 242] on link "Noisy Studying" at bounding box center [247, 247] width 57 height 10
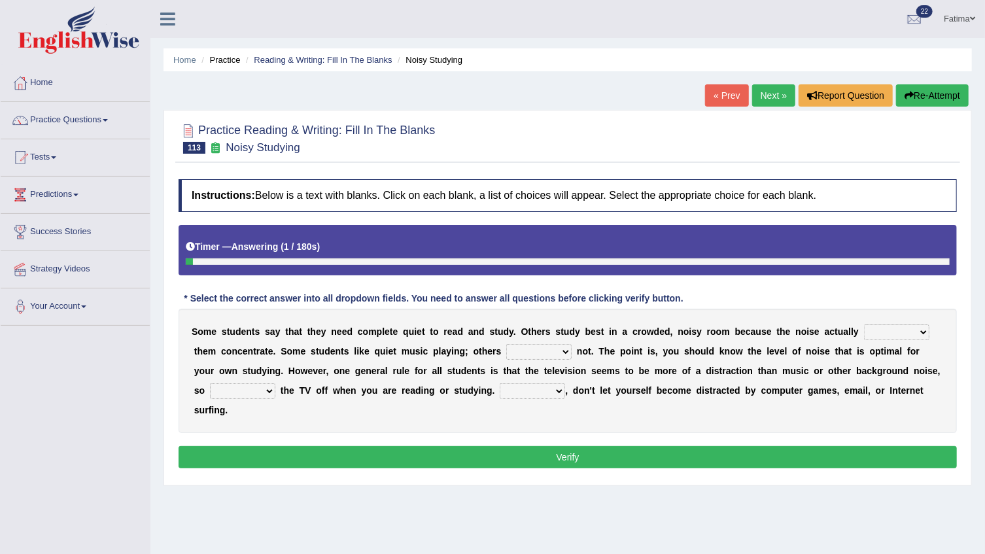
click at [864, 336] on select "helps stops aids gives" at bounding box center [896, 332] width 65 height 16
select select "gives"
click at [864, 324] on select "helps stops aids gives" at bounding box center [896, 332] width 65 height 16
click at [483, 340] on div "S o m e s t u d e n t s s a y t h a t t h e y n e e d c o m p l e t e q u i e t…" at bounding box center [568, 371] width 779 height 124
click at [506, 351] on select "have doing do are" at bounding box center [538, 352] width 65 height 16
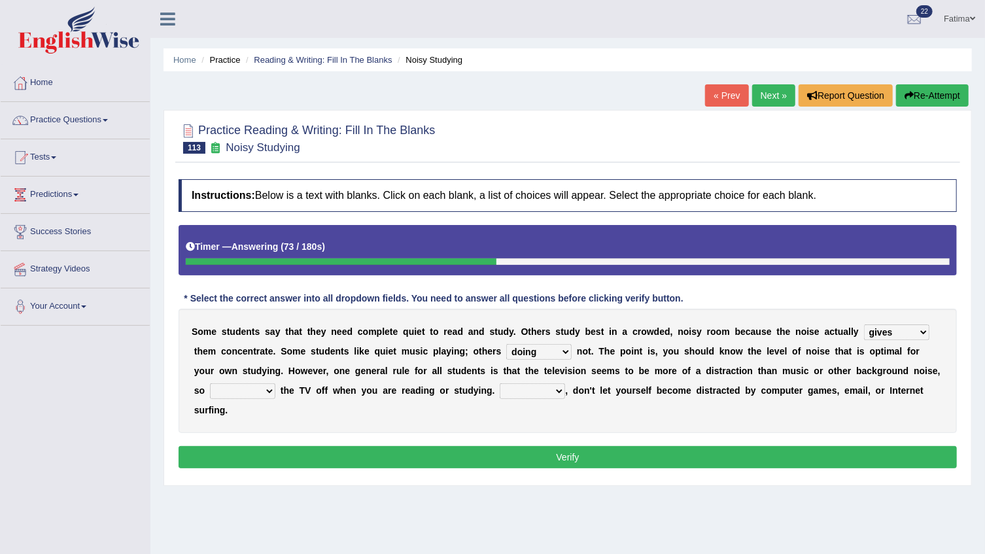
click at [506, 344] on select "have doing do are" at bounding box center [538, 352] width 65 height 16
click at [506, 351] on select "have doing do are" at bounding box center [538, 352] width 65 height 16
select select "do"
click at [506, 344] on select "have doing do are" at bounding box center [538, 352] width 65 height 16
click at [852, 365] on div "S o m e s t u d e n t s s a y t h a t t h e y n e e d c o m p l e t e q u i e t…" at bounding box center [568, 371] width 779 height 124
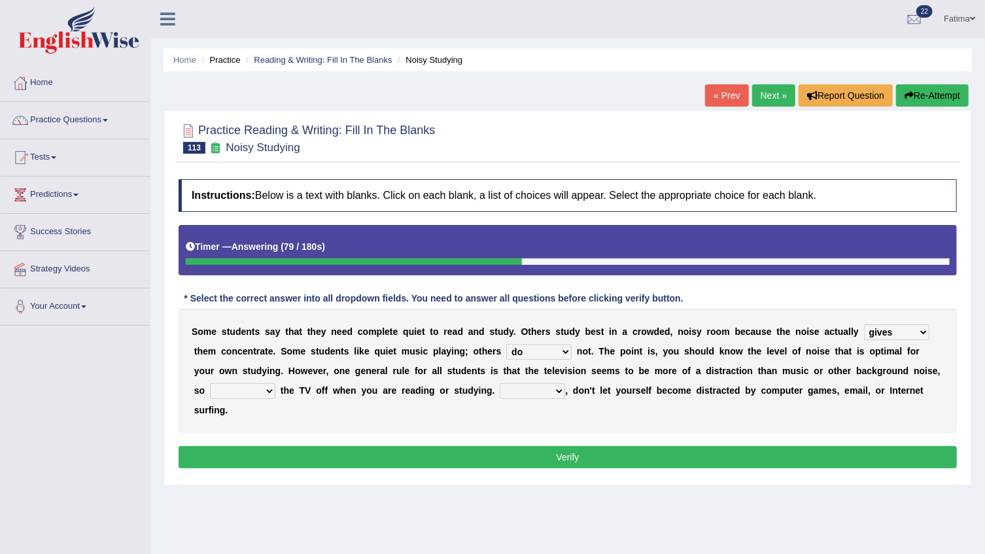
click at [275, 383] on select "make put leave cut" at bounding box center [242, 391] width 65 height 16
select select "leave"
click at [275, 383] on select "make put leave cut" at bounding box center [242, 391] width 65 height 16
click at [500, 391] on select "Thus However Yet Also" at bounding box center [532, 391] width 65 height 16
select select "However"
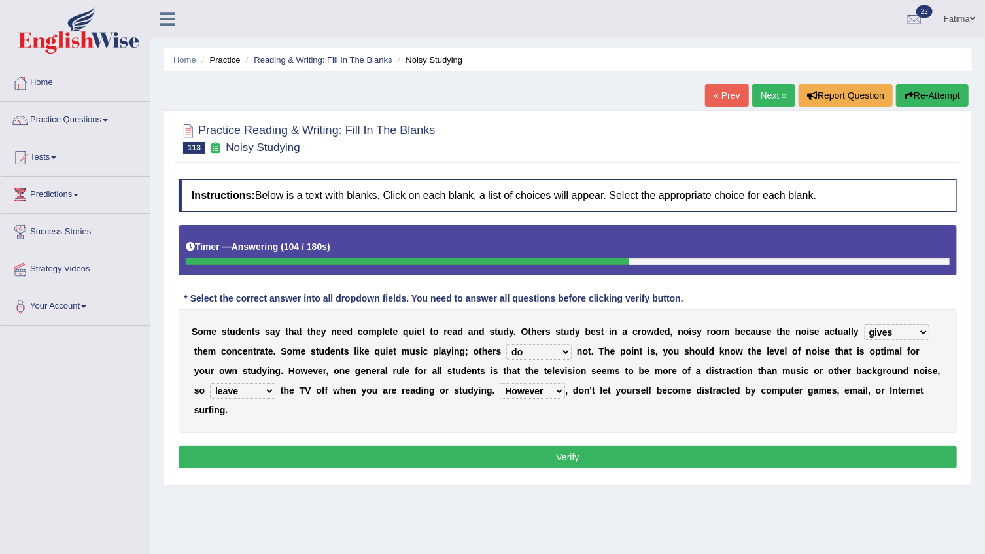
click at [500, 383] on select "Thus However Yet Also" at bounding box center [532, 391] width 65 height 16
click at [386, 425] on div "Instructions: Below is a text with blanks. Click on each blank, a list of choic…" at bounding box center [567, 326] width 785 height 306
click at [388, 446] on button "Verify" at bounding box center [568, 457] width 779 height 22
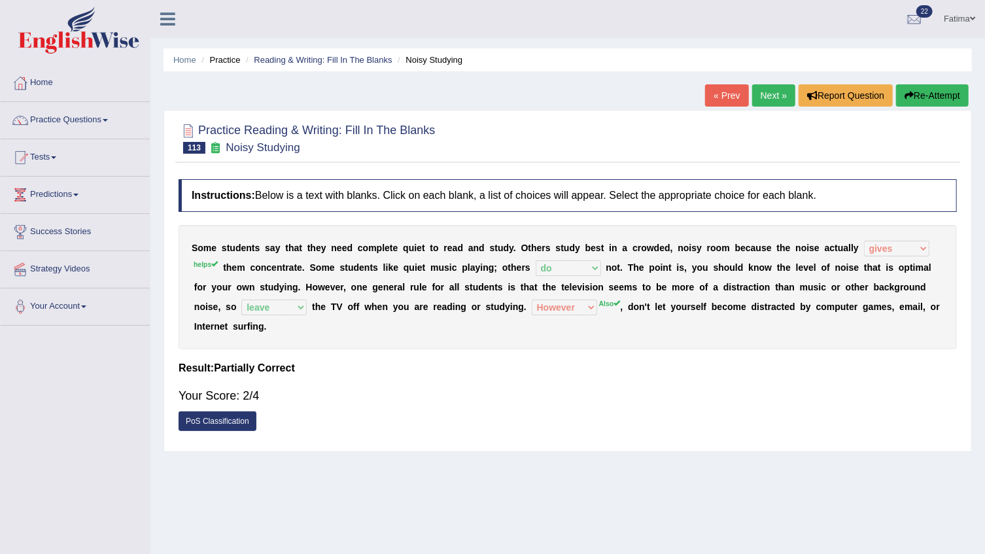
click at [941, 97] on button "Re-Attempt" at bounding box center [932, 95] width 73 height 22
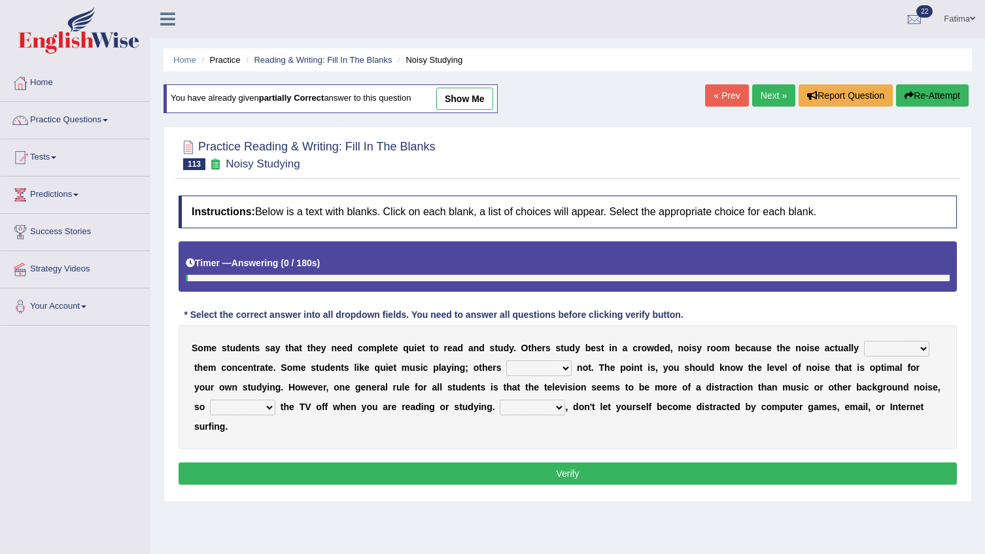
drag, startPoint x: 0, startPoint y: 0, endPoint x: 854, endPoint y: 355, distance: 924.7
click at [864, 355] on select "helps stops aids gives" at bounding box center [896, 349] width 65 height 16
select select "helps"
click at [864, 341] on select "helps stops aids gives" at bounding box center [896, 349] width 65 height 16
click at [275, 400] on select "make put leave cut" at bounding box center [242, 408] width 65 height 16
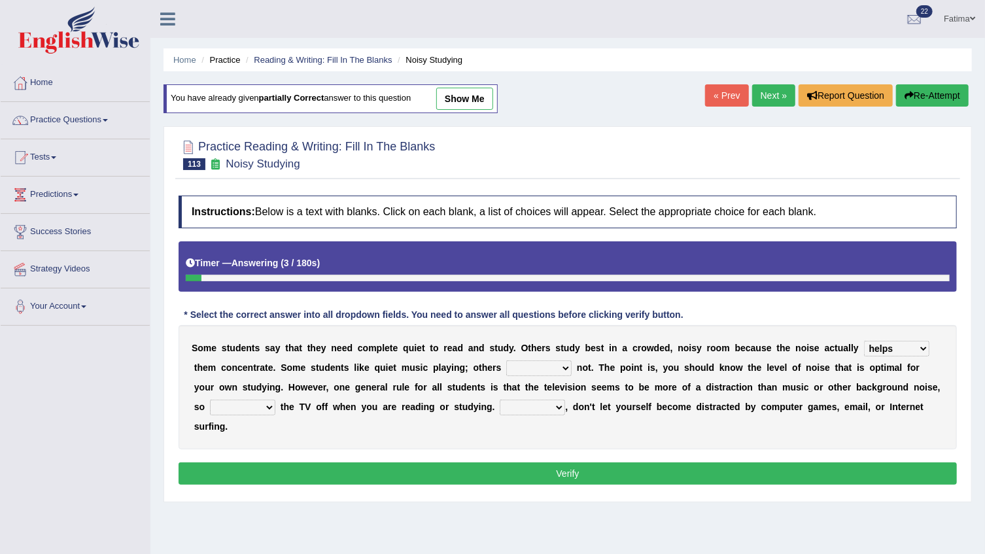
select select "leave"
click at [275, 400] on select "make put leave cut" at bounding box center [242, 408] width 65 height 16
click at [506, 364] on select "have doing do are" at bounding box center [538, 368] width 65 height 16
select select "do"
click at [506, 360] on select "have doing do are" at bounding box center [538, 368] width 65 height 16
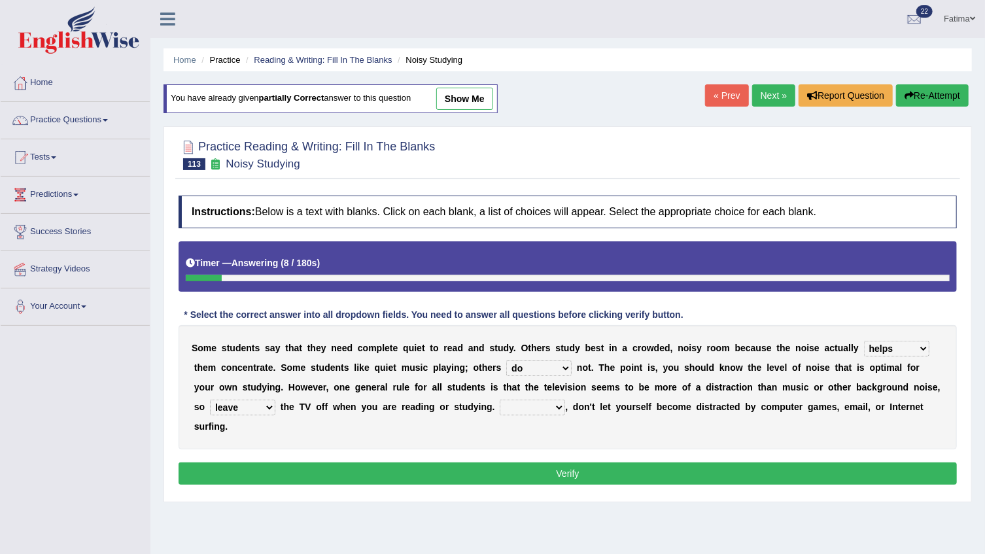
click at [500, 404] on select "Thus However Yet Also" at bounding box center [532, 408] width 65 height 16
select select "Also"
click at [500, 400] on select "Thus However Yet Also" at bounding box center [532, 408] width 65 height 16
click at [457, 463] on button "Verify" at bounding box center [568, 474] width 779 height 22
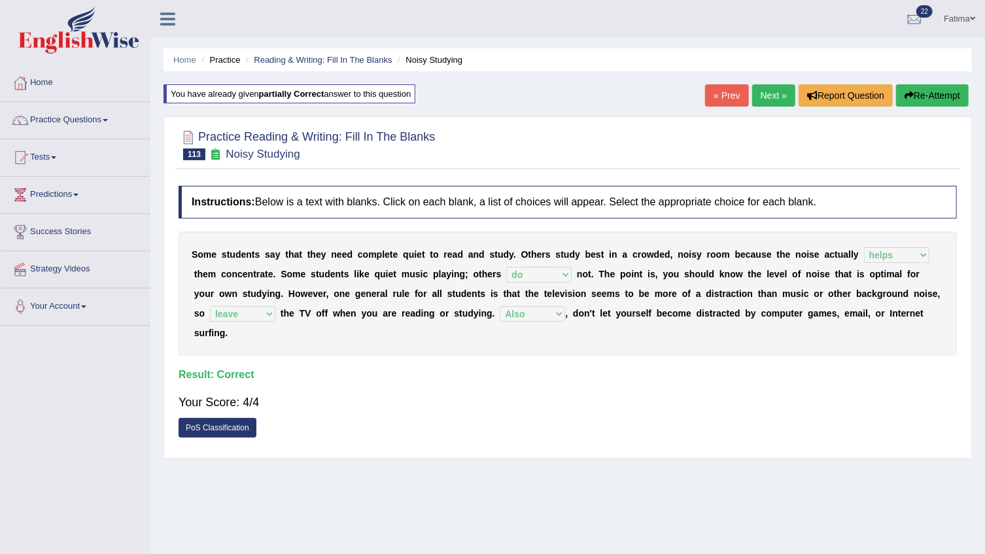
click at [783, 96] on link "Next »" at bounding box center [773, 95] width 43 height 22
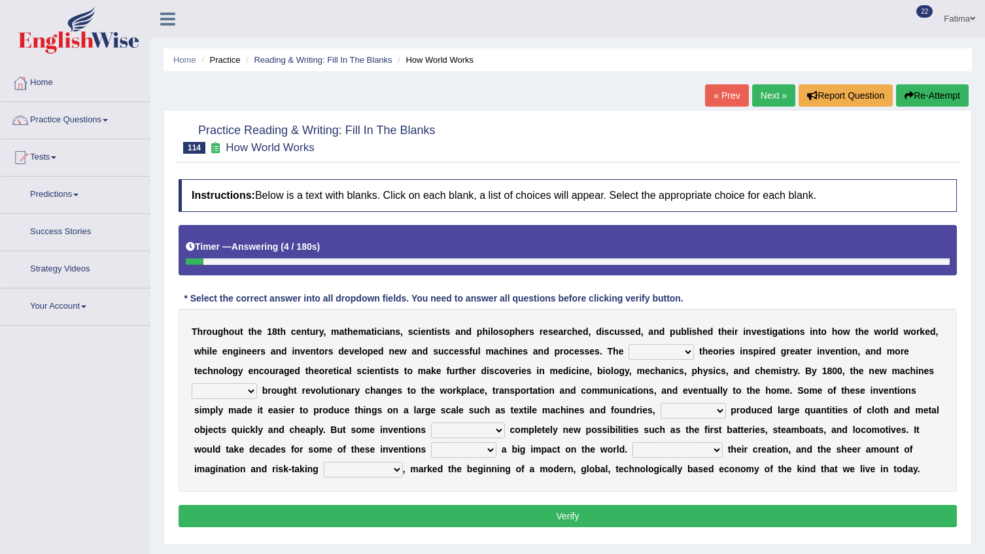
click at [631, 340] on div "T h r o u g h o u t t h e 1 8 t h c e n t u r y , m a t h e m a t i c i a n s ,…" at bounding box center [568, 400] width 779 height 183
click at [635, 345] on select "fewest newest nearest latest" at bounding box center [661, 352] width 65 height 16
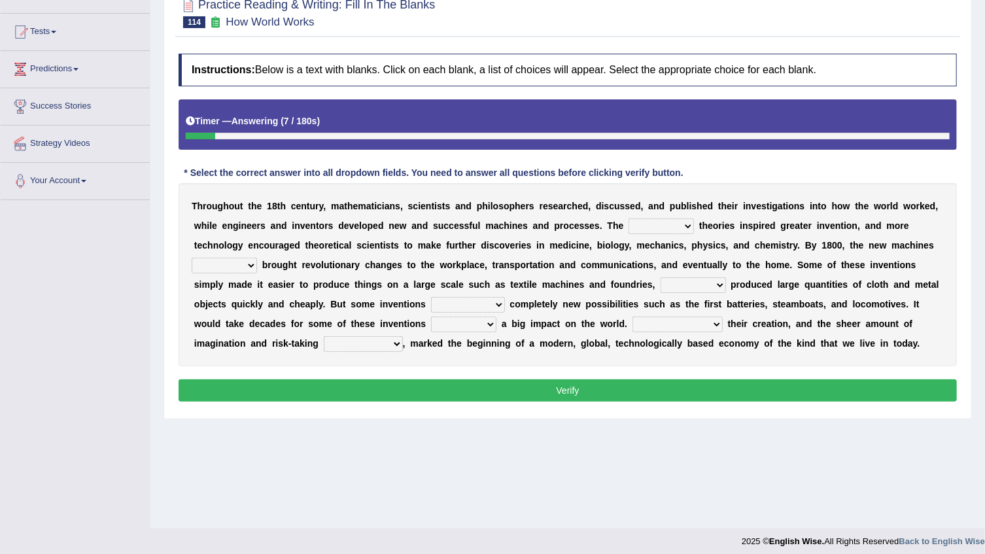
click at [629, 227] on select "fewest newest nearest latest" at bounding box center [661, 227] width 65 height 16
select select "newest"
click at [629, 219] on select "fewest newest nearest latest" at bounding box center [661, 227] width 65 height 16
click at [257, 258] on select "are have were had" at bounding box center [224, 266] width 65 height 16
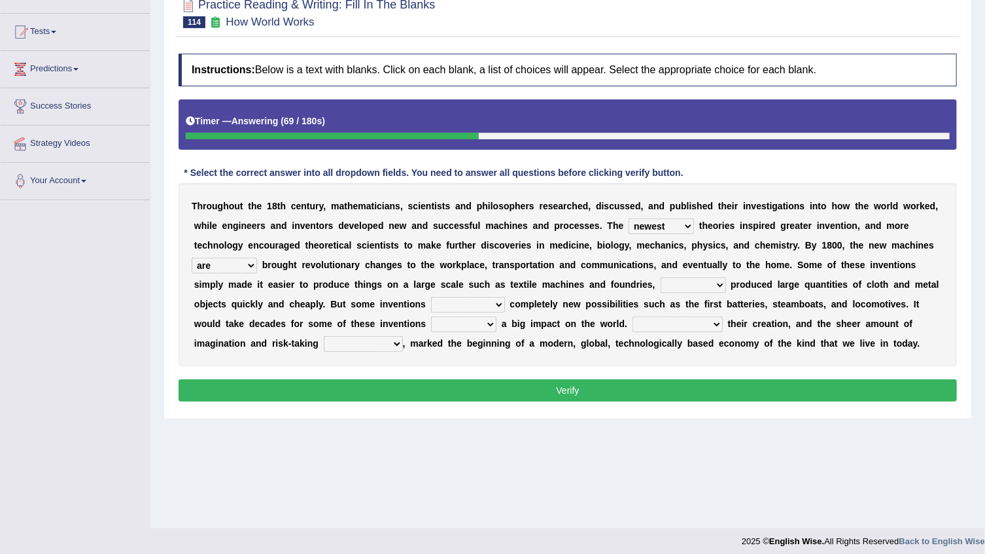
click at [257, 258] on select "are have were had" at bounding box center [224, 266] width 65 height 16
drag, startPoint x: 819, startPoint y: 248, endPoint x: 785, endPoint y: 251, distance: 34.1
click at [257, 258] on select "are have were had" at bounding box center [224, 266] width 65 height 16
select select "are"
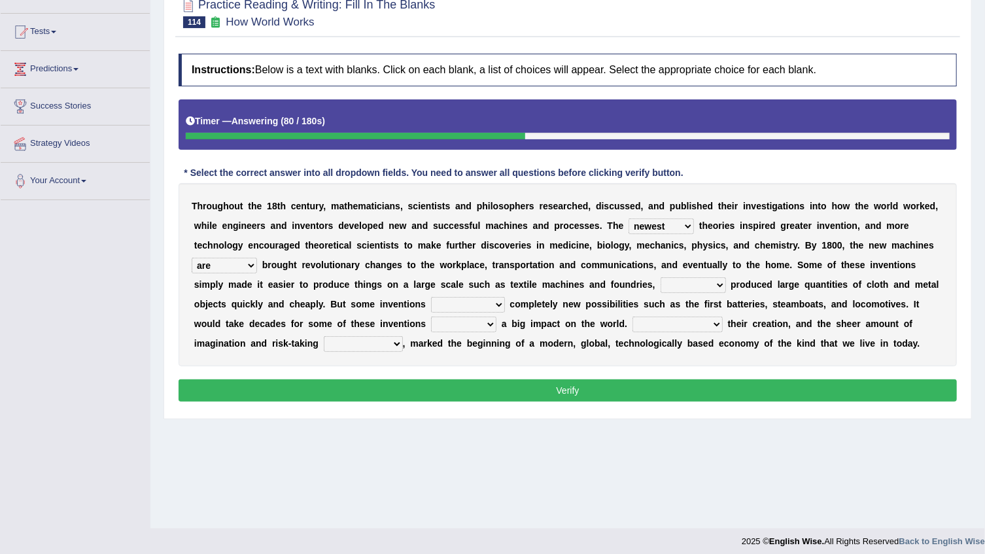
click at [257, 258] on select "are have were had" at bounding box center [224, 266] width 65 height 16
drag, startPoint x: 512, startPoint y: 268, endPoint x: 513, endPoint y: 278, distance: 9.9
click at [513, 277] on div "T h r o u g h o u t t h e 1 8 t h c e n t u r y , m a t h e m a t i c i a n s ,…" at bounding box center [568, 274] width 779 height 183
click at [661, 281] on select "those which that what" at bounding box center [693, 285] width 65 height 16
select select "which"
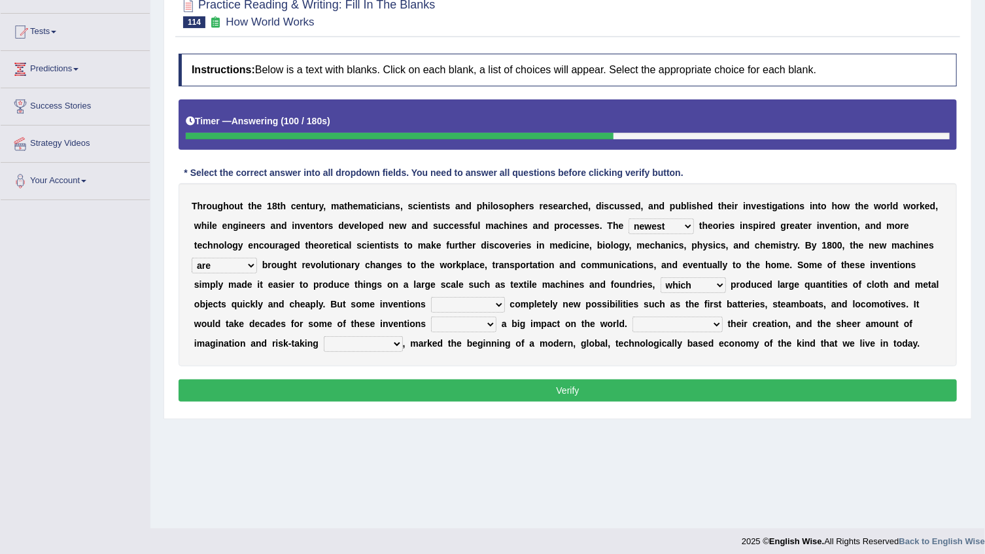
click at [661, 277] on select "those which that what" at bounding box center [693, 285] width 65 height 16
click at [431, 306] on select "brought necessitated enforced took" at bounding box center [468, 305] width 74 height 16
select select "took"
click at [431, 297] on select "brought necessitated enforced took" at bounding box center [468, 305] width 74 height 16
click at [431, 326] on select "make making made to make" at bounding box center [463, 325] width 65 height 16
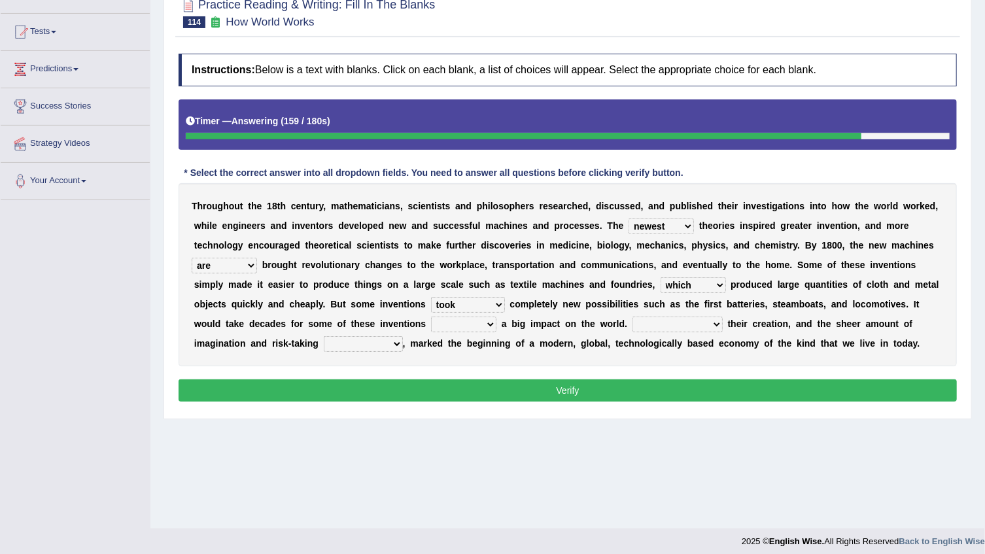
select select "to make"
click at [431, 317] on select "make making made to make" at bounding box center [463, 325] width 65 height 16
click at [633, 328] on select "Notwithstanding As Whether Yet" at bounding box center [678, 325] width 90 height 16
select select "As"
click at [633, 317] on select "Notwithstanding As Whether Yet" at bounding box center [678, 325] width 90 height 16
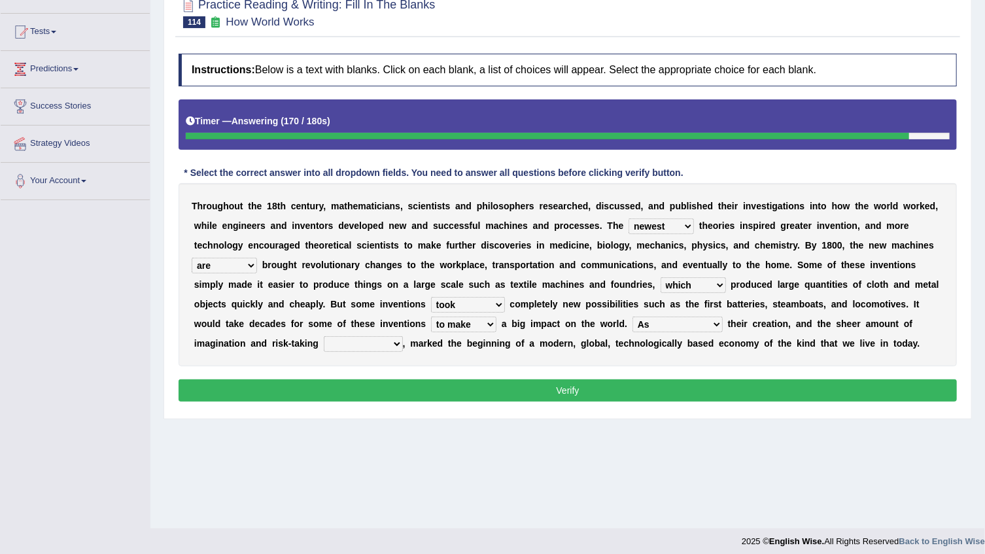
click at [470, 385] on button "Verify" at bounding box center [568, 390] width 779 height 22
click at [791, 332] on div "T h r o u g h o u t t h e 1 8 t h c e n t u r y , m a t h e m a t i c i a n s ,…" at bounding box center [568, 274] width 779 height 183
click at [403, 336] on select "have involved was involved involved involving" at bounding box center [363, 344] width 79 height 16
select select "involving"
click at [403, 336] on select "have involved was involved involved involving" at bounding box center [363, 344] width 79 height 16
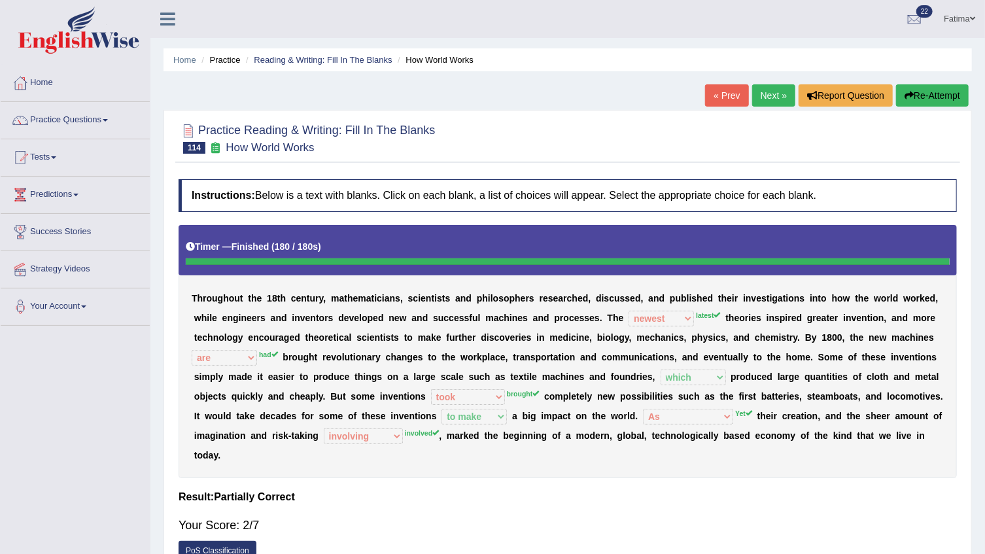
click at [926, 90] on button "Re-Attempt" at bounding box center [932, 95] width 73 height 22
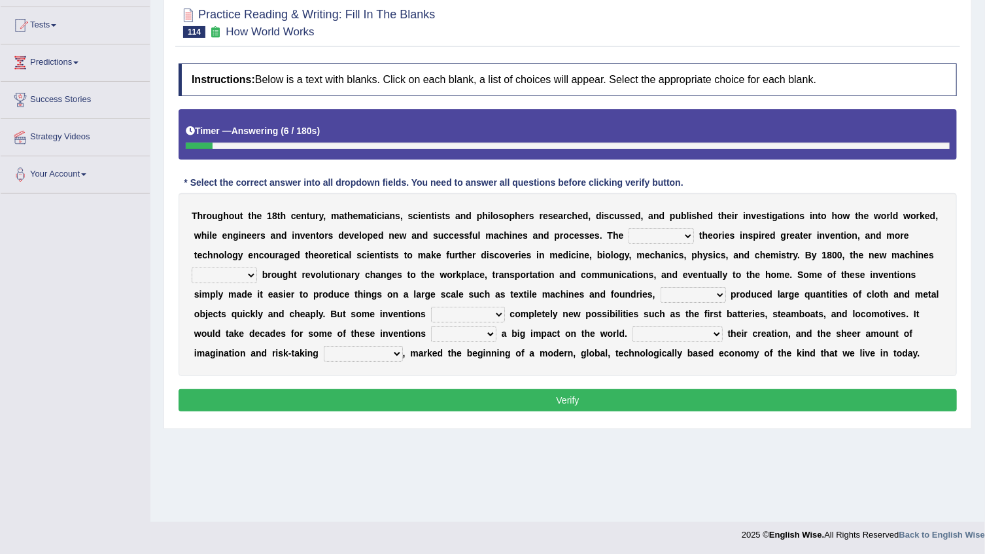
select select "had"
click at [257, 268] on select "are have were had" at bounding box center [224, 276] width 65 height 16
click at [403, 346] on select "have involved was involved involved involving" at bounding box center [363, 354] width 79 height 16
select select "involved"
click at [403, 346] on select "have involved was involved involved involving" at bounding box center [363, 354] width 79 height 16
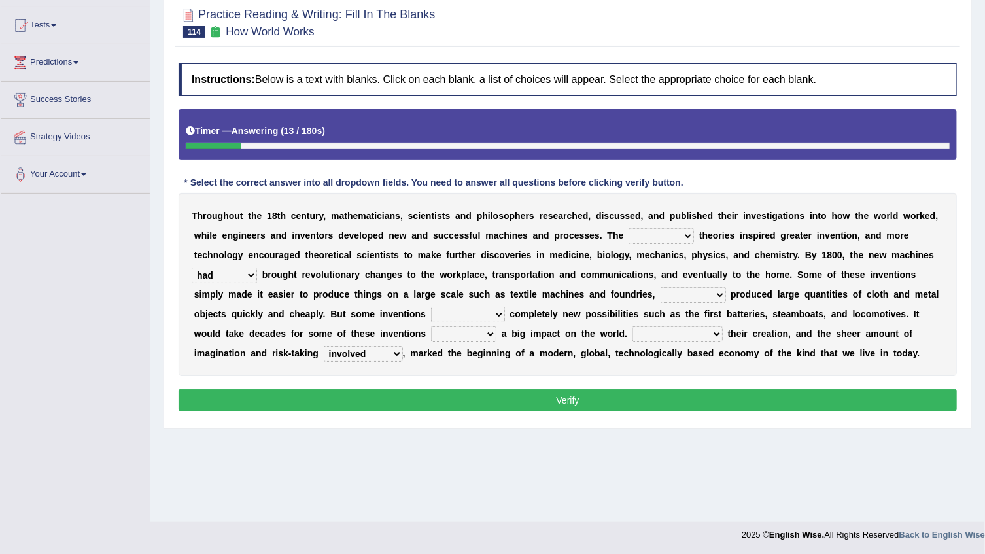
click at [629, 236] on select "fewest newest nearest latest" at bounding box center [661, 236] width 65 height 16
select select "latest"
click at [629, 228] on select "fewest newest nearest latest" at bounding box center [661, 236] width 65 height 16
click at [661, 292] on select "those which that what" at bounding box center [693, 295] width 65 height 16
select select "which"
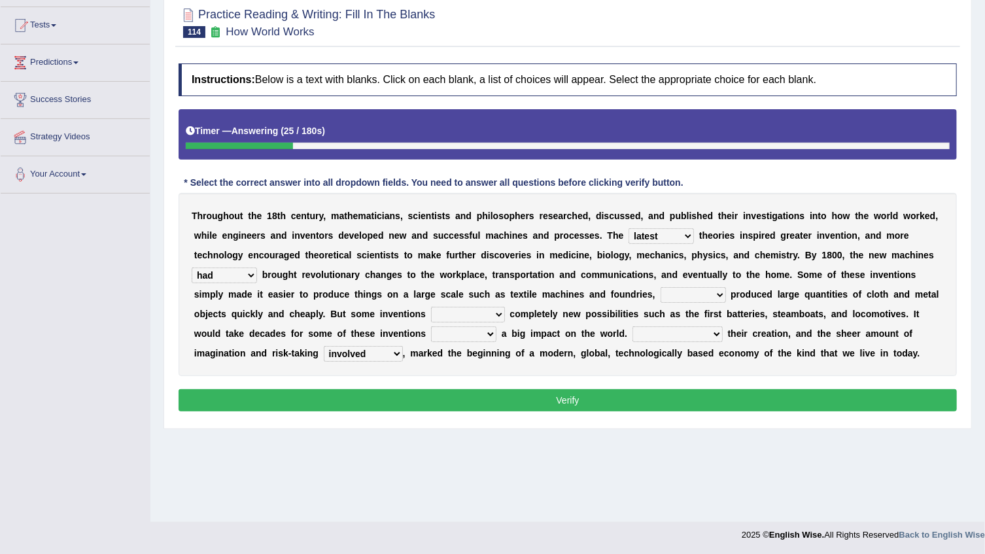
click at [661, 287] on select "those which that what" at bounding box center [693, 295] width 65 height 16
click at [633, 338] on select "Notwithstanding As Whether Yet" at bounding box center [678, 334] width 90 height 16
select select "Yet"
click at [633, 326] on select "Notwithstanding As Whether Yet" at bounding box center [678, 334] width 90 height 16
click at [431, 316] on select "brought necessitated enforced took" at bounding box center [468, 315] width 74 height 16
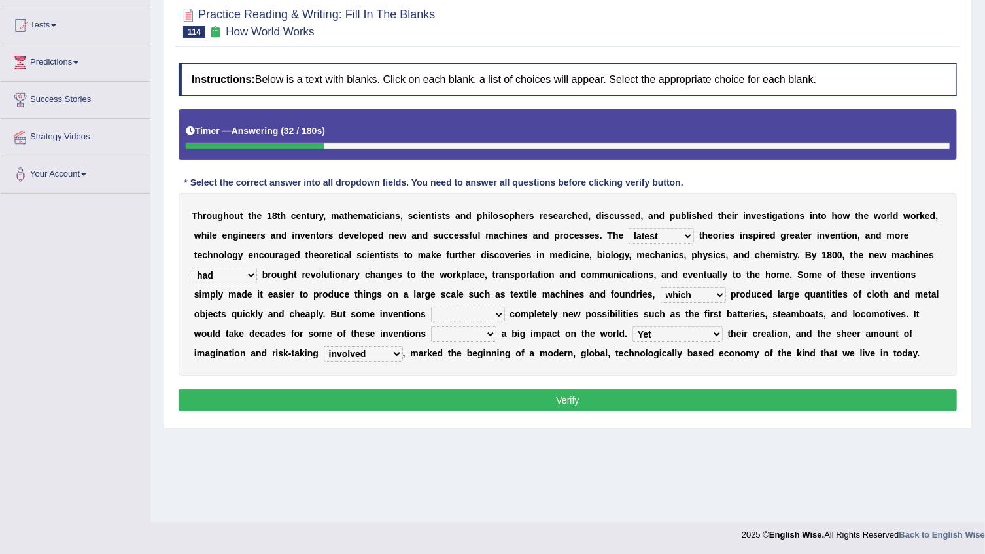
select select "brought"
click at [431, 307] on select "brought necessitated enforced took" at bounding box center [468, 315] width 74 height 16
click at [431, 333] on select "make making made to make" at bounding box center [463, 334] width 65 height 16
select select "to make"
click at [431, 326] on select "make making made to make" at bounding box center [463, 334] width 65 height 16
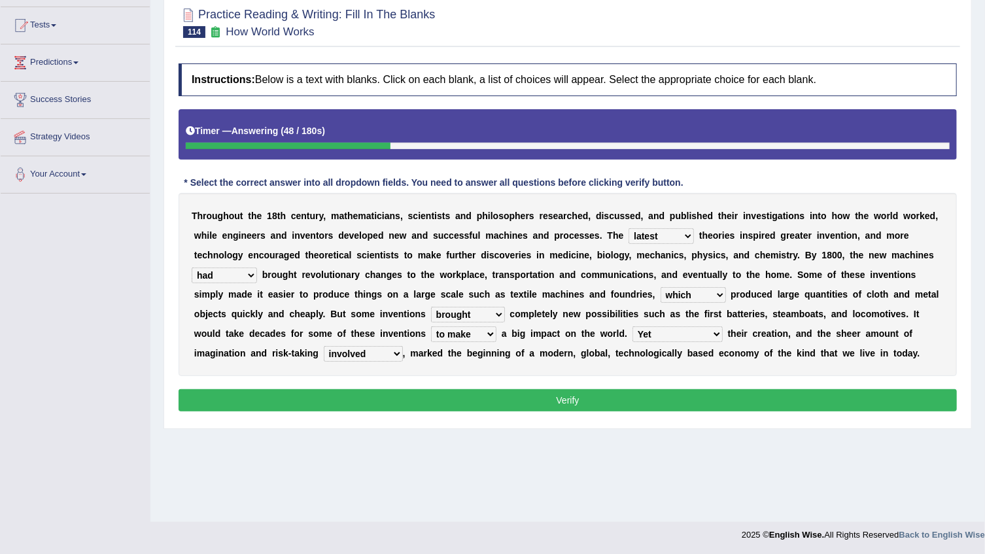
click at [375, 405] on button "Verify" at bounding box center [568, 400] width 779 height 22
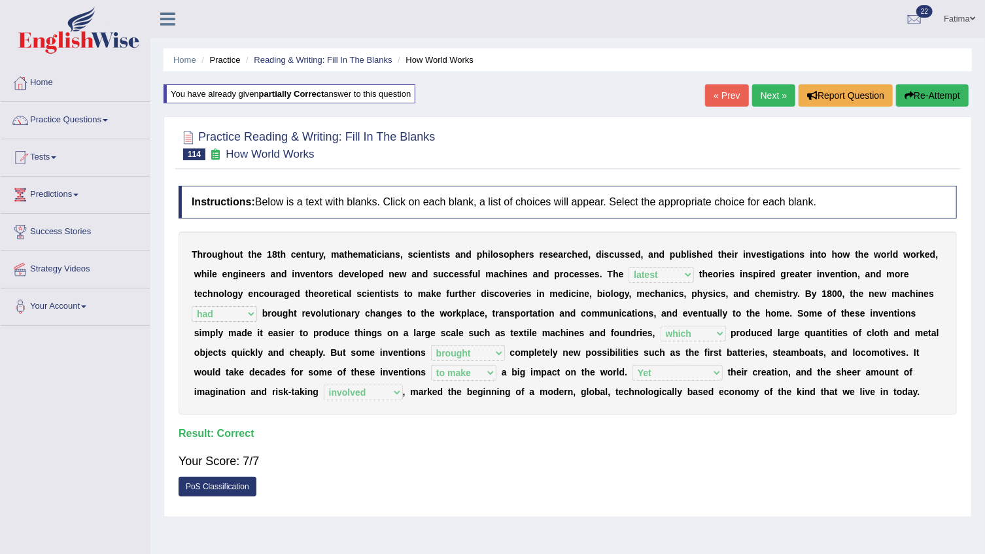
click at [774, 99] on link "Next »" at bounding box center [773, 95] width 43 height 22
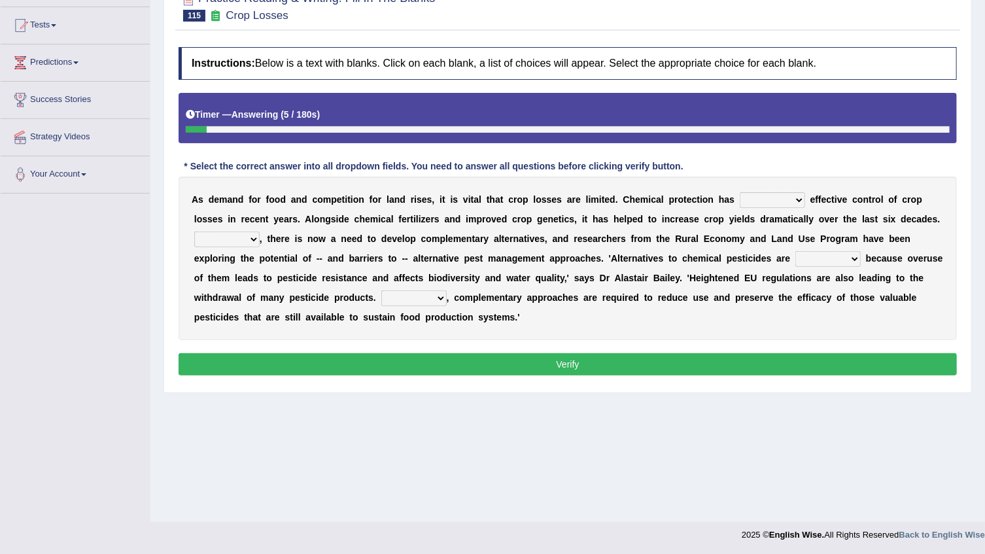
click at [740, 199] on select "harnessed utilized provided offset" at bounding box center [772, 200] width 65 height 16
select select "utilized"
click at [740, 192] on select "harnessed utilized provided offset" at bounding box center [772, 200] width 65 height 16
click at [260, 232] on select "Hopefully However Strangely Therefore" at bounding box center [226, 240] width 65 height 16
select select "Therefore"
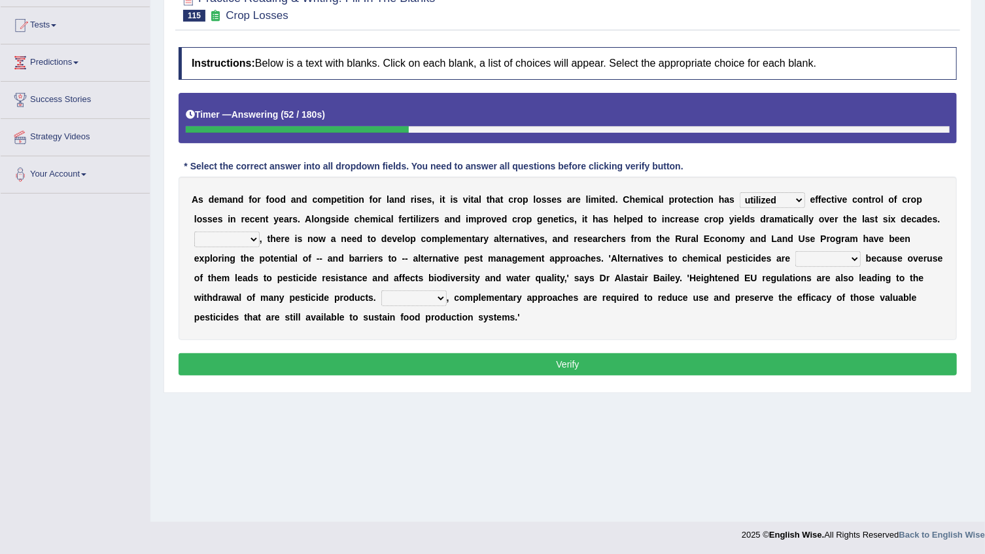
click at [260, 232] on select "Hopefully However Strangely Therefore" at bounding box center [226, 240] width 65 height 16
click at [794, 245] on div "A s d e m a n d f o r f o o d a n d c o m p e t i t i o n f o r l a n d r i s e…" at bounding box center [568, 259] width 779 height 164
click at [796, 257] on select "overshot expired needed engaged" at bounding box center [828, 259] width 65 height 16
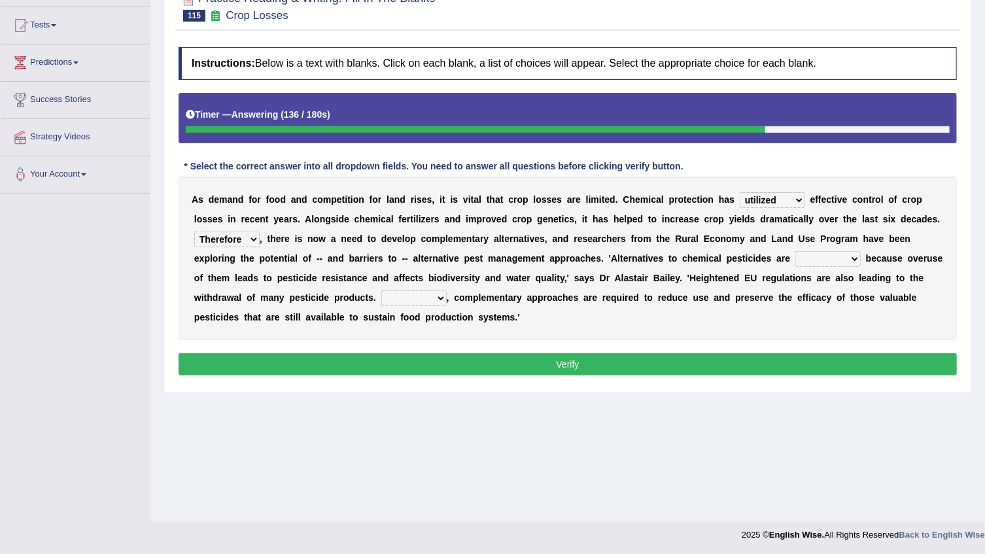
select select "engaged"
click at [796, 251] on select "overshot expired needed engaged" at bounding box center [828, 259] width 65 height 16
click at [447, 290] on select "Though Yet Hence But" at bounding box center [413, 298] width 65 height 16
select select "Yet"
click at [447, 290] on select "Though Yet Hence But" at bounding box center [413, 298] width 65 height 16
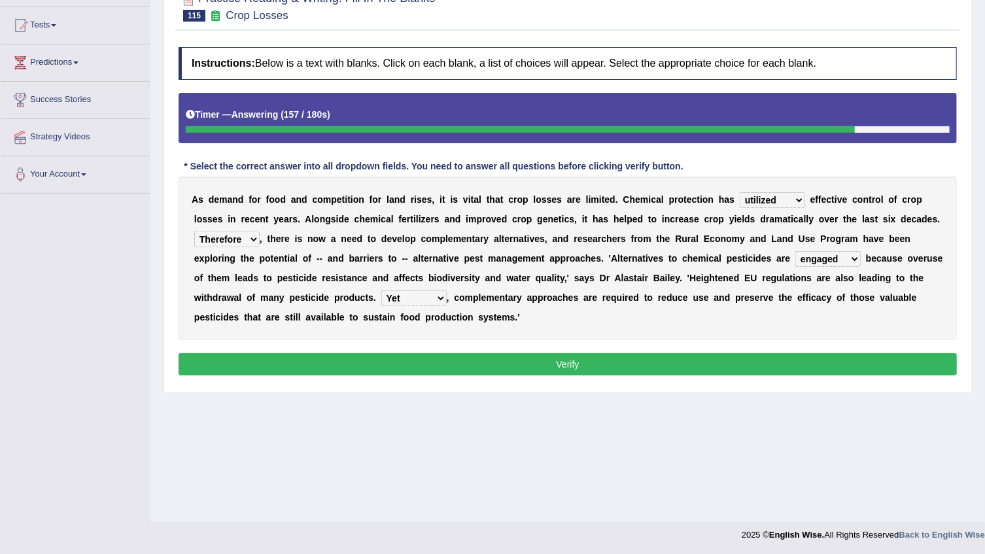
click at [792, 353] on button "Verify" at bounding box center [568, 364] width 779 height 22
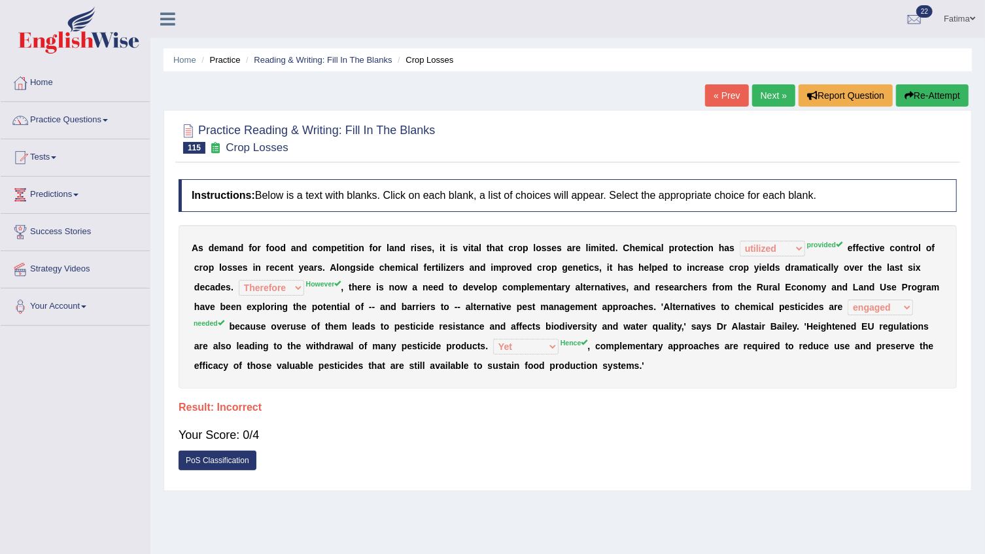
click at [918, 85] on button "Re-Attempt" at bounding box center [932, 95] width 73 height 22
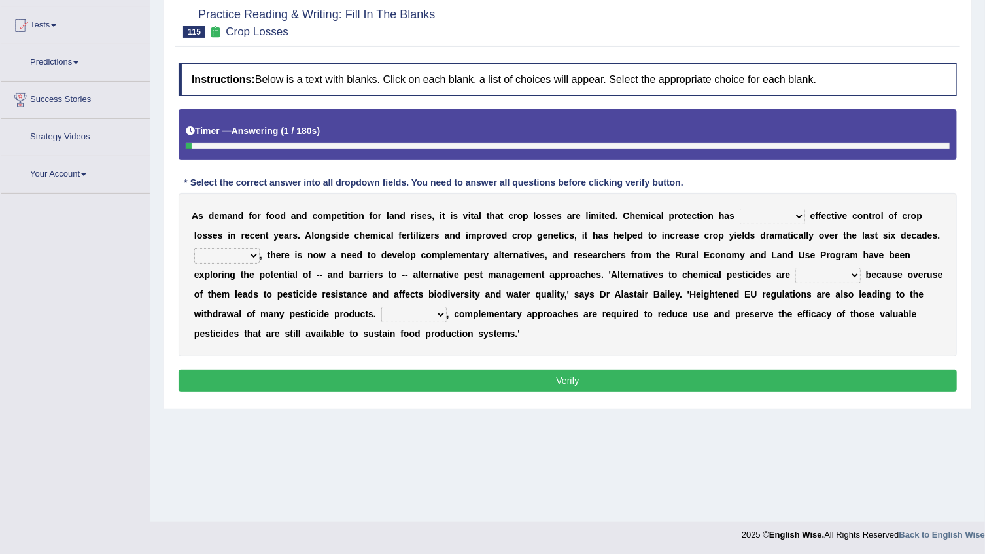
click at [740, 219] on select "harnessed utilized provided offset" at bounding box center [772, 217] width 65 height 16
select select "provided"
click at [740, 209] on select "harnessed utilized provided offset" at bounding box center [772, 217] width 65 height 16
click at [260, 248] on select "Hopefully However Strangely Therefore" at bounding box center [226, 256] width 65 height 16
select select "However"
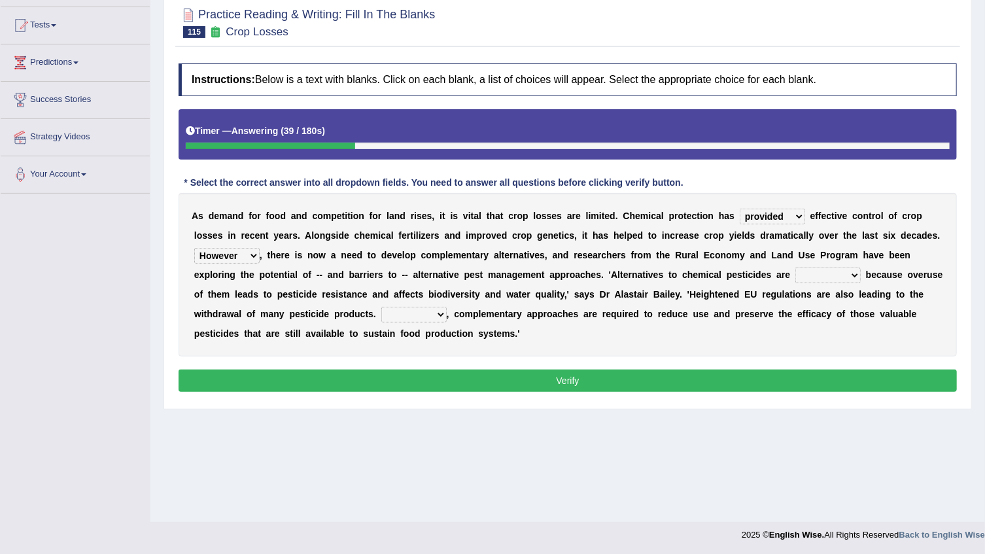
click at [260, 248] on select "Hopefully However Strangely Therefore" at bounding box center [226, 256] width 65 height 16
drag, startPoint x: 616, startPoint y: 278, endPoint x: 621, endPoint y: 272, distance: 7.9
click at [796, 272] on select "overshot expired needed engaged" at bounding box center [828, 276] width 65 height 16
select select "needed"
click at [796, 268] on select "overshot expired needed engaged" at bounding box center [828, 276] width 65 height 16
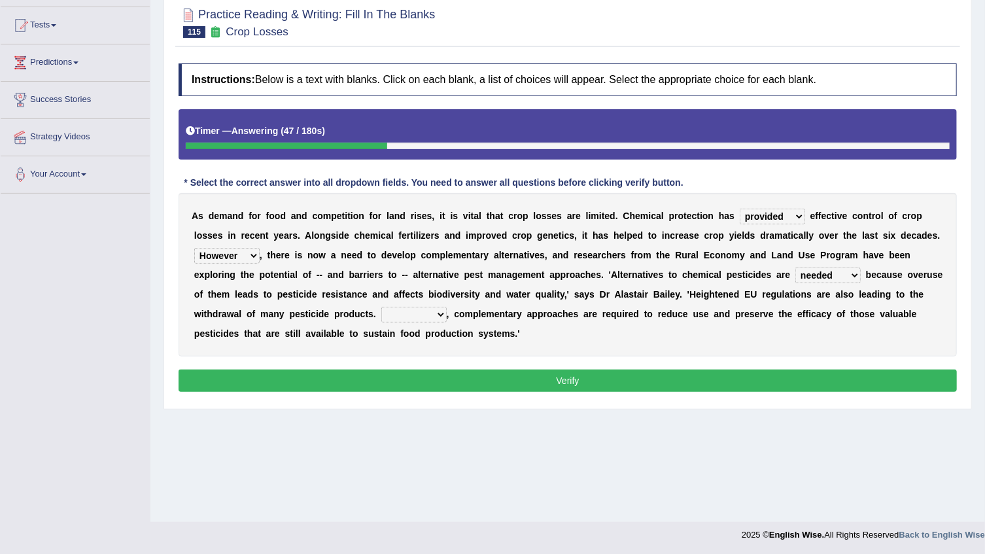
click at [447, 307] on select "Though Yet Hence But" at bounding box center [413, 315] width 65 height 16
select select "Hence"
click at [447, 307] on select "Though Yet Hence But" at bounding box center [413, 315] width 65 height 16
click at [393, 370] on button "Verify" at bounding box center [568, 381] width 779 height 22
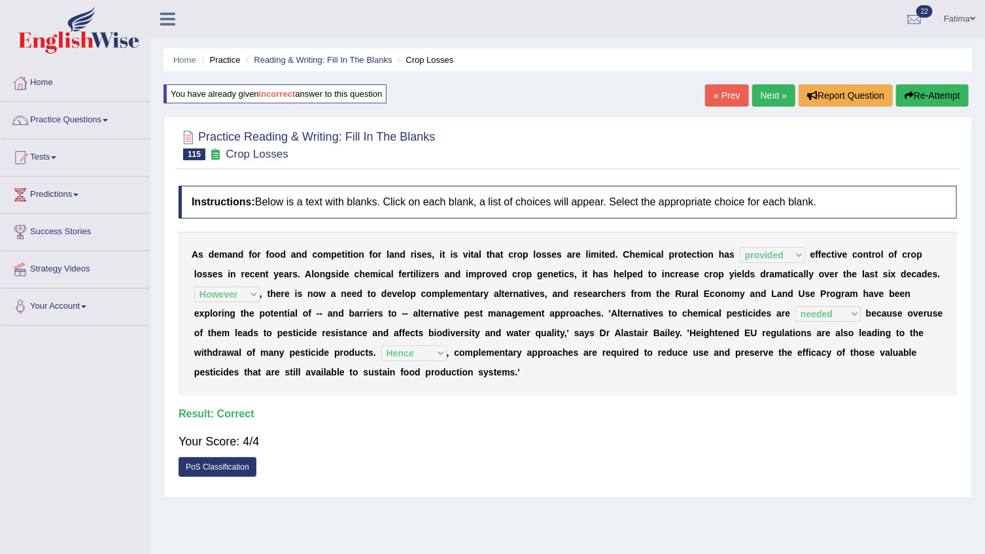
click at [768, 97] on link "Next »" at bounding box center [773, 95] width 43 height 22
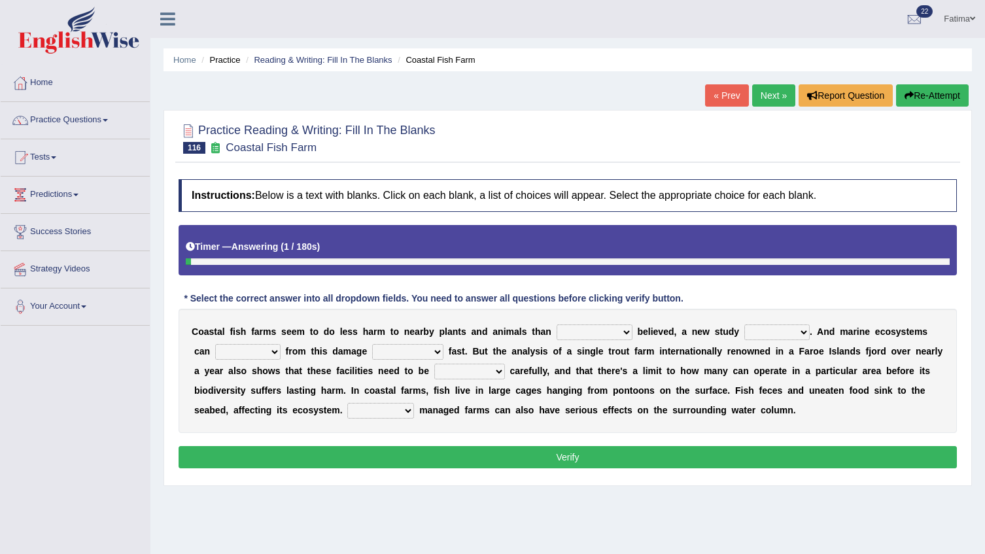
drag, startPoint x: 0, startPoint y: 0, endPoint x: 516, endPoint y: 241, distance: 569.0
click at [562, 324] on select "collectively individually previously pretentiously" at bounding box center [595, 332] width 76 height 16
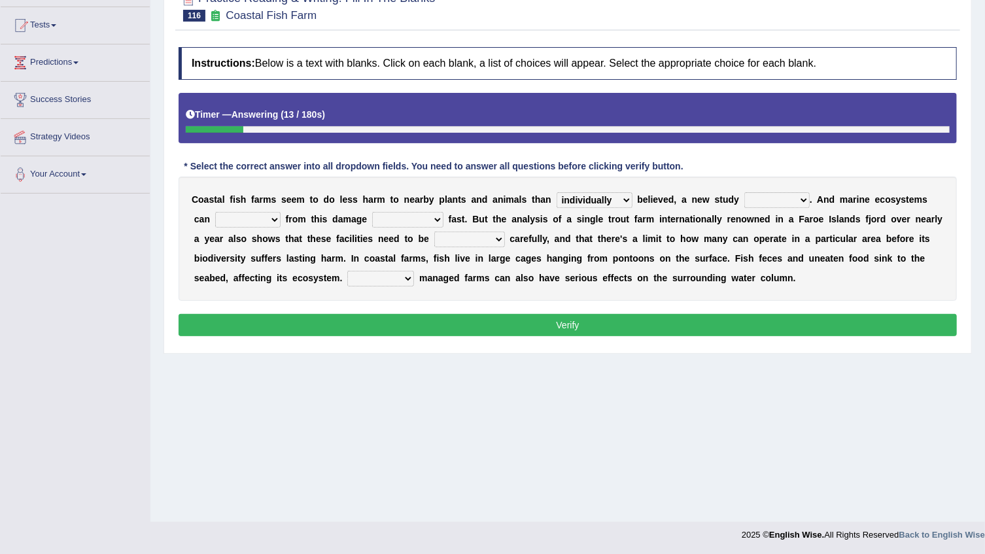
click at [557, 192] on select "collectively individually previously pretentiously" at bounding box center [595, 200] width 76 height 16
click at [557, 200] on select "collectively individually previously pretentiously" at bounding box center [595, 200] width 76 height 16
select select "collectively"
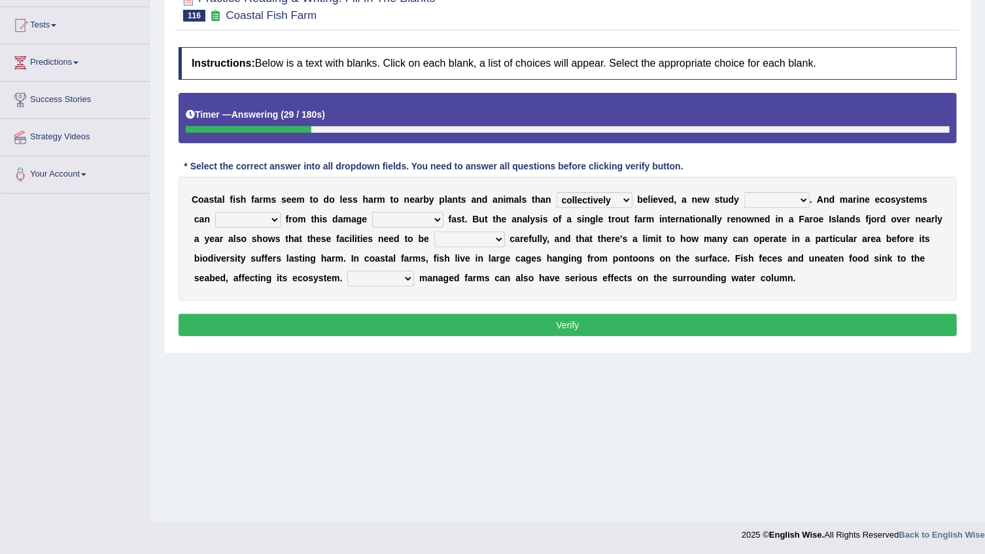
click at [557, 192] on select "collectively individually previously pretentiously" at bounding box center [595, 200] width 76 height 16
click at [758, 193] on select "introduces deceives reveals conceives" at bounding box center [777, 200] width 65 height 16
select select "introduces"
click at [745, 192] on select "introduces deceives reveals conceives" at bounding box center [777, 200] width 65 height 16
click at [236, 216] on select "derive Segregate recover prevent" at bounding box center [247, 220] width 65 height 16
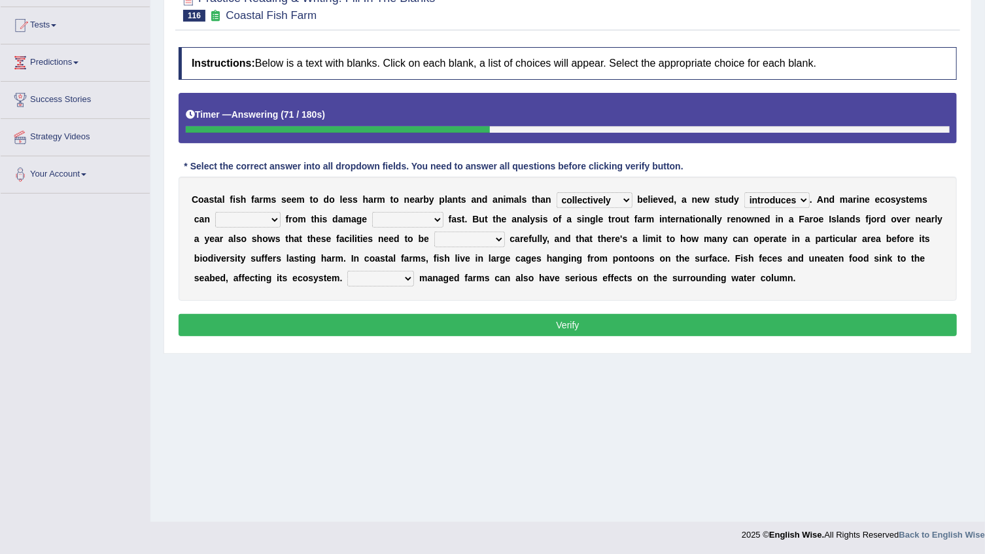
select select "recover"
click at [215, 212] on select "derive Segregate recover prevent" at bounding box center [247, 220] width 65 height 16
drag, startPoint x: 387, startPoint y: 220, endPoint x: 385, endPoint y: 228, distance: 8.0
click at [387, 222] on select "visually commonly surprisingly spiritually" at bounding box center [407, 220] width 71 height 16
click at [372, 212] on select "visually commonly surprisingly spiritually" at bounding box center [407, 220] width 71 height 16
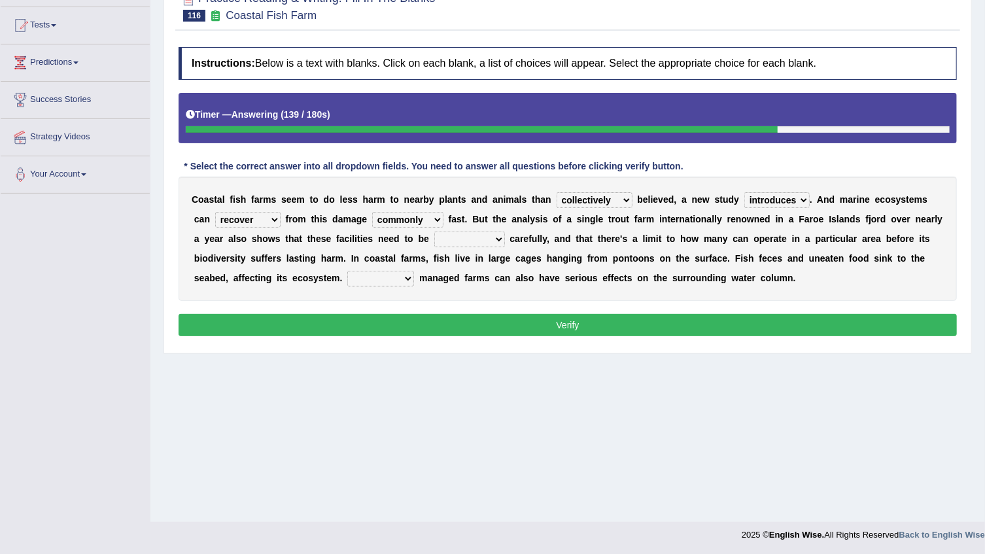
click at [402, 217] on select "visually commonly surprisingly spiritually" at bounding box center [407, 220] width 71 height 16
click at [372, 212] on select "visually commonly surprisingly spiritually" at bounding box center [407, 220] width 71 height 16
click at [386, 216] on select "visually commonly surprisingly spiritually" at bounding box center [407, 220] width 71 height 16
click at [372, 212] on select "visually commonly surprisingly spiritually" at bounding box center [407, 220] width 71 height 16
click at [395, 221] on select "visually commonly surprisingly spiritually" at bounding box center [407, 220] width 71 height 16
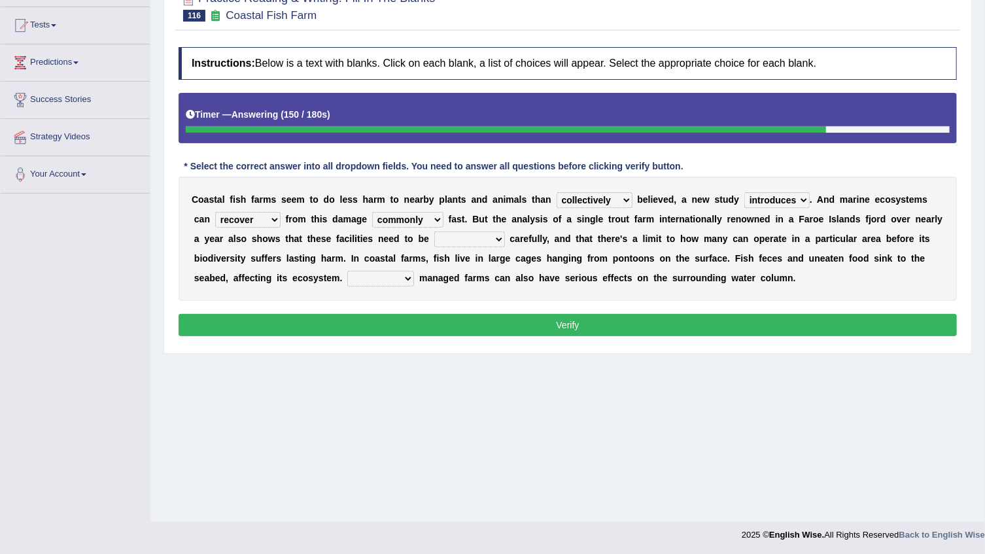
select select "surprisingly"
click at [372, 212] on select "visually commonly surprisingly spiritually" at bounding box center [407, 220] width 71 height 16
click at [434, 238] on select "dislocated estimated placed dismounted" at bounding box center [469, 240] width 71 height 16
select select "estimated"
click at [434, 232] on select "dislocated estimated placed dismounted" at bounding box center [469, 240] width 71 height 16
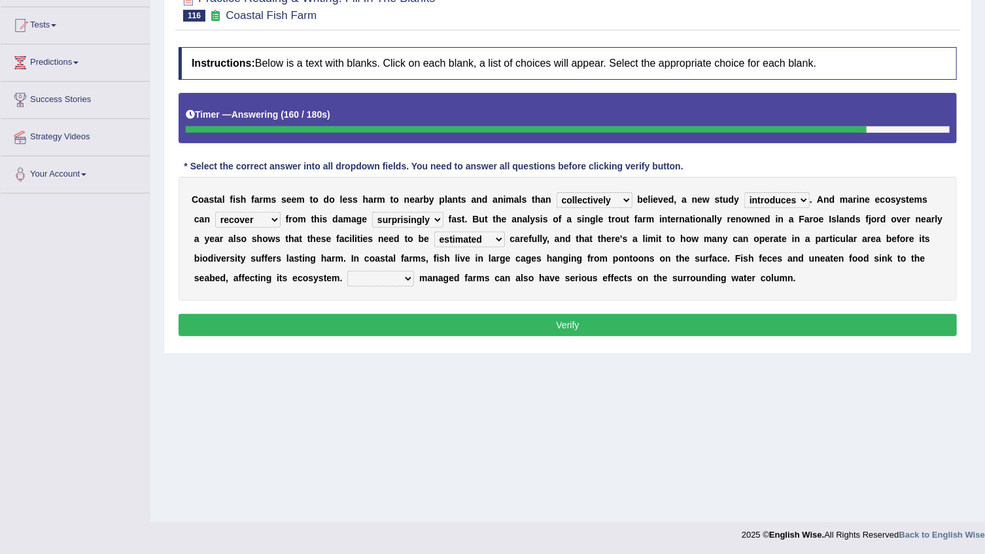
click at [434, 243] on select "dislocated estimated placed dismounted" at bounding box center [469, 240] width 71 height 16
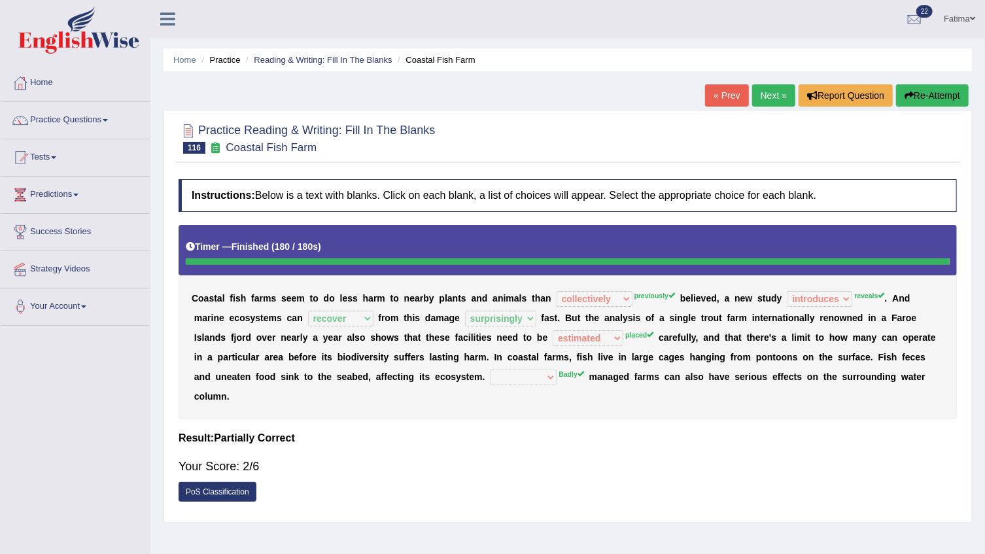
click at [948, 14] on link "Fatima" at bounding box center [959, 17] width 51 height 34
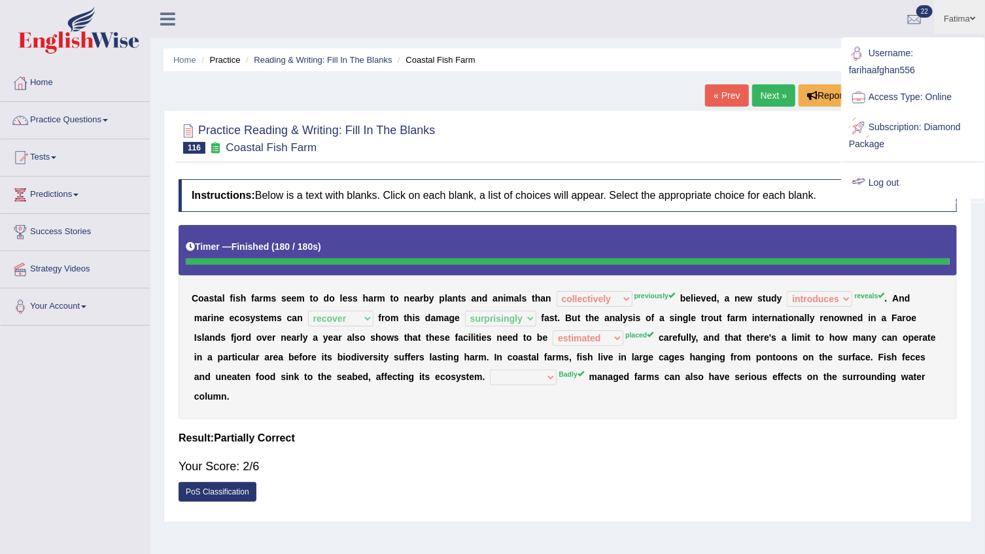
click at [873, 186] on link "Log out" at bounding box center [913, 183] width 141 height 30
